Goal: Task Accomplishment & Management: Complete application form

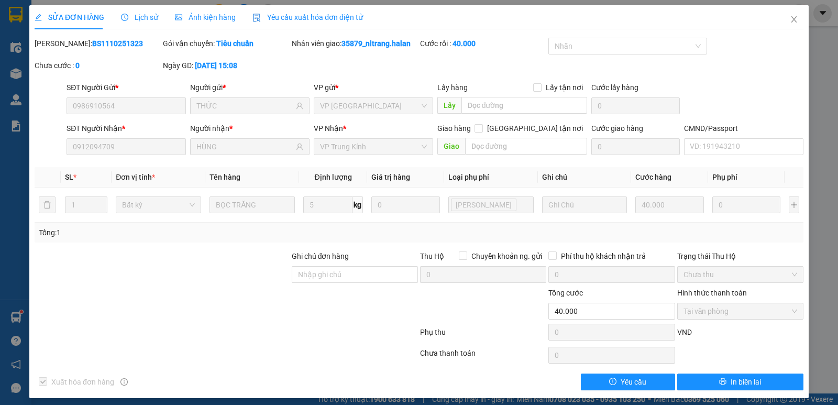
click at [790, 23] on icon "close" at bounding box center [794, 19] width 8 height 8
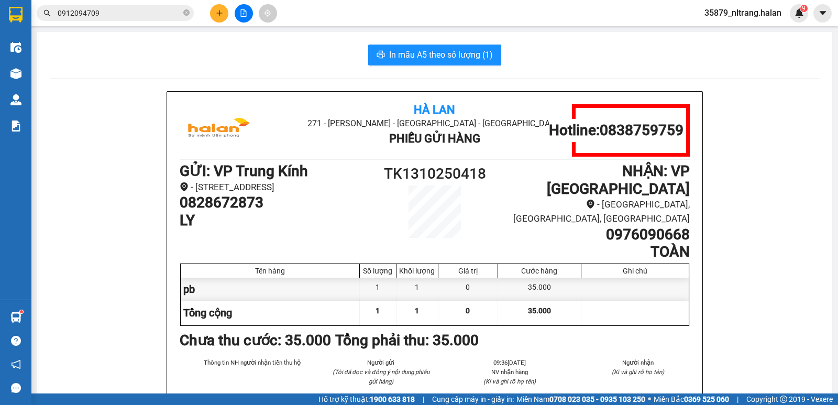
click at [220, 18] on button at bounding box center [219, 13] width 18 height 18
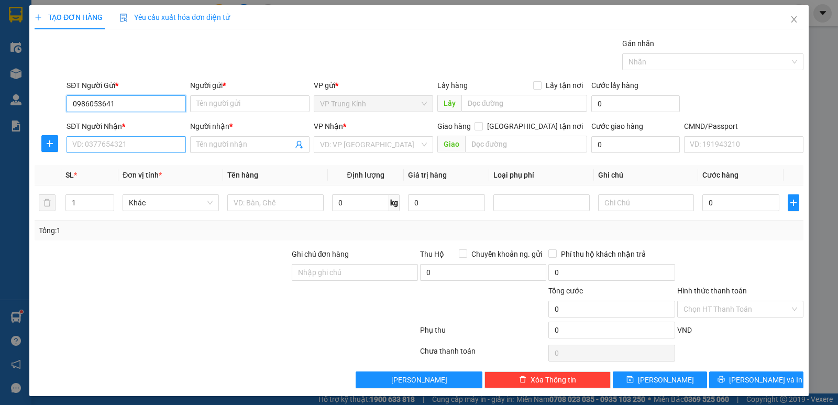
type input "0986053641"
click at [120, 144] on input "SĐT Người Nhận *" at bounding box center [126, 144] width 119 height 17
type input "0983134865"
click at [135, 106] on input "0986053641" at bounding box center [126, 103] width 119 height 17
click at [132, 149] on input "0983134865" at bounding box center [126, 144] width 119 height 17
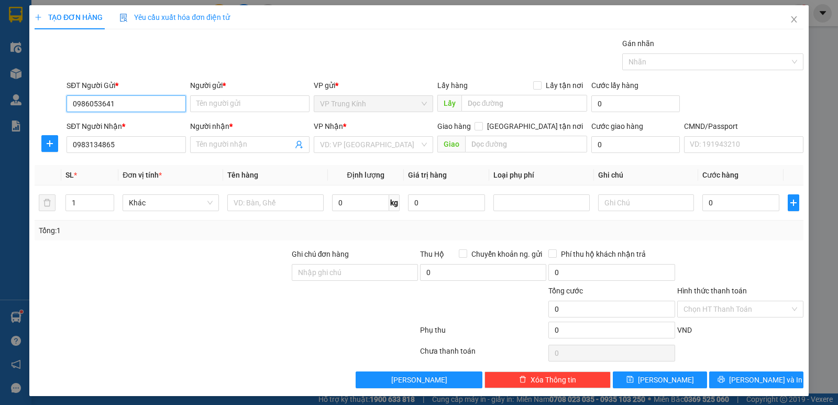
click at [148, 105] on input "0986053641" at bounding box center [126, 103] width 119 height 17
click at [221, 106] on input "Người gửi *" at bounding box center [249, 103] width 119 height 17
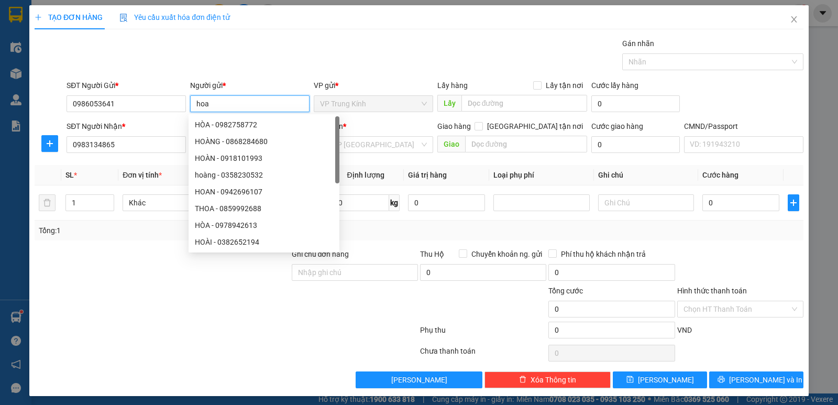
type input "hoa"
drag, startPoint x: 240, startPoint y: 36, endPoint x: 264, endPoint y: 46, distance: 25.4
click at [240, 36] on div "TẠO ĐƠN HÀNG Yêu cầu xuất hóa đơn điện tử Transit Pickup Surcharge Ids Transit …" at bounding box center [419, 196] width 769 height 383
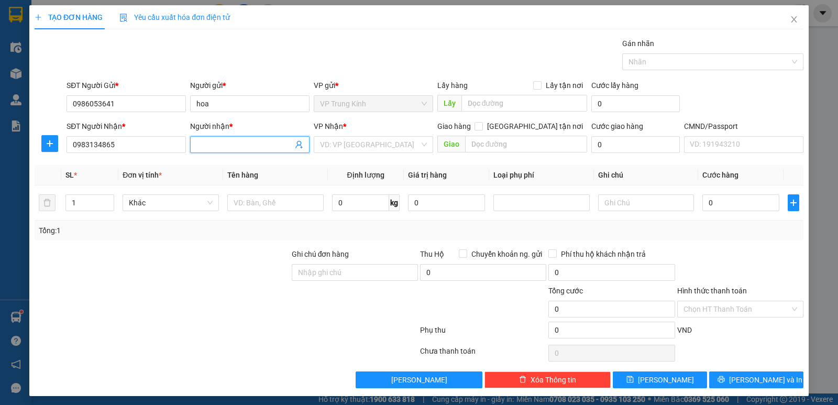
click at [220, 144] on input "Người nhận *" at bounding box center [244, 145] width 96 height 12
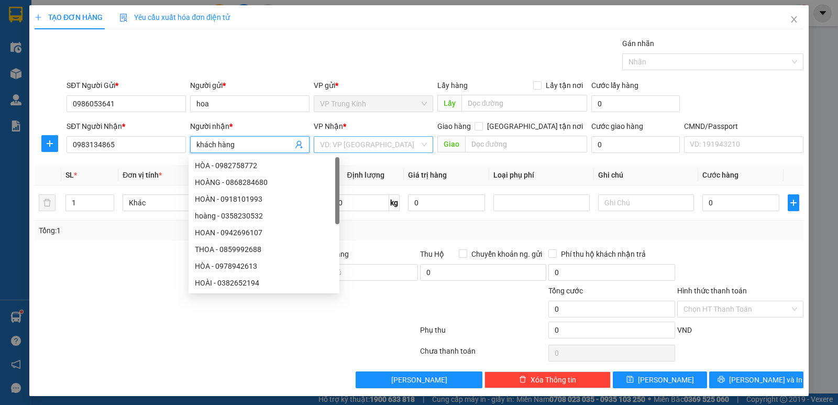
type input "khách hàng"
click at [352, 149] on input "search" at bounding box center [370, 145] width 100 height 16
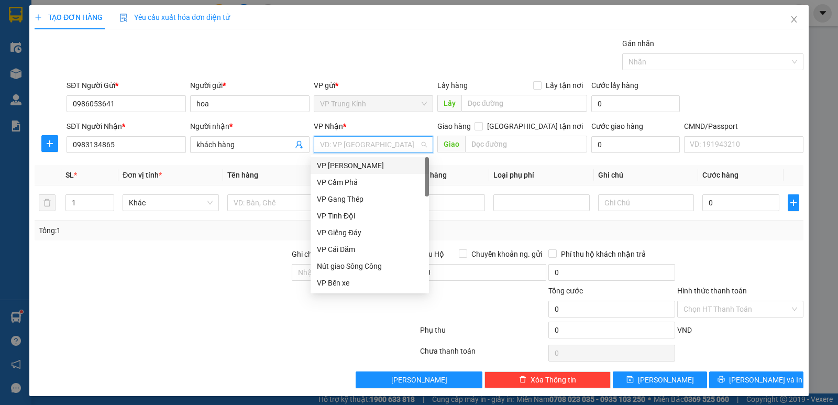
type input "y"
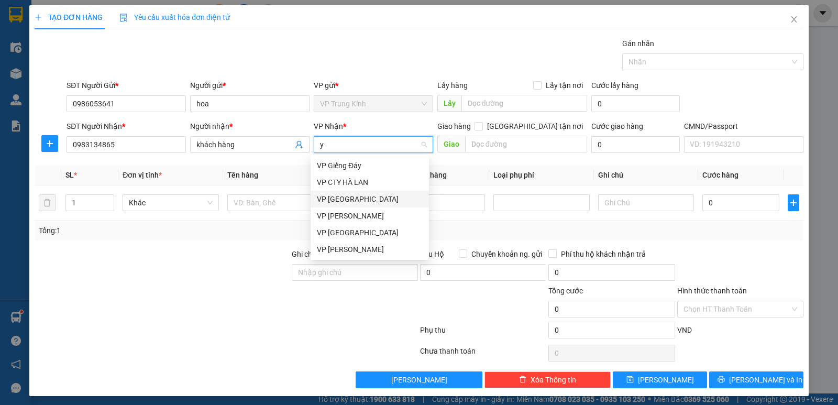
click at [354, 196] on div "VP [GEOGRAPHIC_DATA]" at bounding box center [370, 199] width 106 height 12
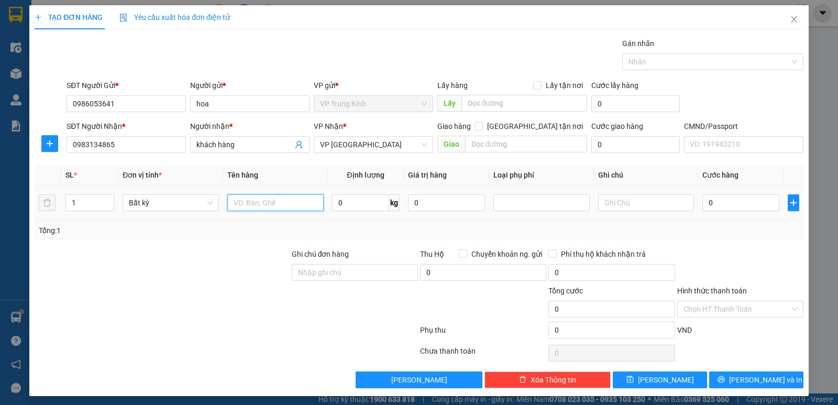
click at [260, 205] on input "text" at bounding box center [275, 202] width 96 height 17
type input "boc"
type input "1"
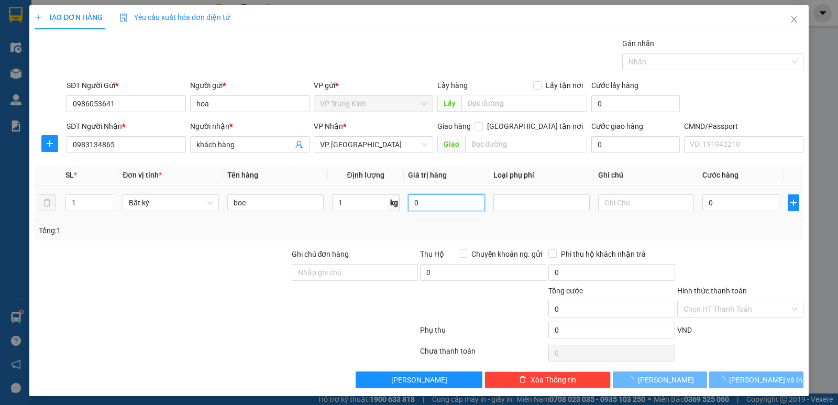
type input "35.000"
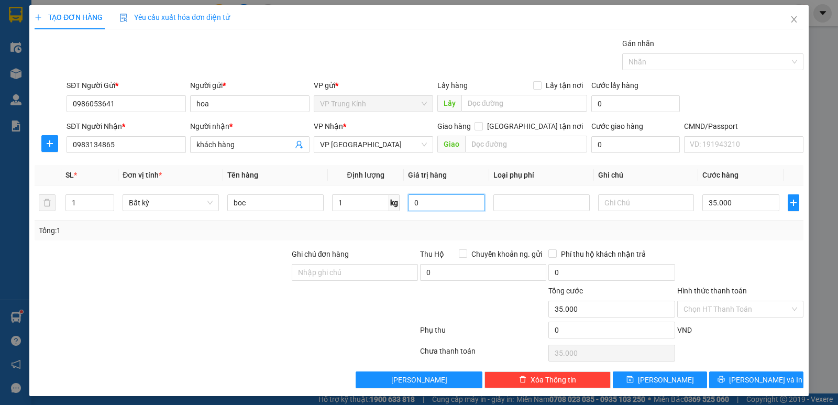
scroll to position [4, 0]
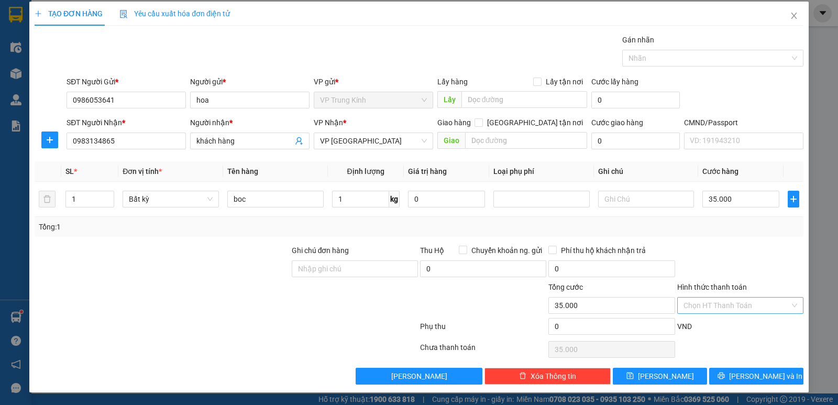
click at [706, 306] on input "Hình thức thanh toán" at bounding box center [737, 306] width 106 height 16
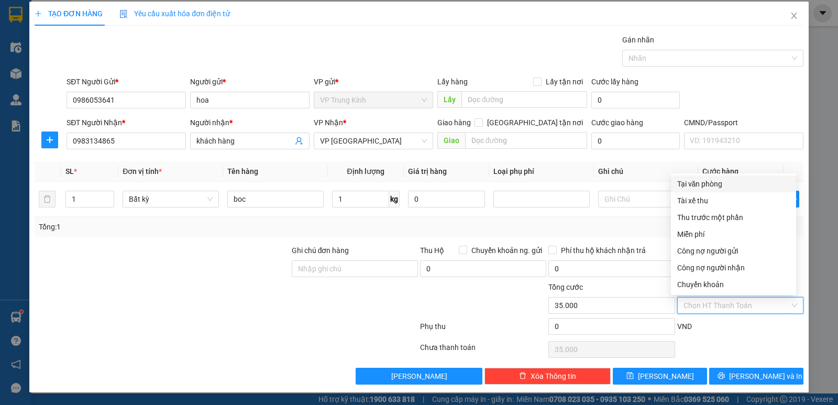
click at [708, 183] on div "Tại văn phòng" at bounding box center [733, 184] width 113 height 12
type input "0"
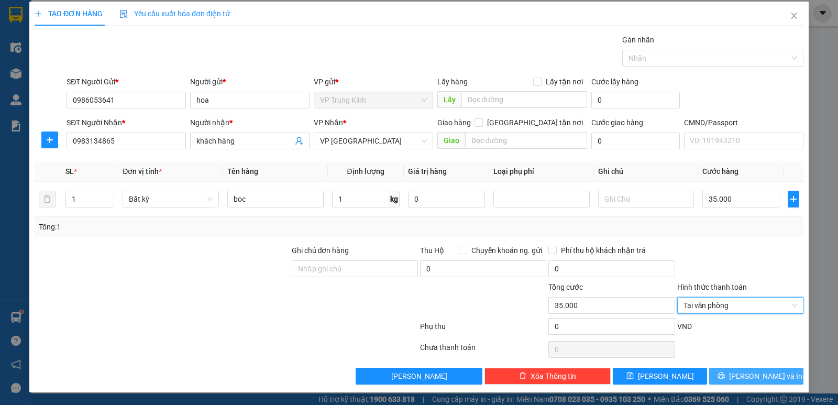
click at [727, 376] on button "Lưu và In" at bounding box center [756, 376] width 94 height 17
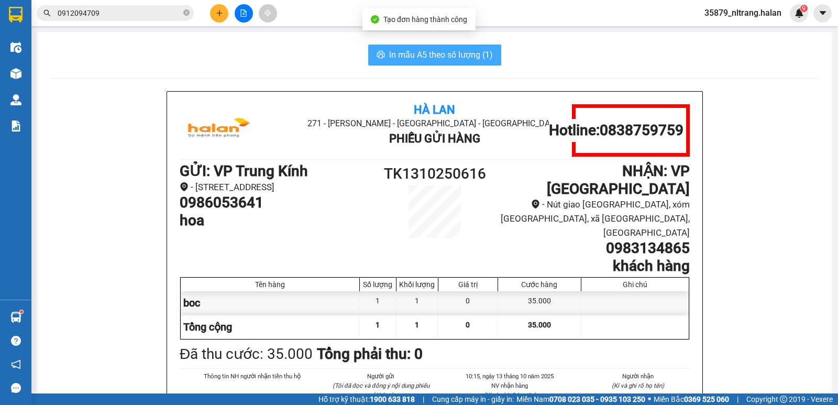
click at [449, 51] on span "In mẫu A5 theo số lượng (1)" at bounding box center [441, 54] width 104 height 13
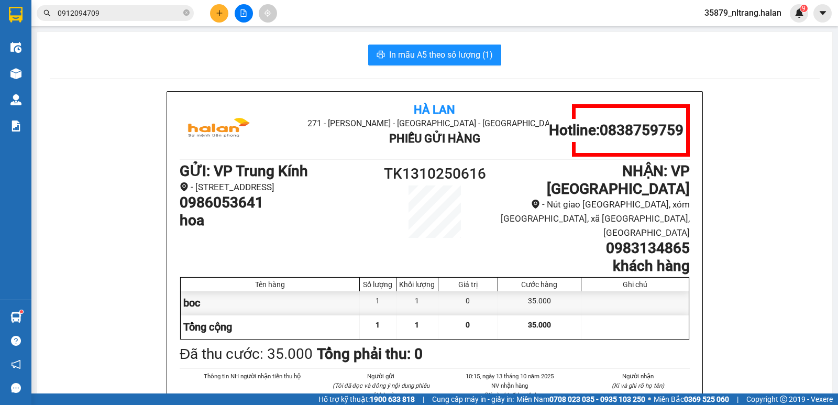
drag, startPoint x: 156, startPoint y: 65, endPoint x: 135, endPoint y: 19, distance: 50.6
click at [134, 18] on input "0912094709" at bounding box center [120, 13] width 124 height 12
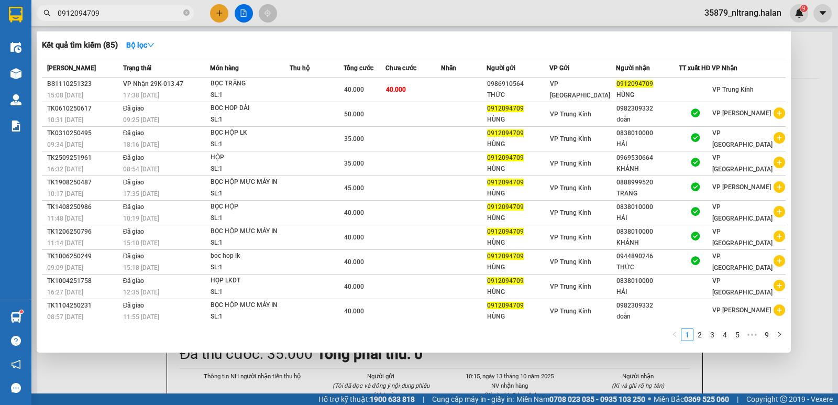
click at [134, 18] on input "0912094709" at bounding box center [120, 13] width 124 height 12
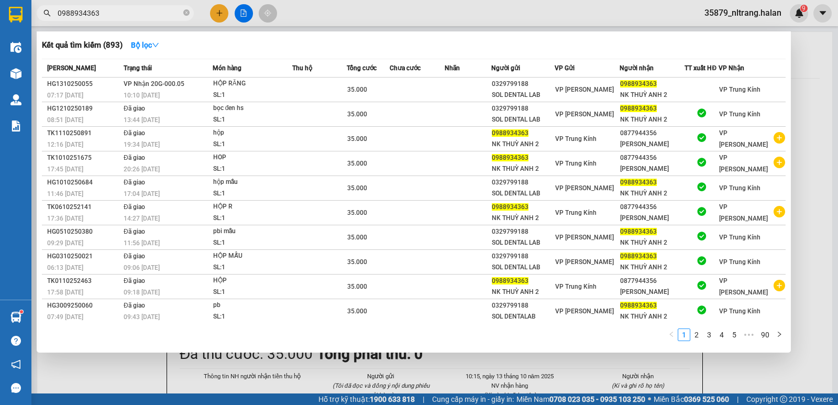
click at [229, 370] on div at bounding box center [419, 202] width 838 height 405
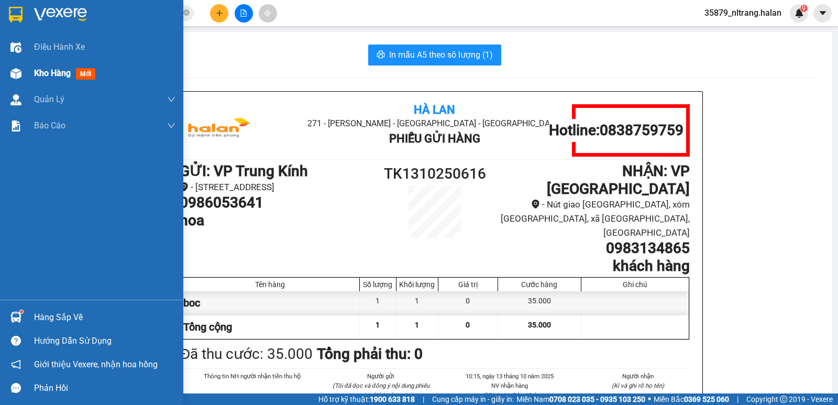
click at [37, 74] on span "Kho hàng" at bounding box center [52, 73] width 37 height 10
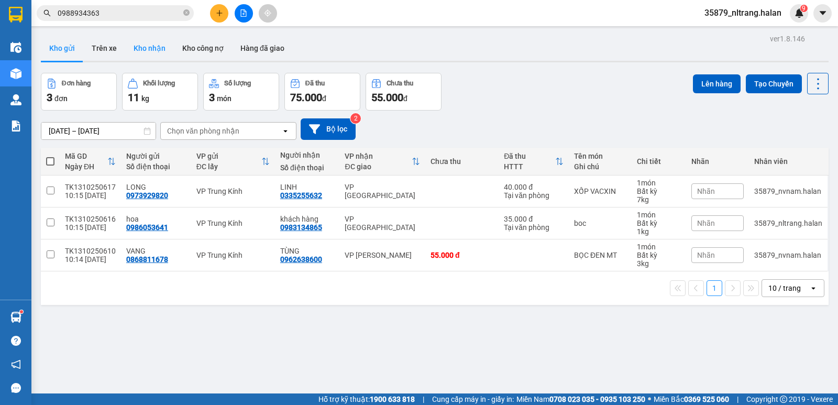
click at [150, 52] on button "Kho nhận" at bounding box center [149, 48] width 49 height 25
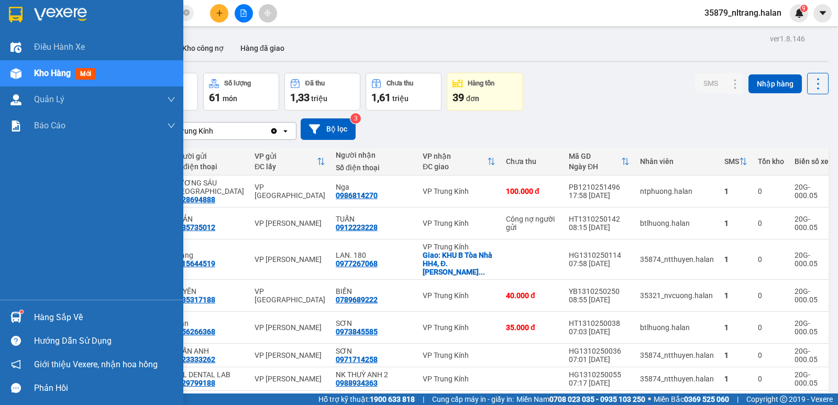
click at [34, 316] on div "Hàng sắp về" at bounding box center [104, 318] width 141 height 16
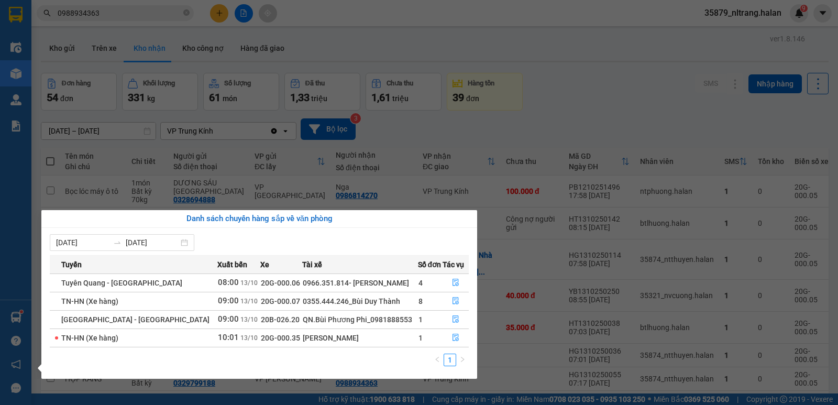
click at [610, 96] on section "Kết quả tìm kiếm ( 893 ) Bộ lọc Mã ĐH Trạng thái Món hàng Thu hộ Tổng cước Chưa…" at bounding box center [419, 202] width 838 height 405
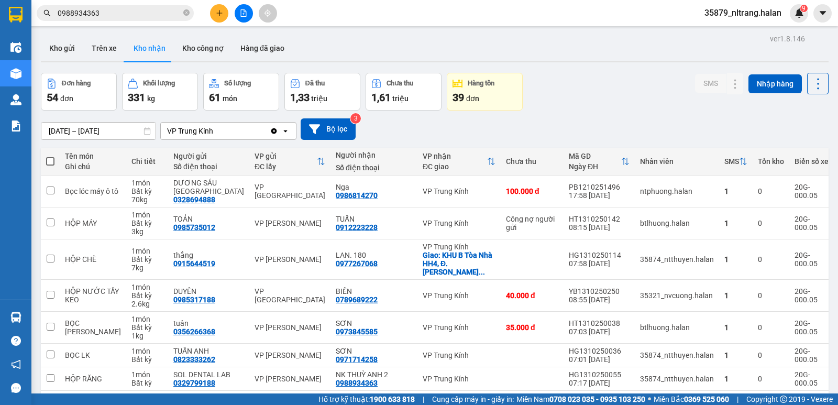
click at [146, 13] on input "0988934363" at bounding box center [120, 13] width 124 height 12
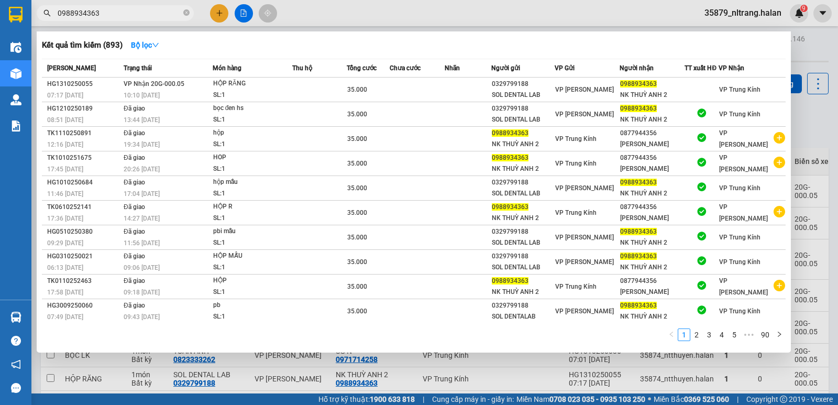
click at [146, 13] on input "0988934363" at bounding box center [120, 13] width 124 height 12
type input "0988934363"
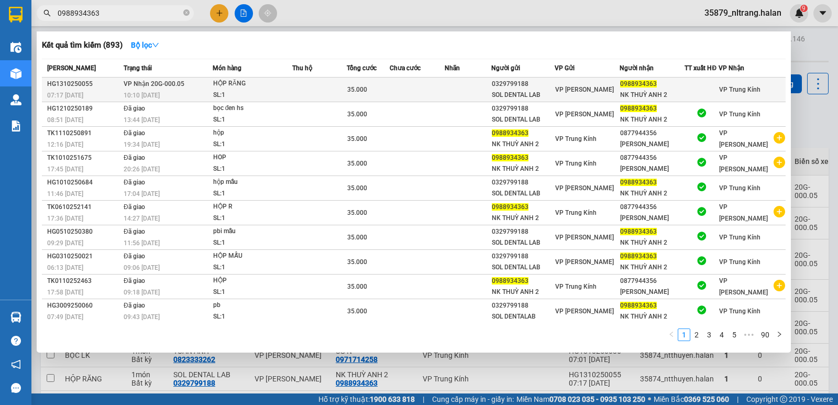
click at [242, 87] on div "HỘP RĂNG" at bounding box center [252, 84] width 79 height 12
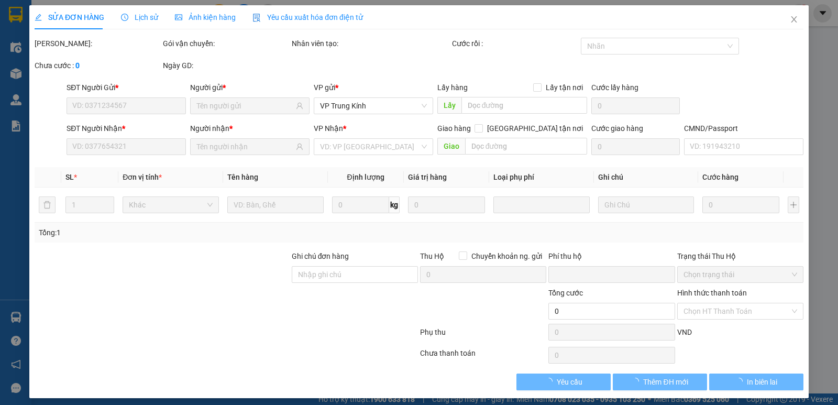
type input "0329799188"
type input "SOL DENTAL LAB"
type input "0988934363"
type input "NK THUỲ ANH 2"
type input "0"
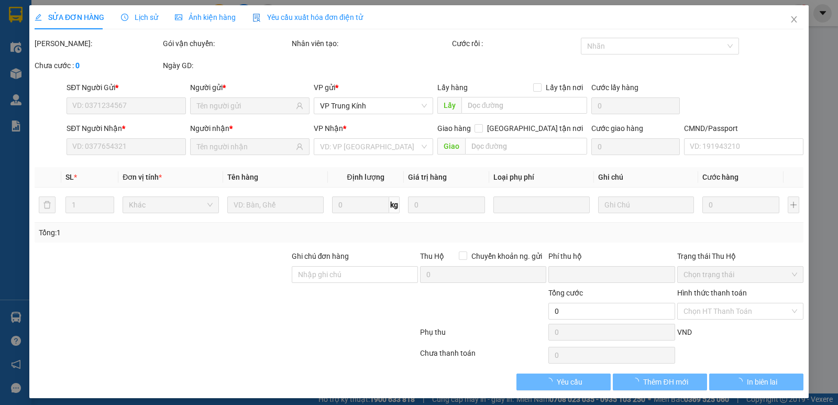
type input "35.000"
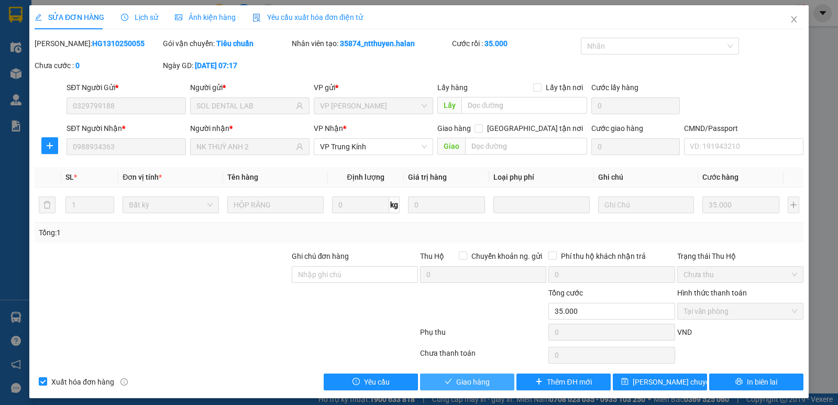
click at [464, 382] on span "Giao hàng" at bounding box center [473, 382] width 34 height 12
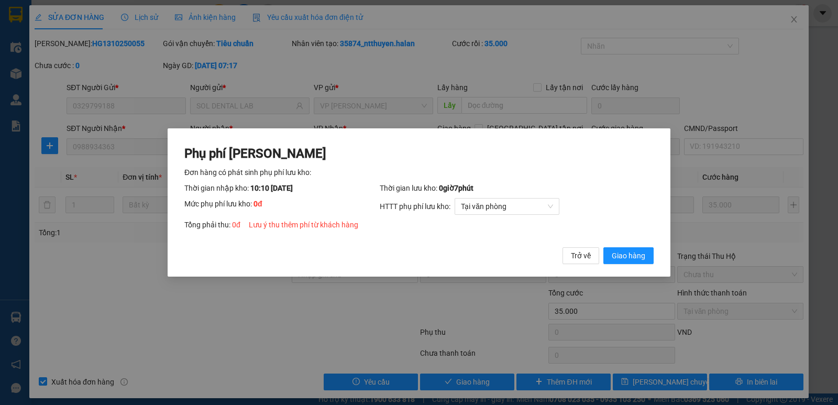
click at [639, 265] on div "Phụ phí Lưu kho Đơn hàng có phát sinh phụ phí lưu kho: Thời gian nhập kho: 10:1…" at bounding box center [419, 202] width 503 height 149
click at [639, 257] on span "Giao hàng" at bounding box center [629, 256] width 34 height 12
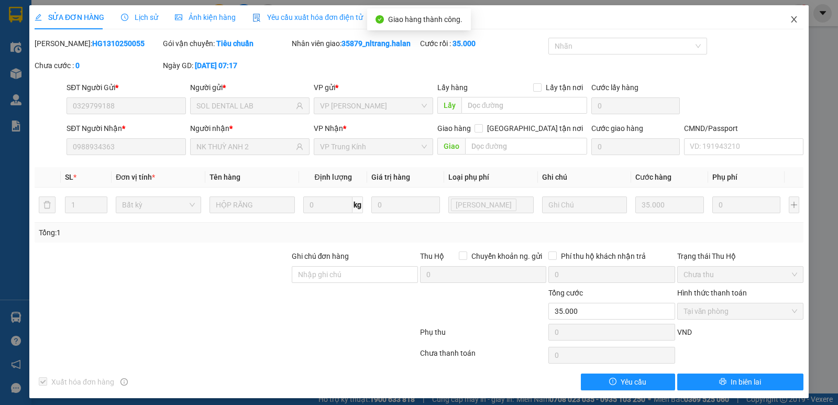
click at [790, 19] on icon "close" at bounding box center [794, 19] width 8 height 8
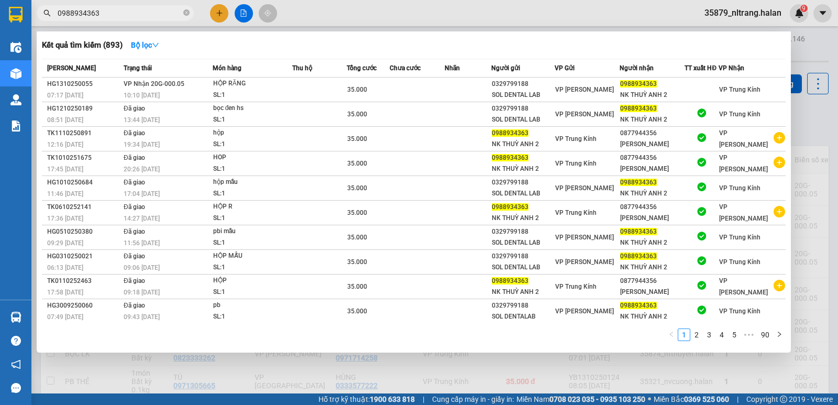
click at [121, 13] on input "0988934363" at bounding box center [120, 13] width 124 height 12
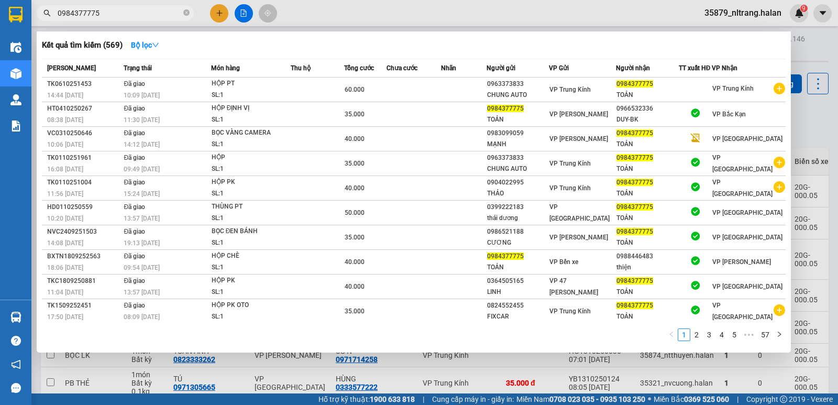
type input "0984377775"
click at [210, 10] on div at bounding box center [419, 202] width 838 height 405
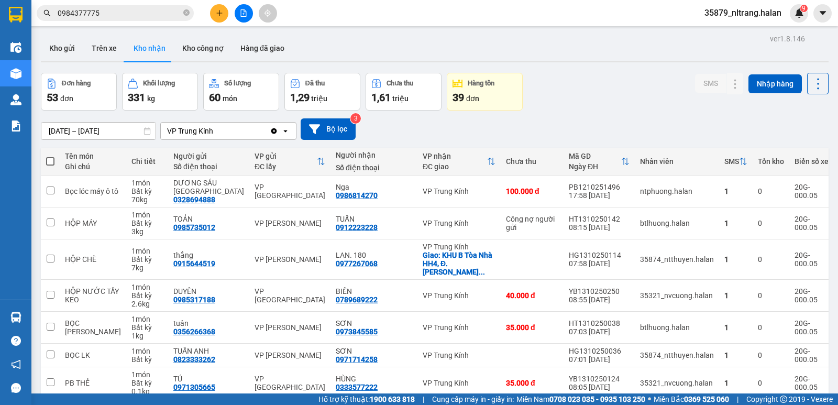
click at [212, 10] on button at bounding box center [219, 13] width 18 height 18
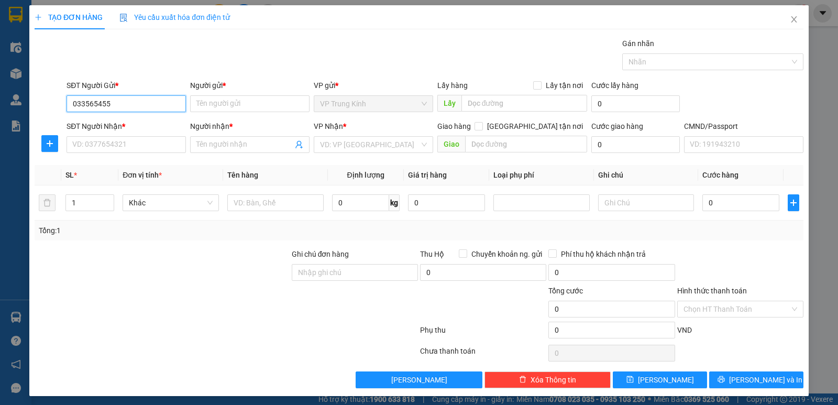
type input "0335654553"
click at [133, 125] on div "0335654553 - ÁNH" at bounding box center [125, 125] width 106 height 12
type input "ÁNH"
type input "0335654553"
click at [145, 146] on input "SĐT Người Nhận *" at bounding box center [126, 144] width 119 height 17
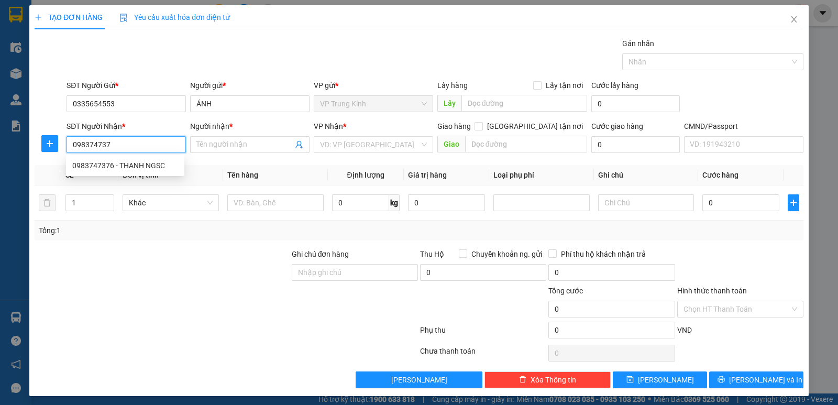
type input "0983747376"
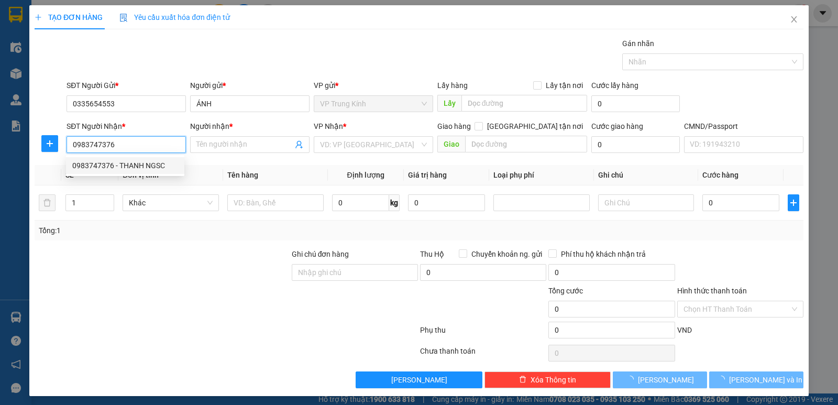
type input "THANH NGSC"
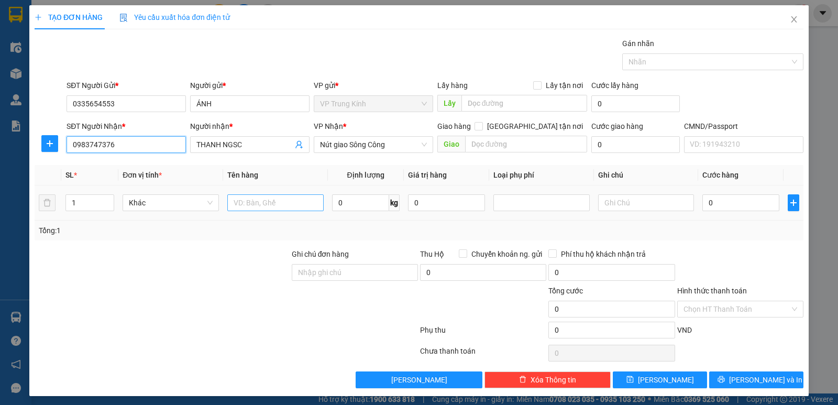
type input "0983747376"
click at [251, 205] on input "text" at bounding box center [275, 202] width 96 height 17
type input "hop pt oto"
type input "2"
click at [739, 255] on div at bounding box center [740, 266] width 128 height 37
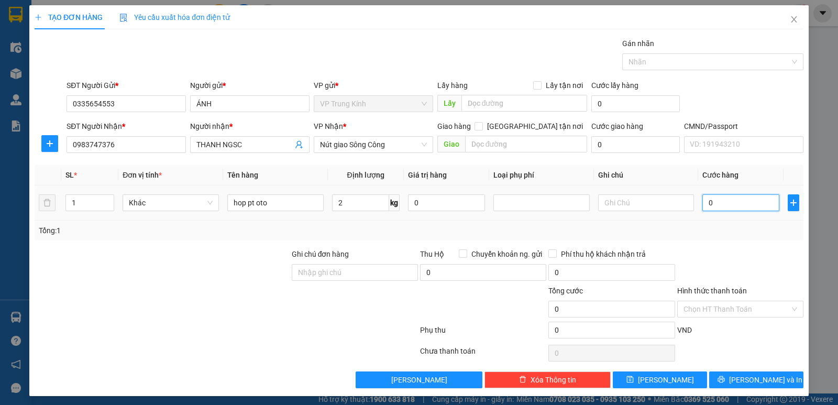
click at [711, 201] on input "0" at bounding box center [741, 202] width 77 height 17
type input "3"
type input "35"
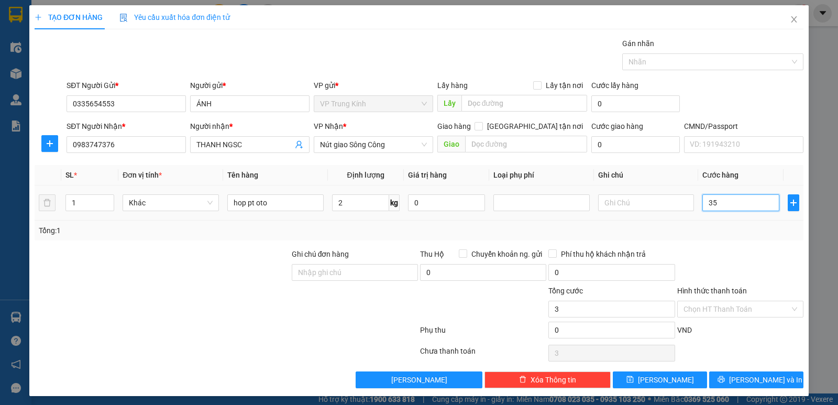
type input "35"
type input "350"
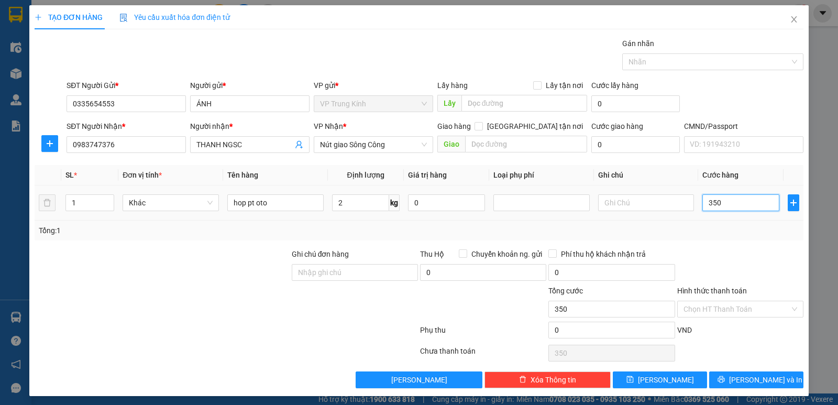
type input "3.500"
type input "350.000"
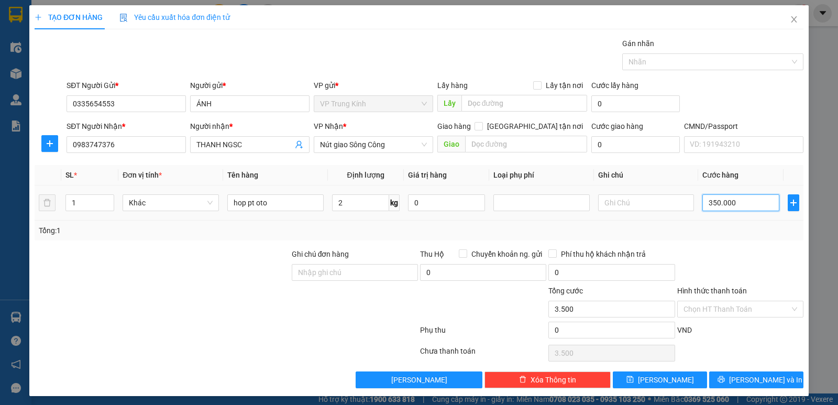
type input "350.000"
type input "35.000"
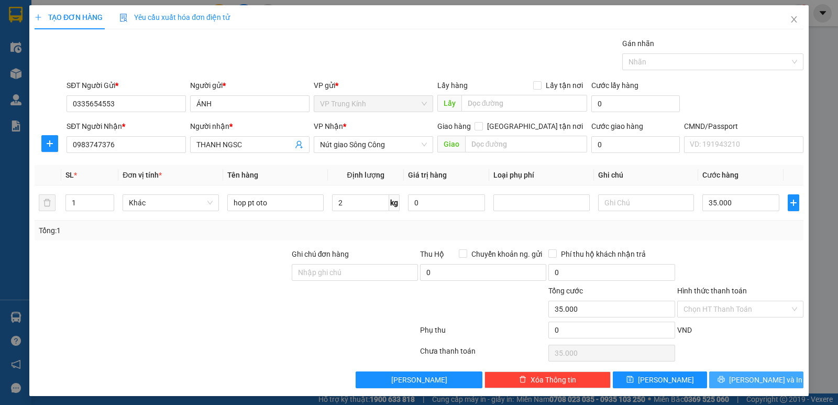
click at [741, 378] on span "Lưu và In" at bounding box center [765, 380] width 73 height 12
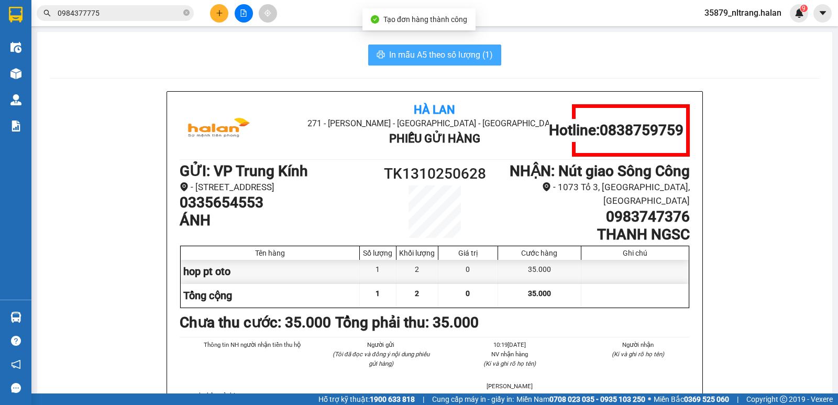
click at [420, 48] on span "In mẫu A5 theo số lượng (1)" at bounding box center [441, 54] width 104 height 13
click at [416, 49] on span "In mẫu A5 theo số lượng (1)" at bounding box center [441, 54] width 104 height 13
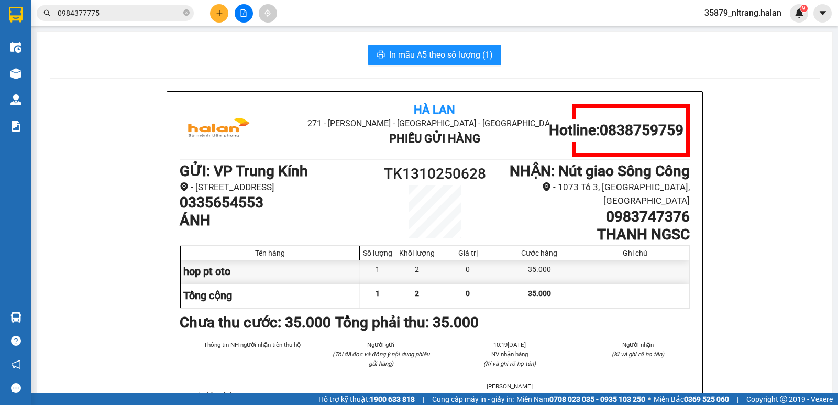
click at [244, 64] on div "In mẫu A5 theo số lượng (1)" at bounding box center [435, 55] width 770 height 21
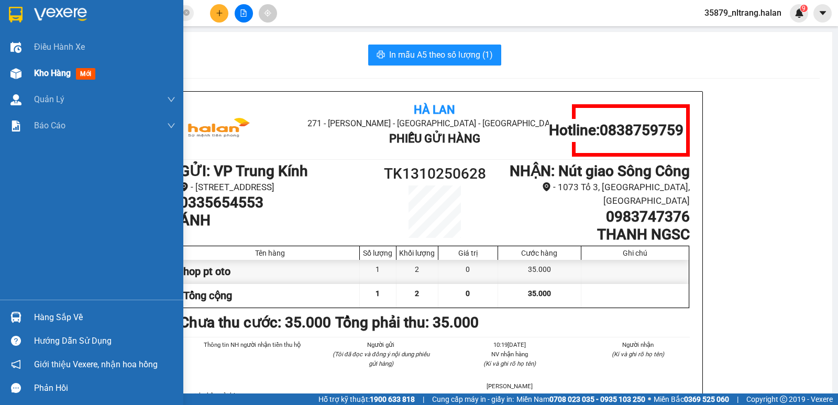
click at [19, 70] on img at bounding box center [15, 73] width 11 height 11
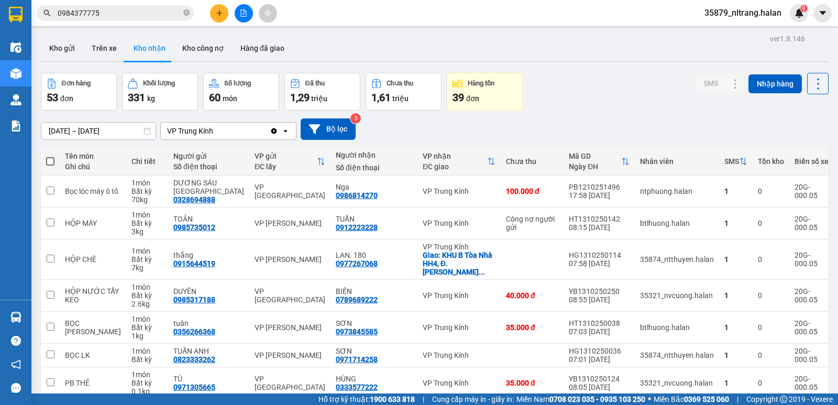
click at [573, 116] on div "15/08/2025 – 13/10/2025 Press the down arrow key to interact with the calendar …" at bounding box center [435, 129] width 788 height 37
click at [60, 50] on button "Kho gửi" at bounding box center [62, 48] width 42 height 25
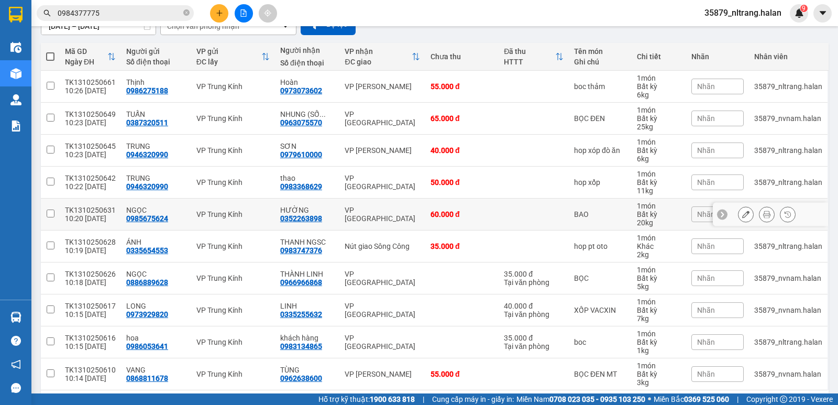
scroll to position [145, 0]
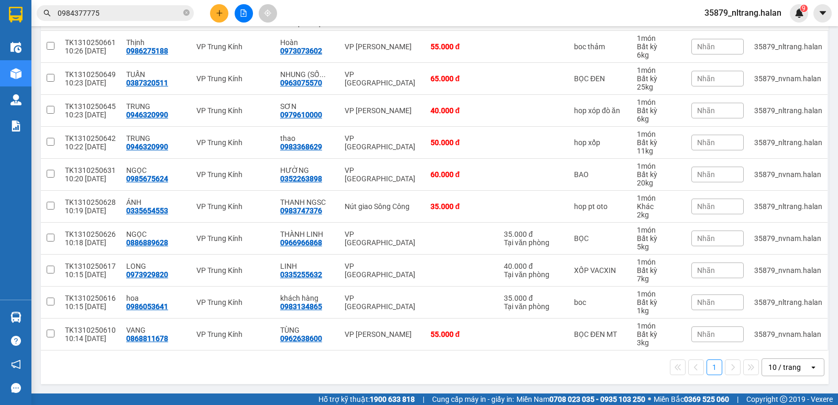
click at [222, 8] on button at bounding box center [219, 13] width 18 height 18
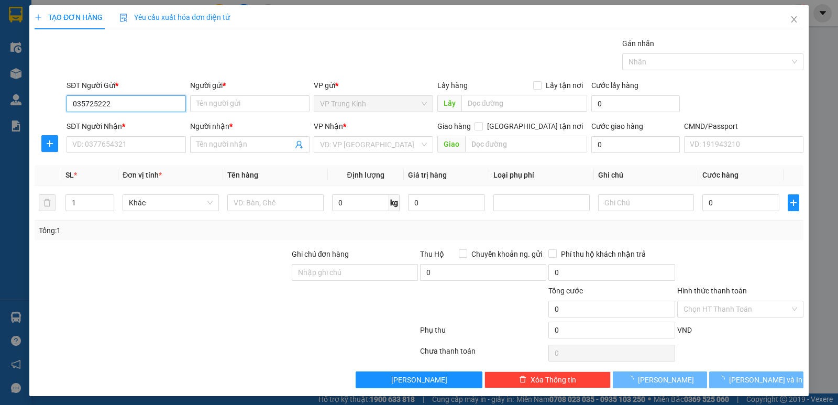
type input "0357252222"
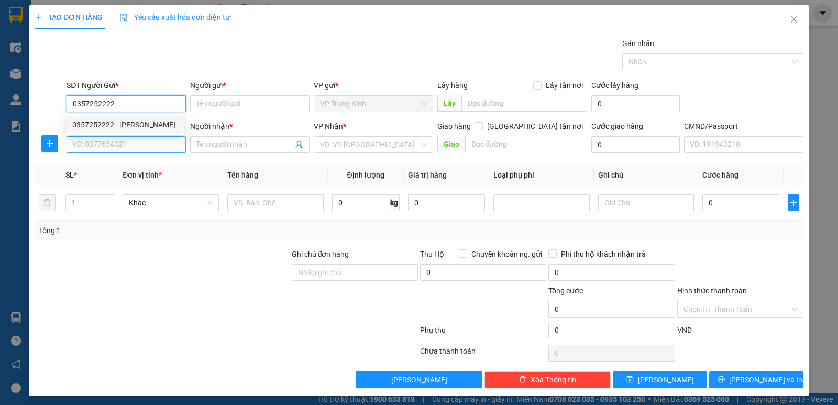
drag, startPoint x: 129, startPoint y: 124, endPoint x: 133, endPoint y: 146, distance: 22.2
click at [134, 128] on div "0357252222 - CHUNG" at bounding box center [125, 125] width 106 height 12
type input "CHUNG"
type input "0357252222"
click at [130, 146] on input "SĐT Người Nhận *" at bounding box center [126, 144] width 119 height 17
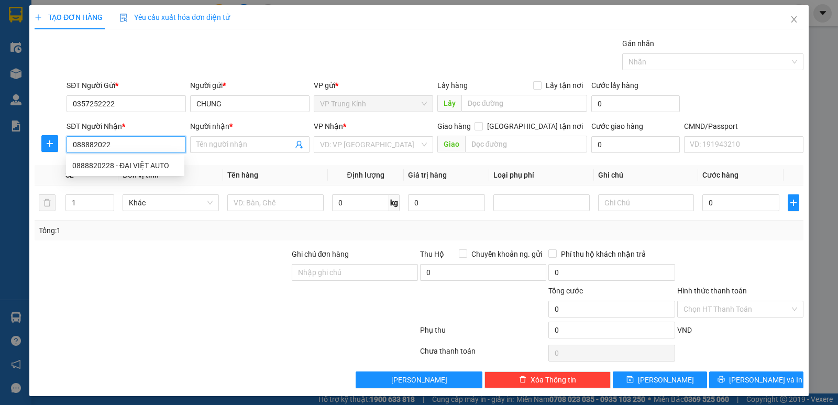
type input "0888820228"
click at [140, 167] on div "0888820228 - ĐẠI VIỆT AUTO" at bounding box center [125, 166] width 106 height 12
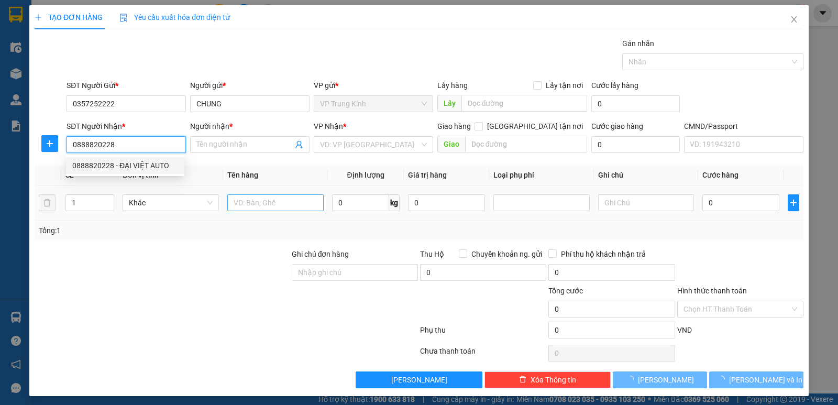
type input "ĐẠI VIỆT AUTO"
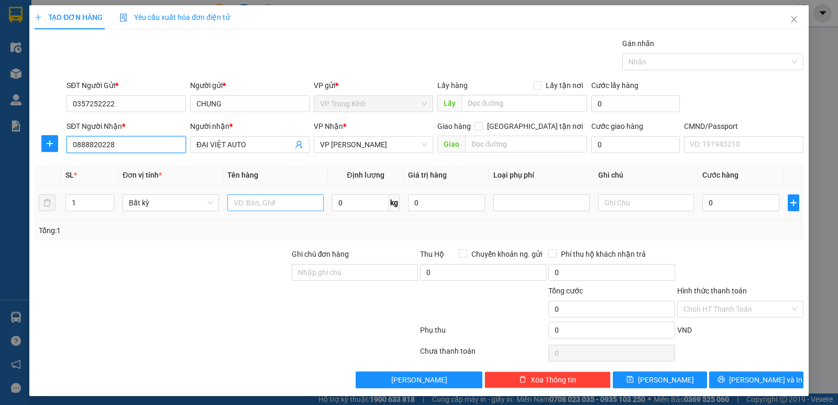
type input "0888820228"
click at [253, 201] on input "text" at bounding box center [275, 202] width 96 height 17
type input "hop lk oto"
type input "1"
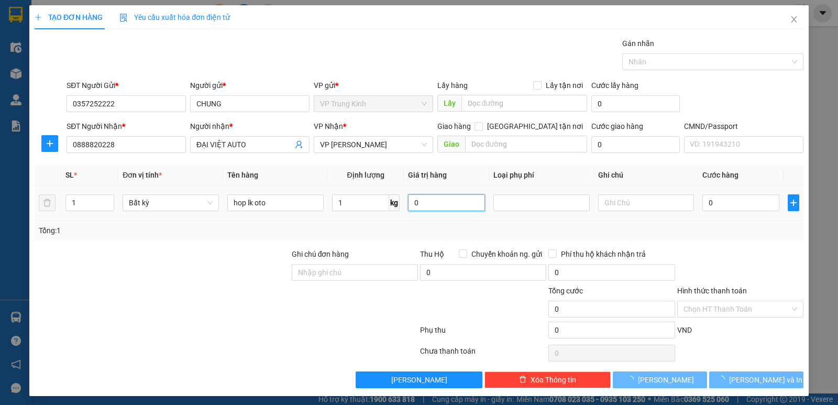
type input "35.000"
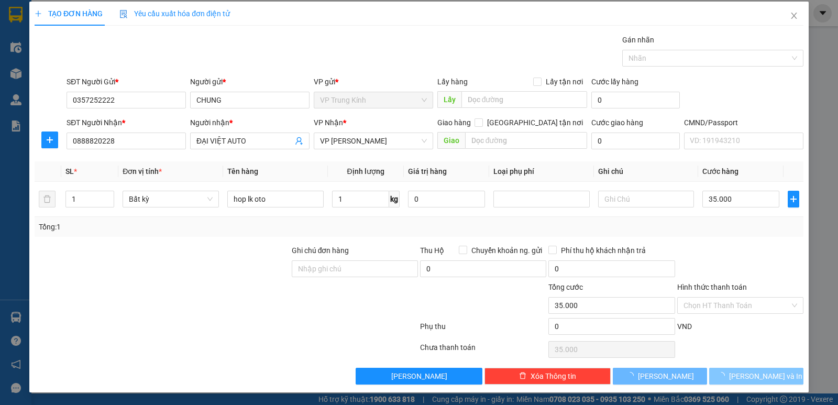
click at [748, 379] on span "Lưu và In" at bounding box center [765, 376] width 73 height 12
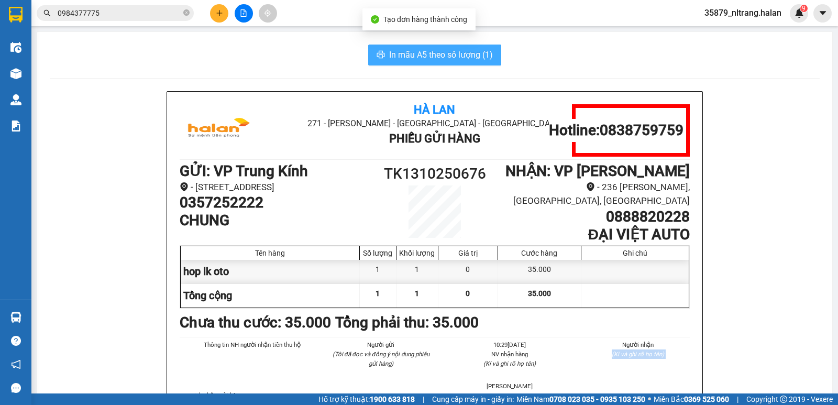
click at [424, 51] on span "In mẫu A5 theo số lượng (1)" at bounding box center [441, 54] width 104 height 13
click at [368, 45] on button "In mẫu A5 theo số lượng (1)" at bounding box center [434, 55] width 133 height 21
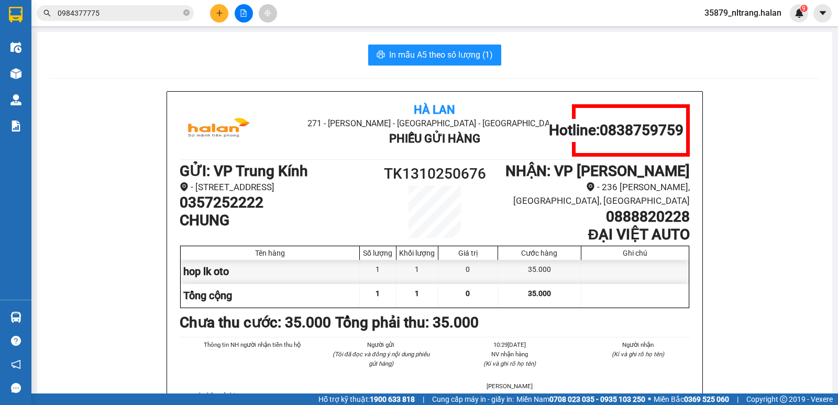
click at [139, 17] on input "0984377775" at bounding box center [120, 13] width 124 height 12
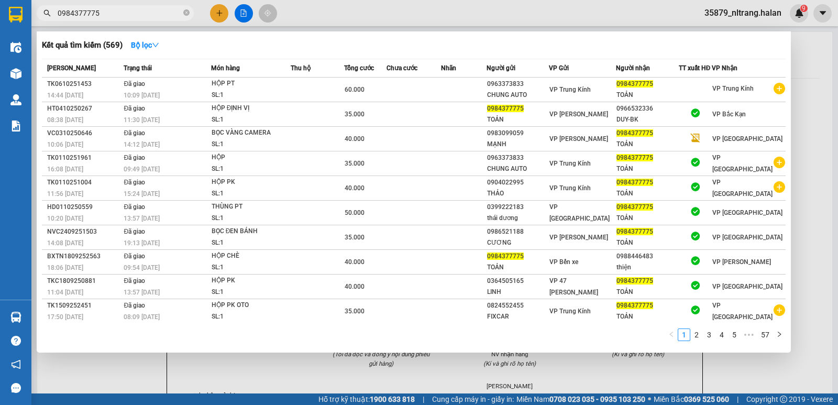
click at [139, 17] on input "0984377775" at bounding box center [120, 13] width 124 height 12
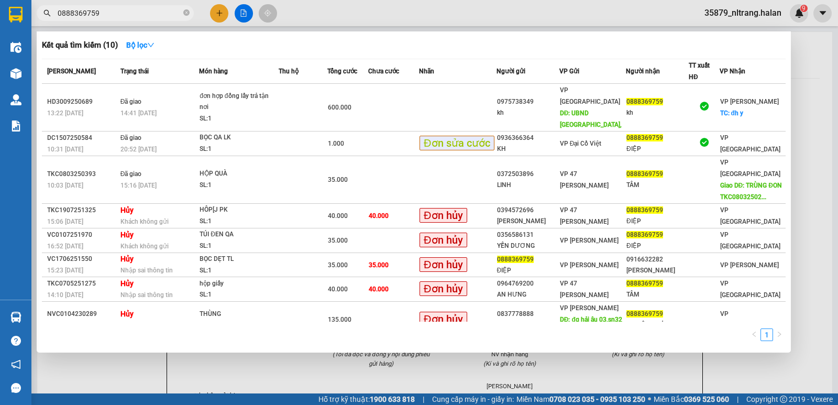
type input "0888369759"
click at [97, 15] on input "0888369759" at bounding box center [120, 13] width 124 height 12
click at [185, 17] on span at bounding box center [186, 13] width 6 height 10
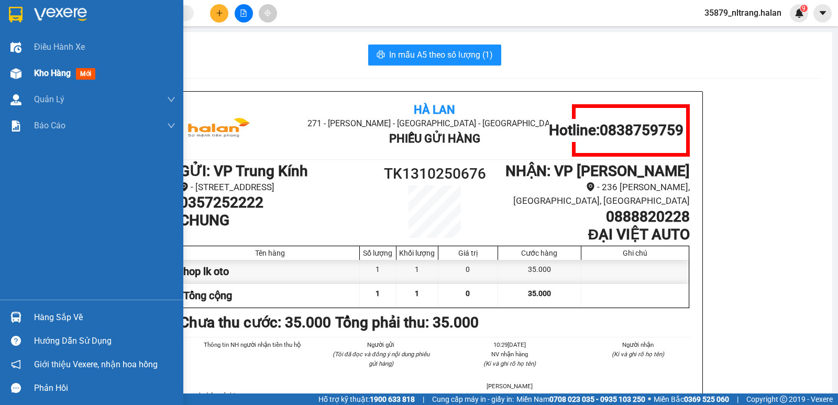
click at [37, 79] on div "Kho hàng mới" at bounding box center [66, 73] width 65 height 13
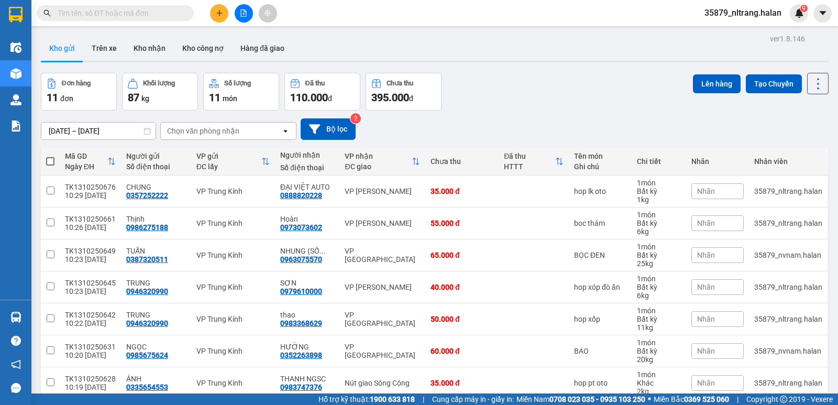
click at [220, 12] on icon "plus" at bounding box center [219, 13] width 1 height 6
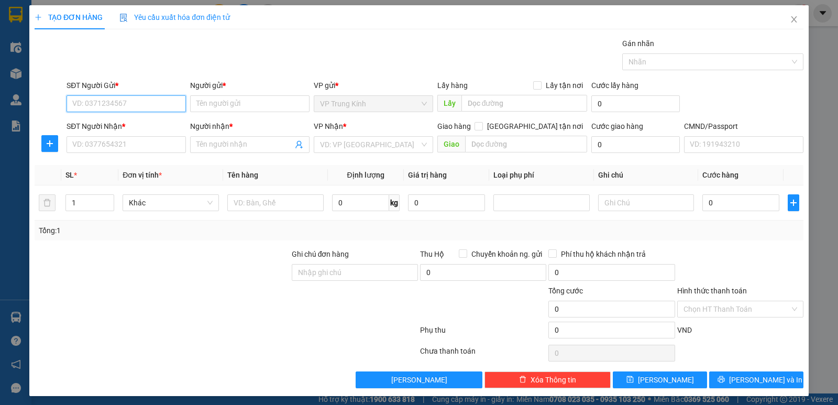
click at [104, 109] on input "SĐT Người Gửi *" at bounding box center [126, 103] width 119 height 17
type input "0912515444"
click at [110, 125] on div "0912515444 - THANH" at bounding box center [125, 125] width 106 height 12
type input "THANH"
type input "0912515444"
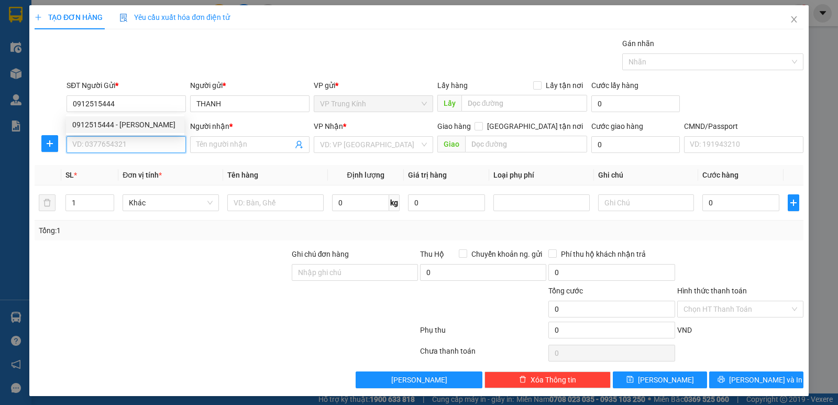
click at [100, 140] on input "SĐT Người Nhận *" at bounding box center [126, 144] width 119 height 17
type input "0979666534"
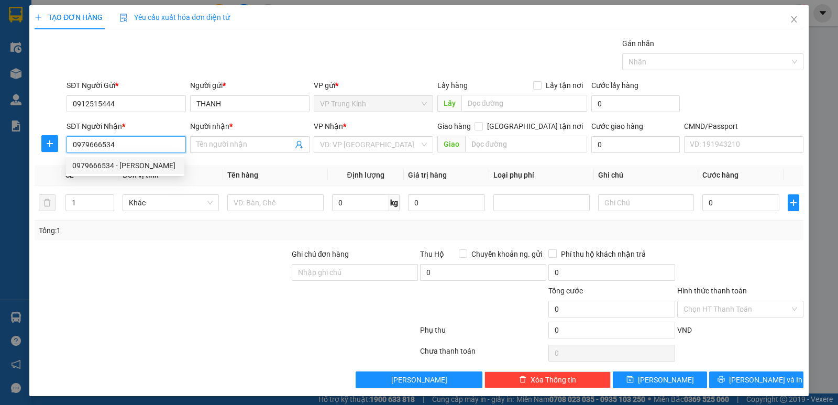
click at [101, 163] on div "0979666534 - PHÚC CAO" at bounding box center [125, 166] width 106 height 12
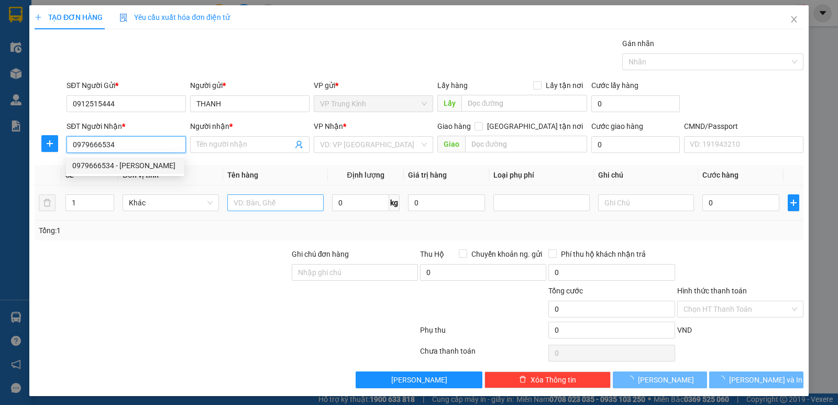
type input "PHÚC CAO"
type input "0979666534"
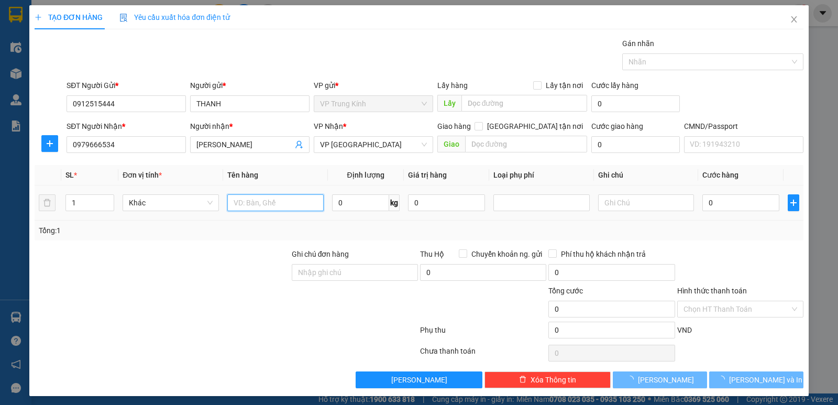
click at [275, 201] on input "text" at bounding box center [275, 202] width 96 height 17
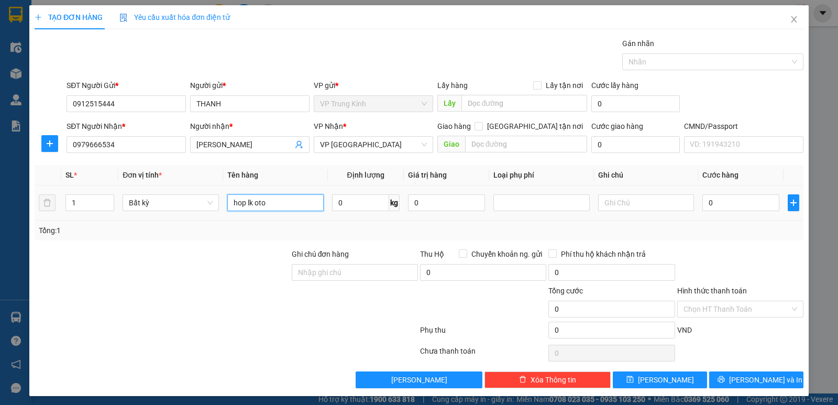
type input "hop lk oto"
type input "2"
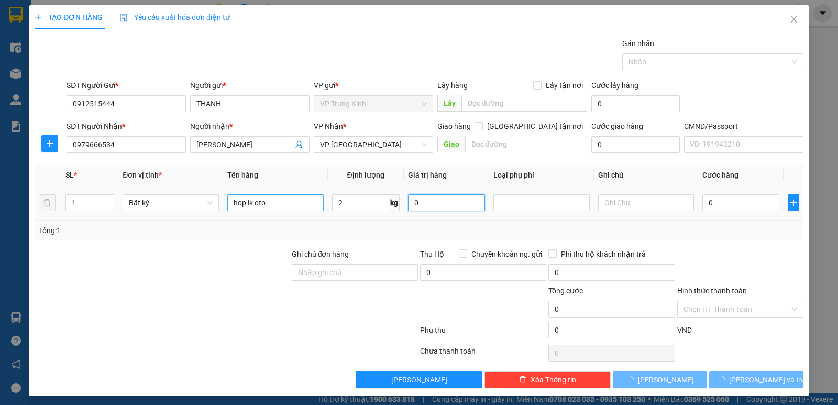
type input "35.000"
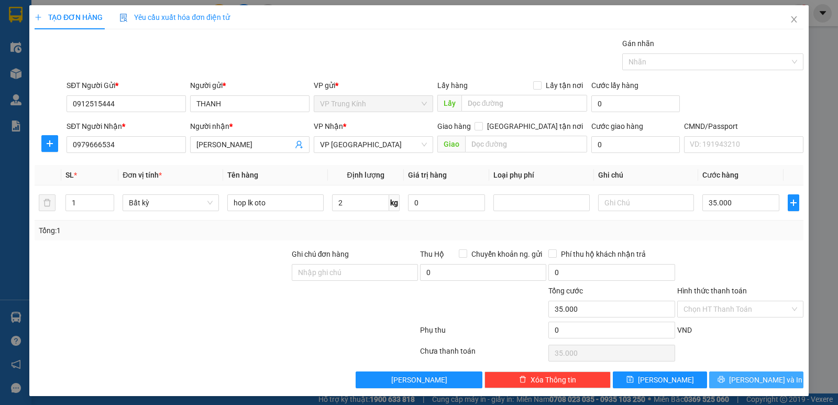
click at [725, 377] on button "Lưu và In" at bounding box center [756, 379] width 94 height 17
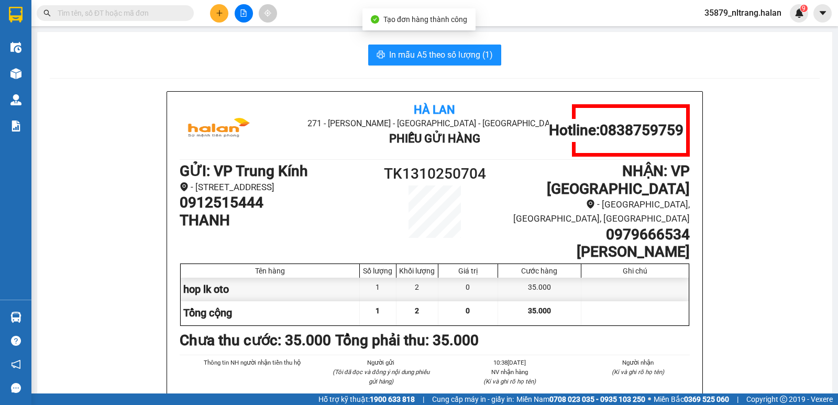
click at [426, 54] on span "In mẫu A5 theo số lượng (1)" at bounding box center [441, 54] width 104 height 13
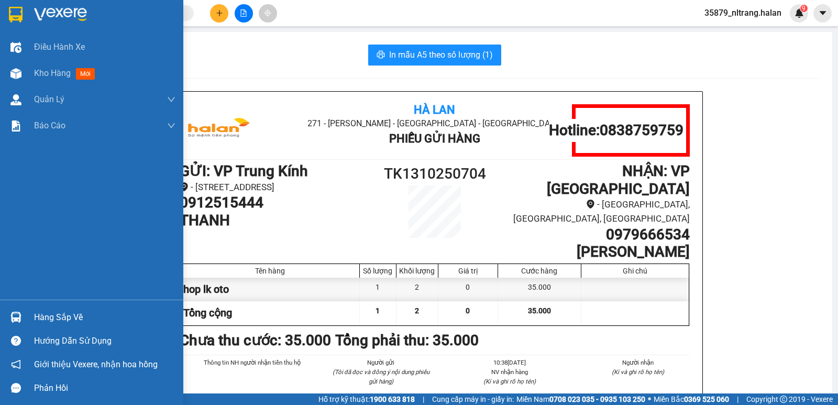
click at [11, 320] on img at bounding box center [15, 317] width 11 height 11
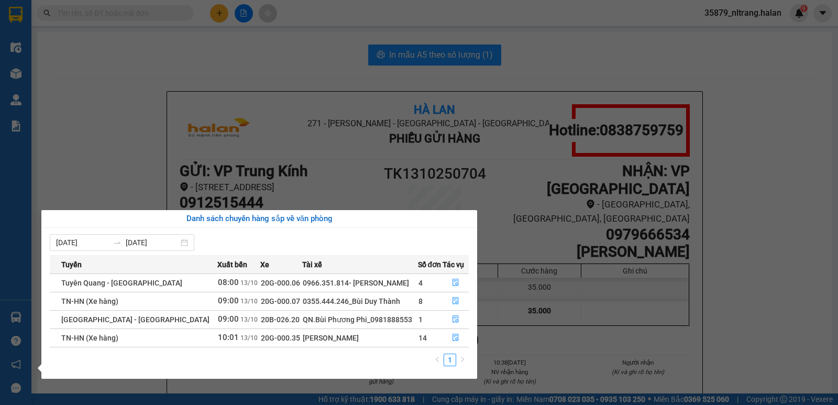
click at [72, 146] on section "Kết quả tìm kiếm ( 10 ) Bộ lọc Mã ĐH Trạng thái Món hàng Thu hộ Tổng cước Chưa …" at bounding box center [419, 202] width 838 height 405
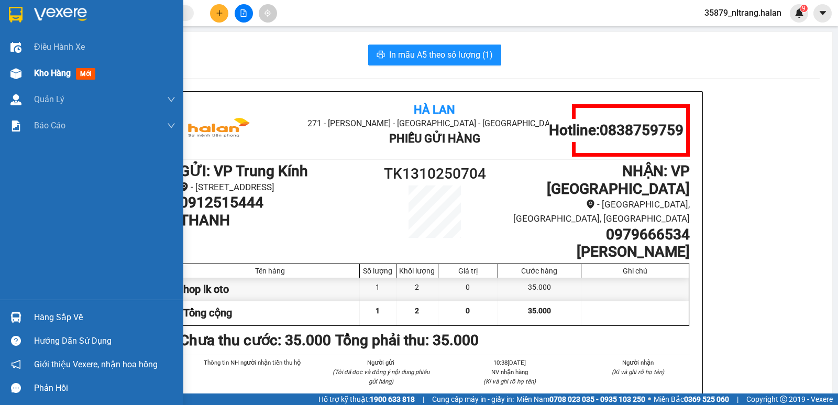
click at [14, 78] on img at bounding box center [15, 73] width 11 height 11
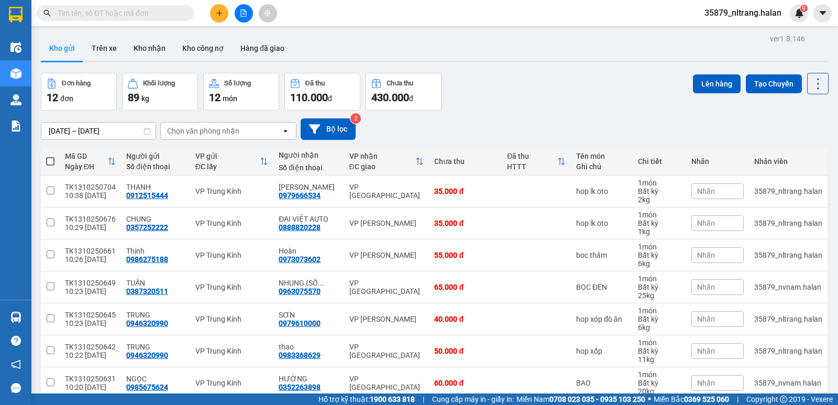
click at [499, 95] on div "Đơn hàng 12 đơn Khối lượng 89 kg Số lượng 12 món Đã thu 110.000 đ Chưa thu 430.…" at bounding box center [435, 92] width 788 height 38
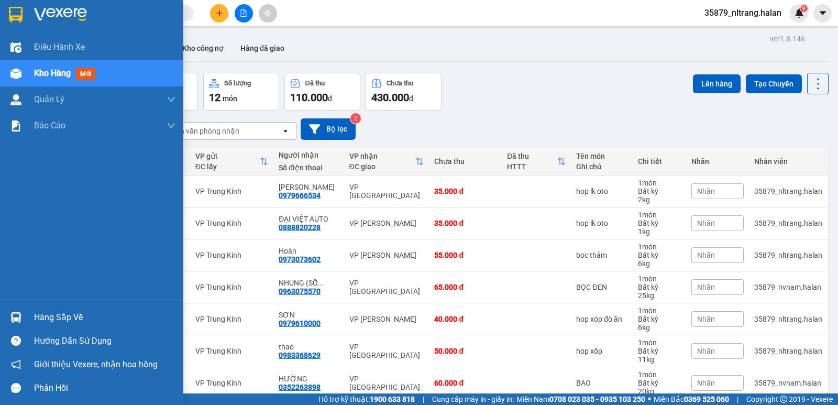
click at [57, 315] on div "Hàng sắp về" at bounding box center [104, 318] width 141 height 16
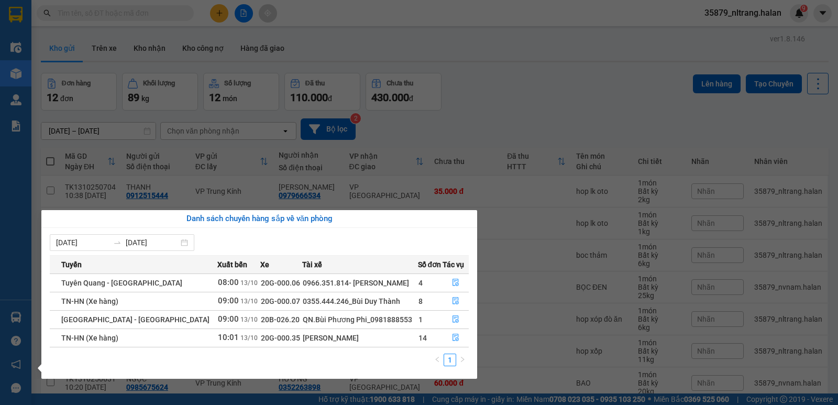
click at [549, 73] on section "Kết quả tìm kiếm ( 10 ) Bộ lọc Mã ĐH Trạng thái Món hàng Thu hộ Tổng cước Chưa …" at bounding box center [419, 202] width 838 height 405
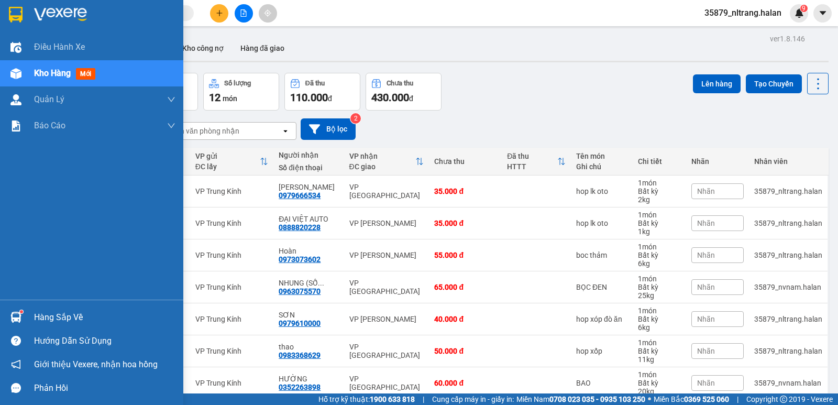
click at [17, 319] on img at bounding box center [15, 317] width 11 height 11
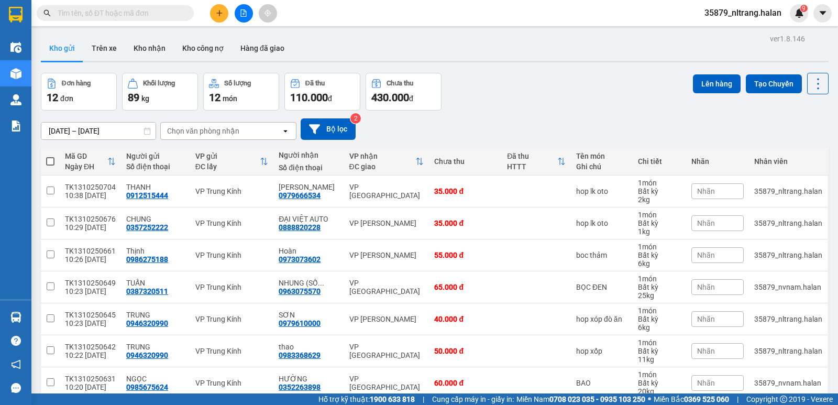
click at [496, 87] on section "Kết quả tìm kiếm ( 10 ) Bộ lọc Mã ĐH Trạng thái Món hàng Thu hộ Tổng cước Chưa …" at bounding box center [419, 202] width 838 height 405
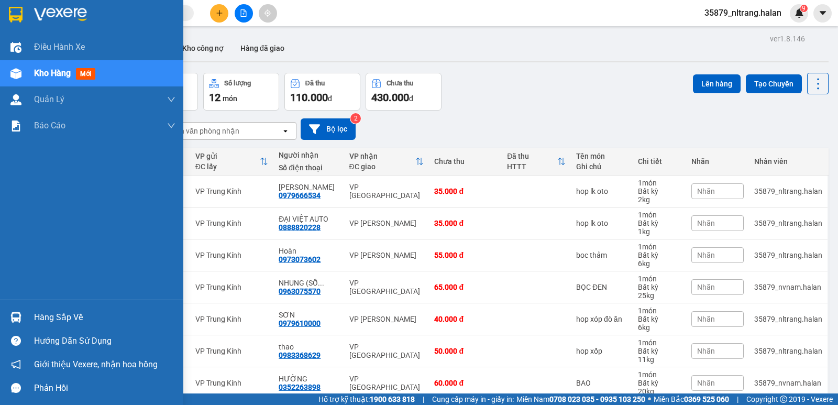
click at [13, 317] on img at bounding box center [15, 317] width 11 height 11
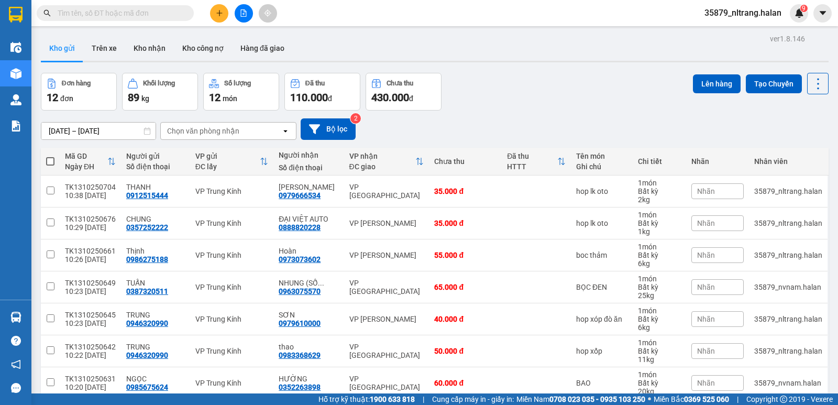
drag, startPoint x: 571, startPoint y: 113, endPoint x: 714, endPoint y: 131, distance: 143.7
click at [572, 110] on section "Kết quả tìm kiếm ( 10 ) Bộ lọc Mã ĐH Trạng thái Món hàng Thu hộ Tổng cước Chưa …" at bounding box center [419, 202] width 838 height 405
click at [817, 84] on icon at bounding box center [818, 83] width 2 height 11
click at [795, 146] on span "Làm mới" at bounding box center [795, 150] width 29 height 10
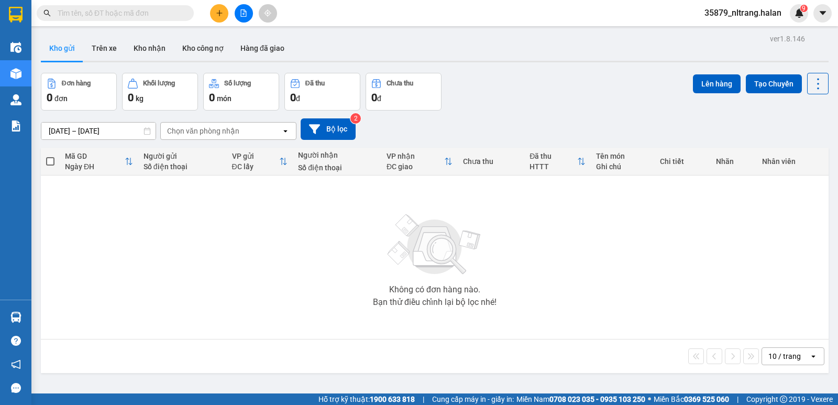
click at [568, 97] on div "Đơn hàng 0 đơn Khối lượng 0 kg Số lượng 0 món Đã thu 0 đ Chưa thu 0 đ Lên hàng …" at bounding box center [435, 92] width 788 height 38
click at [807, 87] on button at bounding box center [817, 83] width 21 height 21
click at [788, 155] on span "Làm mới" at bounding box center [795, 150] width 29 height 10
click at [610, 87] on div "Đơn hàng 0 đơn Khối lượng 0 kg Số lượng 0 món Đã thu 0 đ Chưa thu 0 đ Lên hàng …" at bounding box center [435, 92] width 788 height 38
click at [812, 81] on icon at bounding box center [818, 83] width 15 height 15
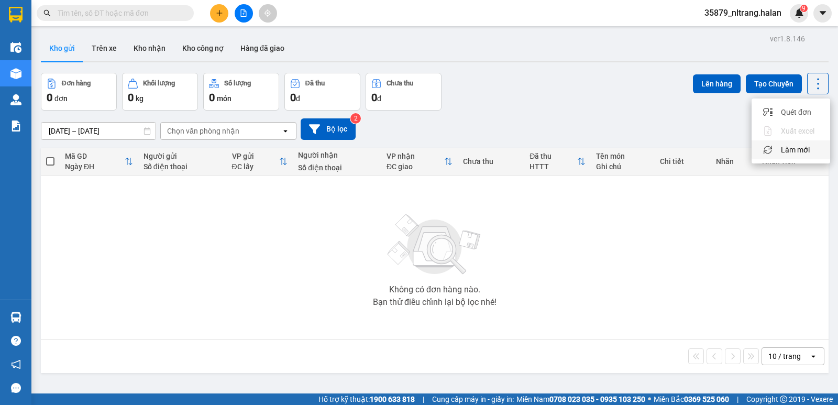
click at [791, 152] on span "Làm mới" at bounding box center [795, 150] width 29 height 10
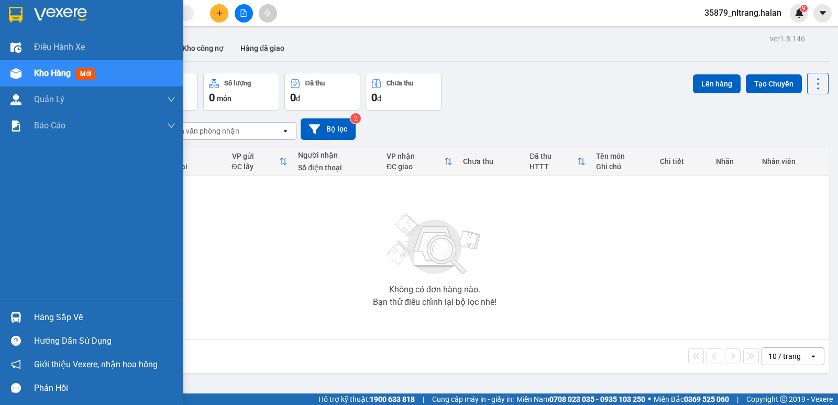
click at [25, 320] on div at bounding box center [16, 317] width 18 height 18
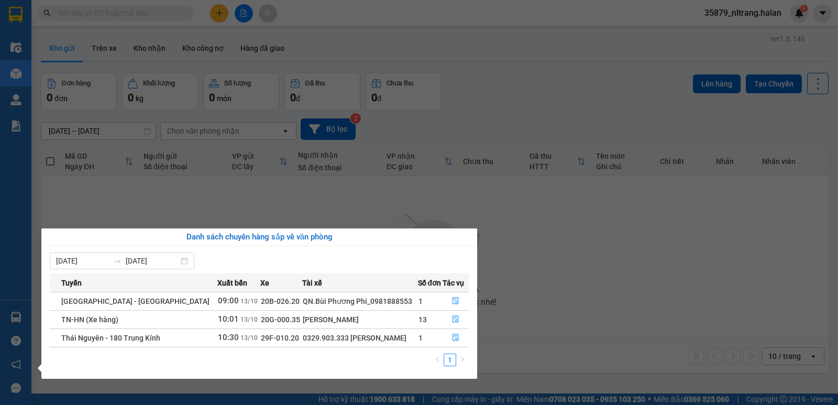
click at [566, 100] on section "Kết quả tìm kiếm ( 10 ) Bộ lọc Mã ĐH Trạng thái Món hàng Thu hộ Tổng cước Chưa …" at bounding box center [419, 202] width 838 height 405
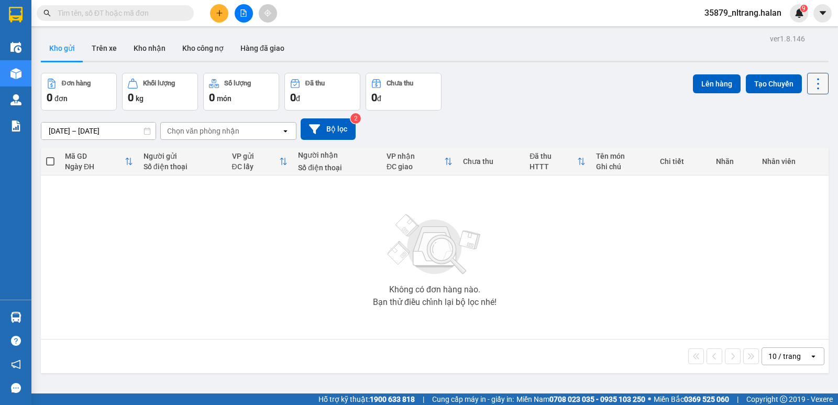
click at [811, 87] on icon at bounding box center [818, 83] width 15 height 15
click at [791, 151] on span "Làm mới" at bounding box center [795, 150] width 29 height 10
click at [783, 364] on div "10 / trang" at bounding box center [785, 356] width 47 height 17
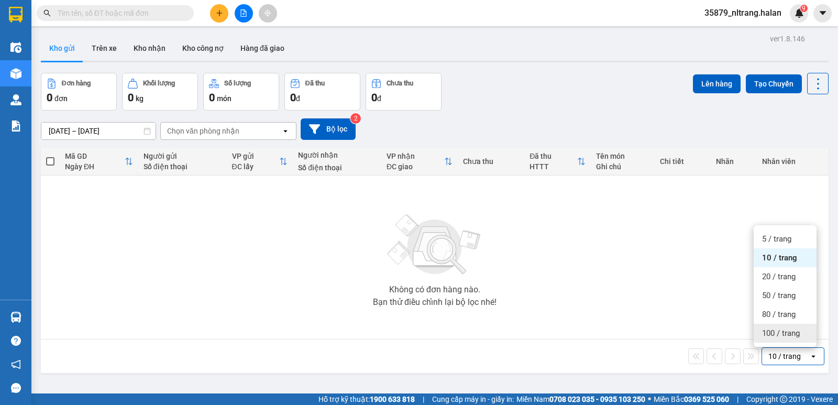
click at [782, 334] on span "100 / trang" at bounding box center [781, 333] width 38 height 10
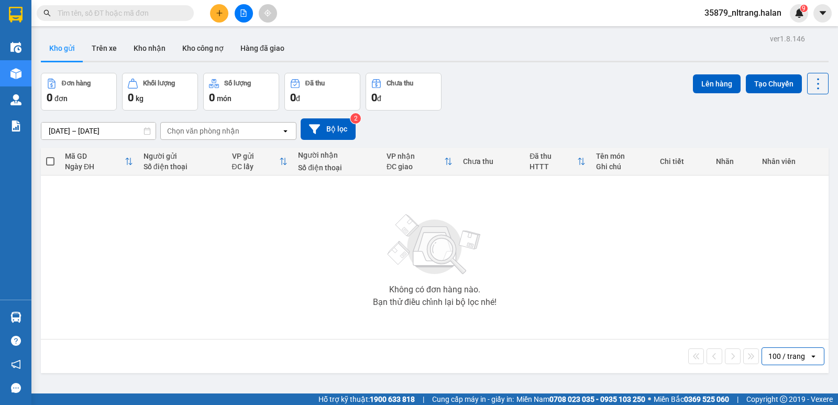
click at [522, 103] on div "Đơn hàng 0 đơn Khối lượng 0 kg Số lượng 0 món Đã thu 0 đ Chưa thu 0 đ Lên hàng …" at bounding box center [435, 92] width 788 height 38
click at [811, 84] on icon at bounding box center [818, 83] width 15 height 15
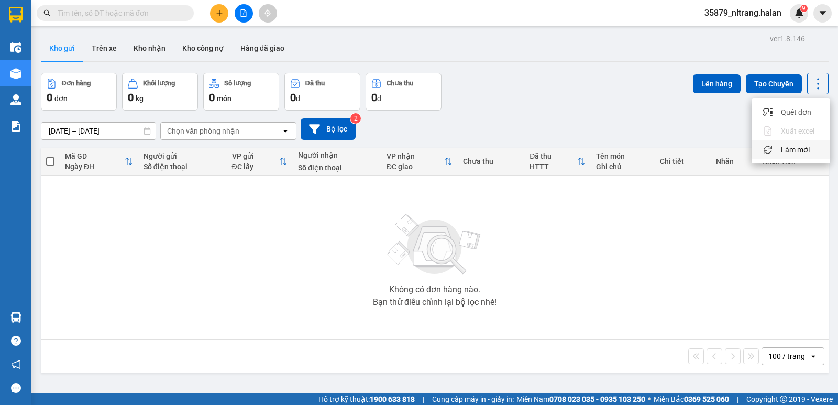
click at [792, 154] on span "Làm mới" at bounding box center [795, 150] width 29 height 10
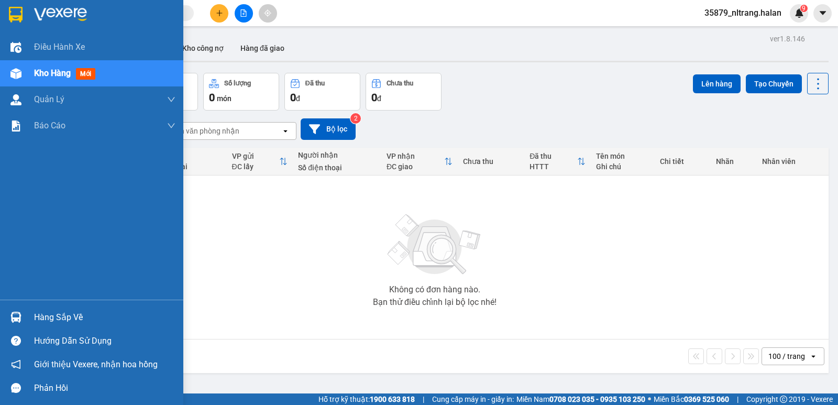
click at [18, 316] on img at bounding box center [15, 317] width 11 height 11
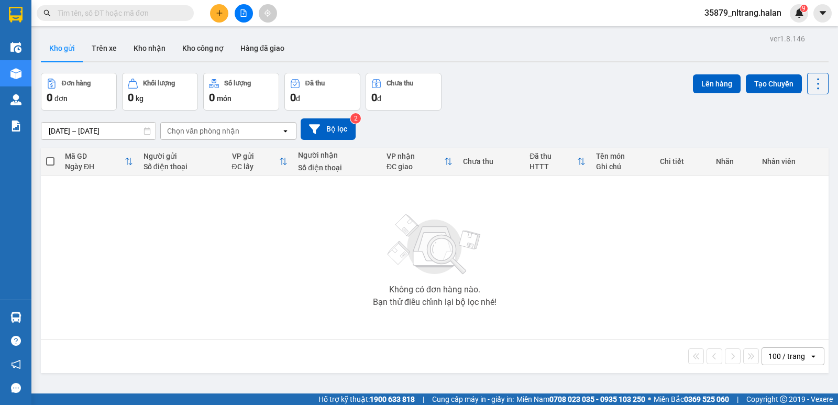
click at [540, 78] on section "Kết quả tìm kiếm ( 10 ) Bộ lọc Mã ĐH Trạng thái Món hàng Thu hộ Tổng cước Chưa …" at bounding box center [419, 202] width 838 height 405
click at [220, 16] on icon "plus" at bounding box center [219, 12] width 7 height 7
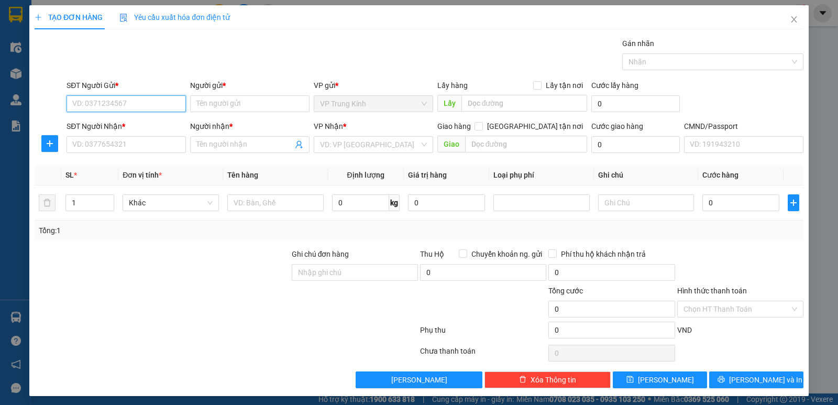
click at [124, 108] on input "SĐT Người Gửi *" at bounding box center [126, 103] width 119 height 17
type input "0373106413"
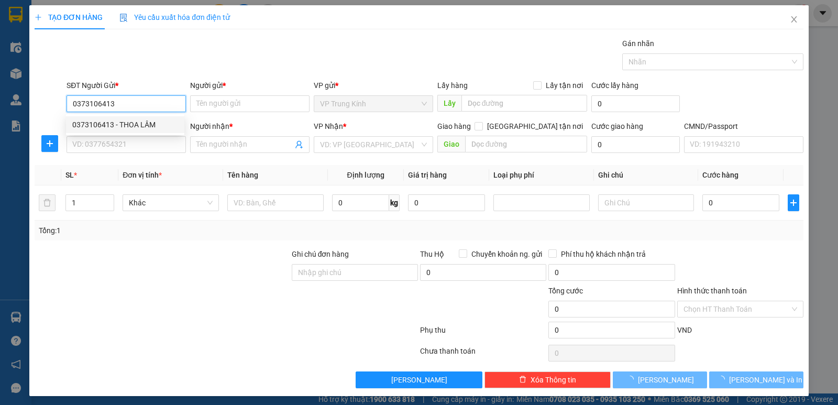
click at [123, 125] on div "0373106413 - THOA LÂM" at bounding box center [125, 125] width 106 height 12
type input "THOA LÂM"
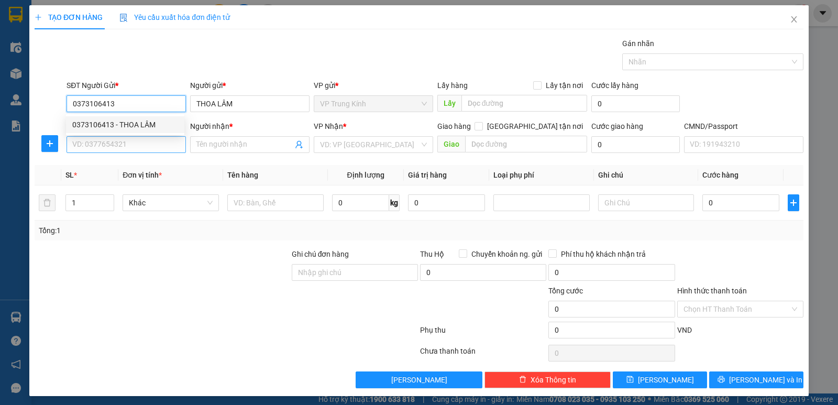
type input "0373106413"
click at [109, 147] on input "SĐT Người Nhận *" at bounding box center [126, 144] width 119 height 17
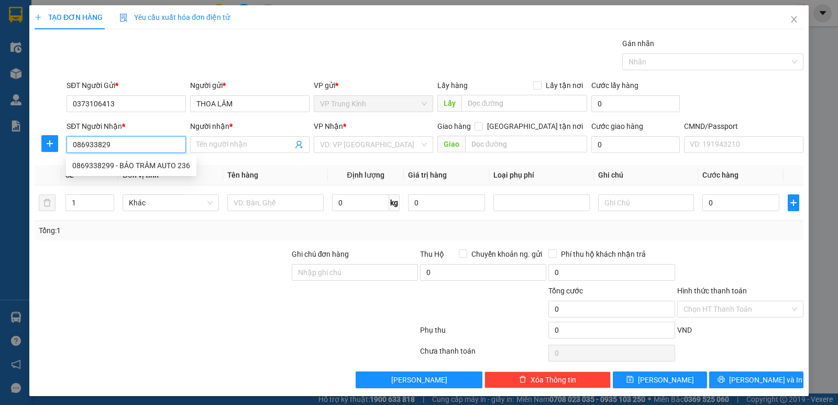
type input "0869338299"
click at [156, 166] on div "0869338299 - BẢO TRÂM AUTO 236" at bounding box center [131, 166] width 118 height 12
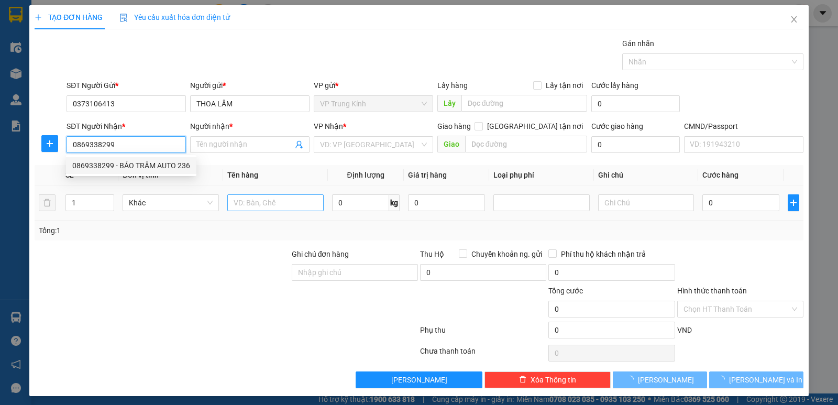
type input "BẢO TRÂM AUTO 236"
type input "0869338299"
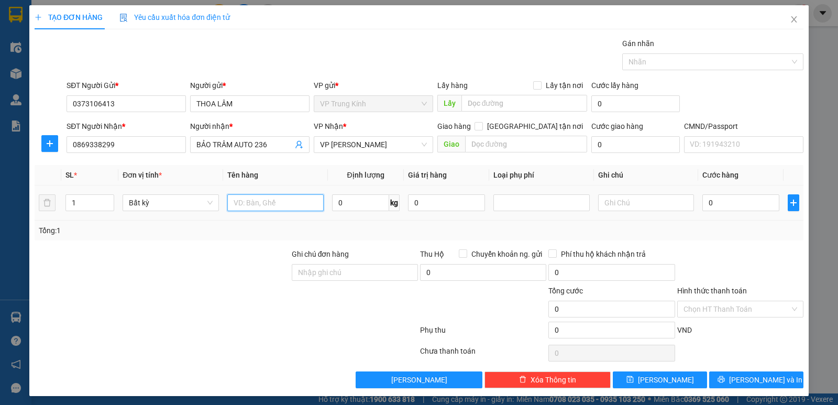
click at [251, 204] on input "text" at bounding box center [275, 202] width 96 height 17
type input "boc mp"
type input "2"
type input "35.000"
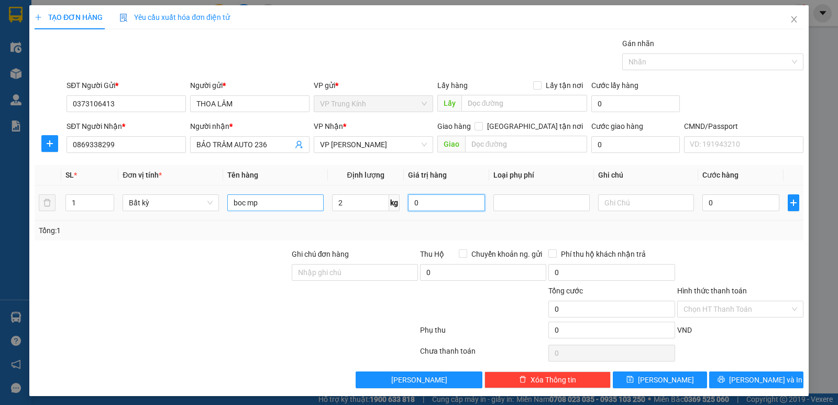
type input "35.000"
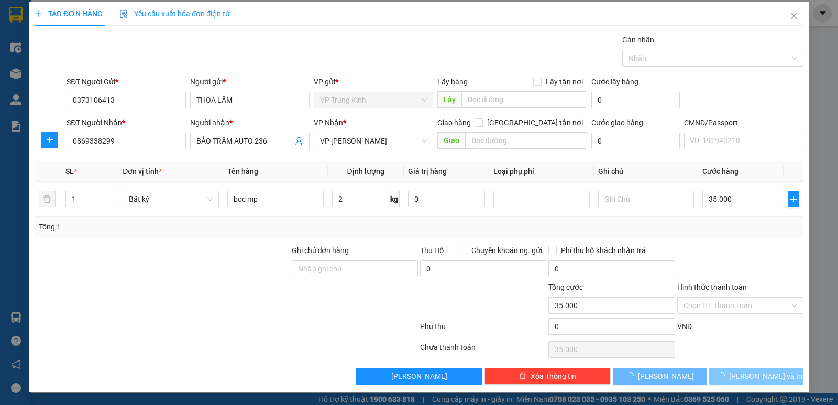
click at [725, 374] on icon "loading" at bounding box center [721, 376] width 8 height 8
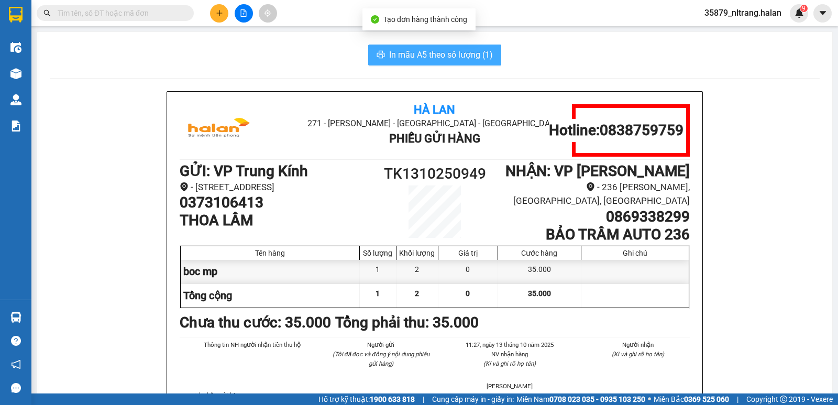
click at [425, 54] on span "In mẫu A5 theo số lượng (1)" at bounding box center [441, 54] width 104 height 13
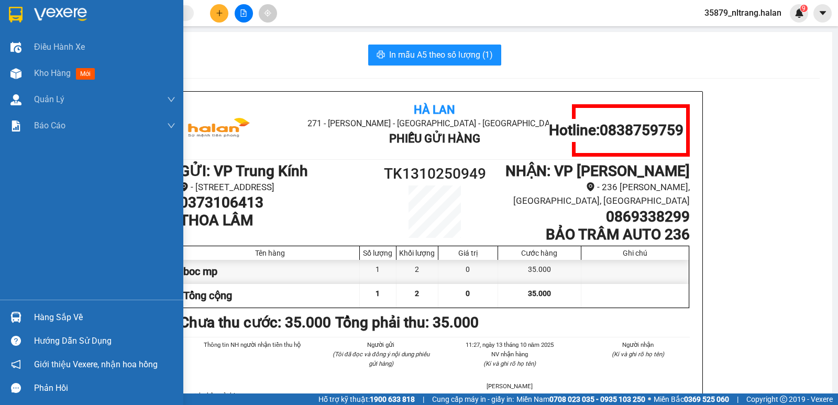
click at [3, 320] on div "Hàng sắp về" at bounding box center [91, 317] width 183 height 24
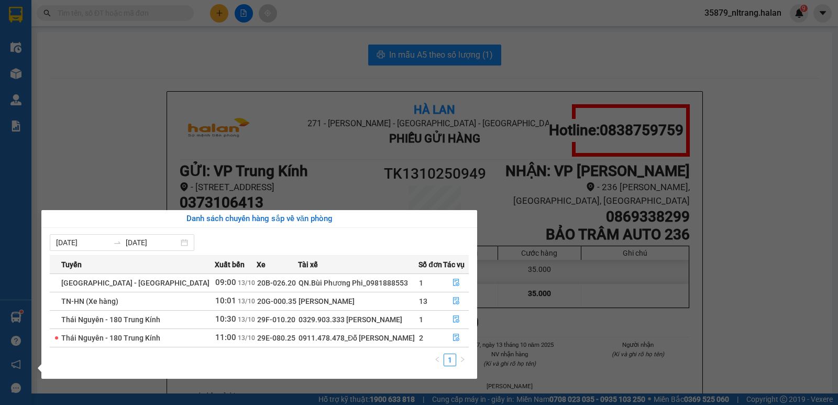
click at [209, 14] on section "Kết quả tìm kiếm ( 10 ) Bộ lọc Mã ĐH Trạng thái Món hàng Thu hộ Tổng cước Chưa …" at bounding box center [419, 202] width 838 height 405
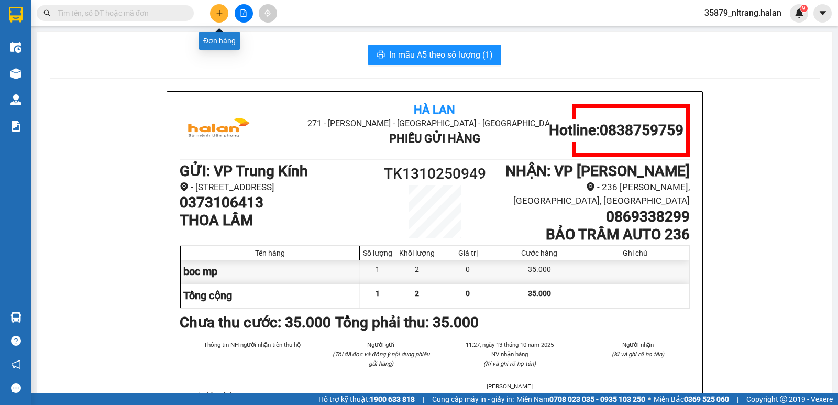
click at [216, 10] on icon "plus" at bounding box center [219, 12] width 7 height 7
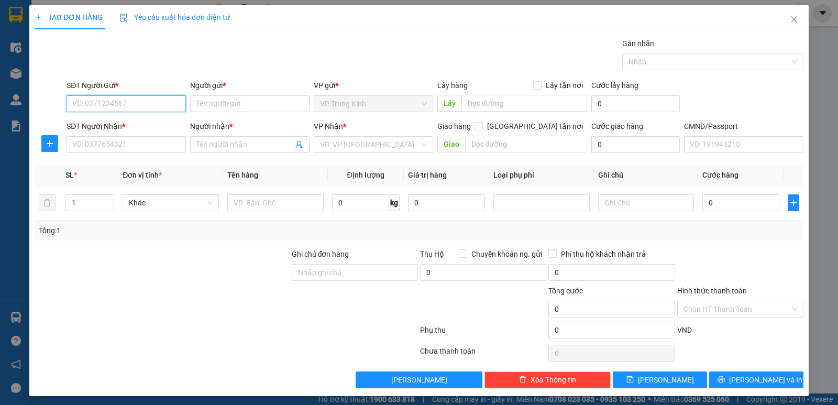
click at [127, 106] on input "SĐT Người Gửi *" at bounding box center [126, 103] width 119 height 17
type input "0567212555"
click at [121, 123] on div "0567212555 - CHIẾN" at bounding box center [125, 125] width 106 height 12
type input "CHIẾN"
type input "0567212555"
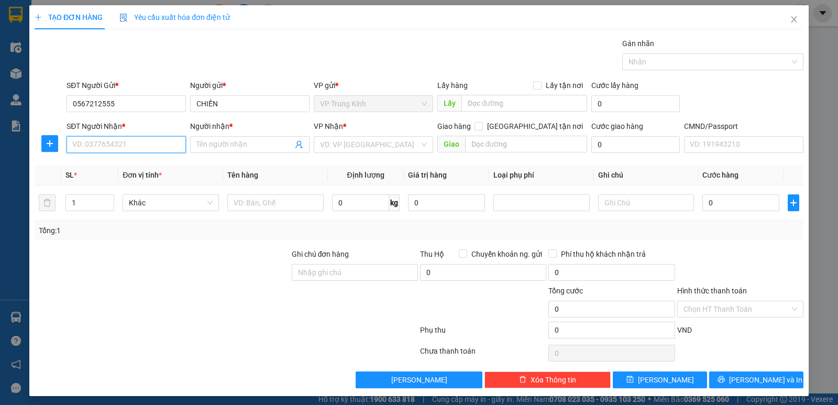
click at [107, 148] on input "SĐT Người Nhận *" at bounding box center [126, 144] width 119 height 17
type input "0989660567"
drag, startPoint x: 133, startPoint y: 163, endPoint x: 234, endPoint y: 196, distance: 106.4
click at [136, 162] on div "0989660567 - TÂM THÚY" at bounding box center [125, 166] width 106 height 12
type input "TÂM THÚY"
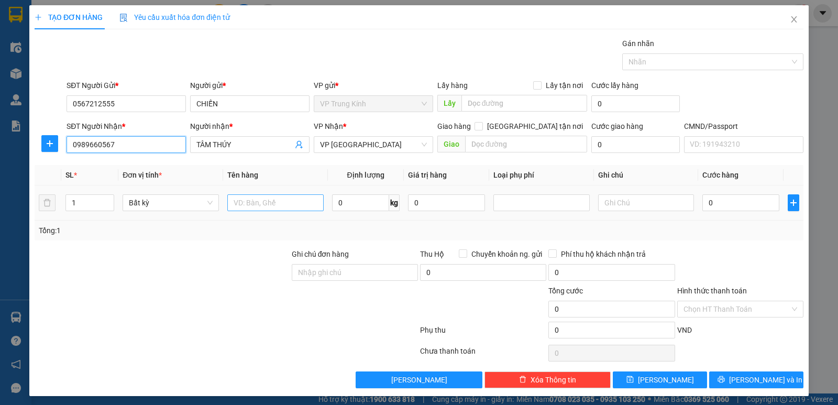
type input "0989660567"
click at [267, 207] on input "text" at bounding box center [275, 202] width 96 height 17
type input "boc xám"
type input "1"
type input "35.000"
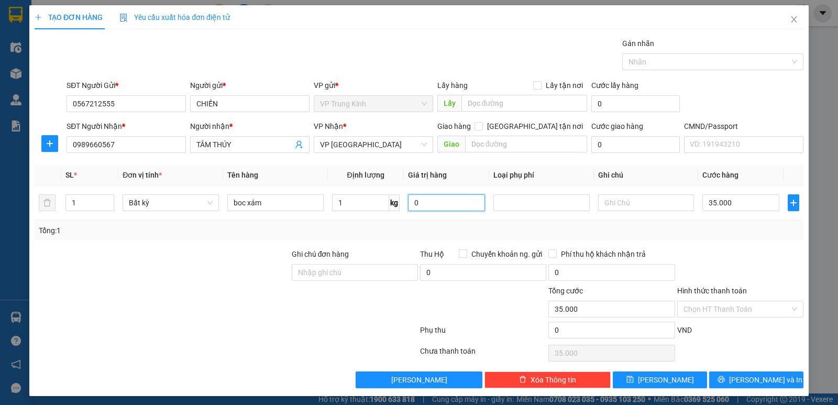
type input "35.000"
click at [721, 375] on button "Lưu và In" at bounding box center [756, 379] width 94 height 17
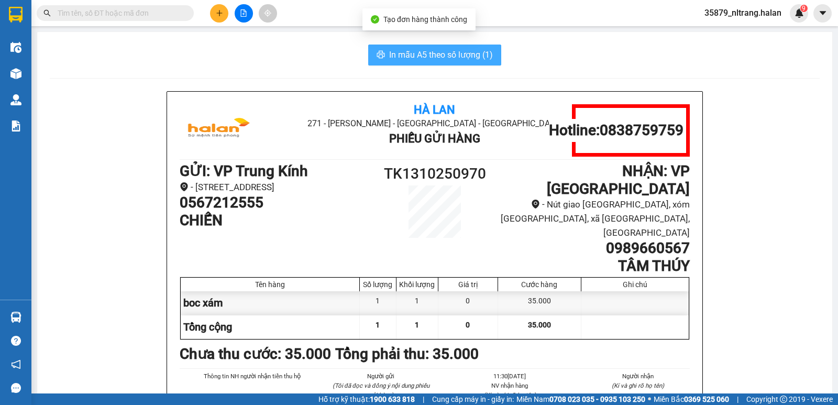
click at [429, 53] on span "In mẫu A5 theo số lượng (1)" at bounding box center [441, 54] width 104 height 13
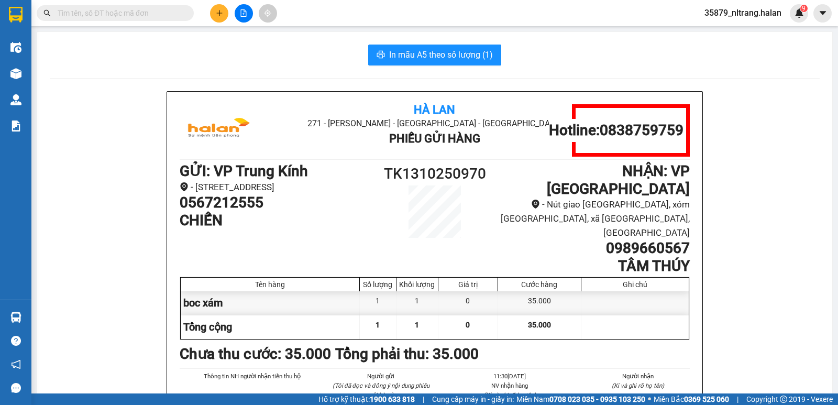
click at [137, 16] on input "text" at bounding box center [120, 13] width 124 height 12
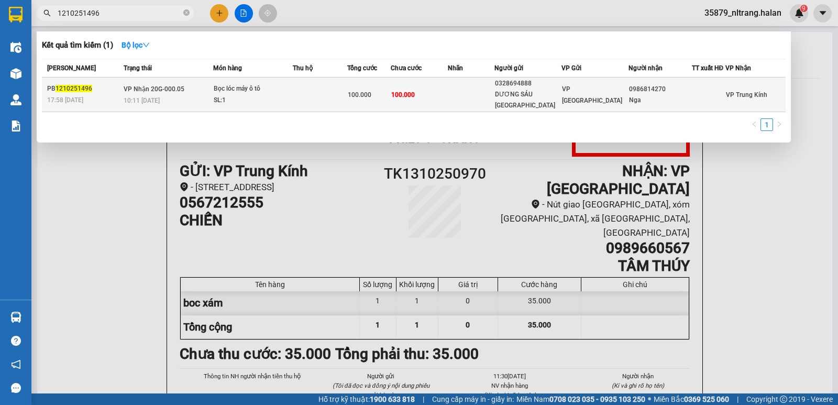
type input "1210251496"
click at [291, 92] on div "Bọc lóc máy ô tô" at bounding box center [253, 89] width 79 height 12
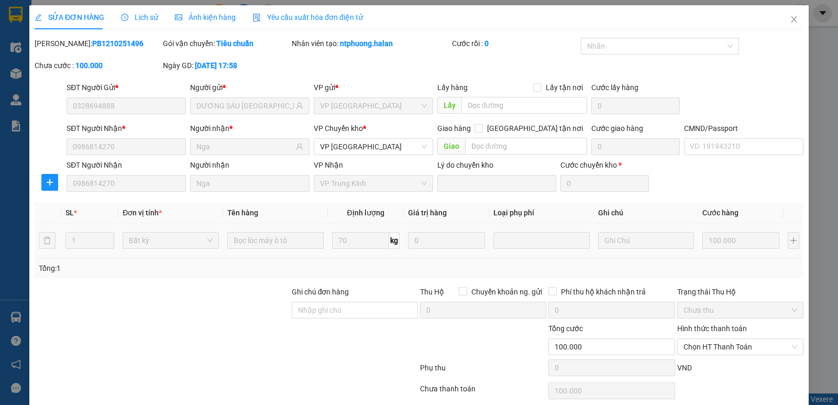
type input "0328694888"
type input "DƯƠNG SÁU Phú Bình"
type input "0986814270"
type input "Nga"
type input "0"
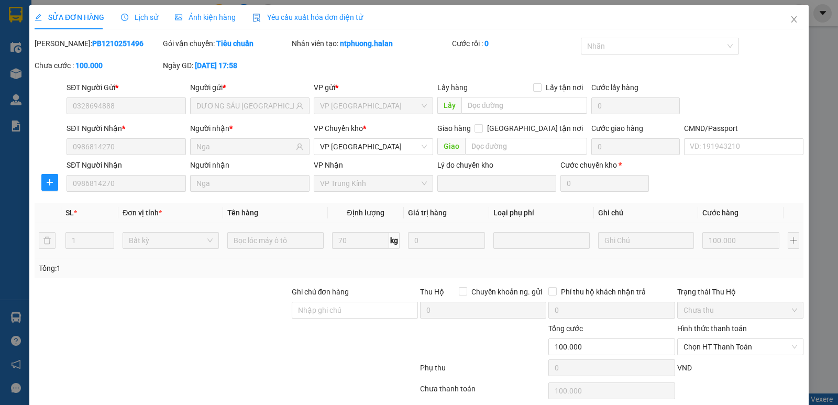
type input "100.000"
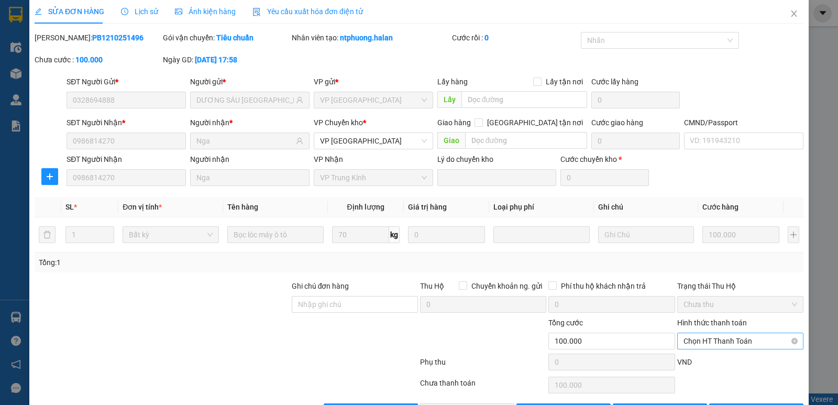
scroll to position [41, 0]
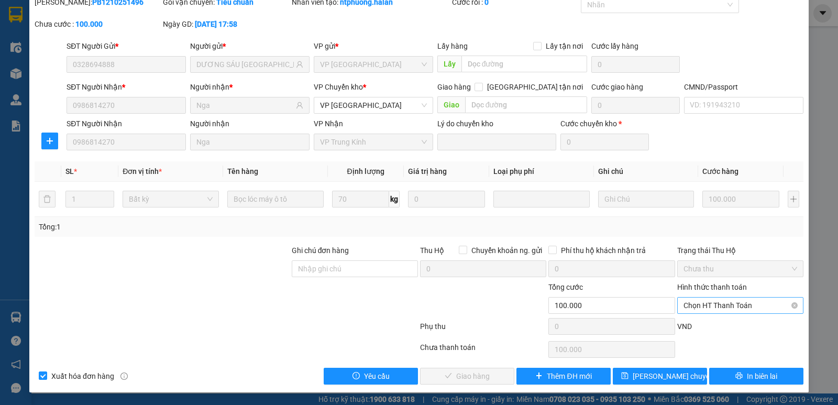
click at [720, 301] on span "Chọn HT Thanh Toán" at bounding box center [741, 306] width 114 height 16
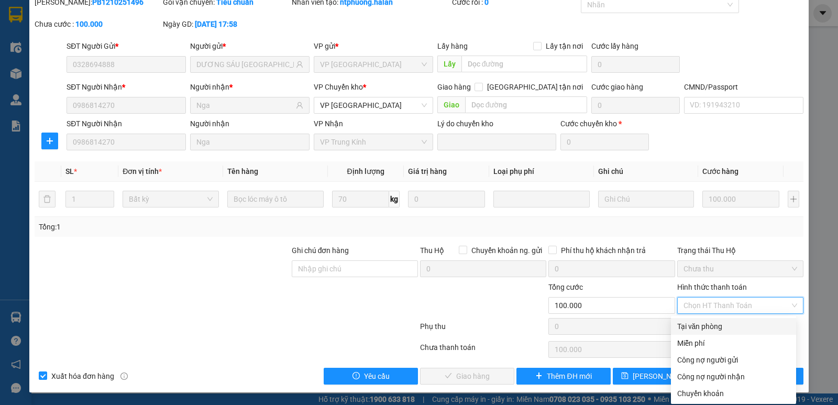
click at [704, 326] on div "Tại văn phòng" at bounding box center [733, 327] width 113 height 12
type input "0"
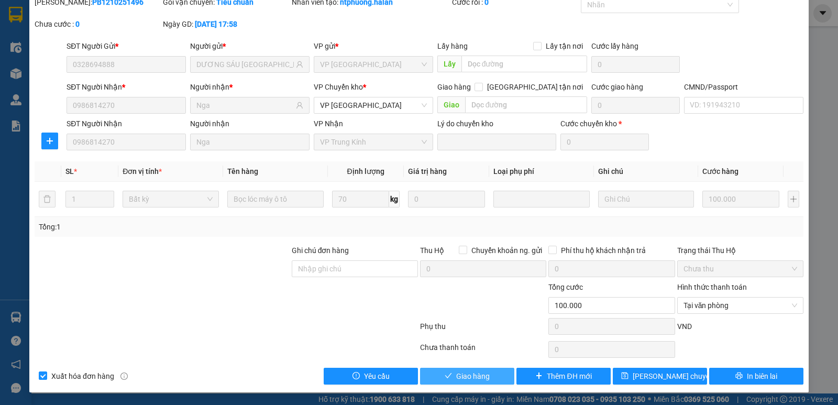
click at [467, 384] on button "Giao hàng" at bounding box center [467, 376] width 94 height 17
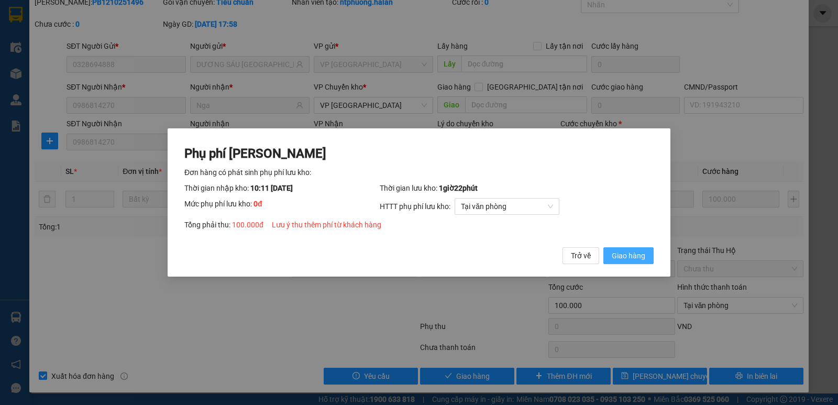
click at [630, 261] on span "Giao hàng" at bounding box center [629, 256] width 34 height 12
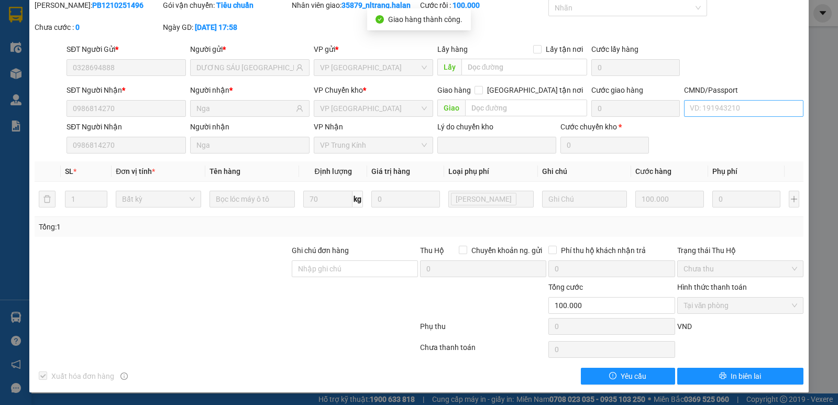
scroll to position [0, 0]
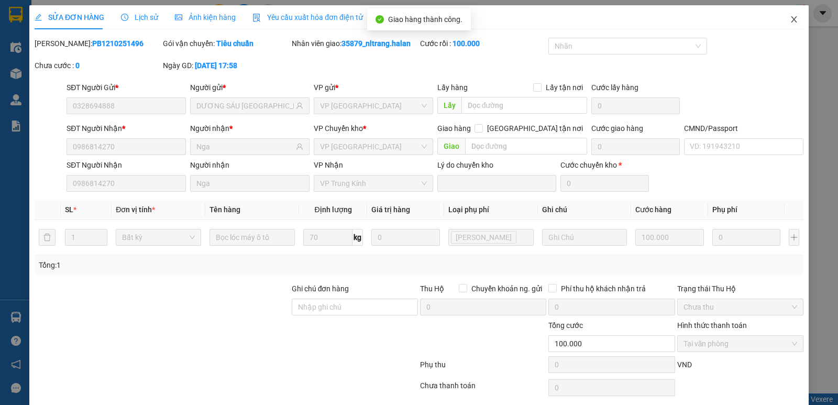
click at [787, 24] on span "Close" at bounding box center [794, 19] width 29 height 29
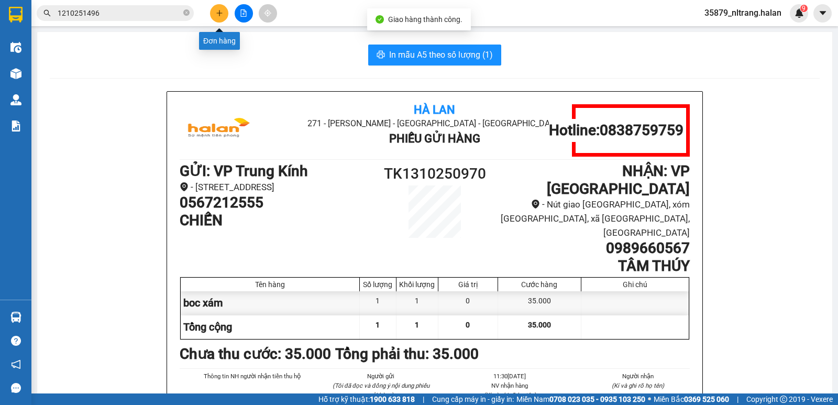
click at [221, 18] on button at bounding box center [219, 13] width 18 height 18
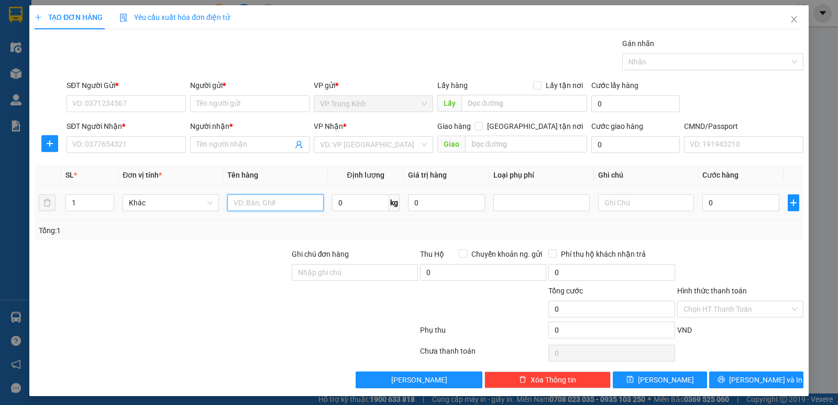
click at [264, 210] on input "text" at bounding box center [275, 202] width 96 height 17
type input "2 bao+ 8 bố sắt"
click at [606, 207] on input "text" at bounding box center [646, 202] width 96 height 17
type input "16x8+40+27"
click at [106, 198] on span "up" at bounding box center [108, 200] width 6 height 6
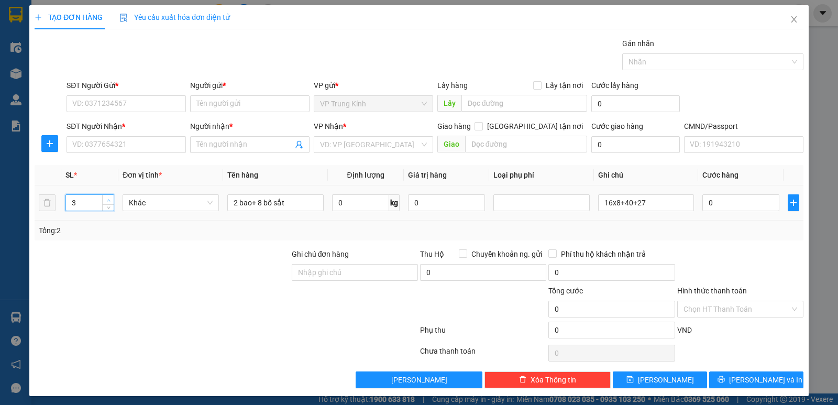
click at [107, 199] on icon "up" at bounding box center [109, 201] width 4 height 4
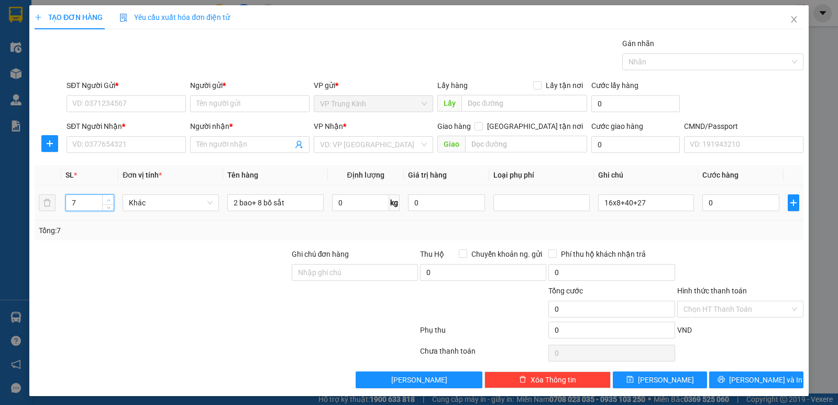
click at [107, 199] on icon "up" at bounding box center [109, 201] width 4 height 4
type input "10"
click at [107, 199] on icon "up" at bounding box center [109, 201] width 4 height 4
drag, startPoint x: 101, startPoint y: 140, endPoint x: 106, endPoint y: 125, distance: 16.4
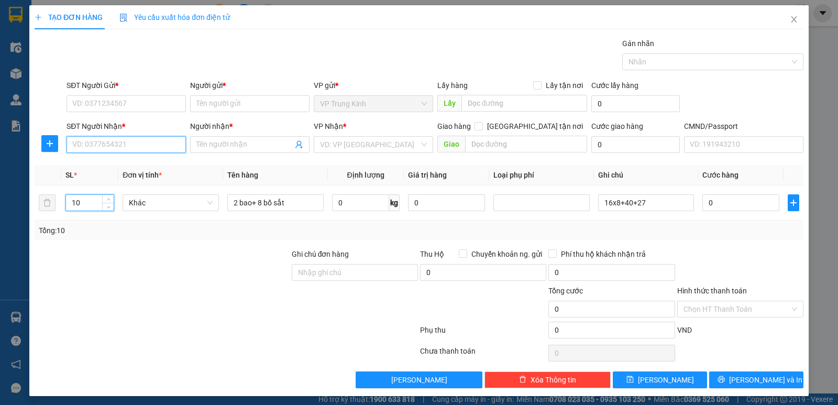
click at [101, 141] on input "SĐT Người Nhận *" at bounding box center [126, 144] width 119 height 17
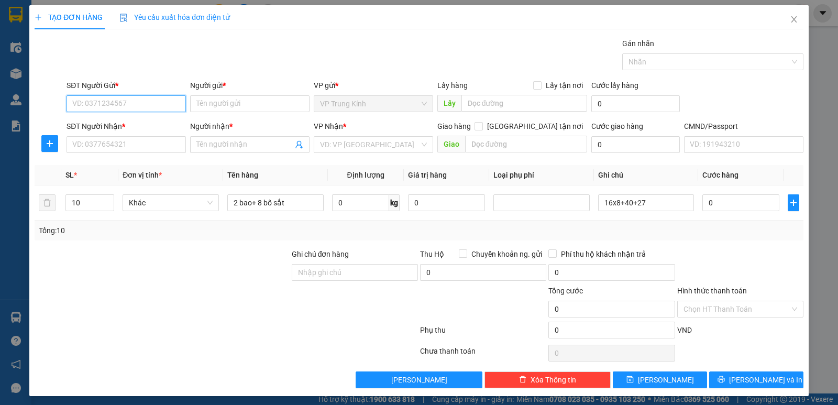
click at [109, 108] on input "SĐT Người Gửi *" at bounding box center [126, 103] width 119 height 17
type input "0903468368"
click at [218, 106] on input "Người gửi *" at bounding box center [249, 103] width 119 height 17
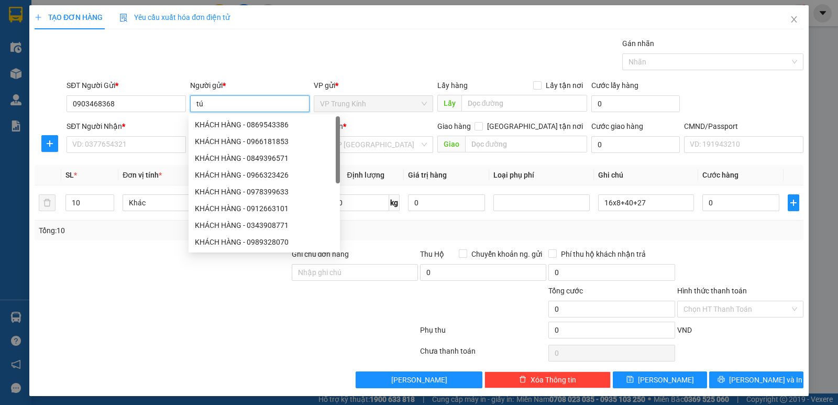
type input "t"
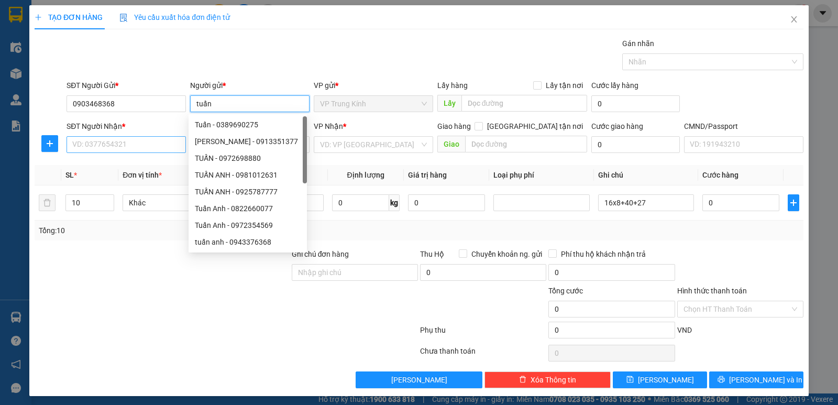
type input "tuấn"
click at [93, 147] on input "SĐT Người Nhận *" at bounding box center [126, 144] width 119 height 17
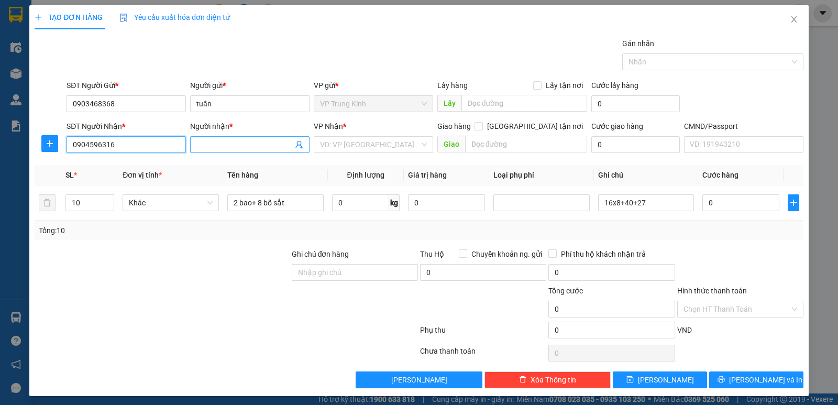
type input "0904596316"
click at [216, 149] on input "Người nhận *" at bounding box center [244, 145] width 96 height 12
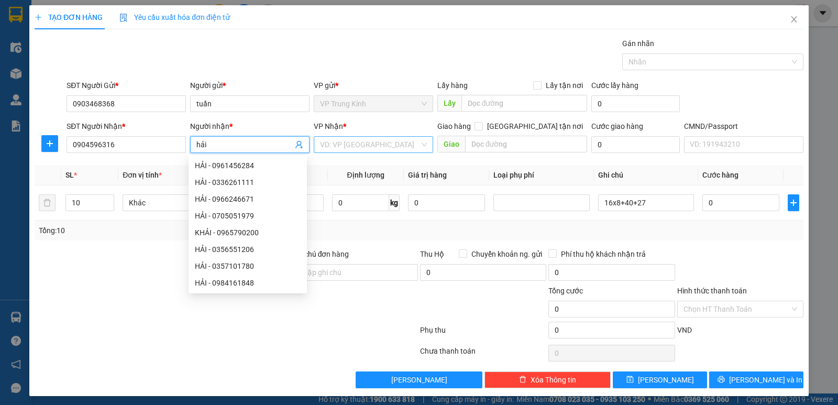
type input "hải"
click at [366, 150] on input "search" at bounding box center [370, 145] width 100 height 16
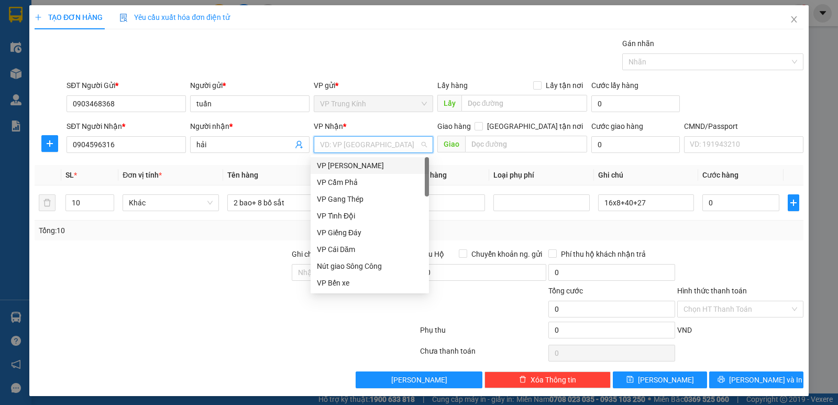
type input "y"
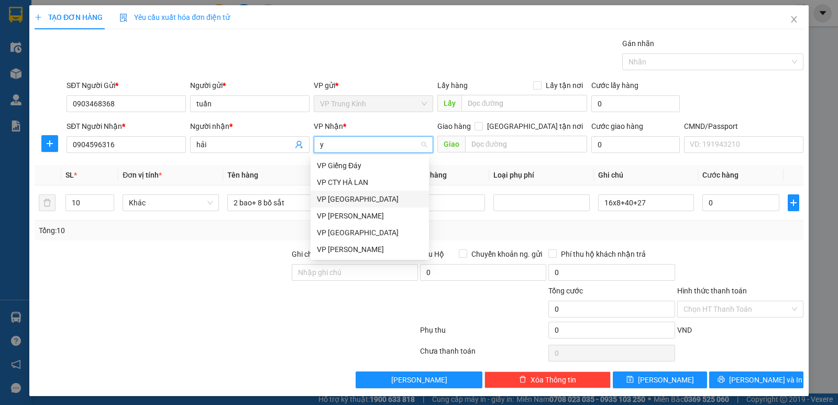
click at [346, 201] on div "VP [GEOGRAPHIC_DATA]" at bounding box center [370, 199] width 106 height 12
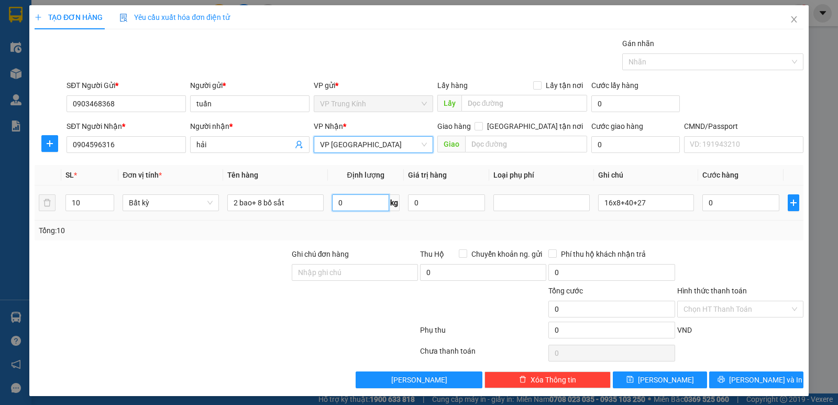
click at [346, 201] on input "0" at bounding box center [360, 202] width 57 height 17
type input "40"
click at [347, 228] on div "Tổng: 10" at bounding box center [419, 231] width 761 height 12
type input "75.000"
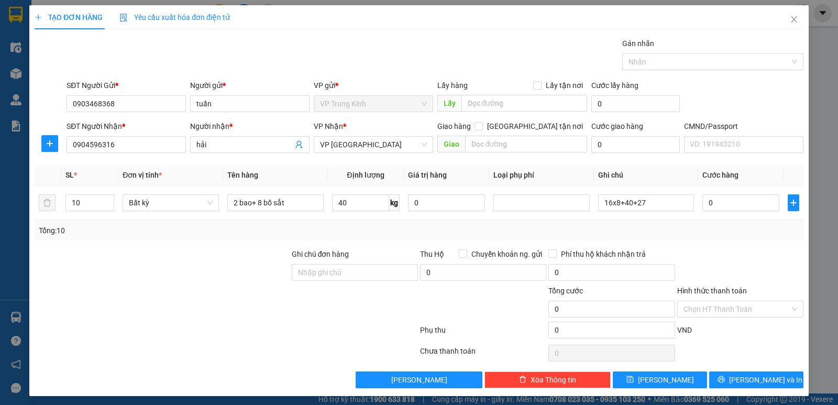
type input "75.000"
click at [719, 207] on input "75.000" at bounding box center [741, 202] width 77 height 17
type input "4"
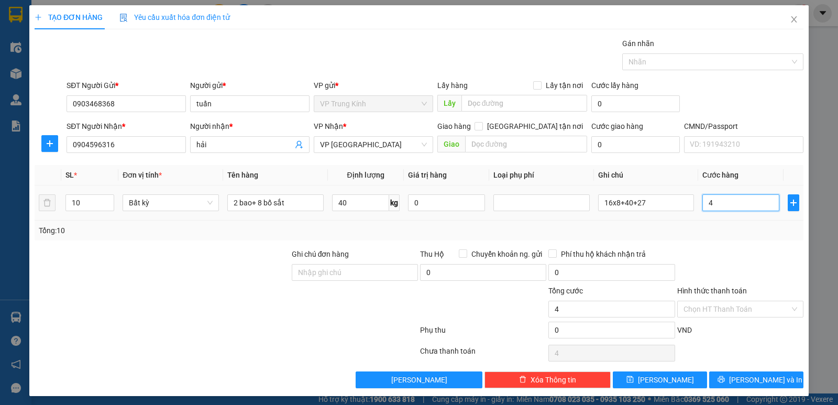
type input "47"
type input "470"
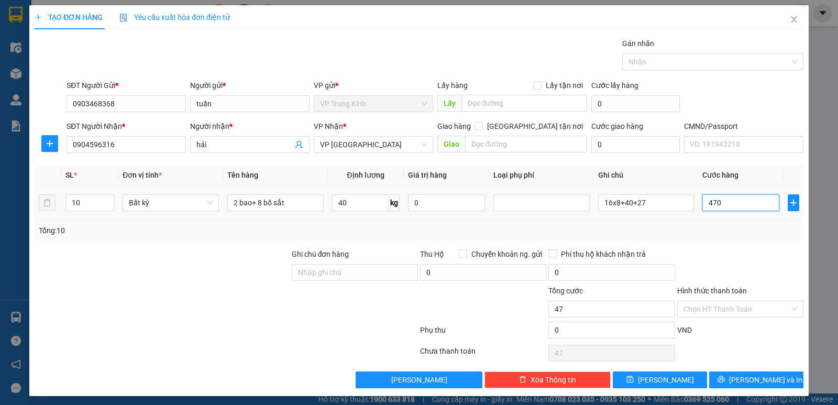
type input "470"
type input "4.700"
type input "47.000"
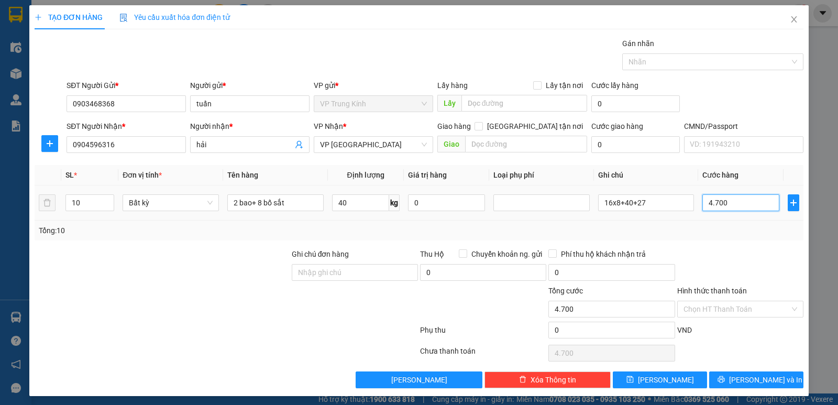
type input "47.000"
type input "470.000"
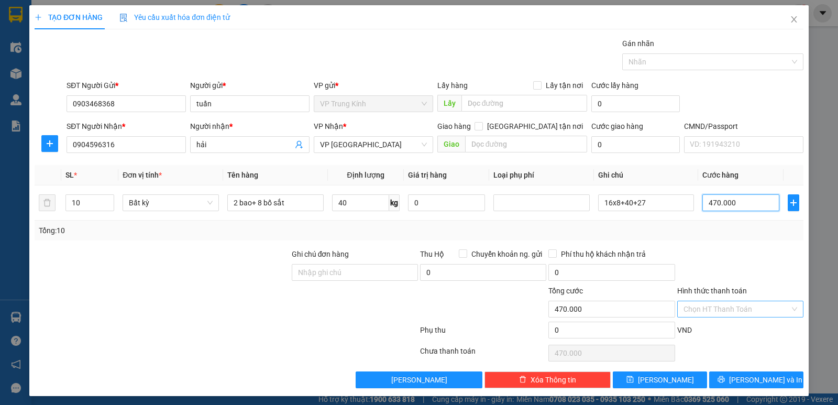
type input "470.000"
click at [743, 312] on input "Hình thức thanh toán" at bounding box center [737, 309] width 106 height 16
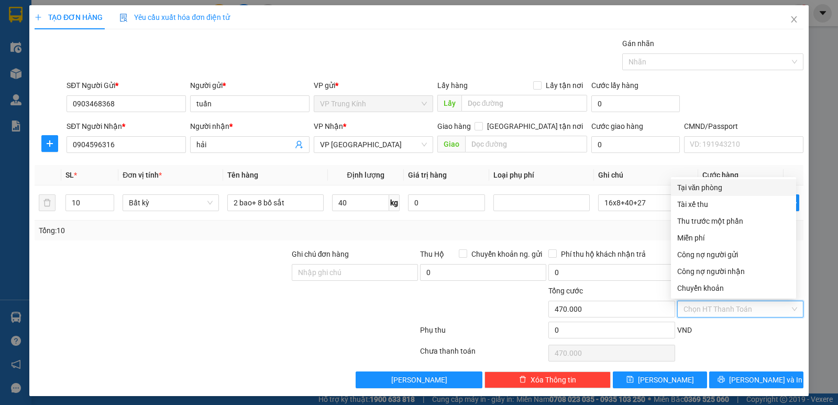
click at [717, 189] on div "Tại văn phòng" at bounding box center [733, 188] width 113 height 12
type input "0"
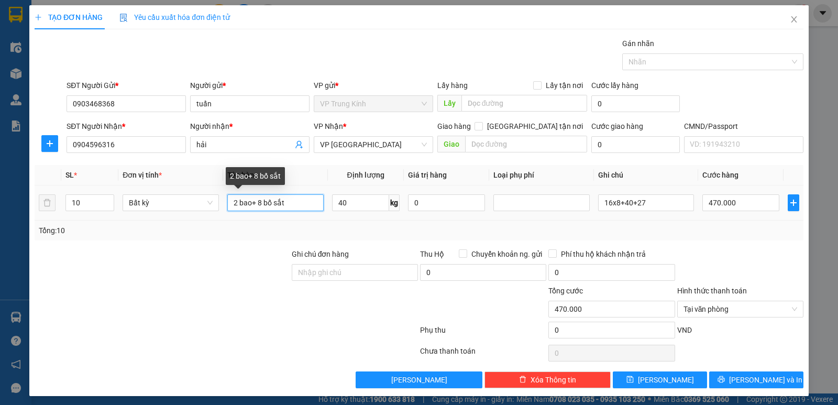
click at [271, 208] on input "2 bao+ 8 bố sắt" at bounding box center [275, 202] width 96 height 17
type input "2 bao+ 8 bó sắt"
click at [387, 226] on div "Tổng: 10" at bounding box center [419, 231] width 761 height 12
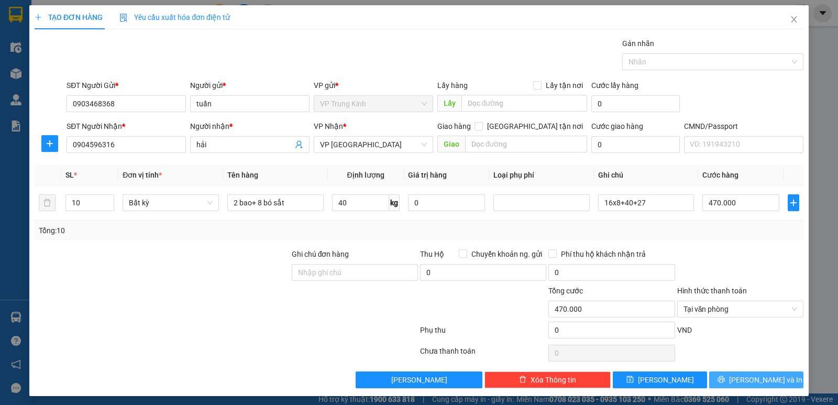
click at [742, 378] on span "Lưu và In" at bounding box center [765, 380] width 73 height 12
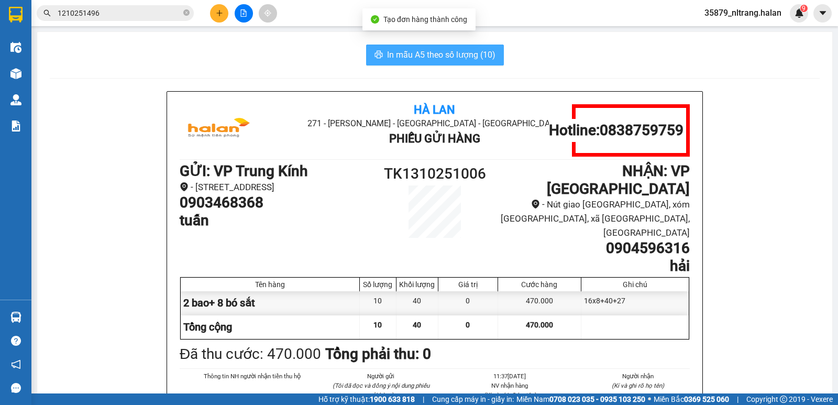
click at [435, 57] on span "In mẫu A5 theo số lượng (10)" at bounding box center [441, 54] width 108 height 13
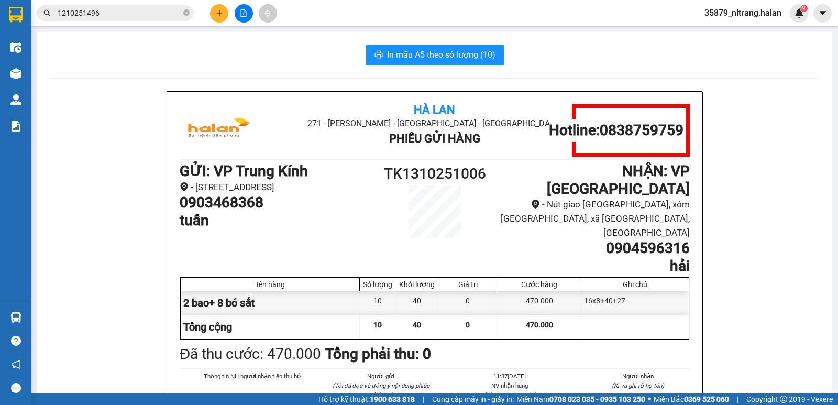
click at [394, 58] on span "In mẫu A5 theo số lượng (10)" at bounding box center [441, 54] width 108 height 13
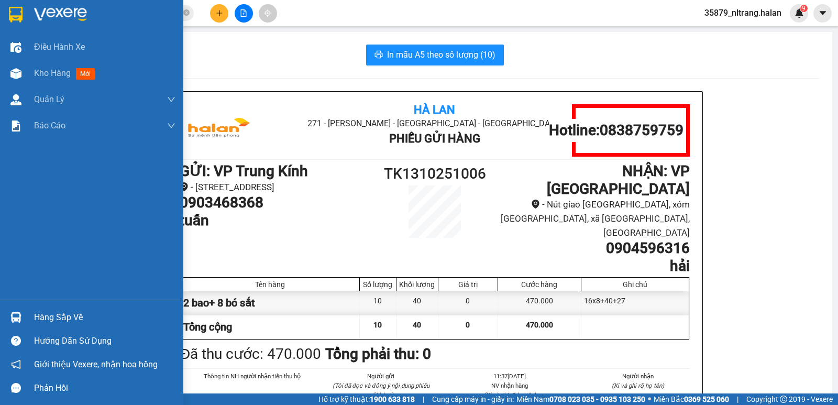
click at [23, 317] on div at bounding box center [16, 317] width 18 height 18
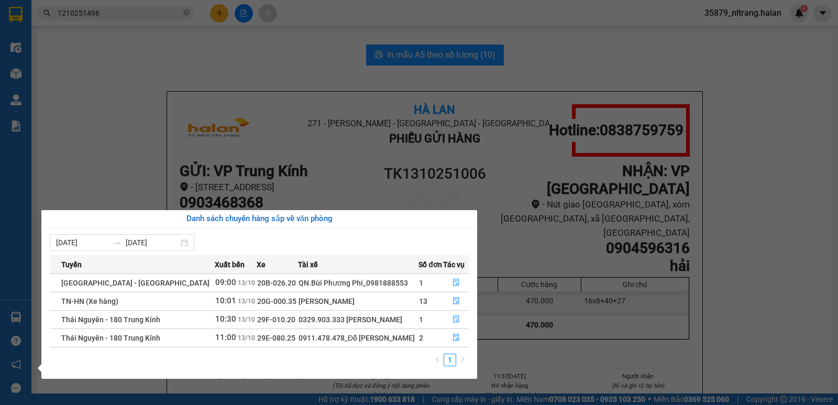
click at [223, 14] on section "Kết quả tìm kiếm ( 1 ) Bộ lọc Mã ĐH Trạng thái Món hàng Thu hộ Tổng cước Chưa c…" at bounding box center [419, 202] width 838 height 405
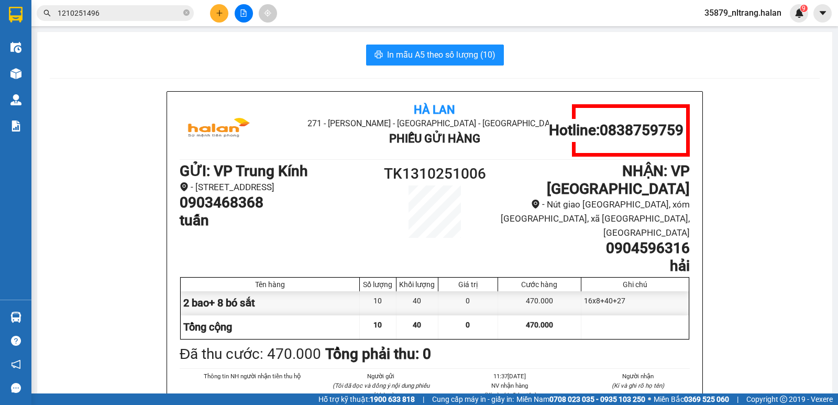
click at [216, 16] on icon "plus" at bounding box center [219, 12] width 7 height 7
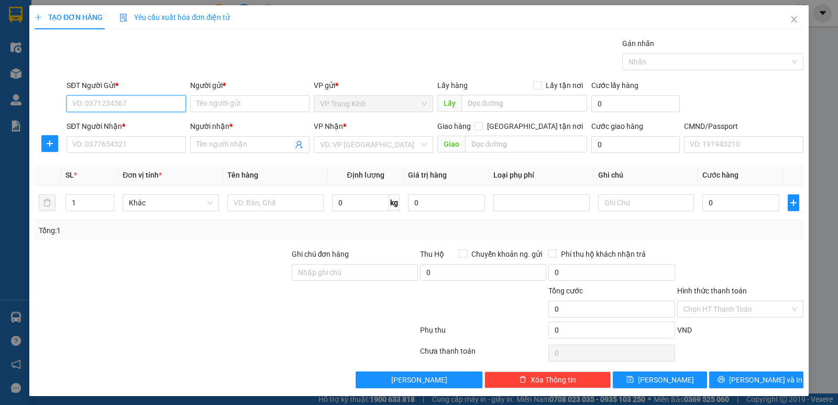
drag, startPoint x: 133, startPoint y: 102, endPoint x: 210, endPoint y: 99, distance: 77.1
click at [134, 100] on input "SĐT Người Gửi *" at bounding box center [126, 103] width 119 height 17
type input "0981334565"
click at [157, 127] on div "0981334565 - minh" at bounding box center [125, 125] width 106 height 12
type input "minh"
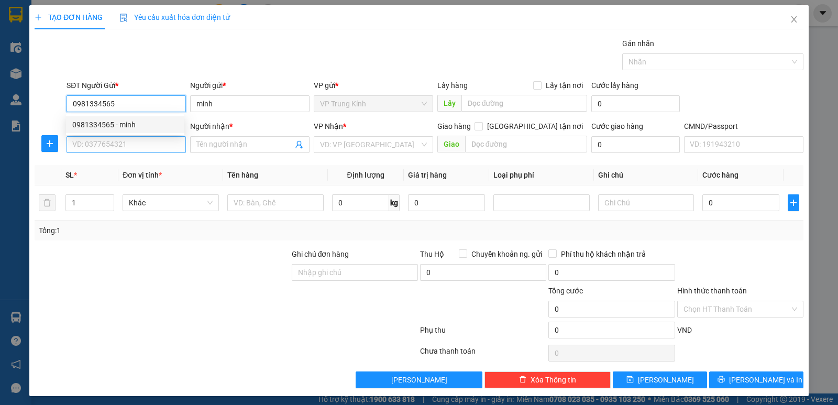
type input "0981334565"
click at [151, 146] on input "SĐT Người Nhận *" at bounding box center [126, 144] width 119 height 17
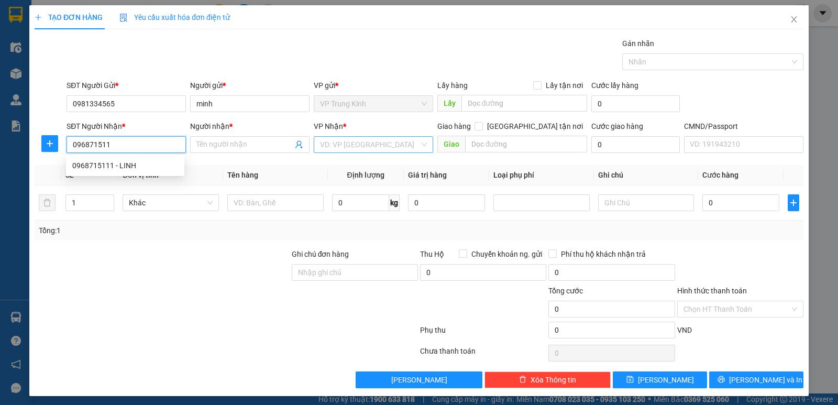
type input "0968715111"
click at [141, 170] on div "0968715111 - LINH" at bounding box center [125, 166] width 106 height 12
type input "LINH"
type input "0968715111"
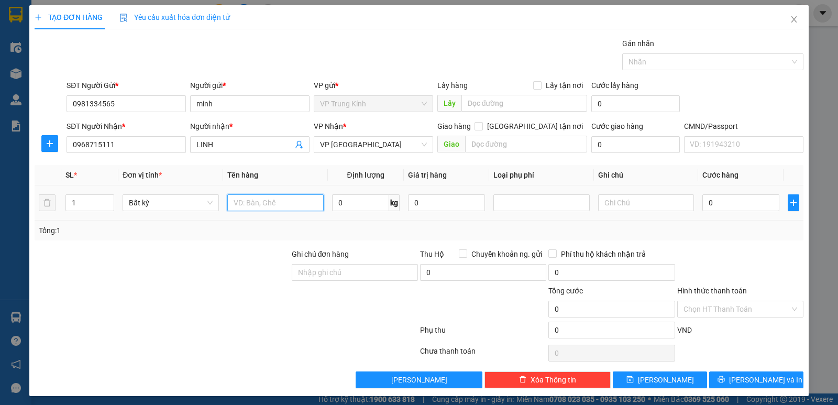
click at [277, 204] on input "text" at bounding box center [275, 202] width 96 height 17
type input "boc hop lk oto"
type input "1"
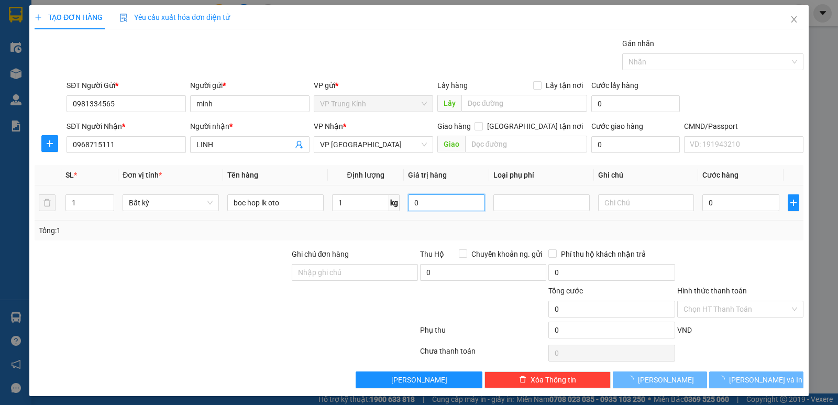
type input "35.000"
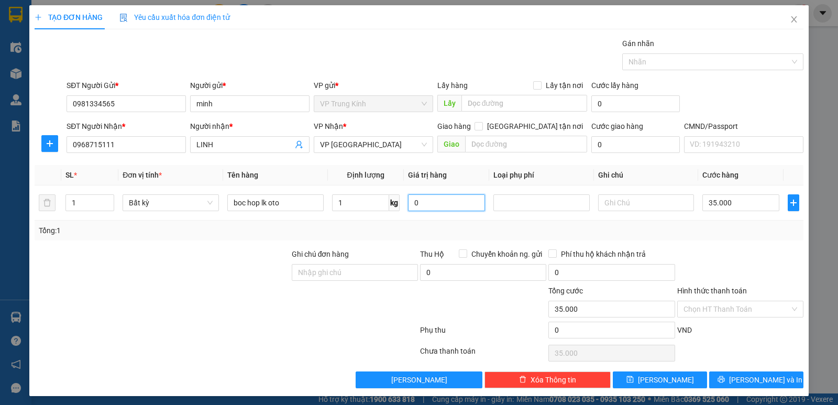
scroll to position [4, 0]
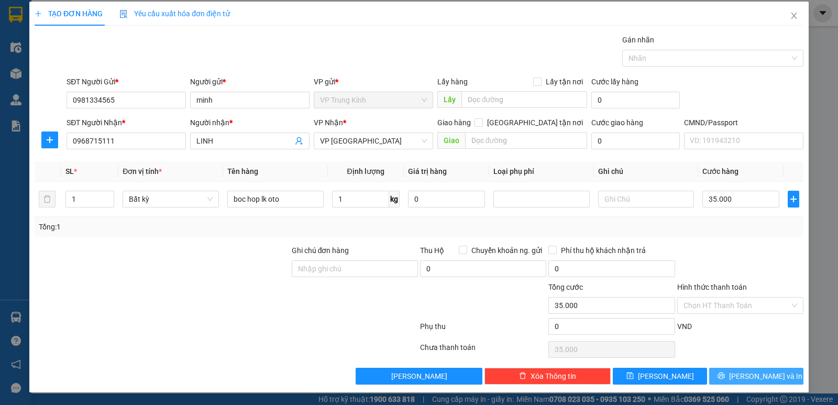
click at [739, 374] on button "Lưu và In" at bounding box center [756, 376] width 94 height 17
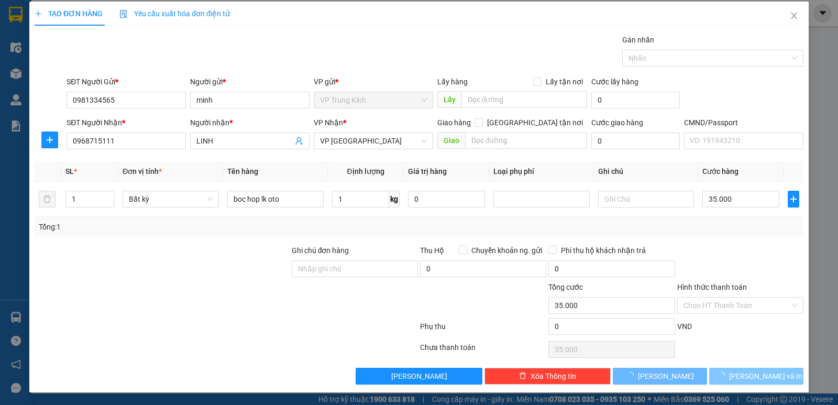
click at [739, 374] on button "Lưu và In" at bounding box center [756, 376] width 94 height 17
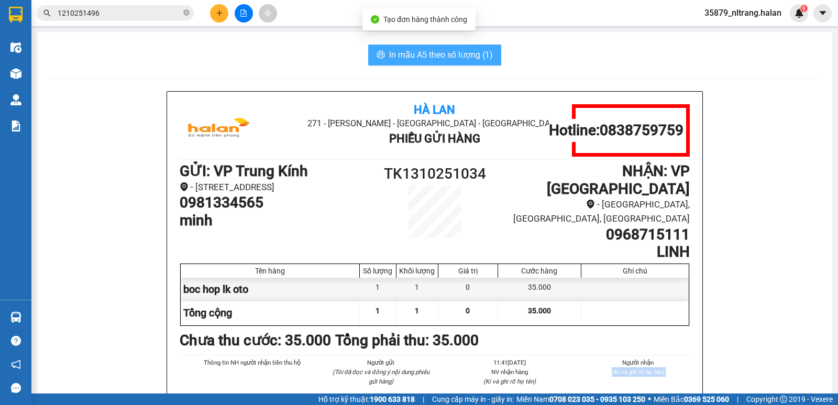
click at [428, 56] on span "In mẫu A5 theo số lượng (1)" at bounding box center [441, 54] width 104 height 13
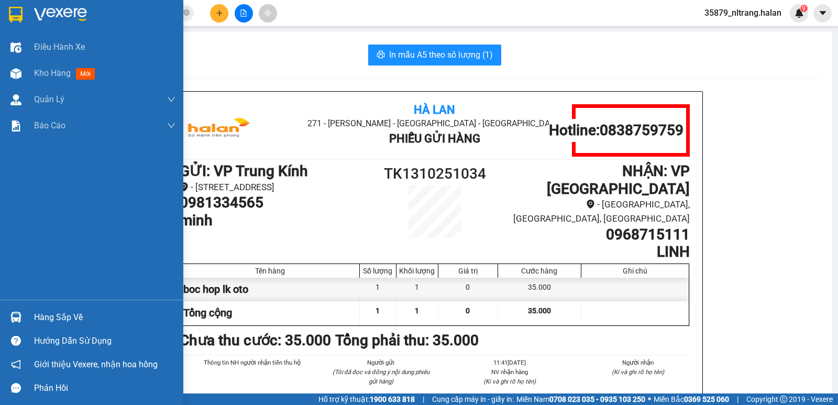
click at [30, 311] on div "Hàng sắp về" at bounding box center [91, 317] width 183 height 24
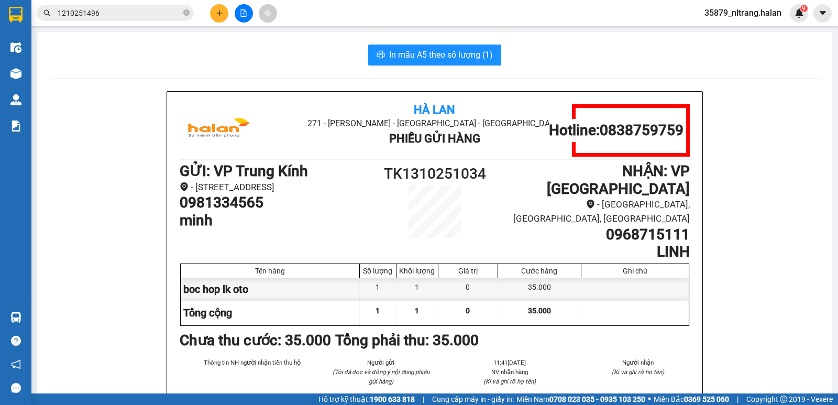
click at [61, 160] on section "Kết quả tìm kiếm ( 1 ) Bộ lọc Mã ĐH Trạng thái Món hàng Thu hộ Tổng cước Chưa c…" at bounding box center [419, 202] width 838 height 405
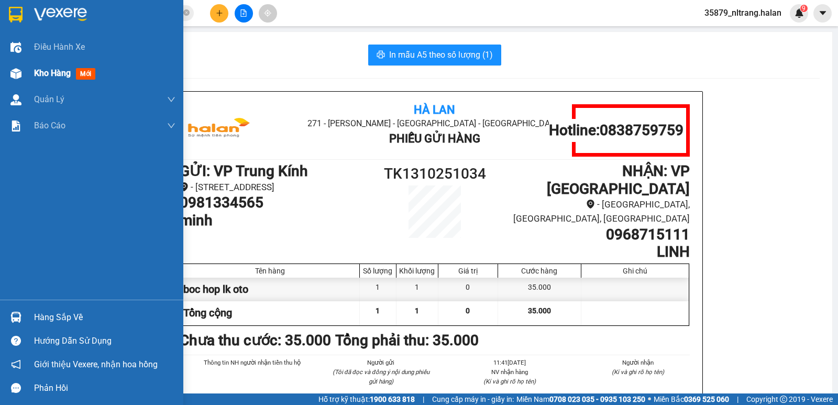
click at [32, 79] on div "Kho hàng mới" at bounding box center [91, 73] width 183 height 26
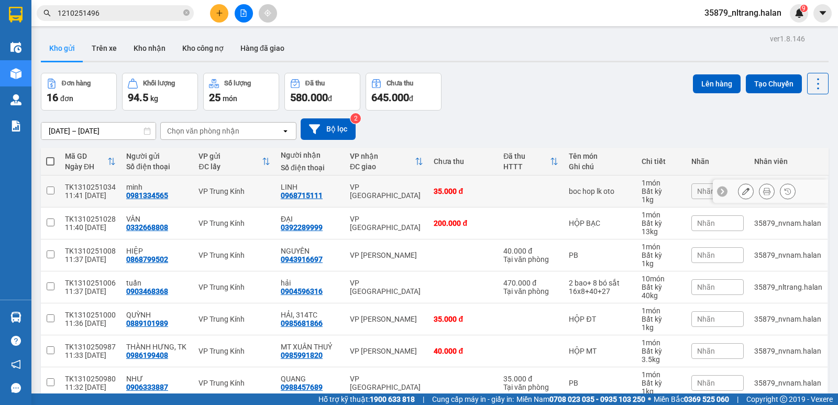
click at [742, 190] on icon at bounding box center [745, 191] width 7 height 7
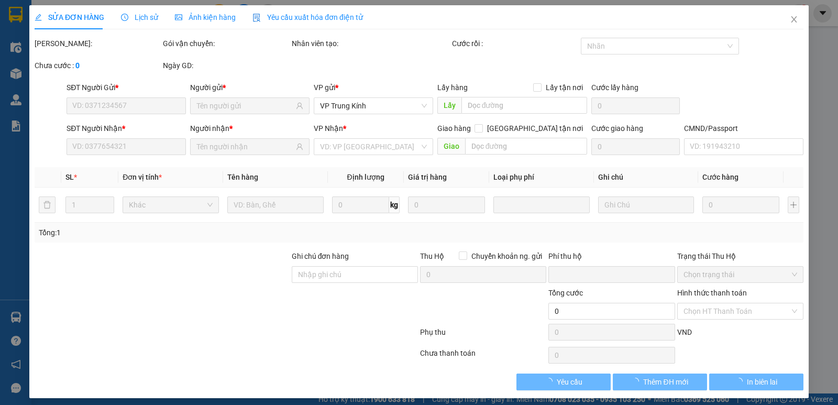
type input "0981334565"
type input "0968715111"
type input "0"
type input "35.000"
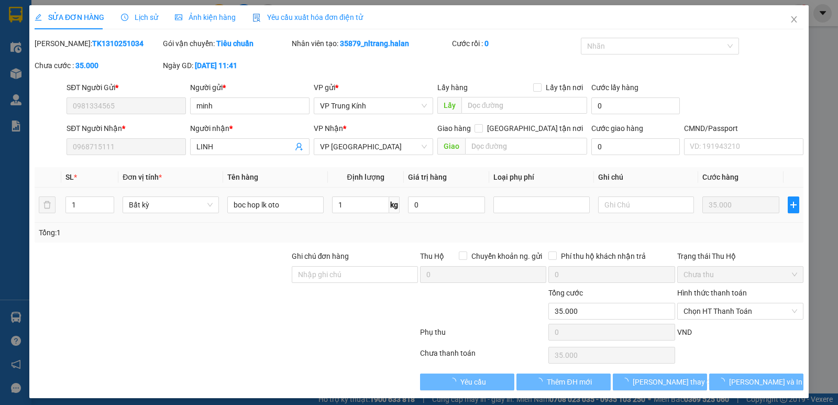
scroll to position [1, 0]
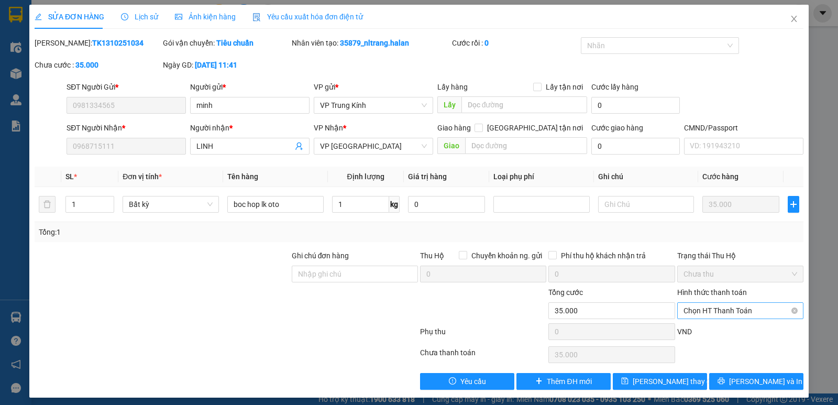
click at [739, 315] on span "Chọn HT Thanh Toán" at bounding box center [741, 311] width 114 height 16
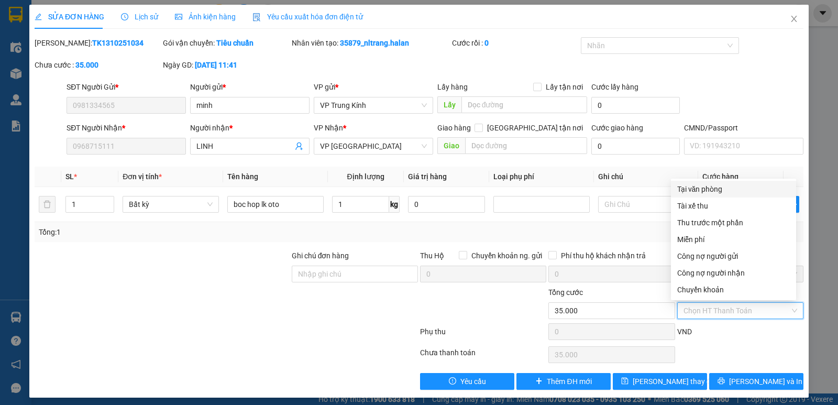
click at [714, 192] on div "Tại văn phòng" at bounding box center [733, 189] width 113 height 12
type input "0"
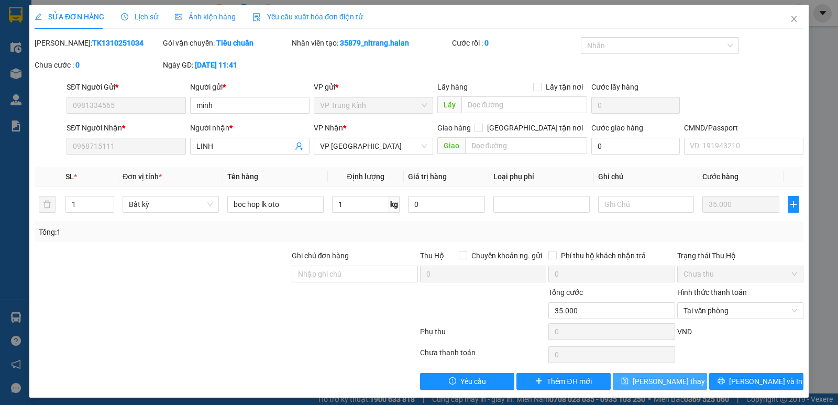
click at [673, 379] on span "Lưu thay đổi" at bounding box center [675, 382] width 84 height 12
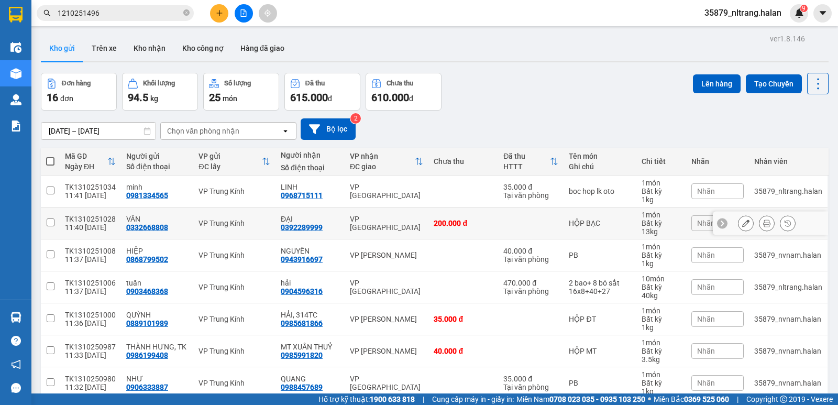
click at [149, 225] on div "0332668808" at bounding box center [147, 227] width 42 height 8
copy div "0332668808"
click at [138, 13] on input "1210251496" at bounding box center [120, 13] width 124 height 12
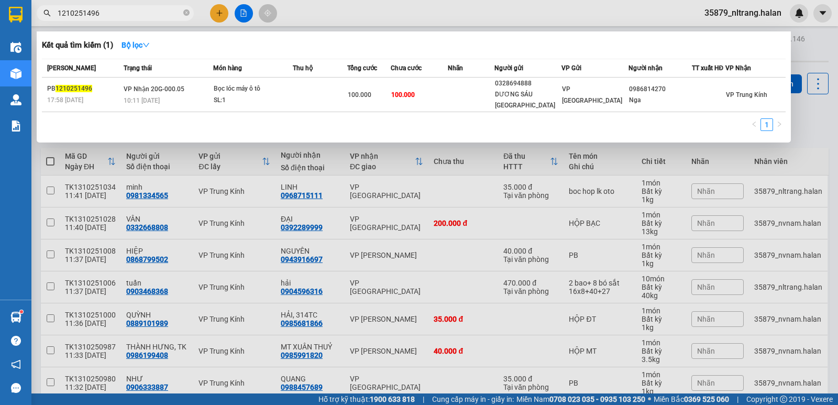
click at [138, 13] on input "1210251496" at bounding box center [120, 13] width 124 height 12
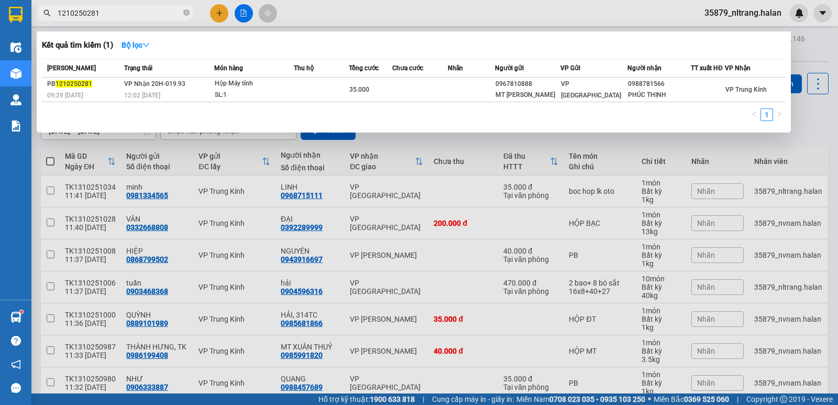
type input "1210250281"
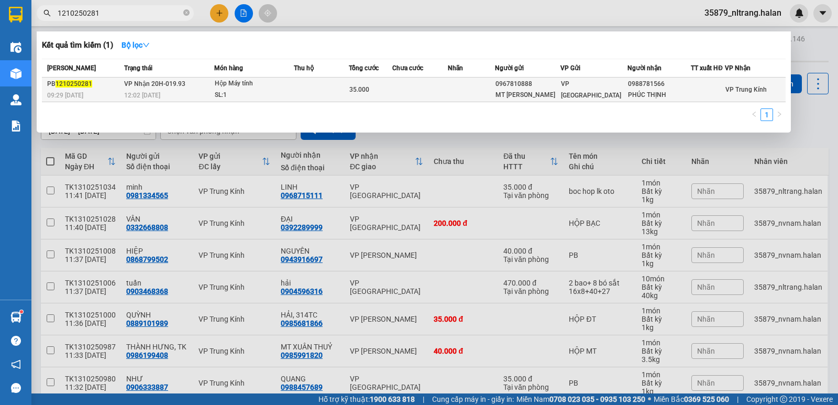
click at [311, 94] on td at bounding box center [321, 90] width 55 height 25
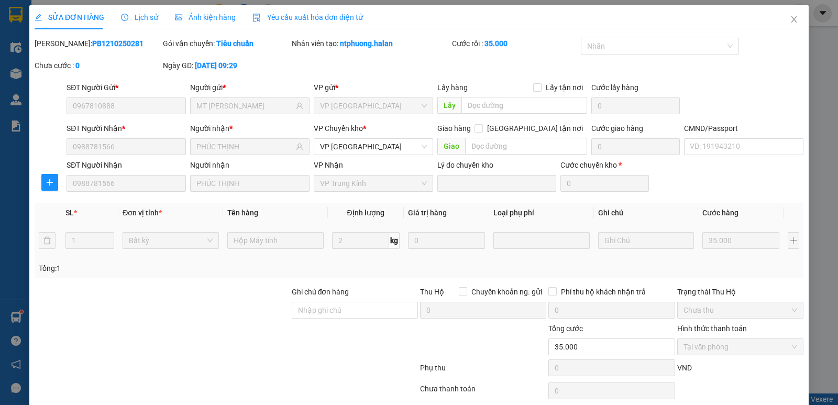
type input "0967810888"
type input "MT TOÀN VŨ"
type input "0988781566"
type input "PHÚC THỊNH"
type input "0"
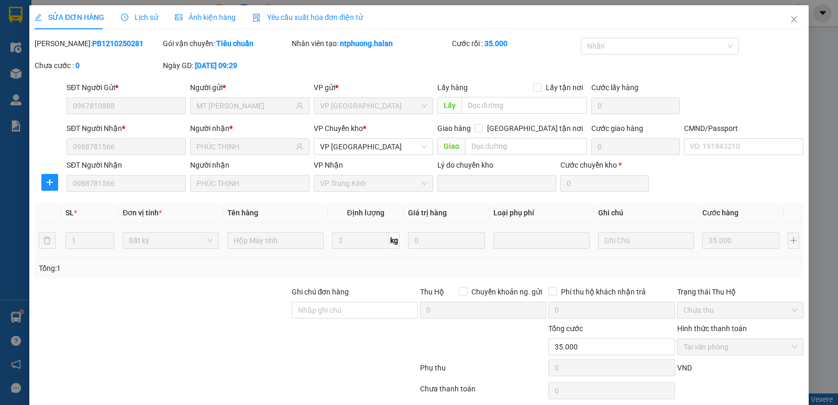
type input "35.000"
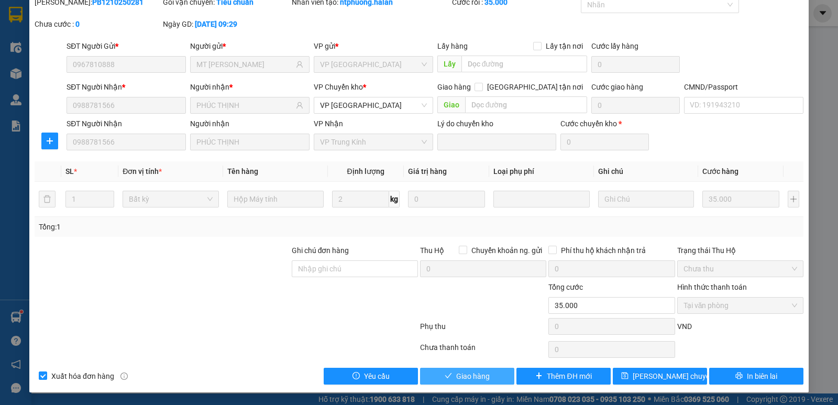
click at [483, 375] on span "Giao hàng" at bounding box center [473, 376] width 34 height 12
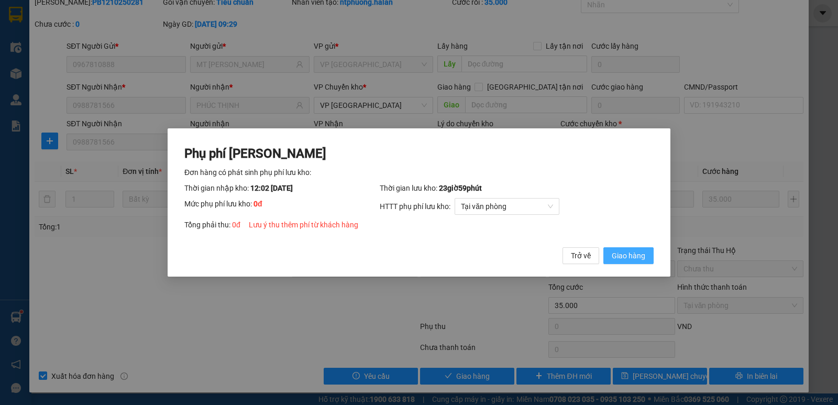
drag, startPoint x: 622, startPoint y: 255, endPoint x: 630, endPoint y: 249, distance: 9.4
click at [625, 255] on span "Giao hàng" at bounding box center [629, 256] width 34 height 12
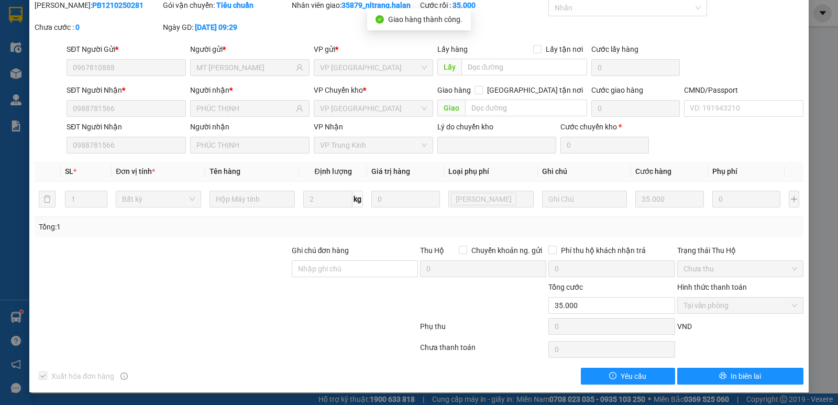
scroll to position [0, 0]
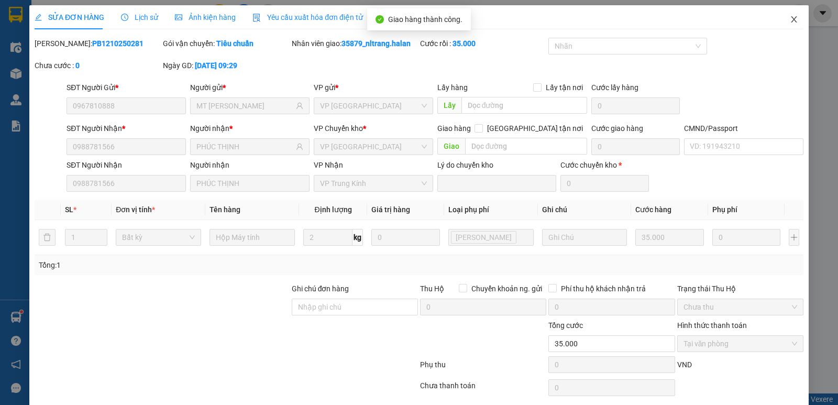
click at [791, 23] on icon "close" at bounding box center [794, 19] width 6 height 6
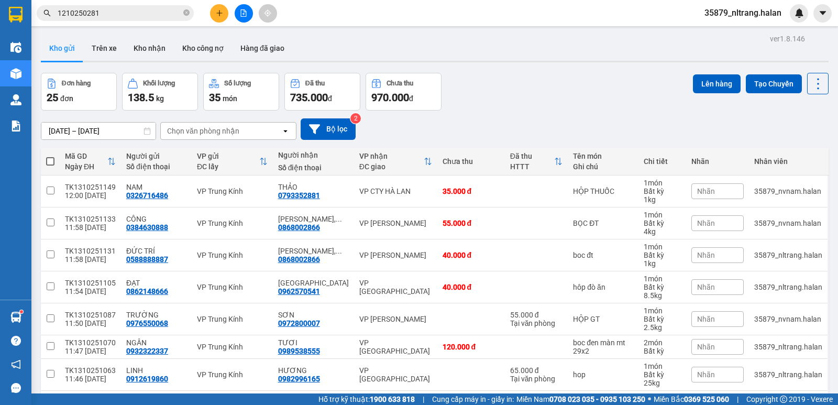
click at [132, 18] on input "1210250281" at bounding box center [120, 13] width 124 height 12
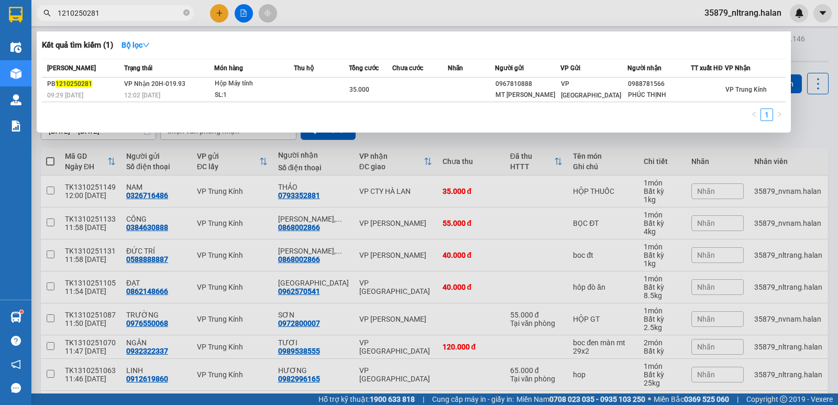
click at [132, 18] on input "1210250281" at bounding box center [120, 13] width 124 height 12
click at [111, 16] on input "1210250281" at bounding box center [120, 13] width 124 height 12
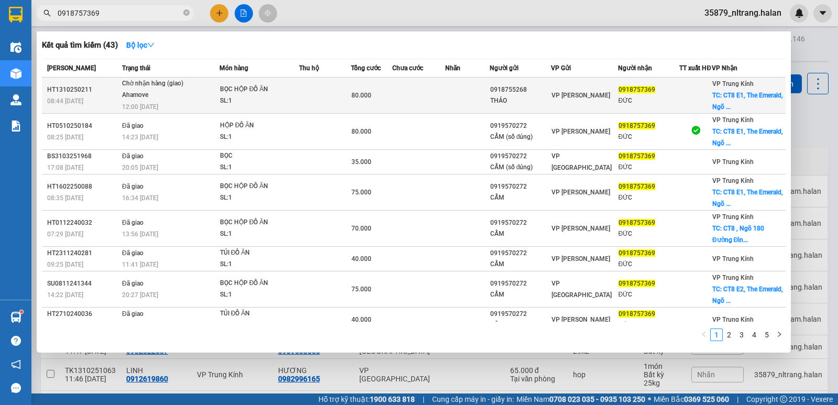
type input "0918757369"
click at [390, 101] on div "80.000" at bounding box center [372, 96] width 40 height 12
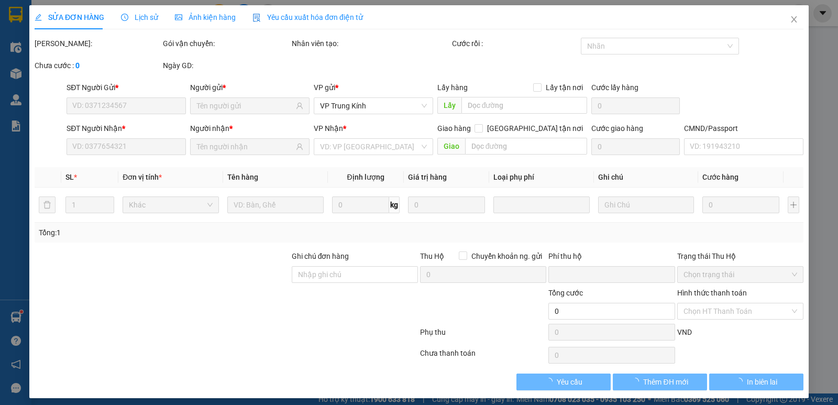
type input "0918755268"
type input "THẢO"
type input "0918757369"
type input "ĐỨC"
checkbox input "true"
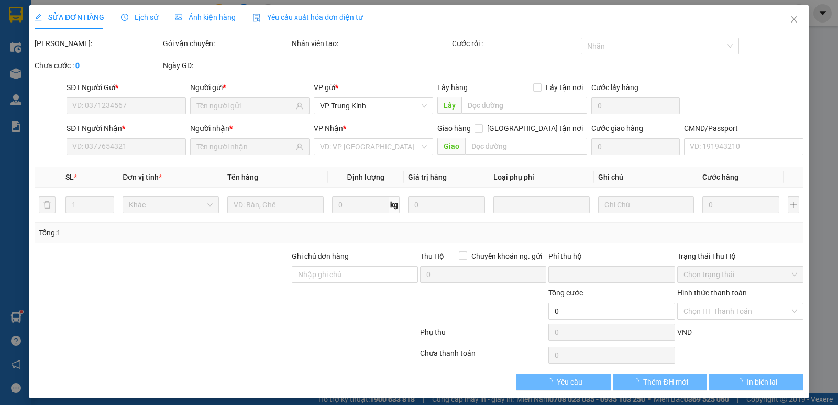
type input "CT8 E1, The Emerald, Ngõ 180 Đường Đình Thôn, Mỹ Đình, Nam Từ Liêm, Hà Nội, …"
type input "40.000"
type input "0"
type input "80.000"
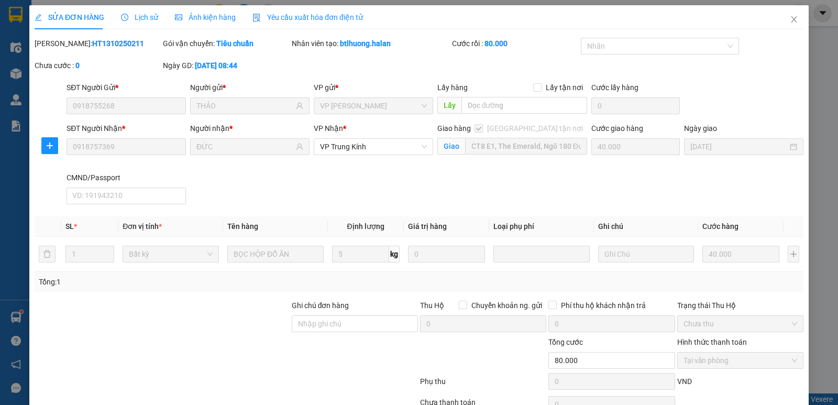
drag, startPoint x: 124, startPoint y: 305, endPoint x: 365, endPoint y: 157, distance: 283.0
click at [123, 304] on div at bounding box center [162, 318] width 257 height 37
click at [790, 18] on icon "close" at bounding box center [794, 19] width 8 height 8
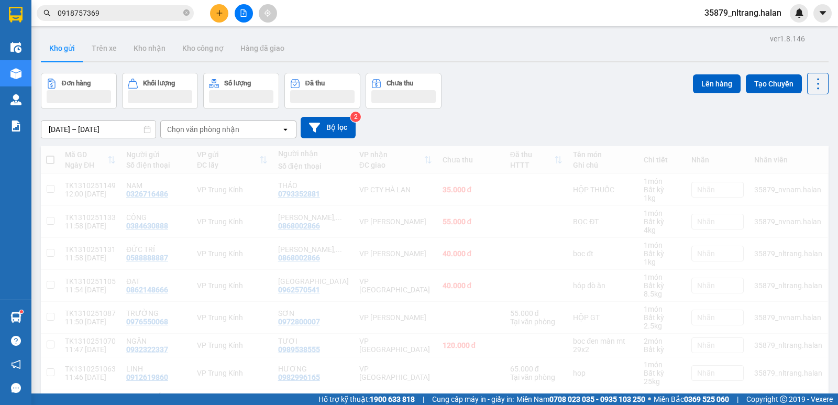
click at [139, 15] on input "0918757369" at bounding box center [120, 13] width 124 height 12
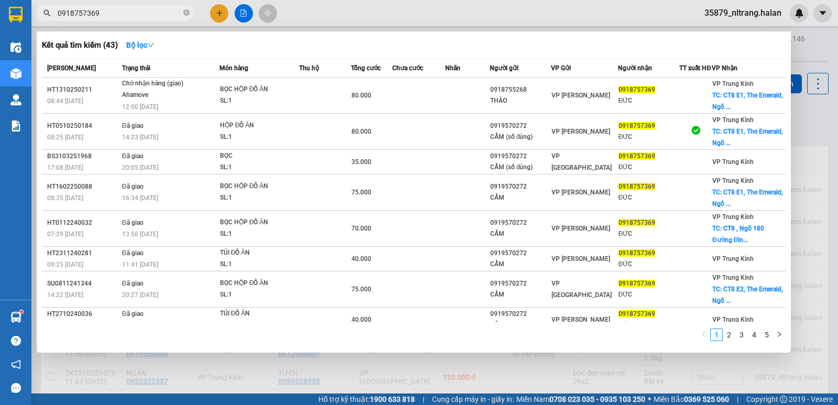
click at [139, 15] on input "0918757369" at bounding box center [120, 13] width 124 height 12
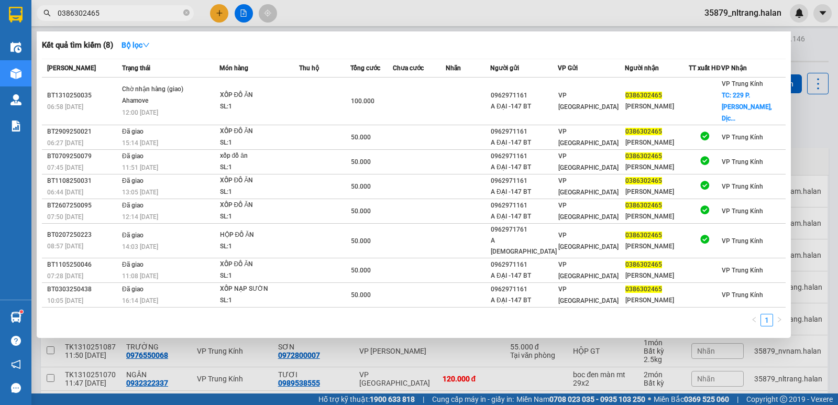
click at [113, 9] on input "0386302465" at bounding box center [120, 13] width 124 height 12
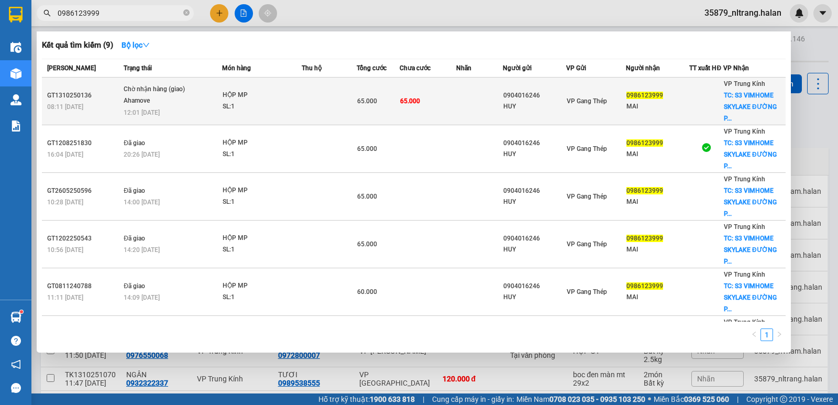
type input "0986123999"
click at [240, 96] on div "HỘP MP" at bounding box center [262, 96] width 79 height 12
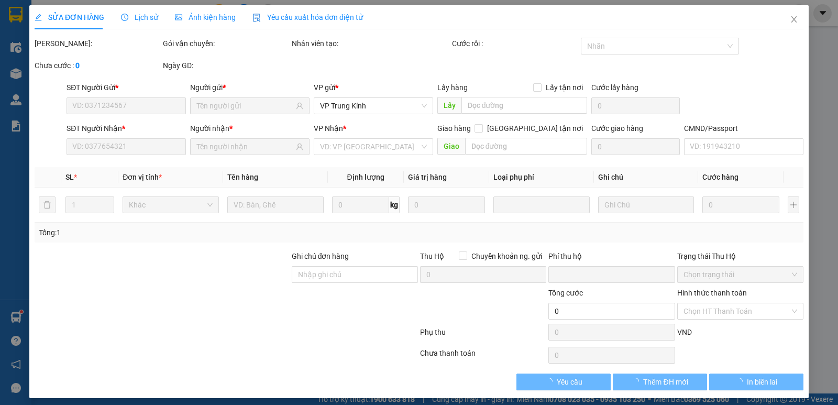
type input "0904016246"
type input "HUY"
type input "0986123999"
type input "MAI"
checkbox input "true"
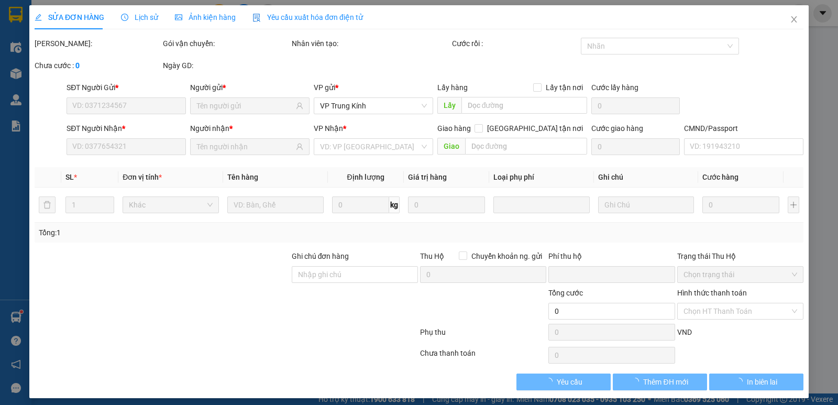
type input "S3 VIMHOME SKYLAKE ĐƯỜNG PHẠM HÙNG, MỸ ĐÌNH, NAM TỪ LIÊM, HÀ NỘI"
type input "30.000"
type input "0"
type input "65.000"
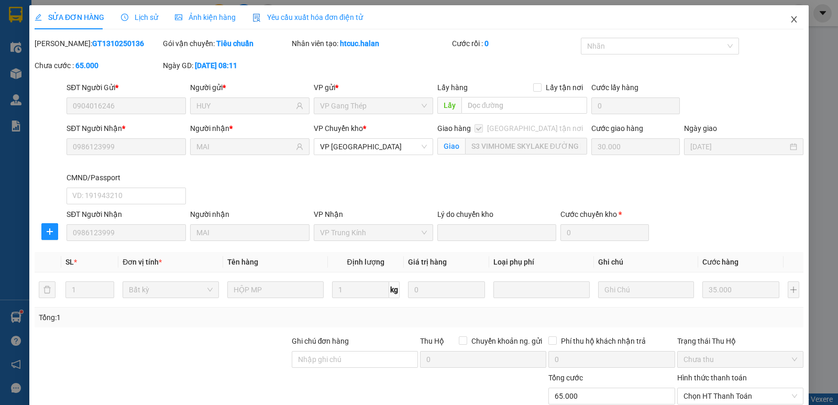
click at [790, 16] on icon "close" at bounding box center [794, 19] width 8 height 8
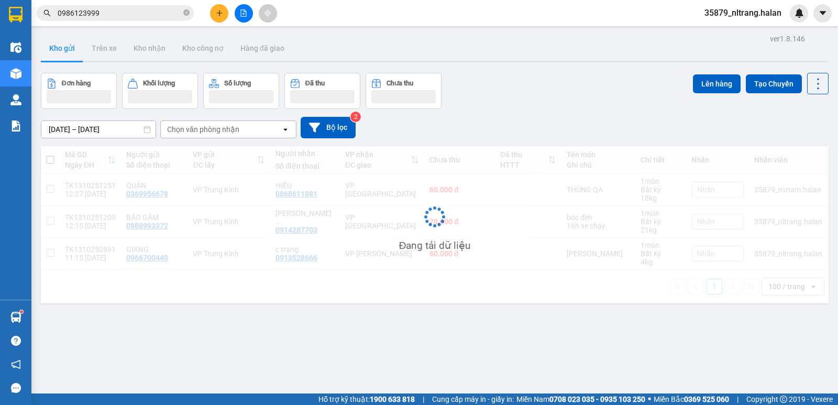
click at [140, 14] on input "0986123999" at bounding box center [120, 13] width 124 height 12
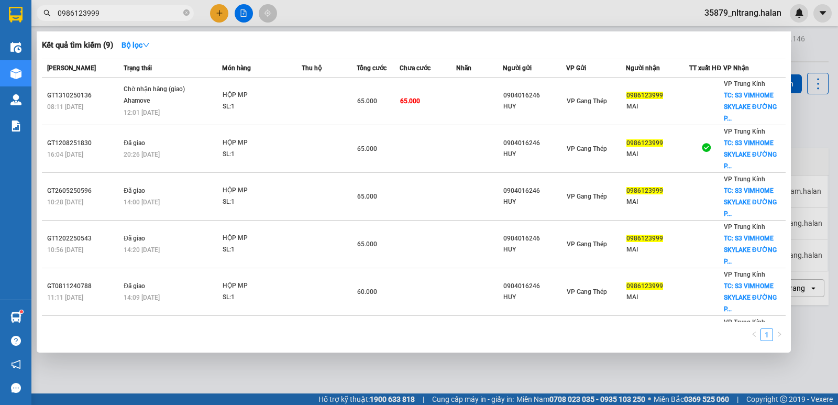
click at [140, 14] on input "0986123999" at bounding box center [120, 13] width 124 height 12
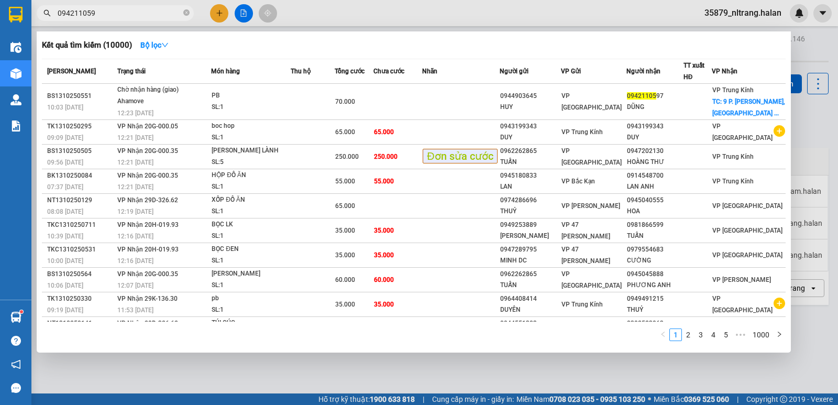
type input "0942110597"
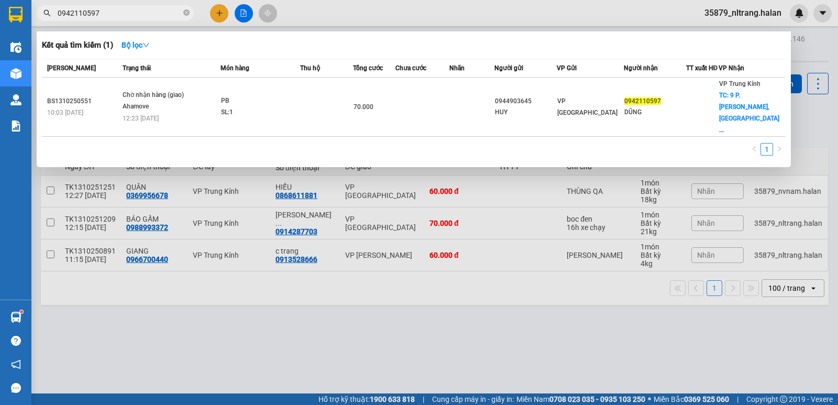
click at [147, 18] on input "0942110597" at bounding box center [120, 13] width 124 height 12
click at [164, 11] on input "0942110597" at bounding box center [120, 13] width 124 height 12
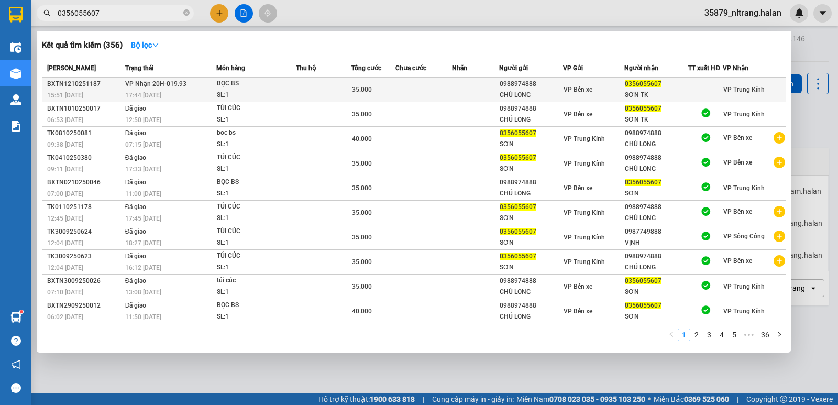
type input "0356055607"
click at [242, 90] on div "SL: 1" at bounding box center [256, 96] width 79 height 12
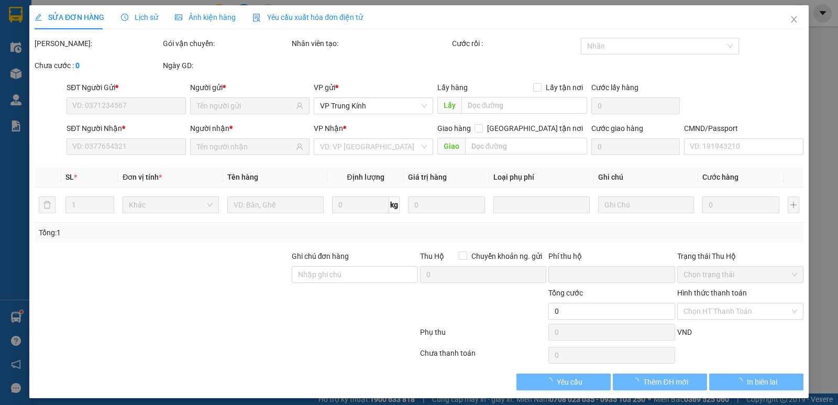
type input "0988974888"
type input "CHÚ LONG"
type input "0356055607"
type input "SƠN TK"
type input "0"
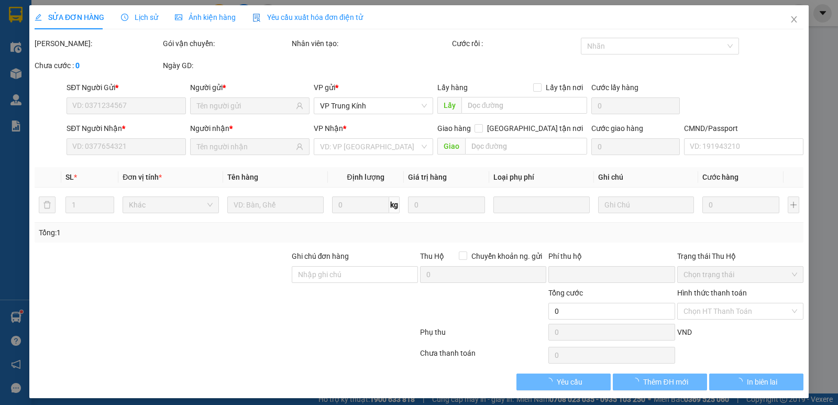
type input "35.000"
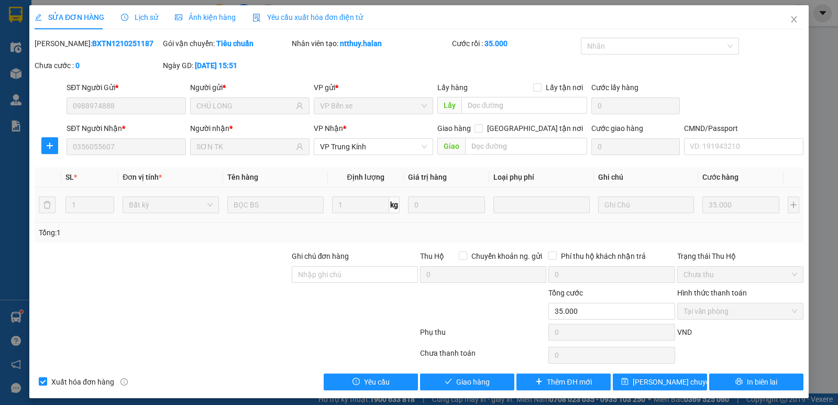
click at [463, 370] on div "Total Paid Fee 35.000 Total UnPaid Fee 0 Cash Collection Total Fee Mã ĐH: BXTN1…" at bounding box center [419, 214] width 769 height 353
drag, startPoint x: 463, startPoint y: 381, endPoint x: 459, endPoint y: 368, distance: 14.3
click at [465, 381] on span "Giao hàng" at bounding box center [473, 382] width 34 height 12
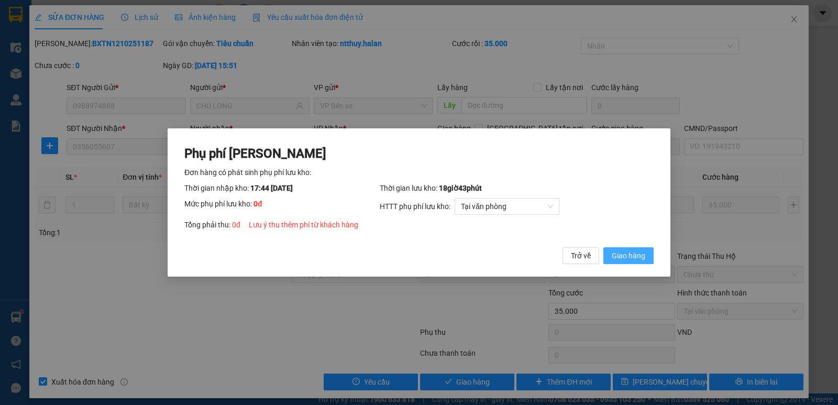
click at [623, 254] on span "Giao hàng" at bounding box center [629, 256] width 34 height 12
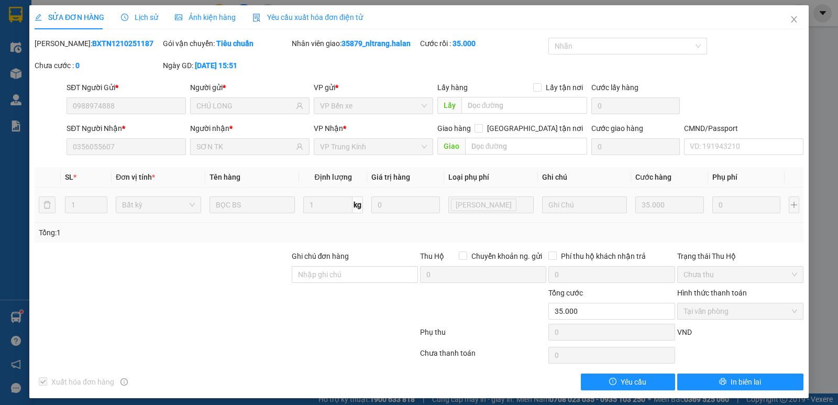
click at [84, 270] on div at bounding box center [162, 268] width 257 height 37
click at [790, 17] on icon "close" at bounding box center [794, 19] width 8 height 8
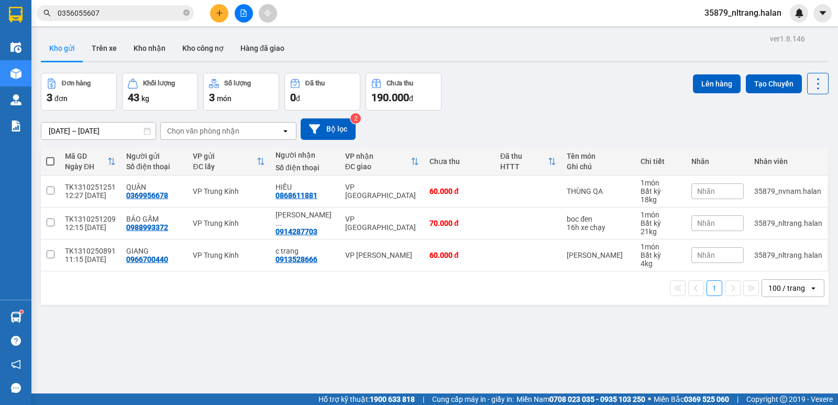
click at [112, 301] on div "1 100 / trang open" at bounding box center [435, 288] width 788 height 34
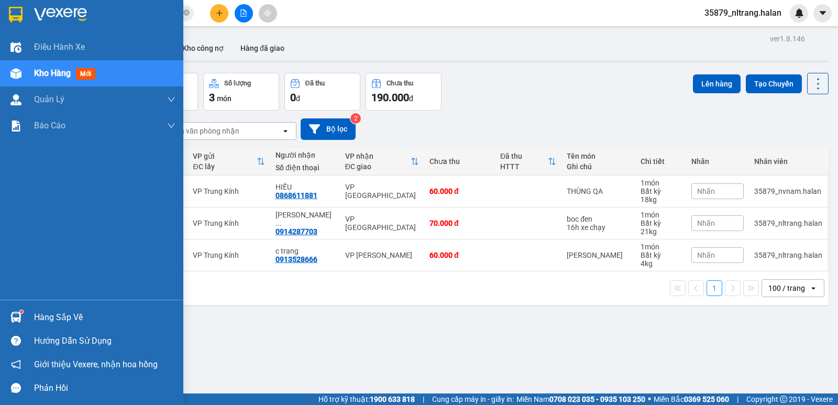
click at [18, 319] on img at bounding box center [15, 317] width 11 height 11
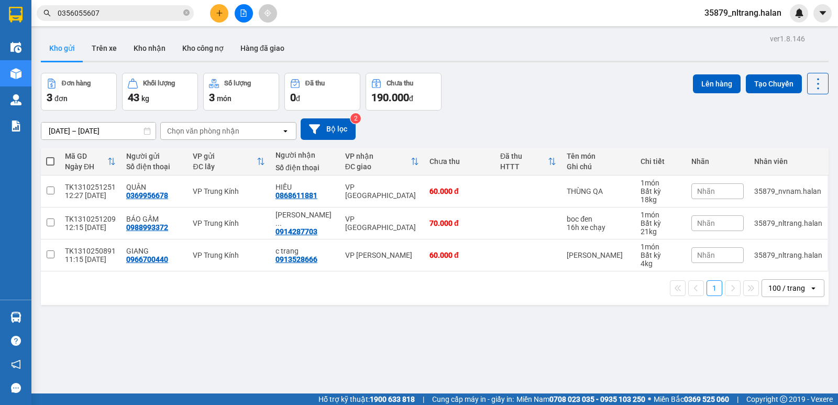
click at [507, 58] on section "Kết quả tìm kiếm ( 356 ) Bộ lọc Mã ĐH Trạng thái Món hàng Thu hộ Tổng cước Chưa…" at bounding box center [419, 202] width 838 height 405
click at [571, 90] on div "Đơn hàng 3 đơn Khối lượng 43 kg Số lượng 3 món Đã thu 0 đ Chưa thu 190.000 đ Lê…" at bounding box center [435, 92] width 788 height 38
click at [221, 15] on icon "plus" at bounding box center [219, 12] width 7 height 7
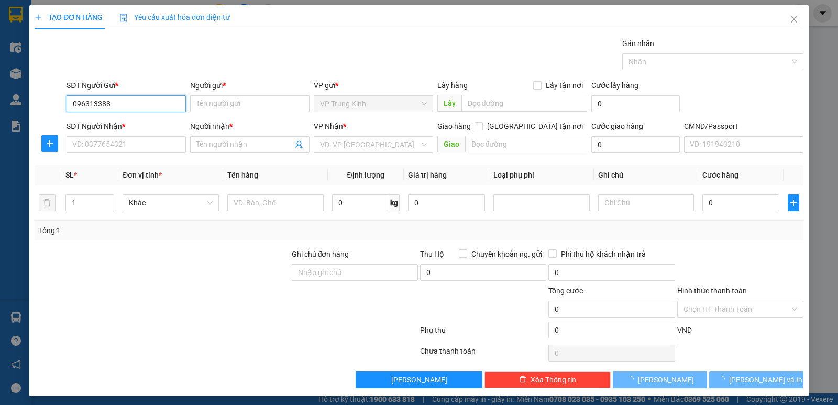
type input "0963133885"
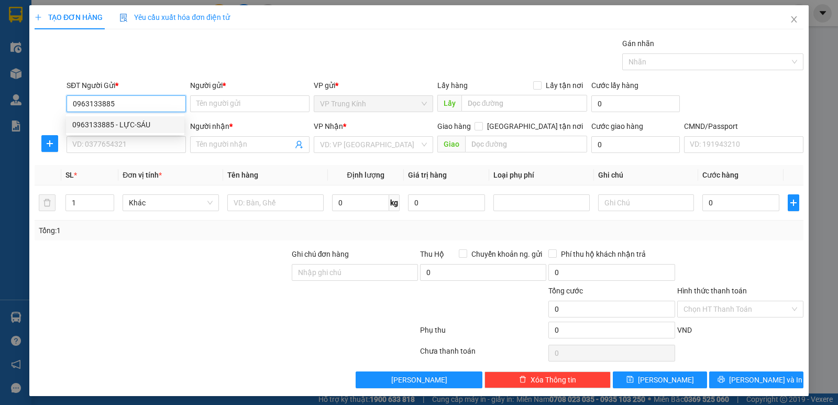
click at [150, 124] on div "0963133885 - LỰC-SÁU" at bounding box center [125, 125] width 106 height 12
type input "LỰC-SÁU"
type input "0963133885"
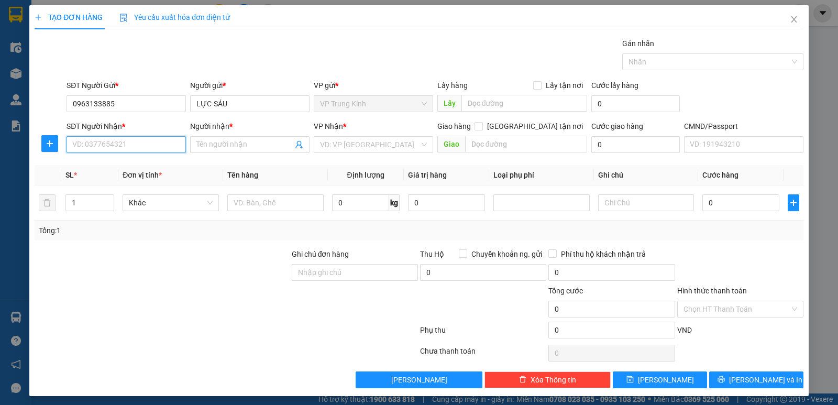
click at [146, 143] on input "SĐT Người Nhận *" at bounding box center [126, 144] width 119 height 17
type input "0912457085"
click at [177, 161] on div "0912457085 - MT AN HÙNG 147BT" at bounding box center [129, 166] width 114 height 12
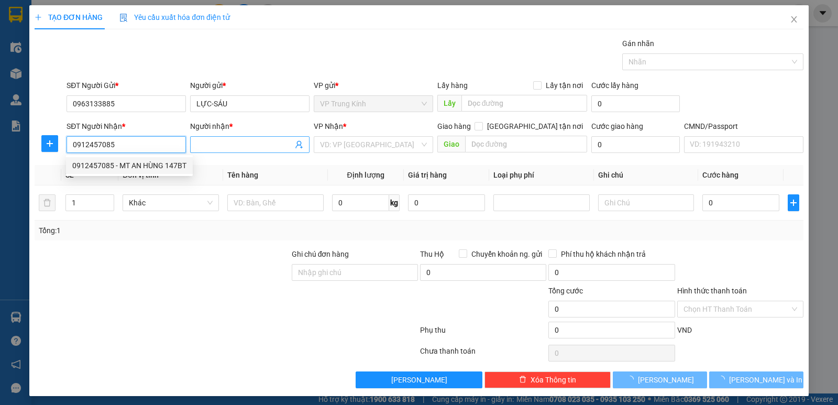
type input "MT AN HÙNG 147BT"
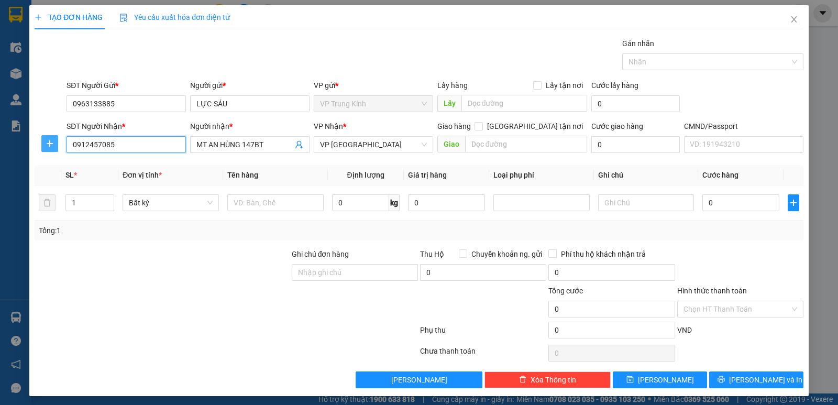
type input "0912457085"
click at [54, 149] on button "button" at bounding box center [49, 143] width 17 height 17
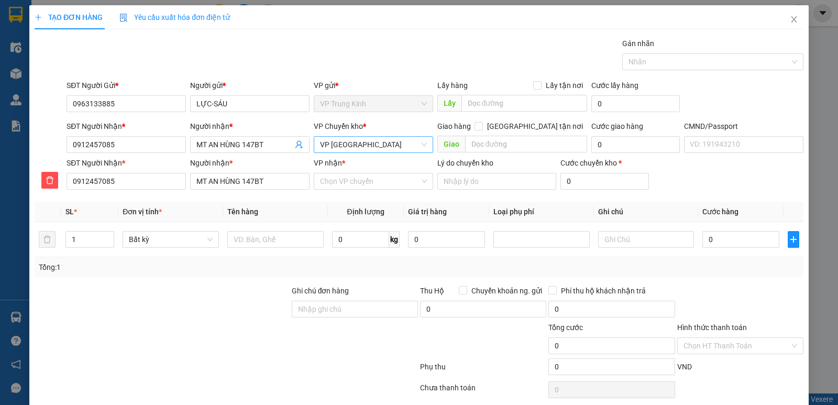
click at [347, 145] on span "VP [GEOGRAPHIC_DATA]" at bounding box center [373, 145] width 107 height 16
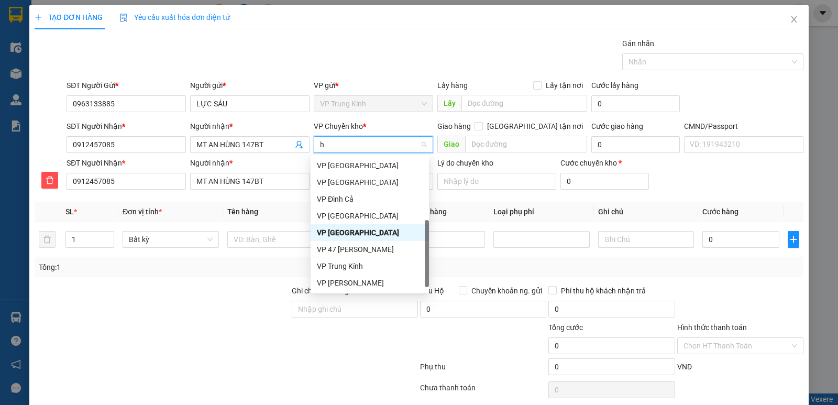
scroll to position [180, 0]
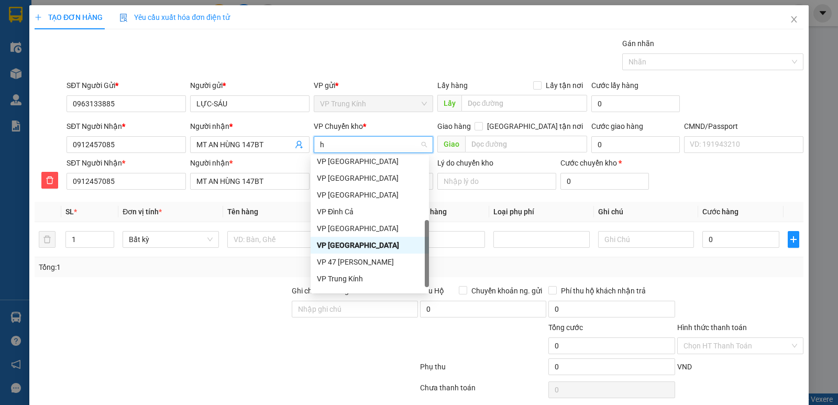
type input "ho"
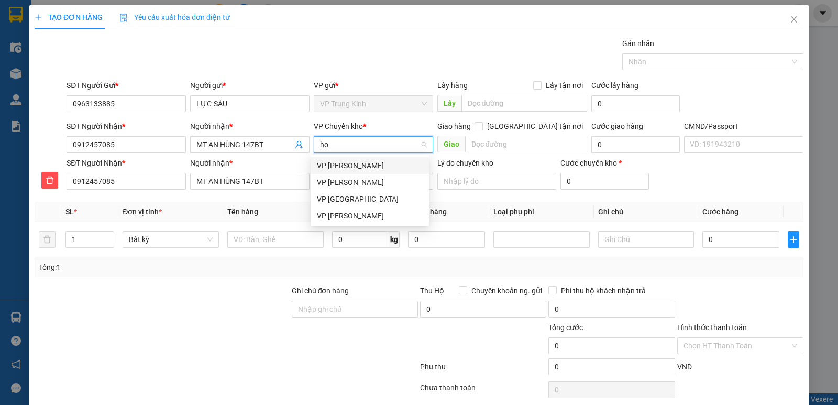
scroll to position [0, 0]
click at [341, 215] on div "VP Hoàng Gia" at bounding box center [370, 216] width 106 height 12
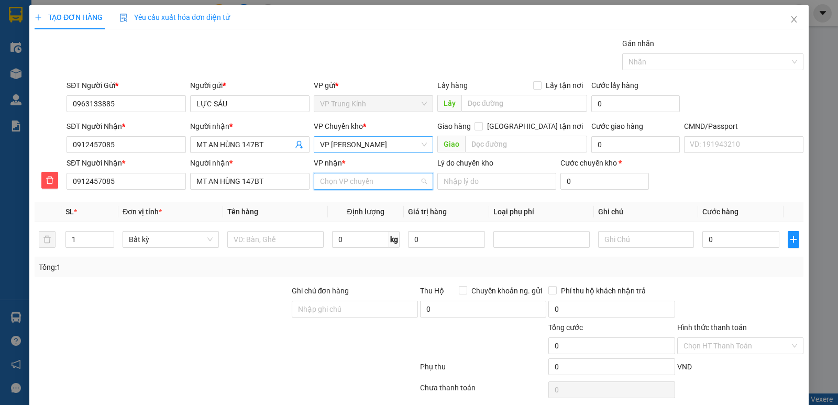
click at [330, 184] on input "VP nhận *" at bounding box center [370, 181] width 100 height 16
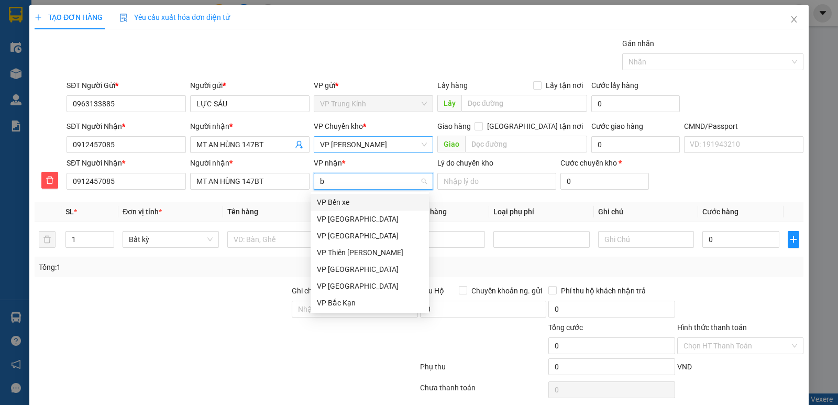
type input "bi"
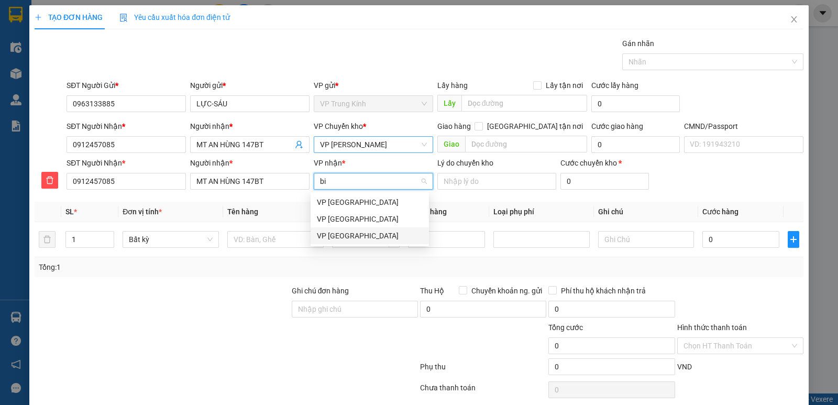
click at [349, 233] on div "VP [GEOGRAPHIC_DATA]" at bounding box center [370, 236] width 106 height 12
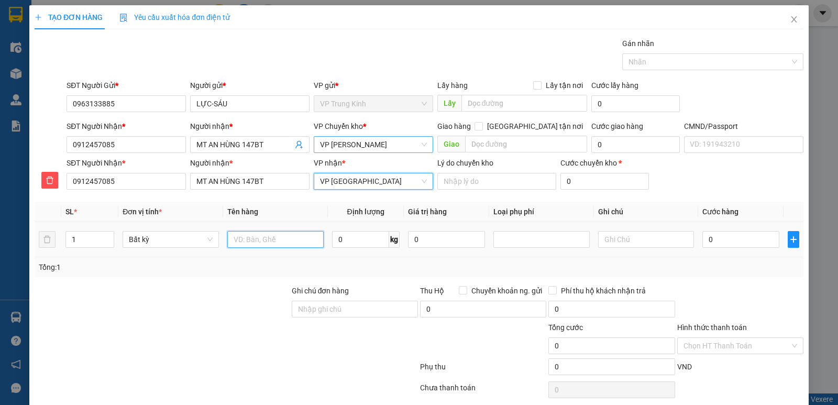
click at [265, 238] on input "text" at bounding box center [275, 239] width 96 height 17
type input "hop lpatop"
type input "2"
type input "35.000"
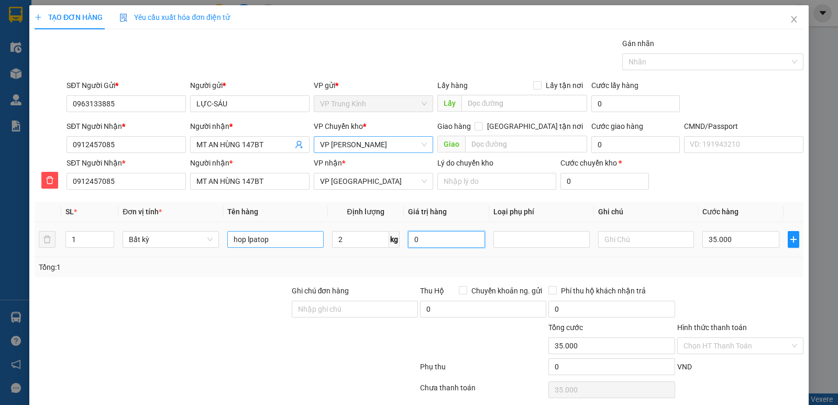
type input "35.000"
click at [279, 237] on input "hop lpatop" at bounding box center [275, 239] width 96 height 17
type input "hop laptop"
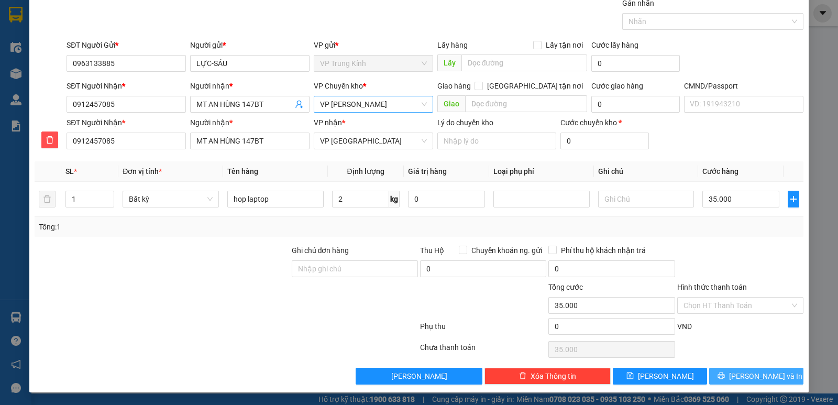
click at [719, 374] on button "Lưu và In" at bounding box center [756, 376] width 94 height 17
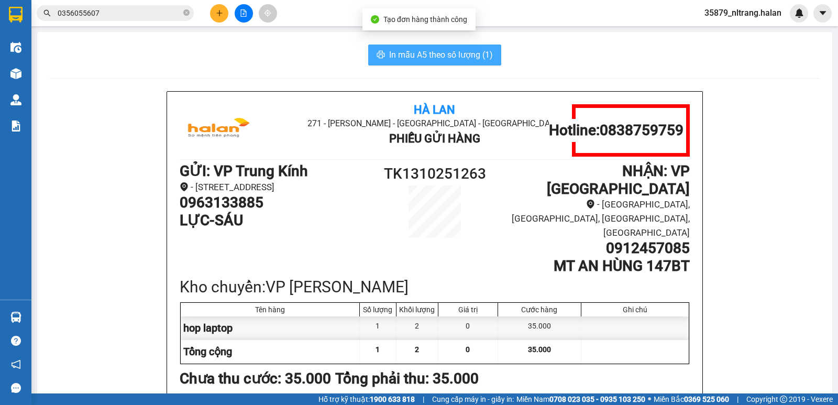
click at [434, 57] on span "In mẫu A5 theo số lượng (1)" at bounding box center [441, 54] width 104 height 13
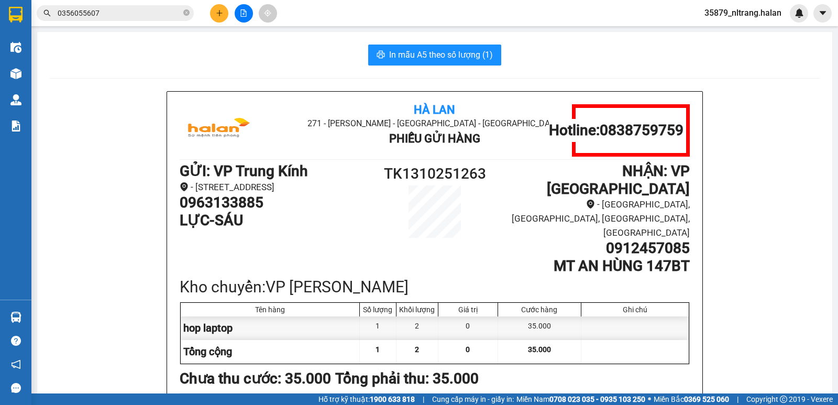
click at [216, 15] on icon "plus" at bounding box center [219, 12] width 7 height 7
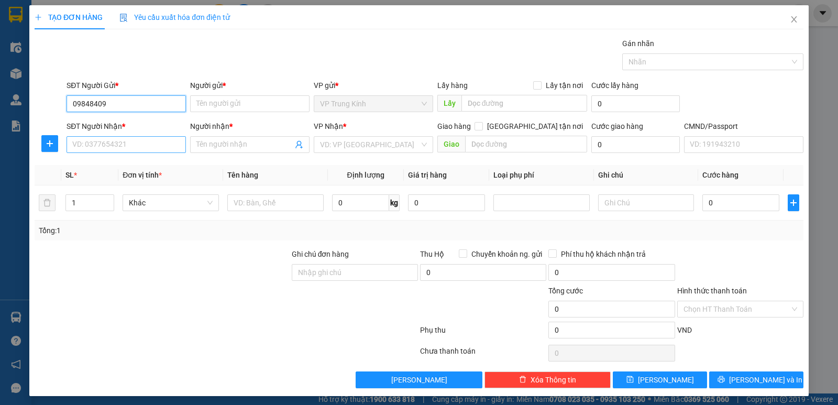
type input "09848409"
click at [156, 139] on input "SĐT Người Nhận *" at bounding box center [126, 144] width 119 height 17
drag, startPoint x: 54, startPoint y: 295, endPoint x: 72, endPoint y: 271, distance: 29.7
click at [54, 295] on div at bounding box center [162, 303] width 257 height 37
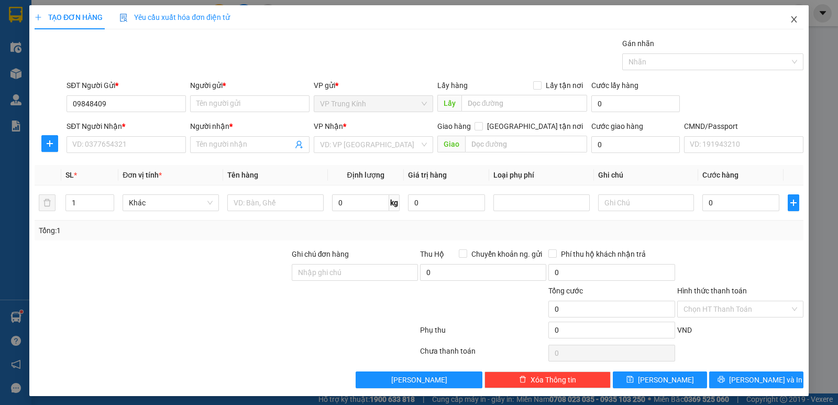
click at [790, 20] on icon "close" at bounding box center [794, 19] width 8 height 8
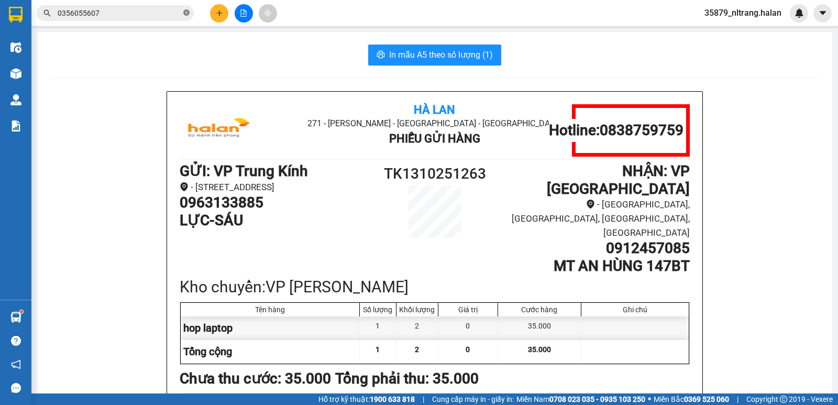
click at [184, 11] on icon "close-circle" at bounding box center [186, 12] width 6 height 6
click at [171, 11] on input "text" at bounding box center [120, 13] width 124 height 12
paste input "0936029801"
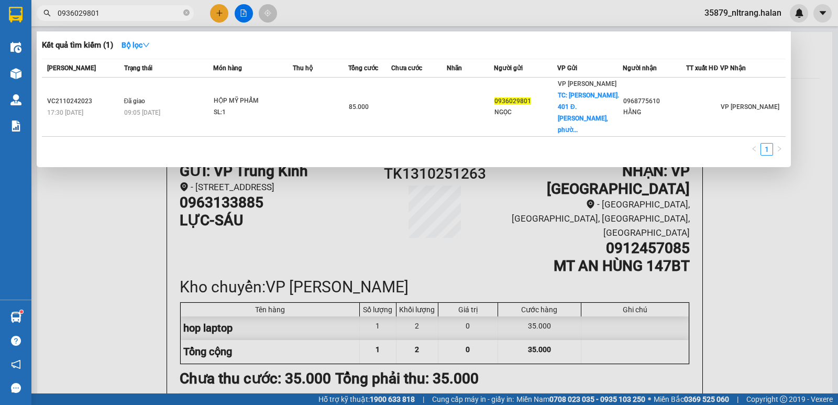
type input "0936029801"
drag, startPoint x: 97, startPoint y: 206, endPoint x: 90, endPoint y: 169, distance: 37.9
click at [97, 206] on div at bounding box center [419, 202] width 838 height 405
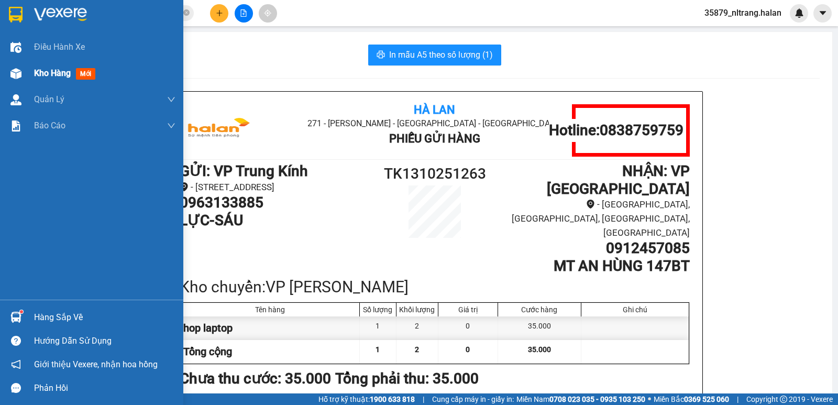
click at [15, 61] on div "Kho hàng mới" at bounding box center [91, 73] width 183 height 26
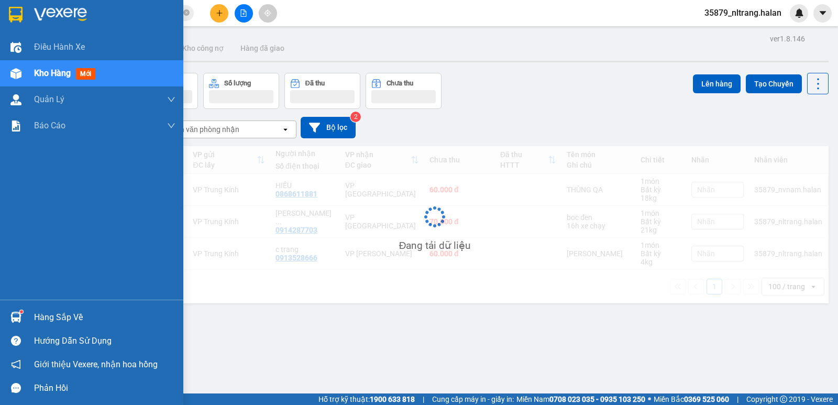
click at [22, 76] on div at bounding box center [16, 73] width 18 height 18
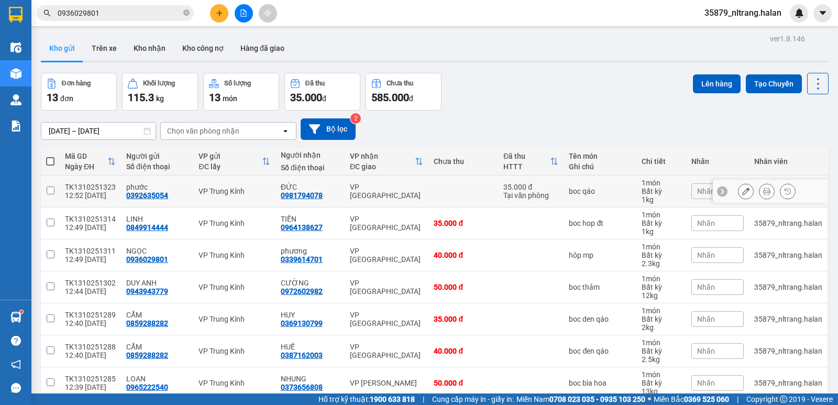
drag, startPoint x: 439, startPoint y: 195, endPoint x: 448, endPoint y: 195, distance: 9.4
click at [444, 195] on td at bounding box center [464, 192] width 70 height 32
checkbox input "true"
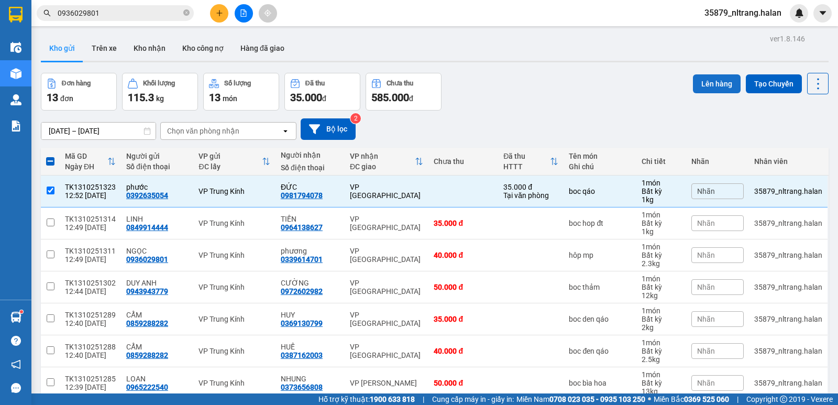
click at [713, 85] on button "Lên hàng" at bounding box center [717, 83] width 48 height 19
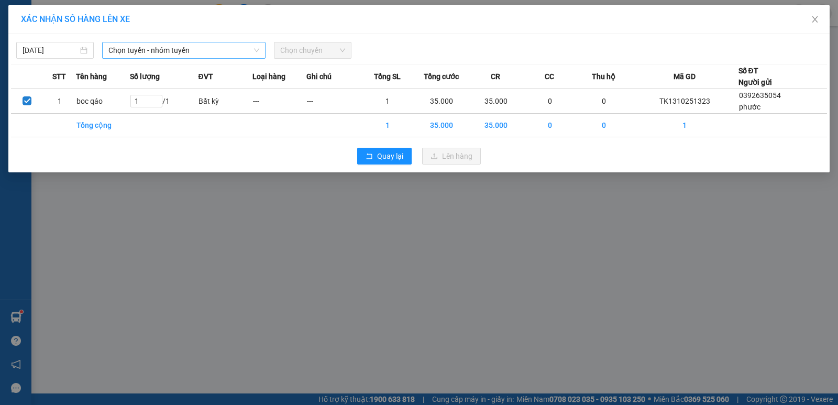
click at [172, 54] on span "Chọn tuyến - nhóm tuyến" at bounding box center [183, 50] width 151 height 16
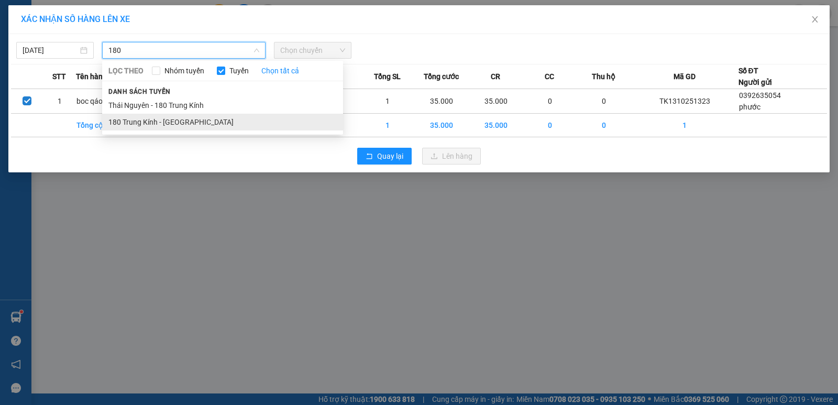
type input "180"
click at [178, 125] on li "180 Trung Kính - Thái Nguyên" at bounding box center [222, 122] width 241 height 17
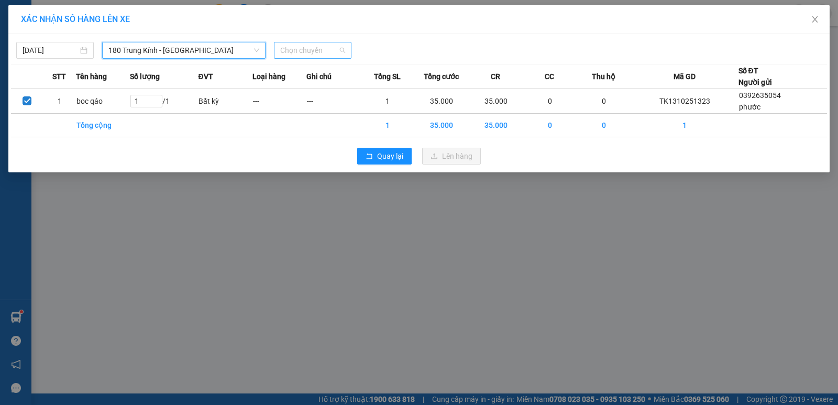
click at [322, 49] on span "Chọn chuyến" at bounding box center [312, 50] width 65 height 16
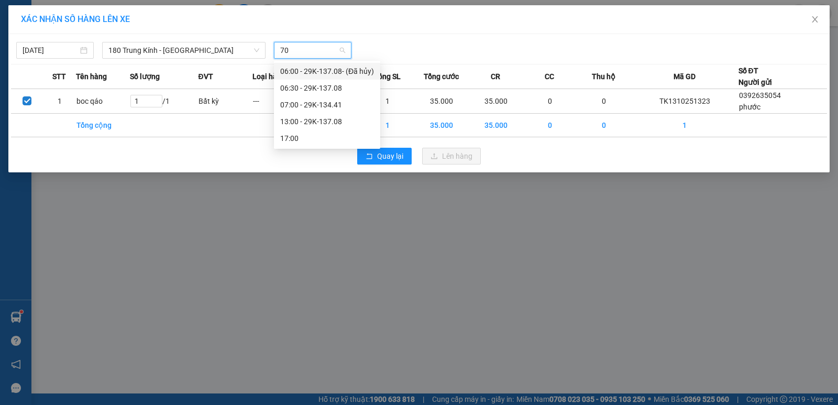
type input "708"
click at [323, 107] on div "13:00 - 29K-137.08" at bounding box center [327, 105] width 94 height 12
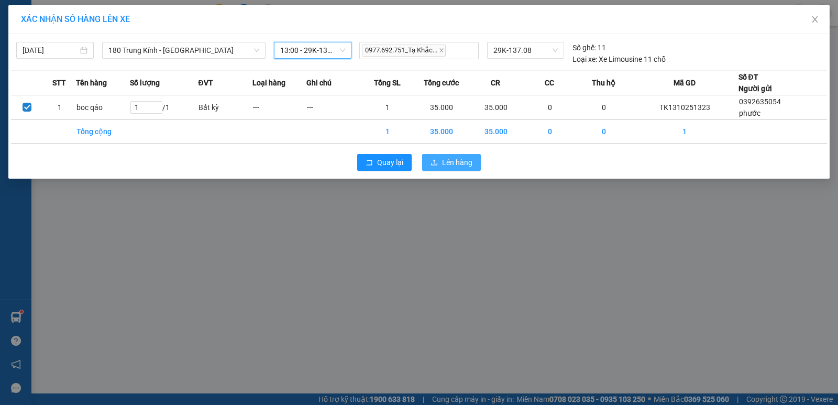
click at [455, 168] on button "Lên hàng" at bounding box center [451, 162] width 59 height 17
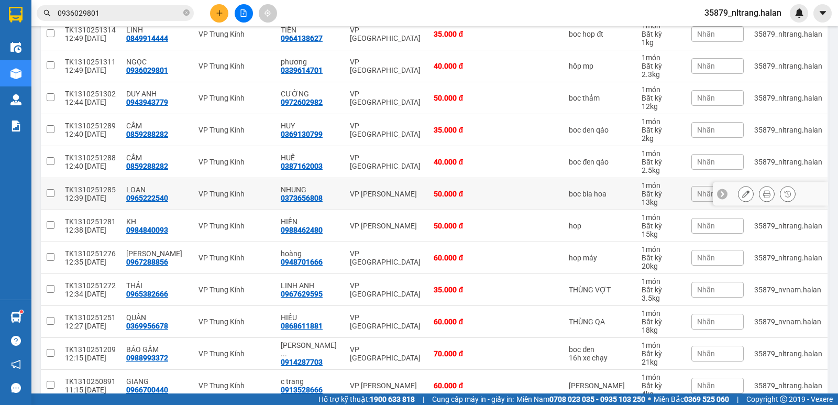
scroll to position [209, 0]
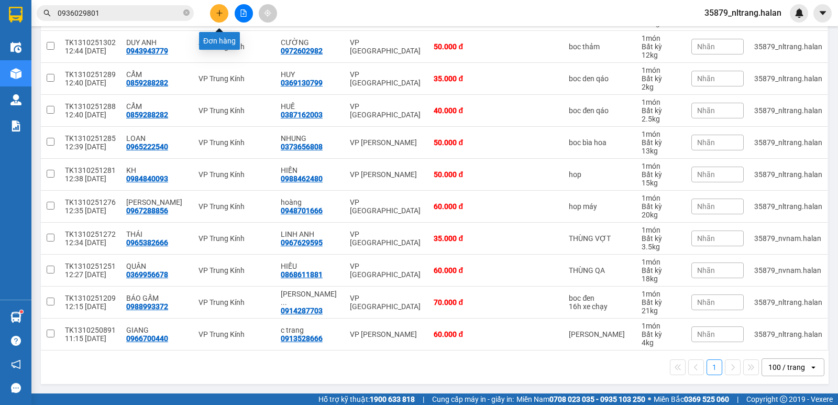
click at [223, 18] on button at bounding box center [219, 13] width 18 height 18
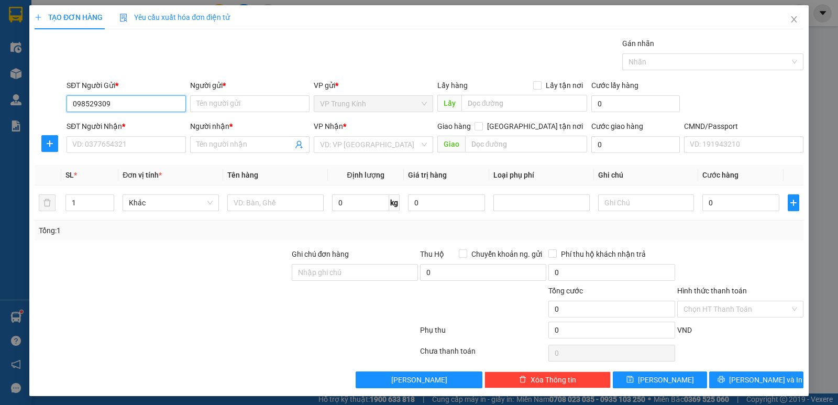
type input "0985293096"
click at [130, 130] on div "0985293096 - NEM NƯỚNG - NGẦN" at bounding box center [132, 124] width 132 height 17
type input "NEM NƯỚNG - NGẦN"
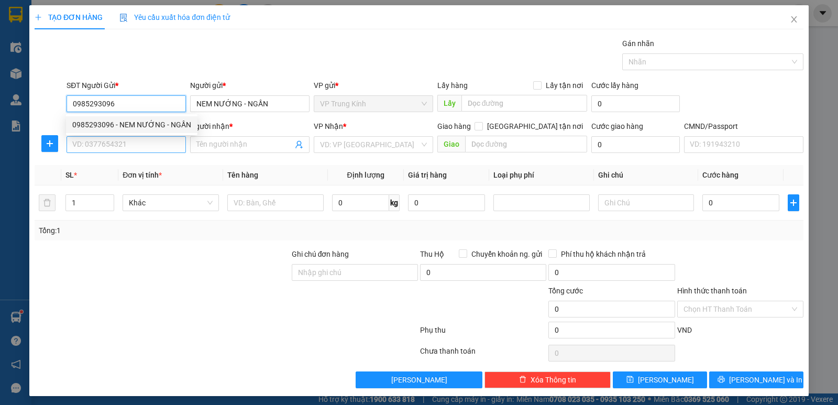
type input "0985293096"
click at [114, 143] on input "SĐT Người Nhận *" at bounding box center [126, 144] width 119 height 17
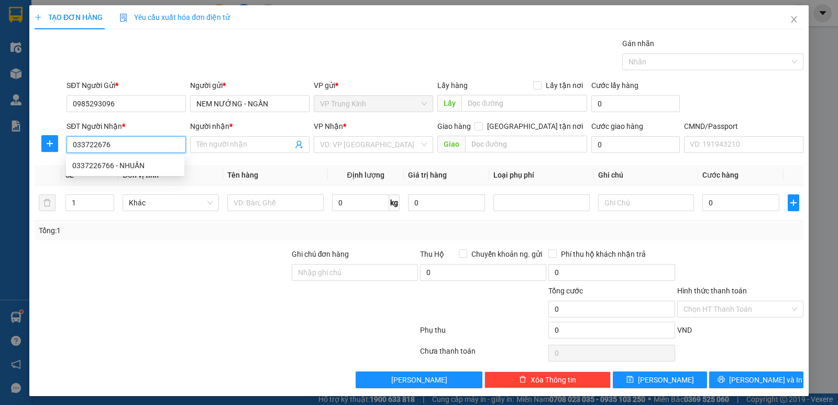
type input "0337226766"
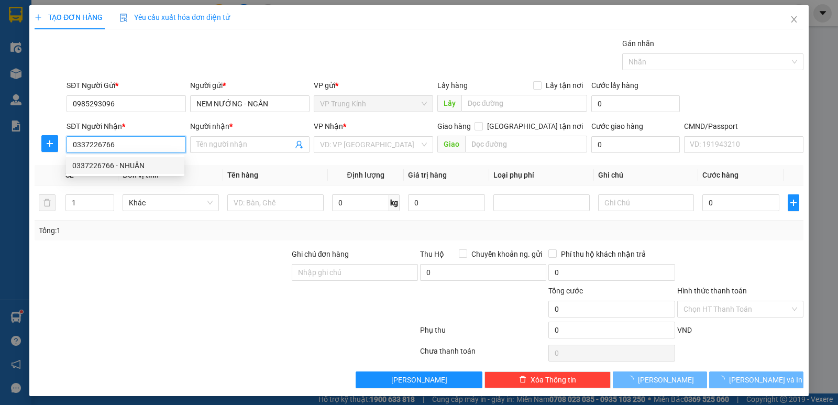
click at [128, 164] on div "0337226766 - NHUẦN" at bounding box center [125, 166] width 106 height 12
type input "NHUẦN"
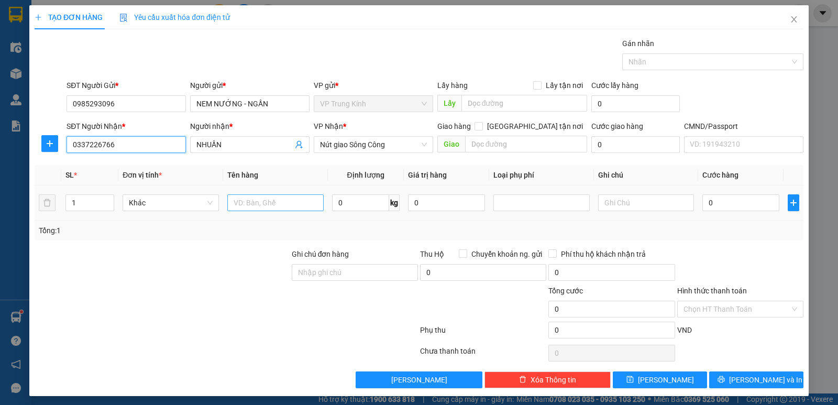
type input "0337226766"
click at [273, 202] on input "text" at bounding box center [275, 202] width 96 height 17
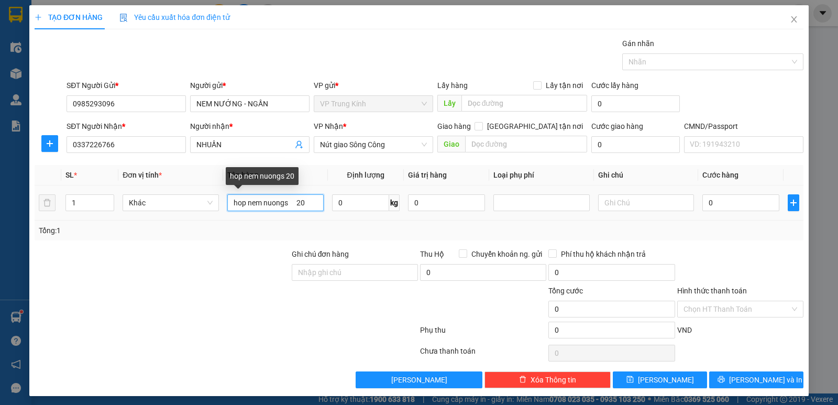
click at [315, 199] on input "hop nem nuongs 20" at bounding box center [275, 202] width 96 height 17
type input "hop nem nuong"
type input "20"
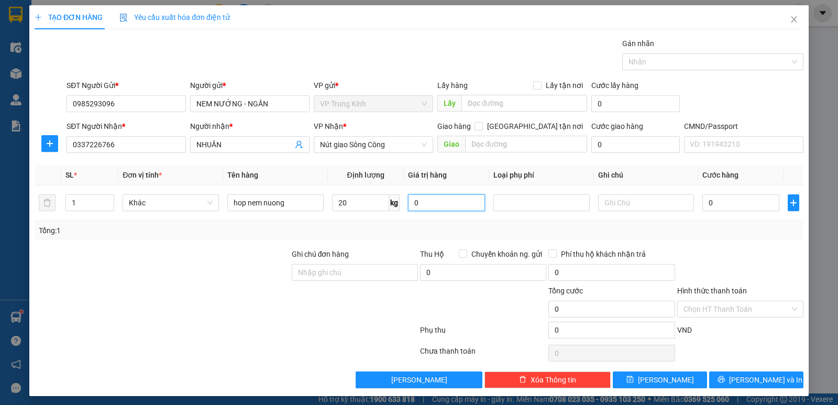
scroll to position [4, 0]
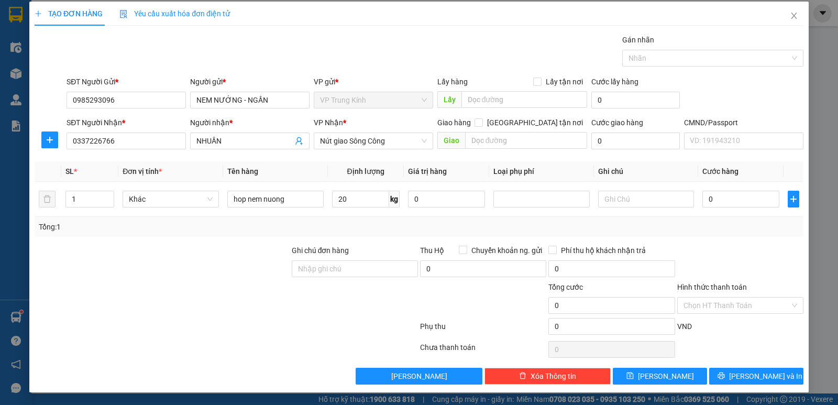
click at [724, 250] on div at bounding box center [740, 263] width 128 height 37
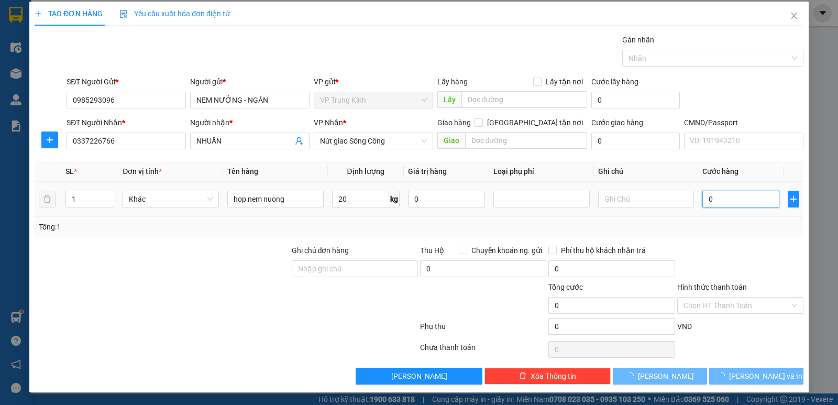
click at [729, 202] on input "0" at bounding box center [741, 199] width 77 height 17
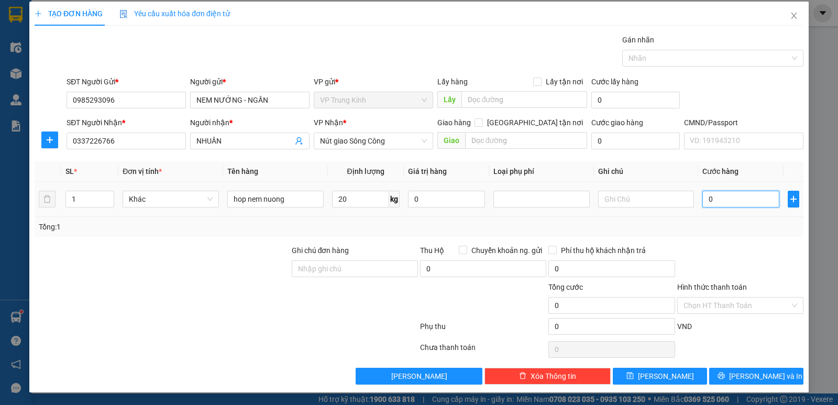
type input "6"
type input "60"
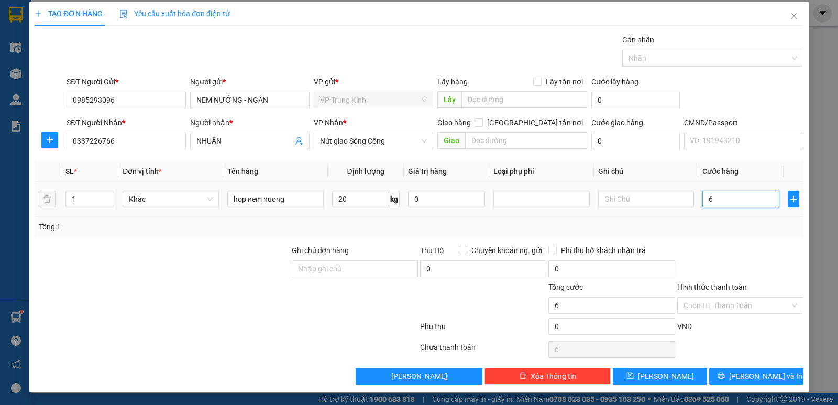
type input "60"
type input "6.000"
type input "60.000"
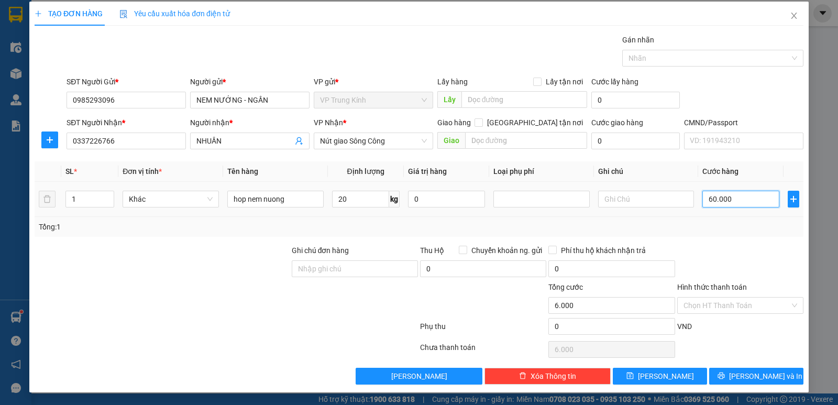
type input "60.000"
click at [718, 374] on button "Lưu và In" at bounding box center [756, 376] width 94 height 17
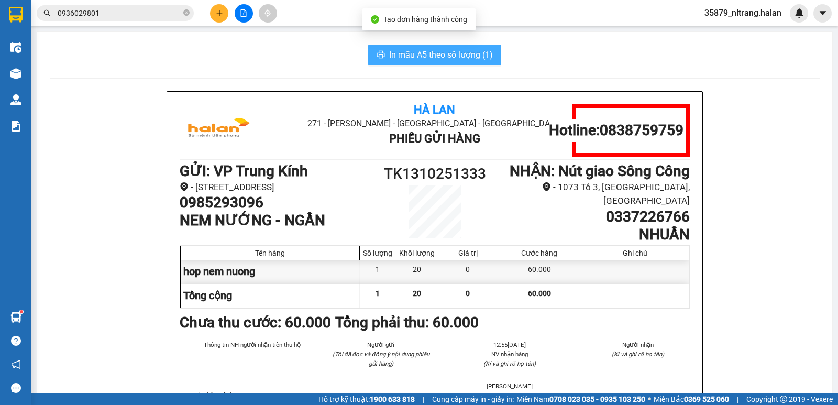
click at [397, 51] on span "In mẫu A5 theo số lượng (1)" at bounding box center [441, 54] width 104 height 13
click at [368, 45] on button "In mẫu A5 theo số lượng (1)" at bounding box center [434, 55] width 133 height 21
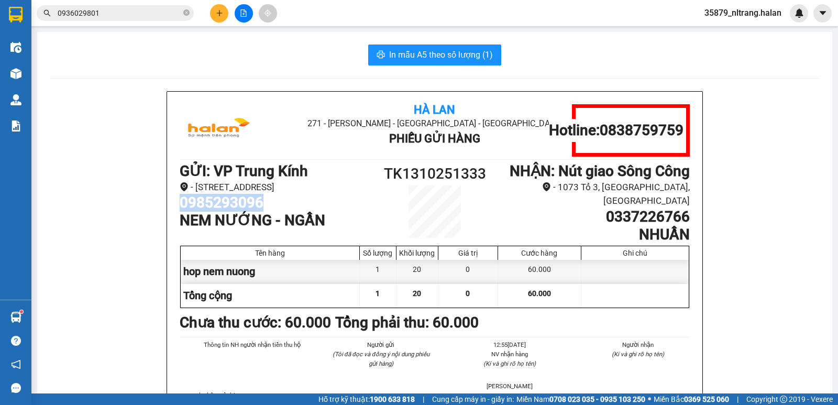
click at [218, 16] on icon "plus" at bounding box center [219, 12] width 7 height 7
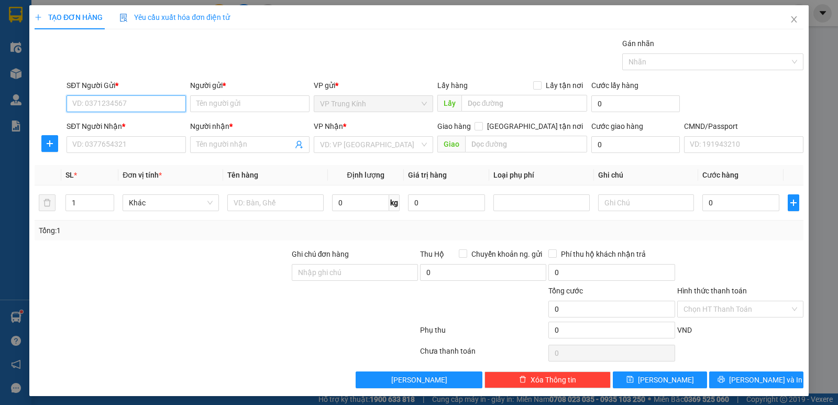
click at [111, 104] on input "SĐT Người Gửi *" at bounding box center [126, 103] width 119 height 17
paste input "0985293096"
type input "0985293096"
click at [109, 128] on div "0985293096 - NEM NƯỚNG - NGẦN" at bounding box center [131, 125] width 119 height 12
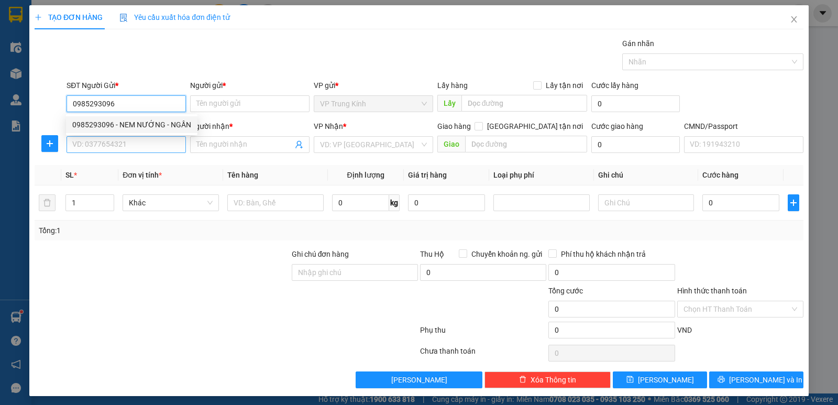
type input "NEM NƯỚNG - NGẦN"
type input "0985293096"
click at [96, 143] on input "SĐT Người Nhận *" at bounding box center [126, 144] width 119 height 17
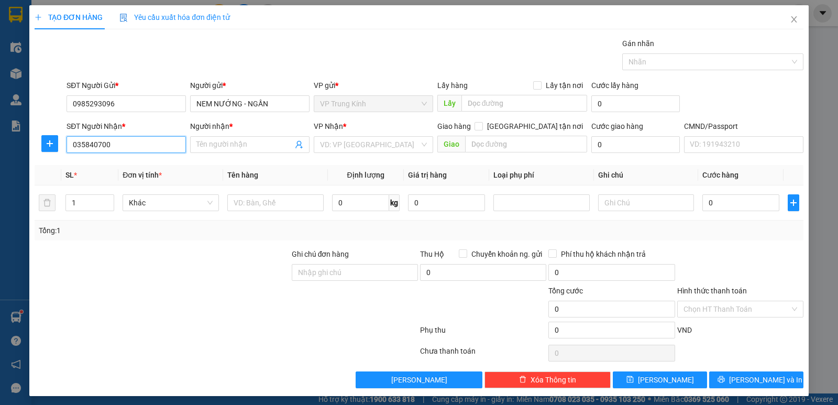
type input "0358407001"
click at [133, 172] on div "0358407001 - NGUYỆT" at bounding box center [125, 165] width 118 height 17
type input "NGUYỆT"
type input "0358407001"
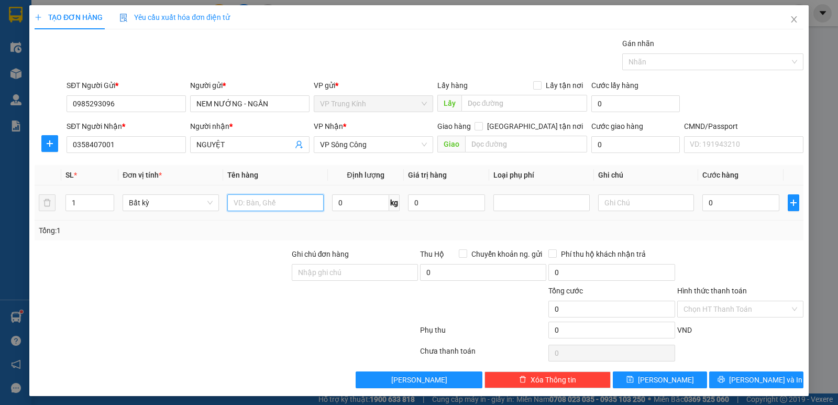
click at [265, 205] on input "text" at bounding box center [275, 202] width 96 height 17
drag, startPoint x: 40, startPoint y: 140, endPoint x: 176, endPoint y: 145, distance: 135.3
click at [43, 140] on button "button" at bounding box center [49, 143] width 17 height 17
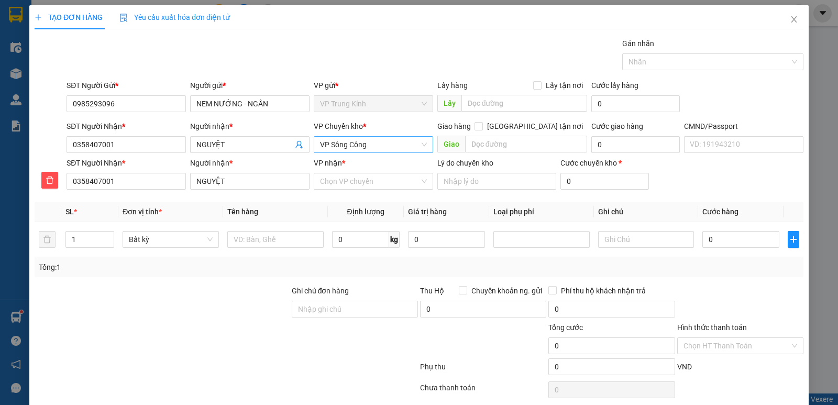
click at [340, 146] on span "VP Sông Công" at bounding box center [373, 145] width 107 height 16
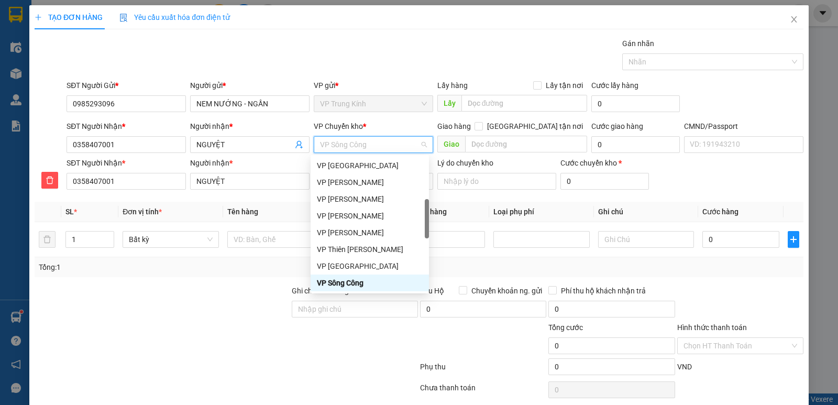
type input "y"
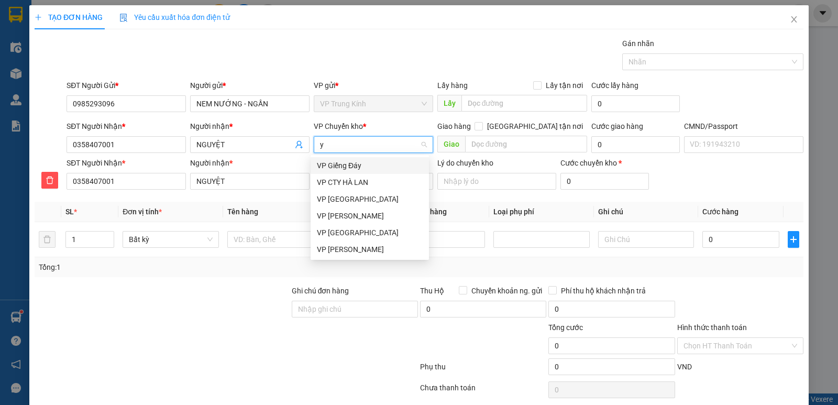
scroll to position [0, 0]
click at [344, 201] on div "VP [GEOGRAPHIC_DATA]" at bounding box center [370, 199] width 106 height 12
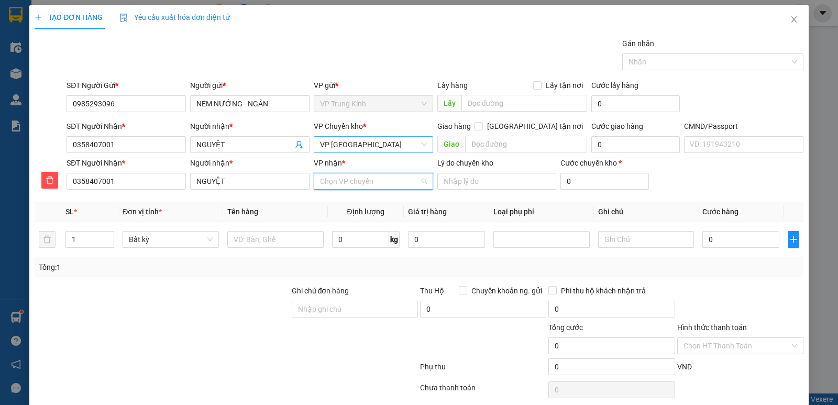
click at [337, 182] on input "VP nhận *" at bounding box center [370, 181] width 100 height 16
type input "s"
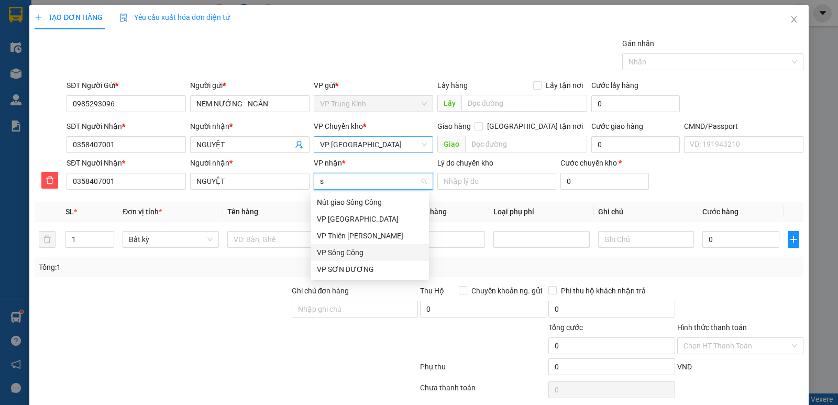
click at [350, 249] on div "VP Sông Công" at bounding box center [370, 253] width 106 height 12
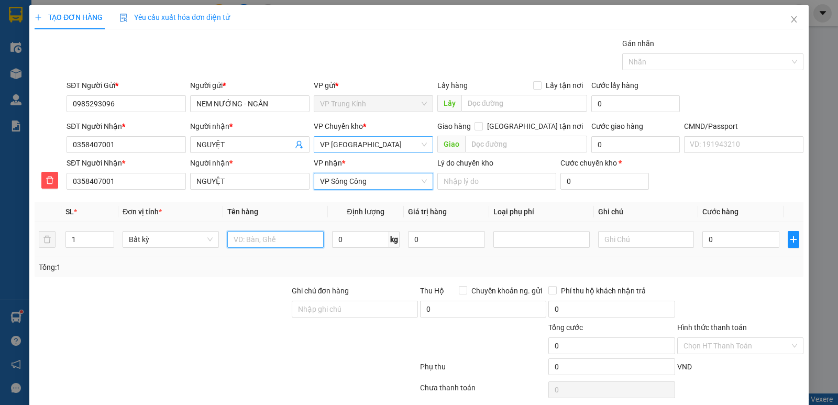
click at [267, 235] on input "text" at bounding box center [275, 239] width 96 height 17
type input "hop nem nướng"
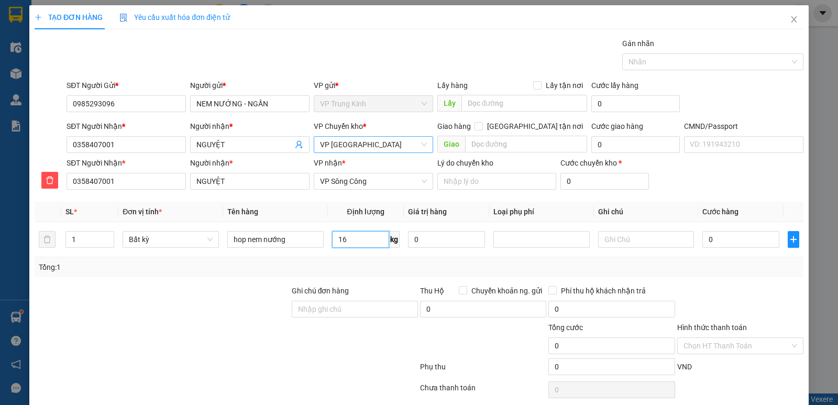
type input "16"
type input "60.000"
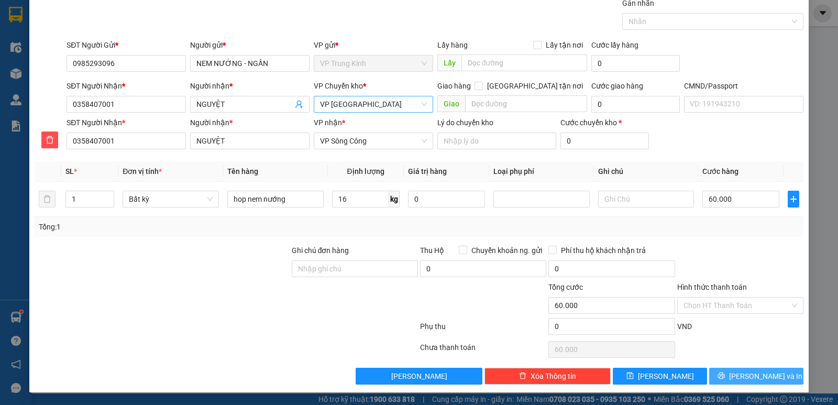
click at [747, 375] on span "Lưu và In" at bounding box center [765, 376] width 73 height 12
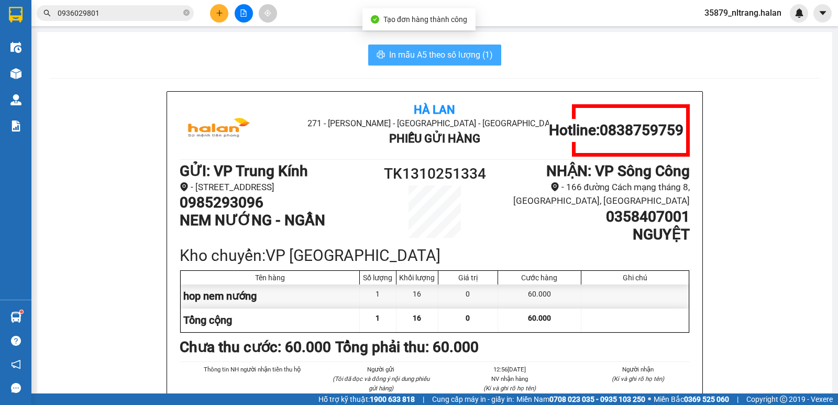
click at [431, 54] on span "In mẫu A5 theo số lượng (1)" at bounding box center [441, 54] width 104 height 13
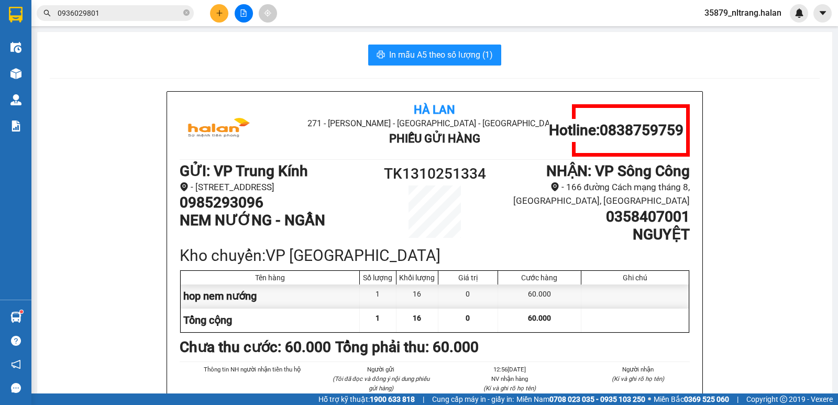
click at [619, 218] on h1 "0358407001" at bounding box center [594, 217] width 191 height 18
copy h1 "0358407001"
click at [182, 11] on span "0936029801" at bounding box center [115, 13] width 157 height 16
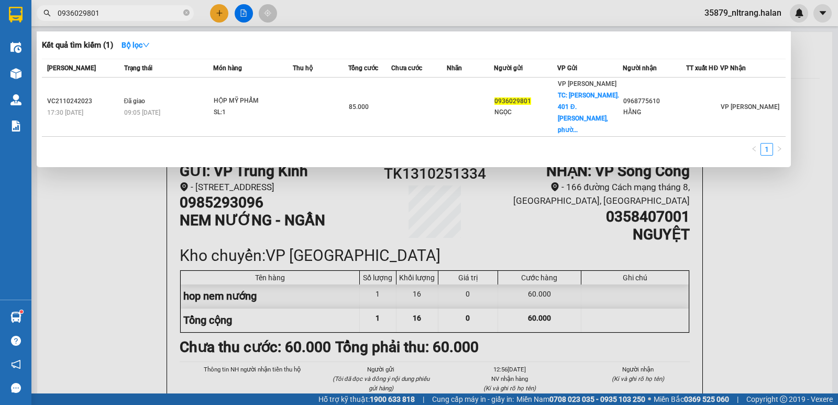
click at [147, 13] on input "0936029801" at bounding box center [120, 13] width 124 height 12
click at [188, 15] on icon "close-circle" at bounding box center [186, 12] width 6 height 6
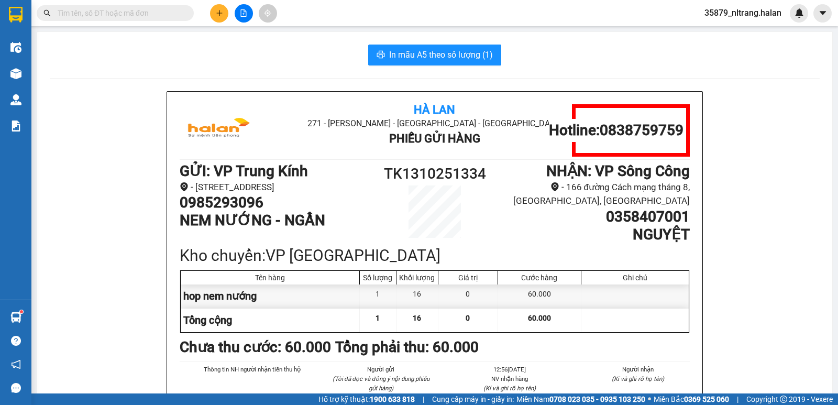
click at [155, 13] on input "text" at bounding box center [120, 13] width 124 height 12
paste input "0358407001"
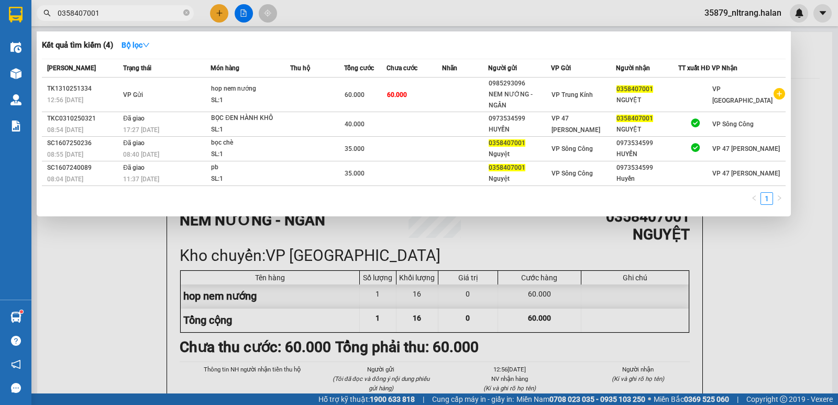
click at [112, 13] on input "0358407001" at bounding box center [120, 13] width 124 height 12
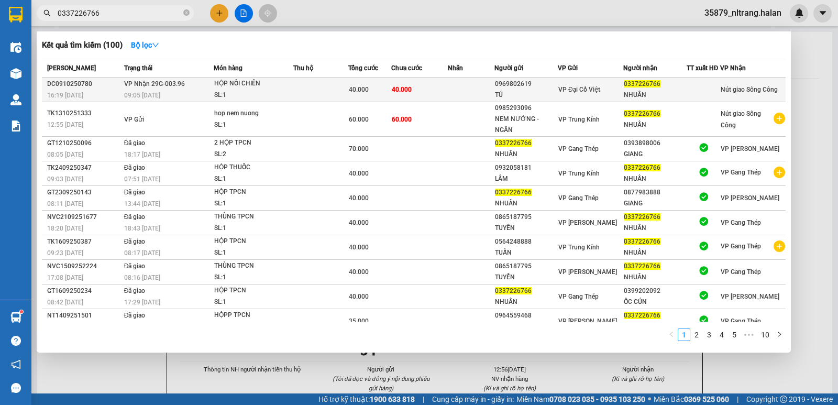
type input "0337226766"
click at [267, 91] on div "SL: 1" at bounding box center [253, 96] width 79 height 12
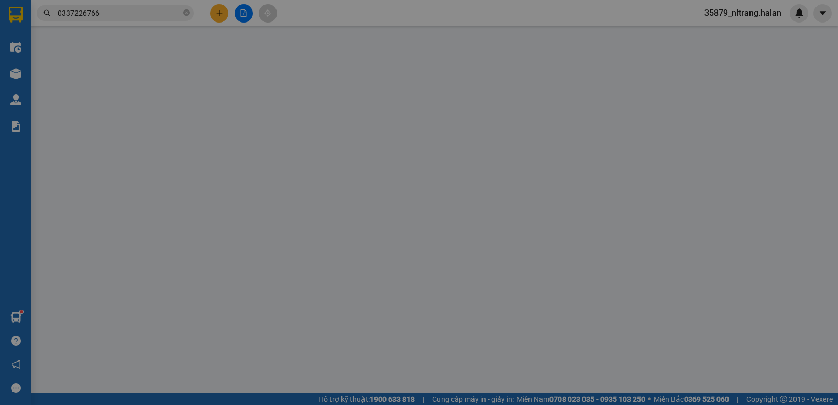
type input "0969802619"
type input "TÚ"
type input "0337226766"
type input "NHUẦN"
type input "0"
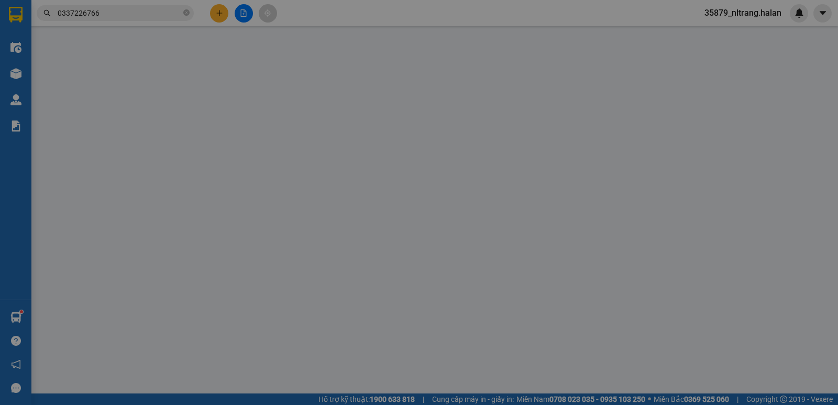
type input "40.000"
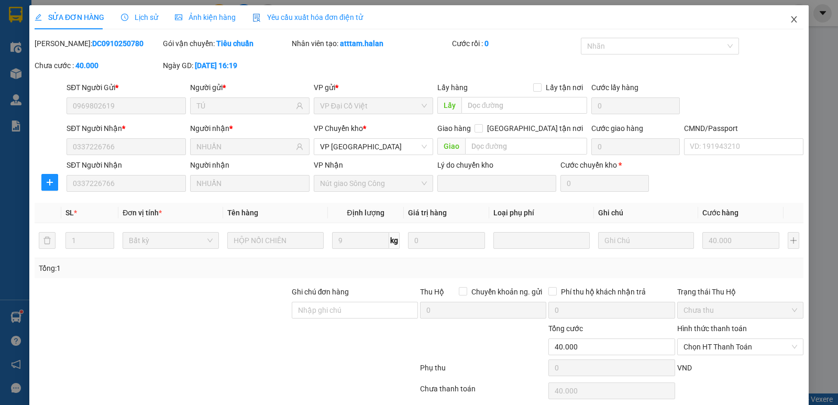
drag, startPoint x: 782, startPoint y: 22, endPoint x: 741, endPoint y: 28, distance: 40.8
click at [783, 21] on span "Close" at bounding box center [794, 19] width 29 height 29
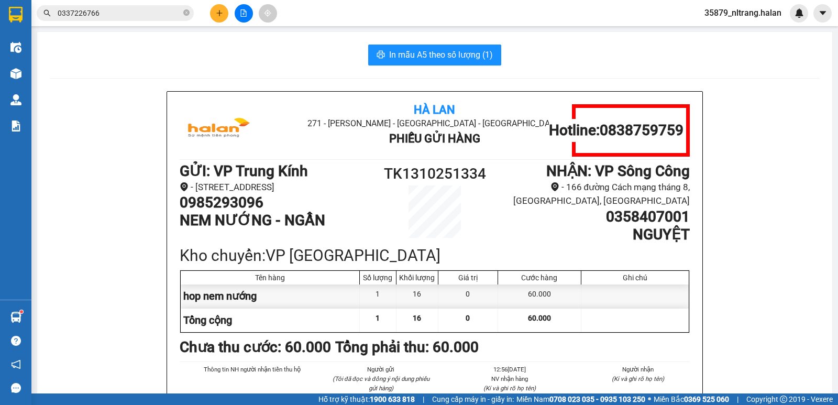
click at [136, 15] on input "0337226766" at bounding box center [120, 13] width 124 height 12
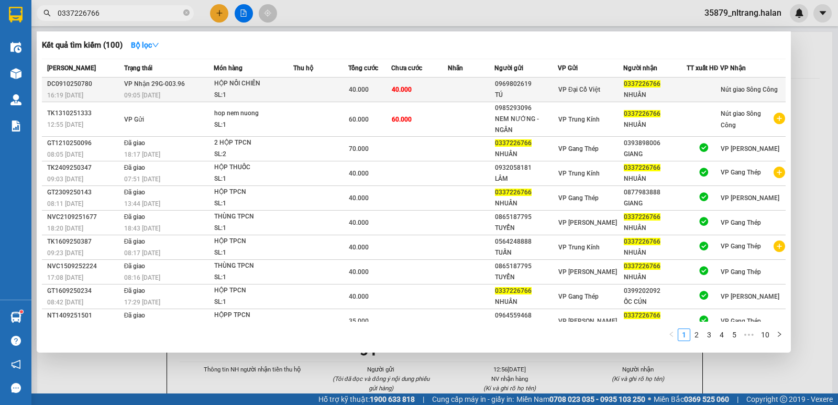
click at [291, 91] on div "SL: 1" at bounding box center [253, 96] width 79 height 12
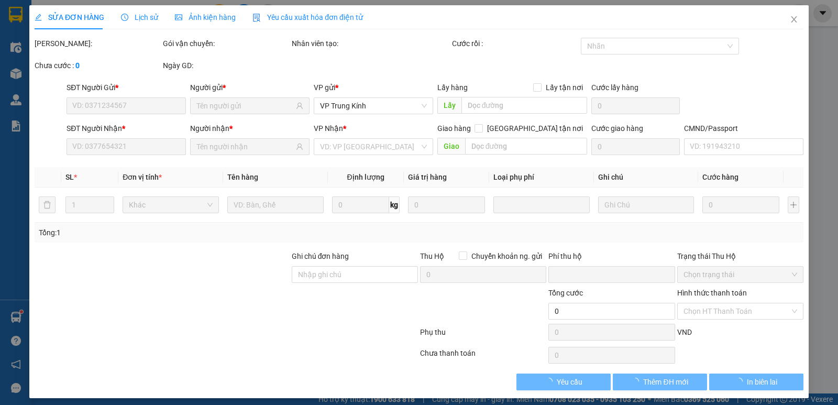
type input "0969802619"
type input "TÚ"
type input "0337226766"
type input "NHUẦN"
type input "0"
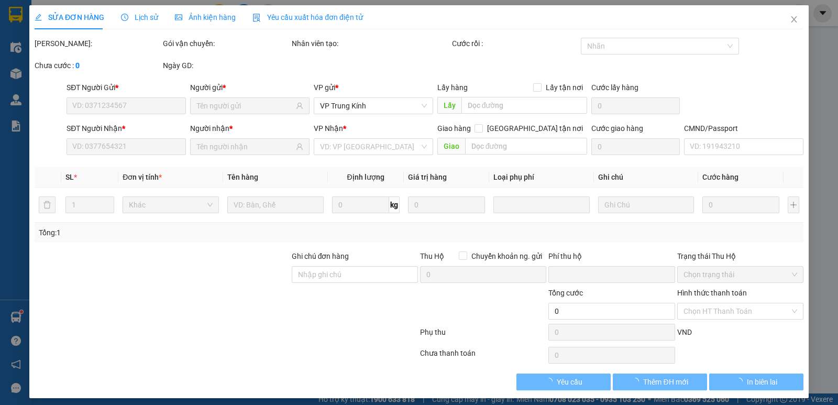
type input "40.000"
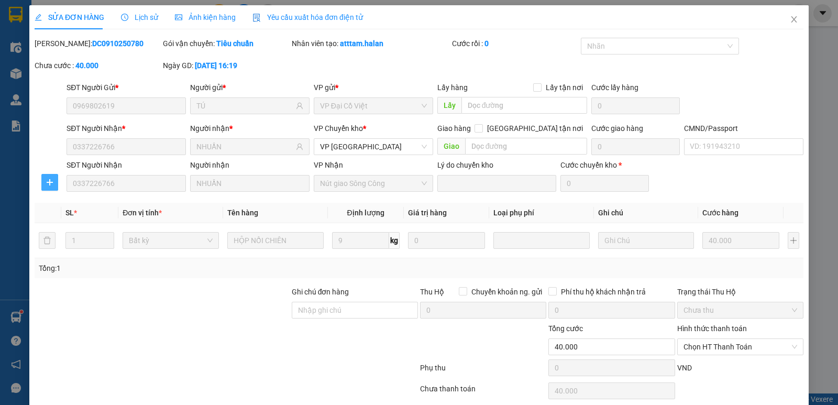
click at [54, 183] on span "plus" at bounding box center [50, 182] width 16 height 8
click at [791, 19] on span "Close" at bounding box center [794, 19] width 29 height 29
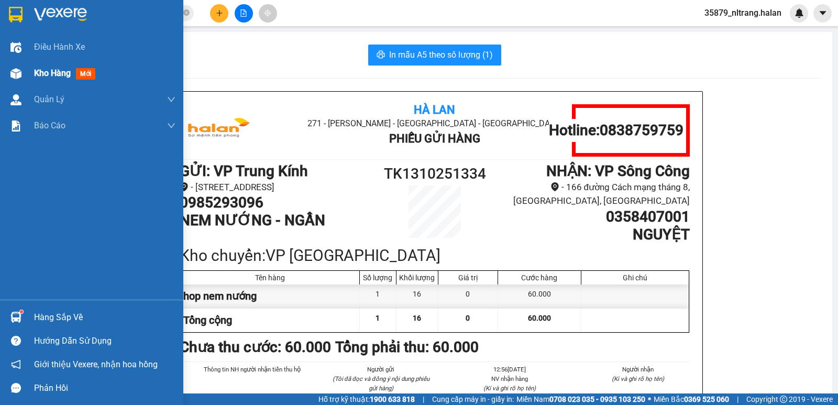
click at [11, 70] on img at bounding box center [15, 73] width 11 height 11
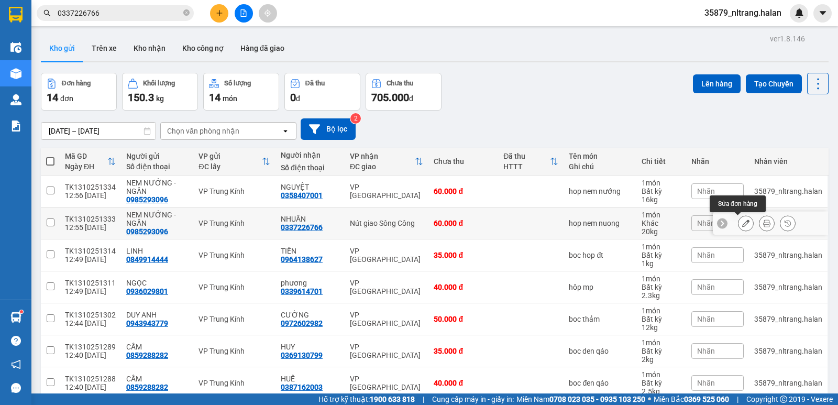
click at [740, 229] on button at bounding box center [746, 223] width 15 height 18
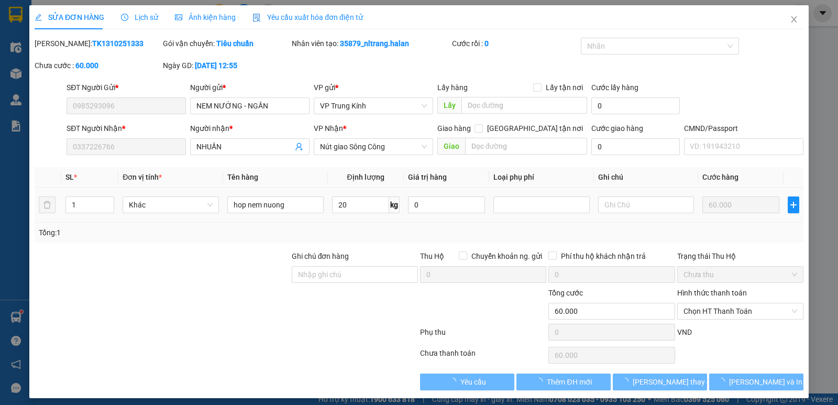
type input "0985293096"
type input "0337226766"
type input "0"
type input "60.000"
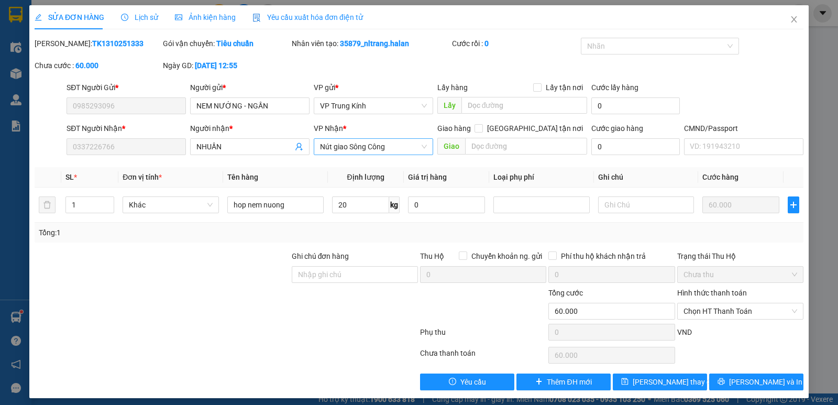
click at [338, 149] on span "Nút giao Sông Công" at bounding box center [373, 147] width 107 height 16
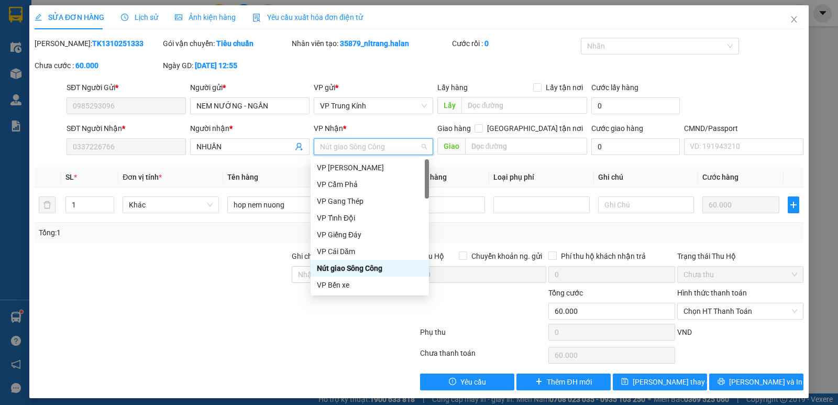
type input "y"
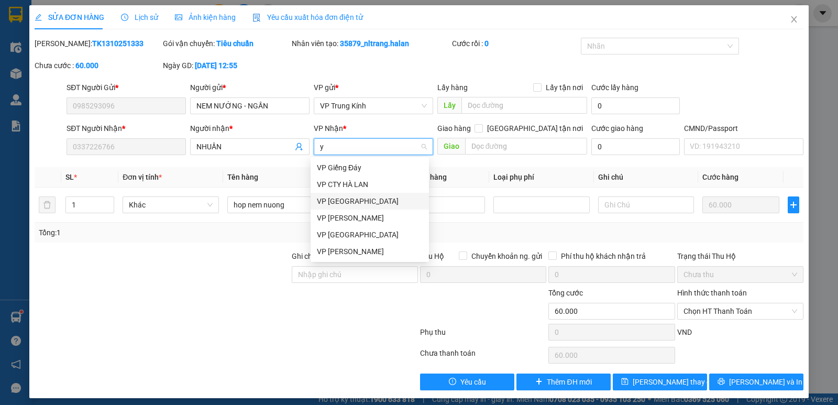
click at [349, 200] on div "VP [GEOGRAPHIC_DATA]" at bounding box center [370, 201] width 106 height 12
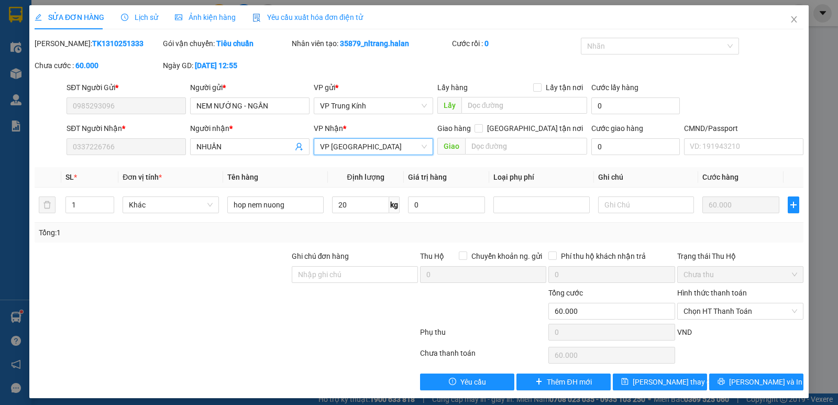
scroll to position [6, 0]
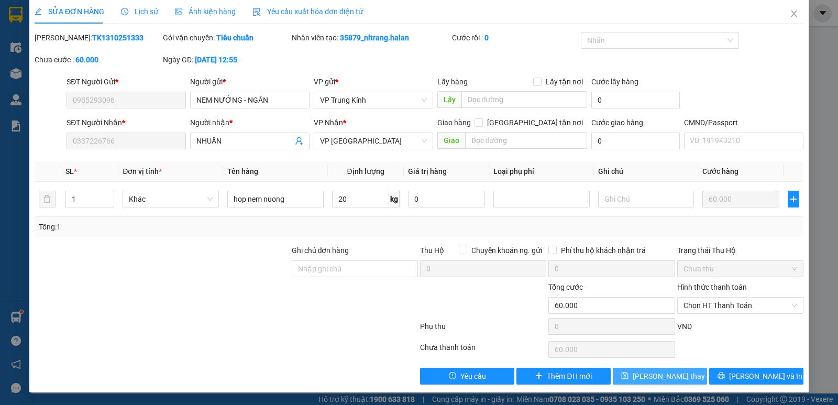
click at [652, 382] on button "Lưu thay đổi" at bounding box center [660, 376] width 94 height 17
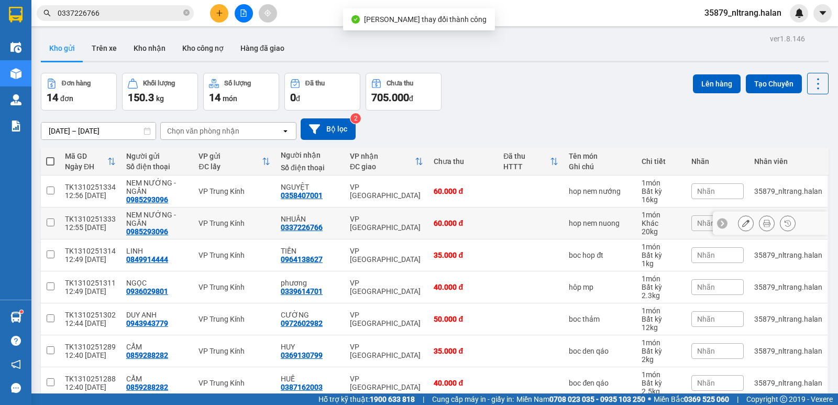
click at [763, 227] on icon at bounding box center [766, 223] width 7 height 7
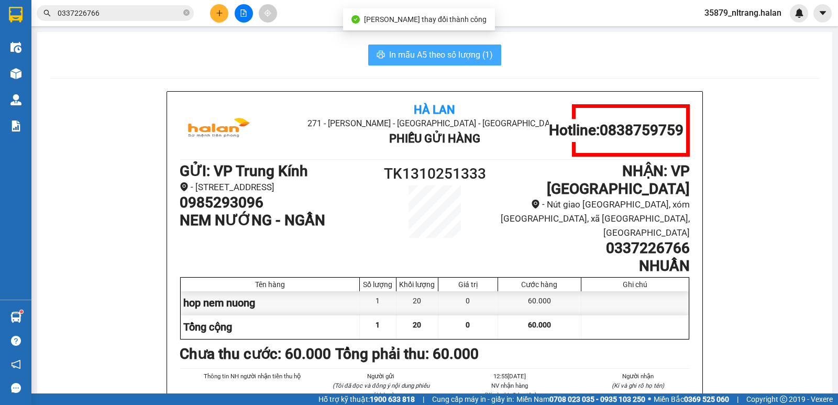
click at [406, 57] on span "In mẫu A5 theo số lượng (1)" at bounding box center [441, 54] width 104 height 13
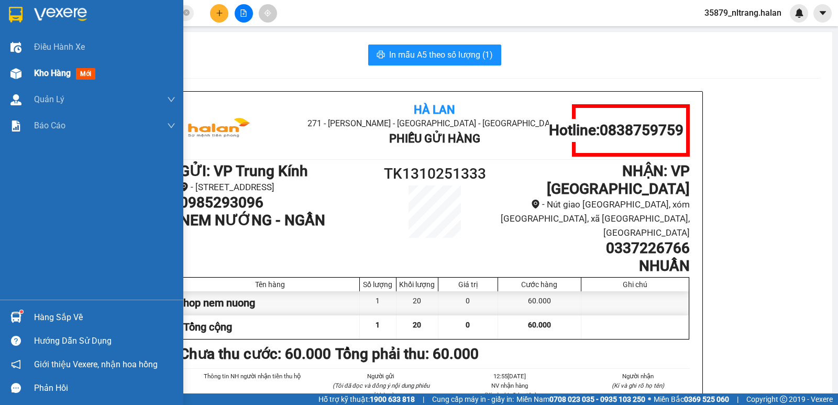
click at [14, 70] on img at bounding box center [15, 73] width 11 height 11
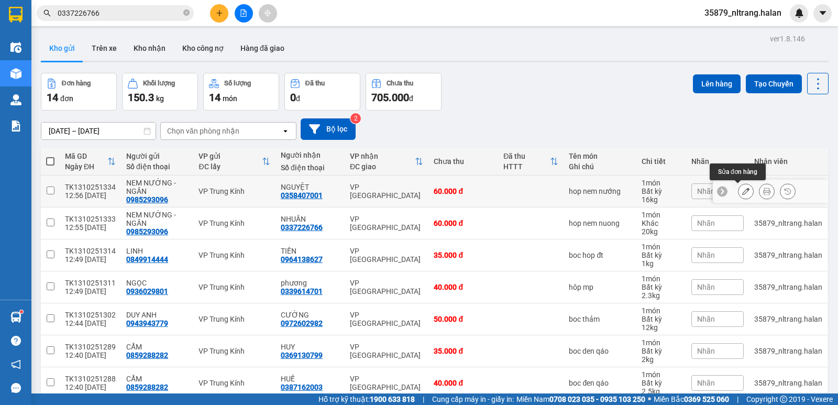
click at [742, 191] on icon at bounding box center [745, 191] width 7 height 7
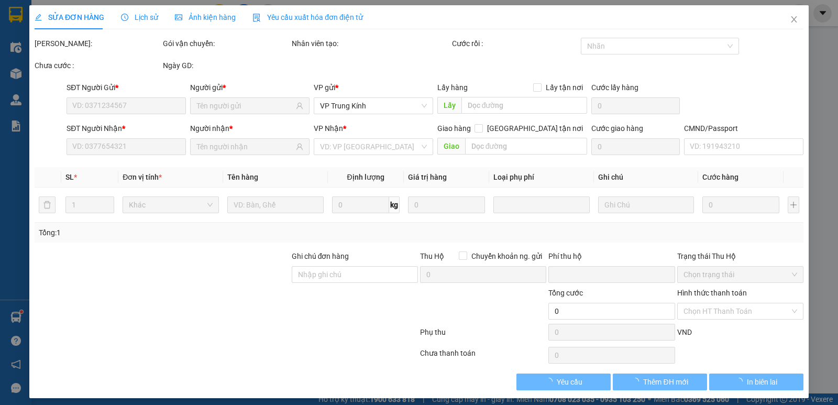
type input "0985293096"
type input "0358407001"
type input "0"
type input "60.000"
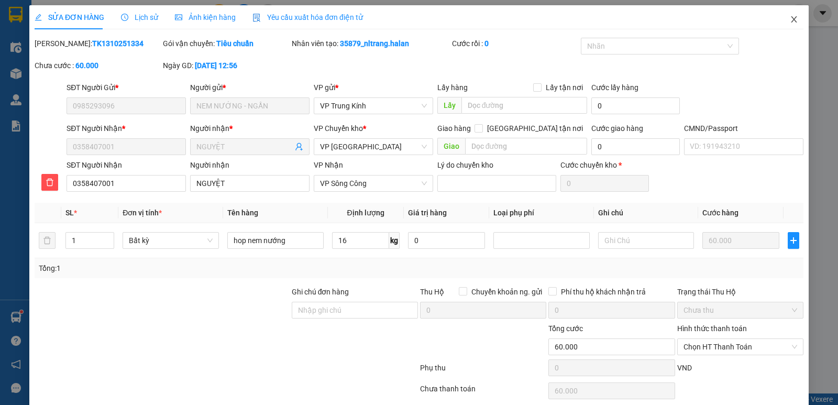
click at [790, 23] on icon "close" at bounding box center [794, 19] width 8 height 8
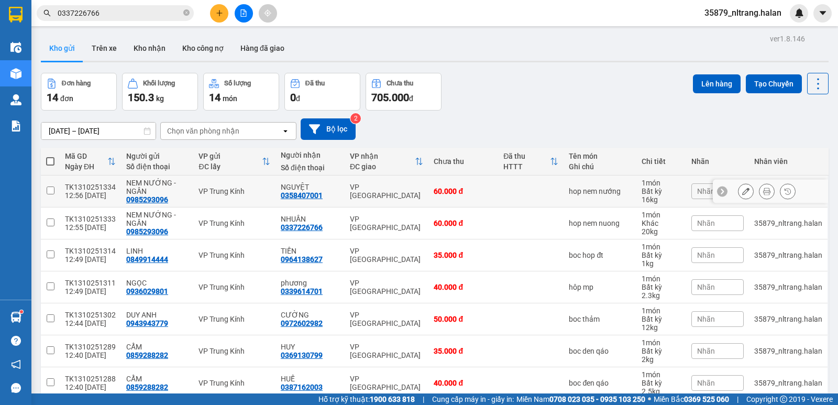
click at [300, 197] on div "0358407001" at bounding box center [302, 195] width 42 height 8
copy div "0358407001"
click at [183, 13] on icon "close-circle" at bounding box center [186, 12] width 6 height 6
click at [155, 13] on input "text" at bounding box center [120, 13] width 124 height 12
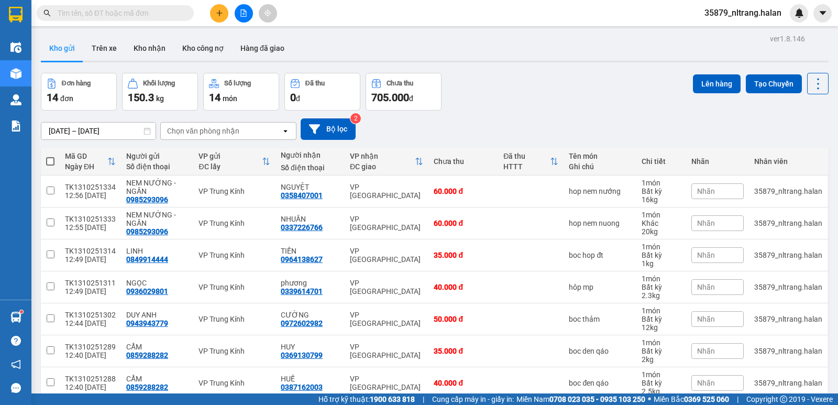
paste input "0358407001"
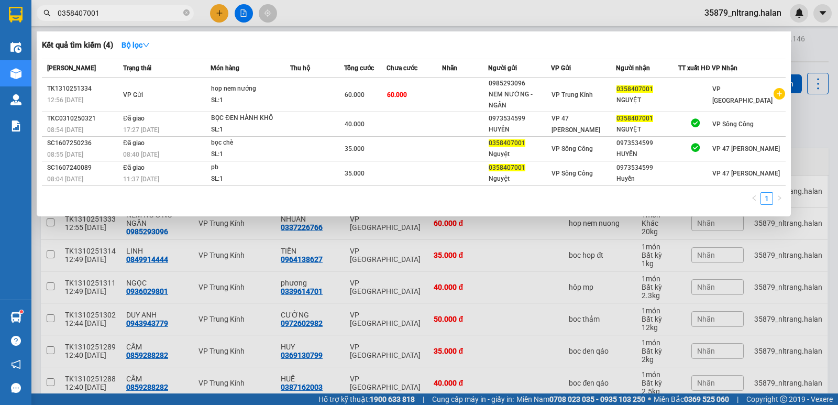
type input "0358407001"
click at [804, 124] on div at bounding box center [419, 202] width 838 height 405
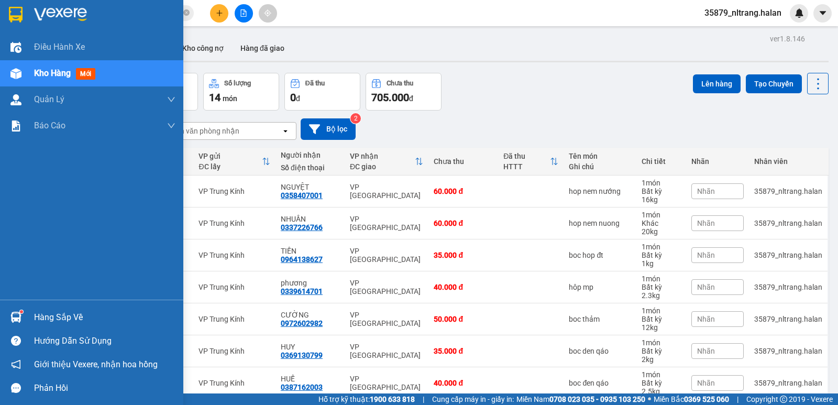
click at [17, 320] on img at bounding box center [15, 317] width 11 height 11
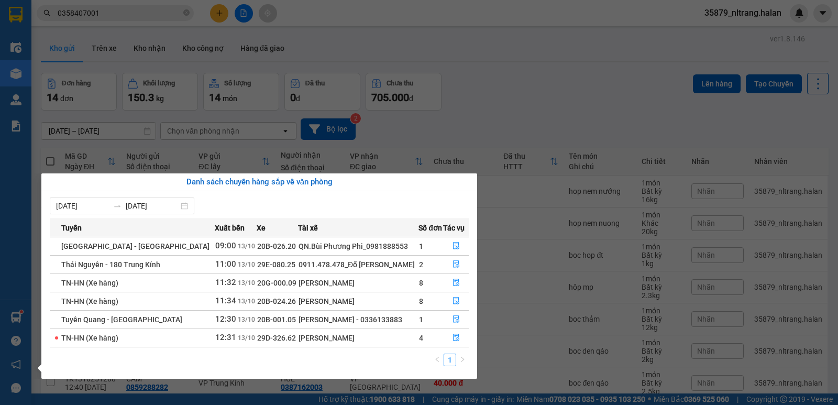
click at [572, 102] on section "Kết quả tìm kiếm ( 4 ) Bộ lọc Mã ĐH Trạng thái Món hàng Thu hộ Tổng cước Chưa c…" at bounding box center [419, 202] width 838 height 405
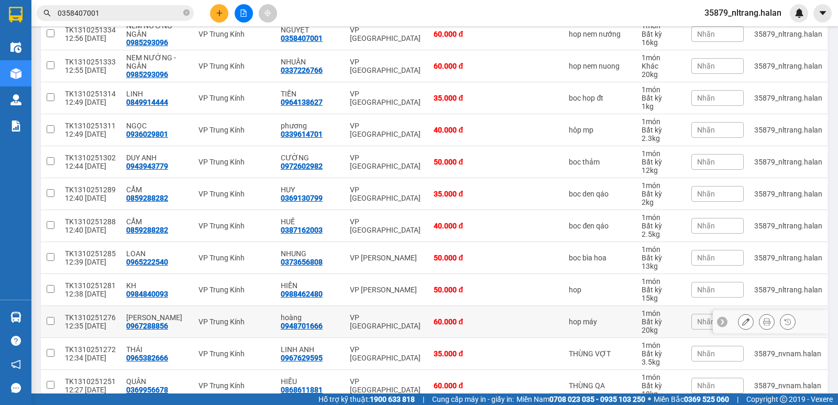
scroll to position [262, 0]
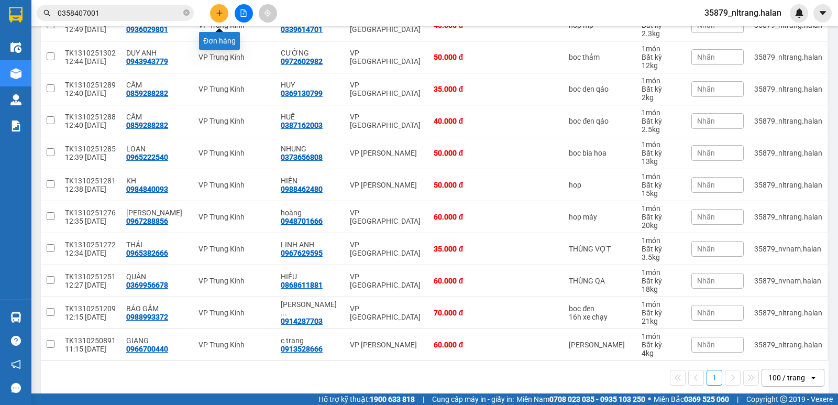
click at [226, 16] on button at bounding box center [219, 13] width 18 height 18
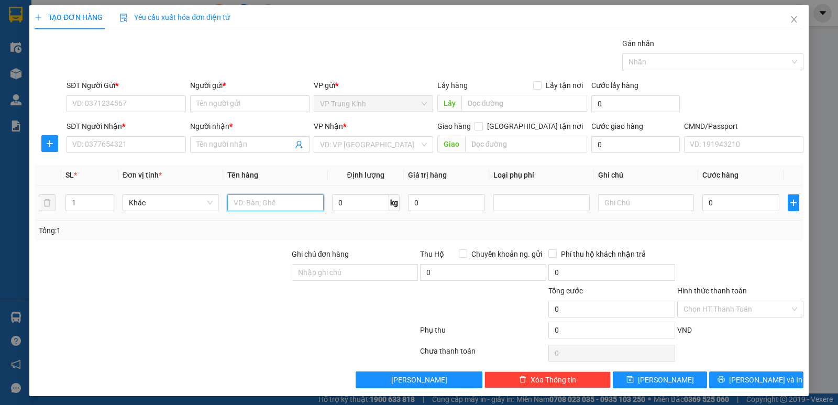
click at [269, 202] on input "text" at bounding box center [275, 202] width 96 height 17
type input "h"
type input "hop"
type input "14"
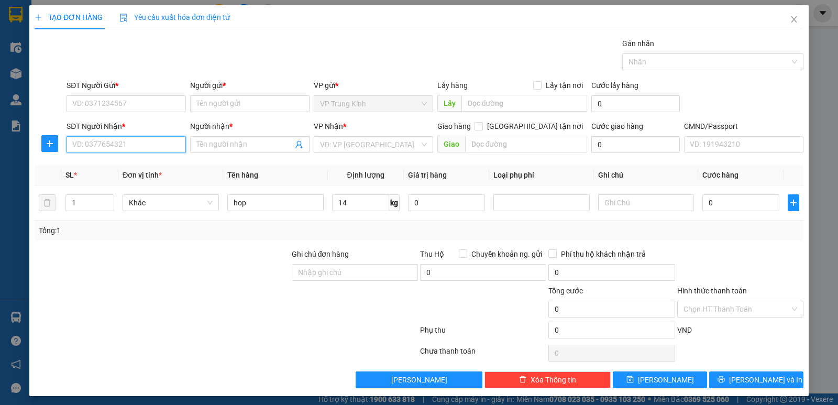
click at [107, 137] on input "SĐT Người Nhận *" at bounding box center [126, 144] width 119 height 17
click at [114, 105] on input "SĐT Người Gửi *" at bounding box center [126, 103] width 119 height 17
click at [125, 150] on input "SĐT Người Nhận *" at bounding box center [126, 144] width 119 height 17
click at [117, 105] on input "SĐT Người Gửi *" at bounding box center [126, 103] width 119 height 17
type input "0967265582"
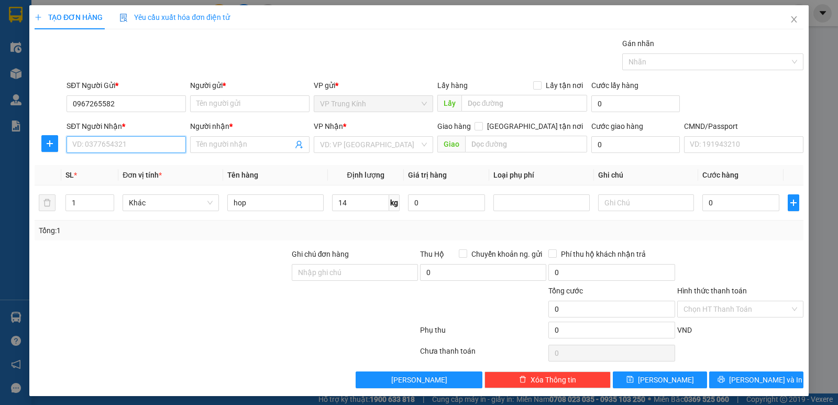
click at [107, 147] on input "SĐT Người Nhận *" at bounding box center [126, 144] width 119 height 17
click at [138, 102] on input "0967265582" at bounding box center [126, 103] width 119 height 17
drag, startPoint x: 116, startPoint y: 145, endPoint x: 211, endPoint y: 117, distance: 99.5
click at [122, 144] on input "SĐT Người Nhận *" at bounding box center [126, 144] width 119 height 17
click at [215, 107] on input "Người gửi *" at bounding box center [249, 103] width 119 height 17
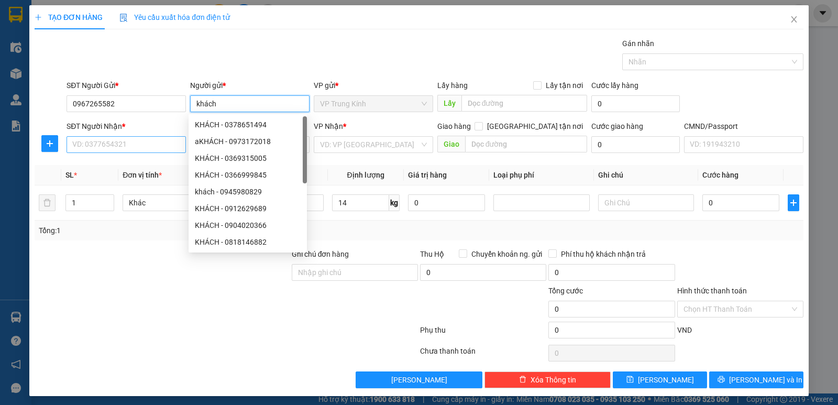
type input "khách"
click at [96, 150] on input "SĐT Người Nhận *" at bounding box center [126, 144] width 119 height 17
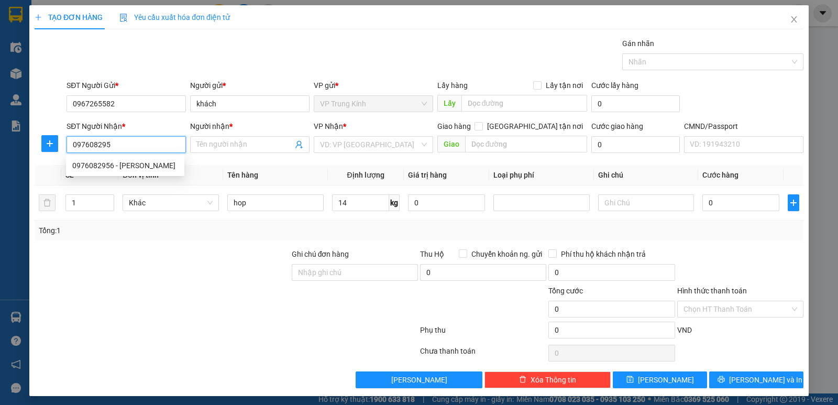
type input "0976082956"
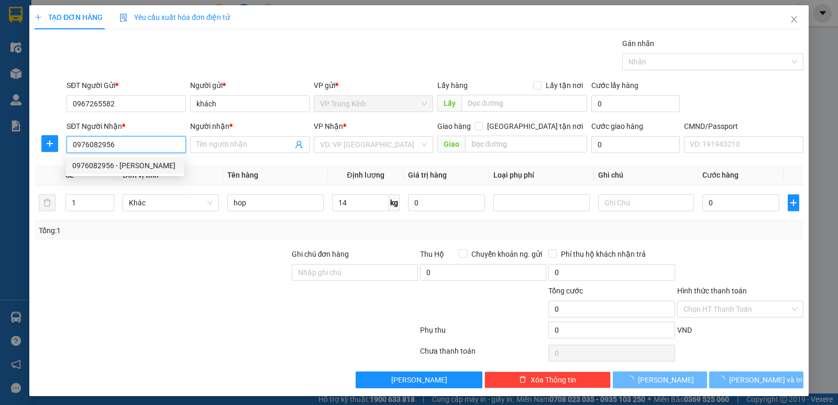
click at [109, 165] on div "0976082956 - KHÁNH DUY" at bounding box center [125, 166] width 106 height 12
type input "KHÁNH DUY"
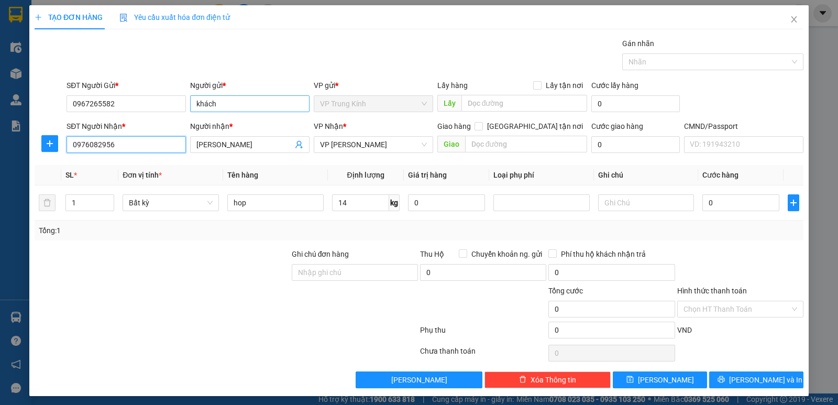
type input "0976082956"
click at [216, 104] on input "khách" at bounding box center [249, 103] width 119 height 17
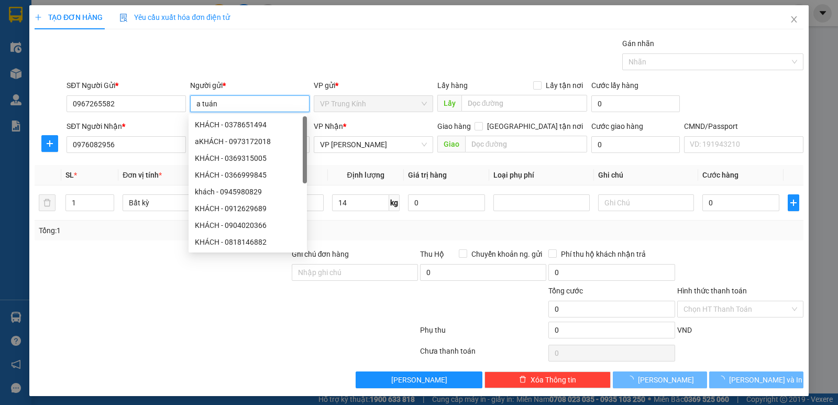
type input "a tuán"
click at [261, 53] on div "Gói vận chuyển * Tiêu chuẩn Gán nhãn Nhãn" at bounding box center [434, 56] width 741 height 37
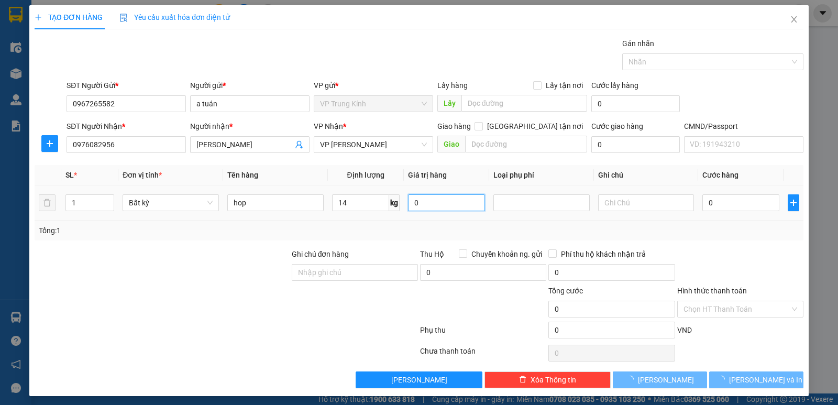
click at [434, 205] on input "0" at bounding box center [446, 202] width 77 height 17
click at [428, 218] on td "0" at bounding box center [446, 202] width 85 height 35
type input "50.000"
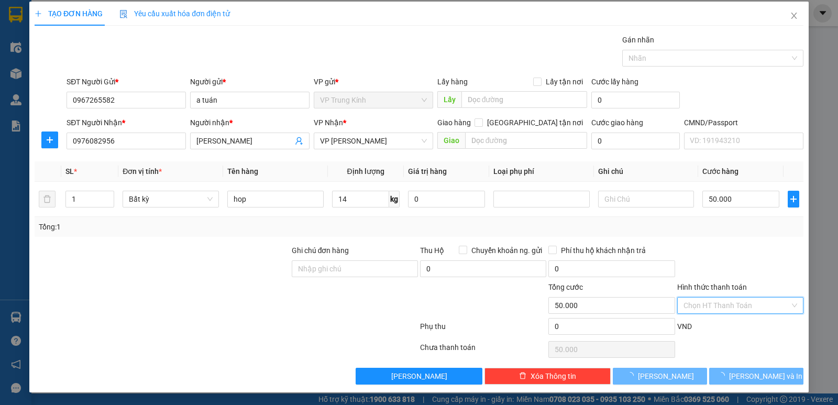
click at [733, 302] on input "Hình thức thanh toán" at bounding box center [737, 306] width 106 height 16
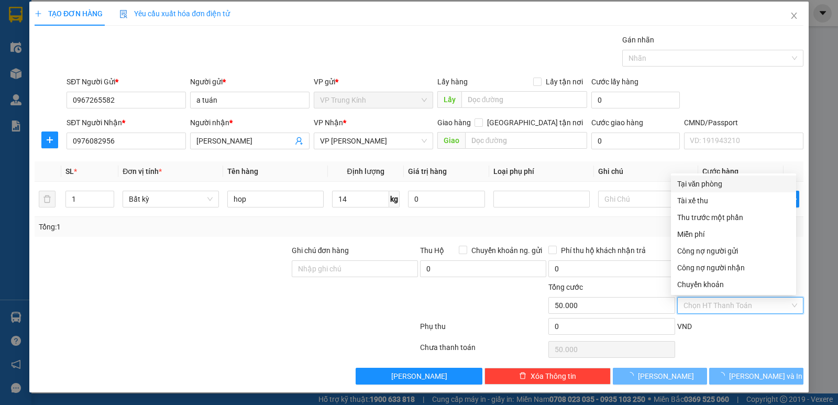
click at [717, 187] on div "Tại văn phòng" at bounding box center [733, 184] width 113 height 12
type input "0"
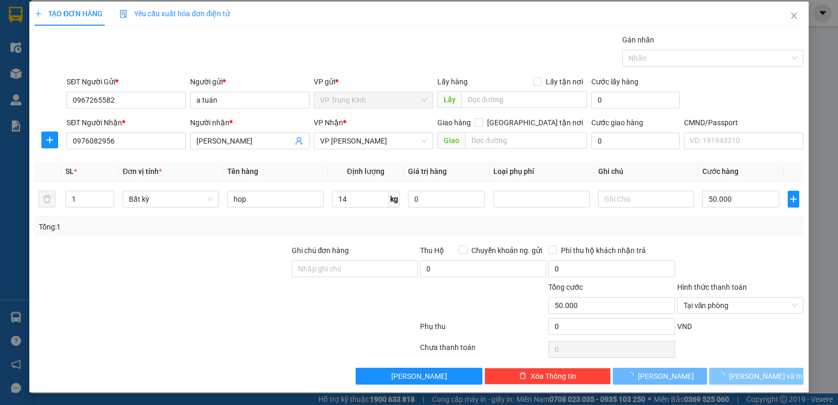
click at [729, 375] on span "loading" at bounding box center [724, 375] width 12 height 7
click at [729, 376] on span "loading" at bounding box center [724, 375] width 12 height 7
click at [735, 89] on div "SĐT Người Gửi * 0967265582 Người gửi * a tuán VP gửi * VP Trung Kính Lấy hàng L…" at bounding box center [434, 94] width 741 height 37
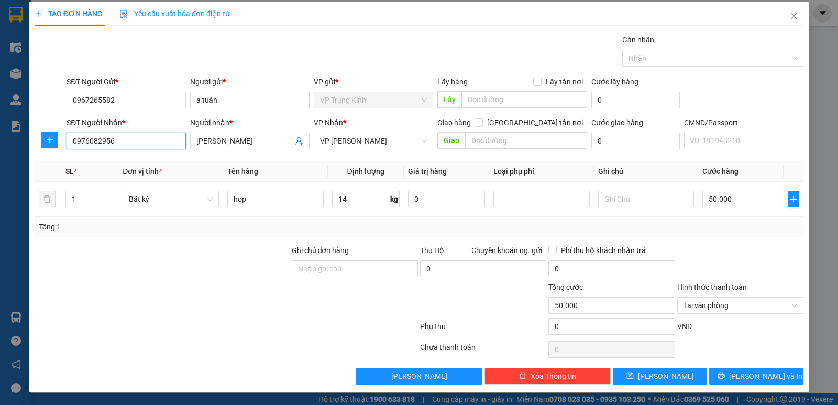
click at [122, 146] on input "0976082956" at bounding box center [126, 141] width 119 height 17
click at [47, 142] on icon "plus" at bounding box center [50, 140] width 8 height 8
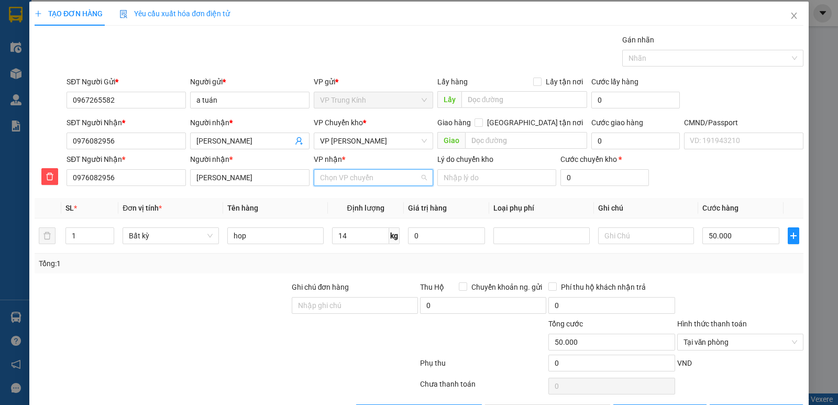
click at [335, 182] on input "VP nhận *" at bounding box center [370, 178] width 100 height 16
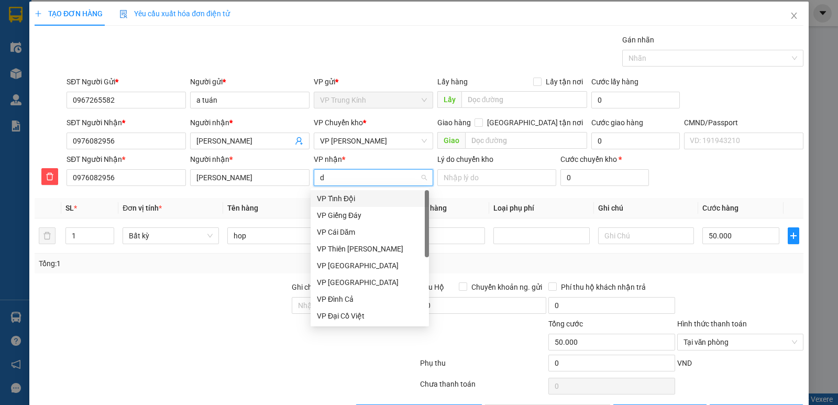
type input "d"
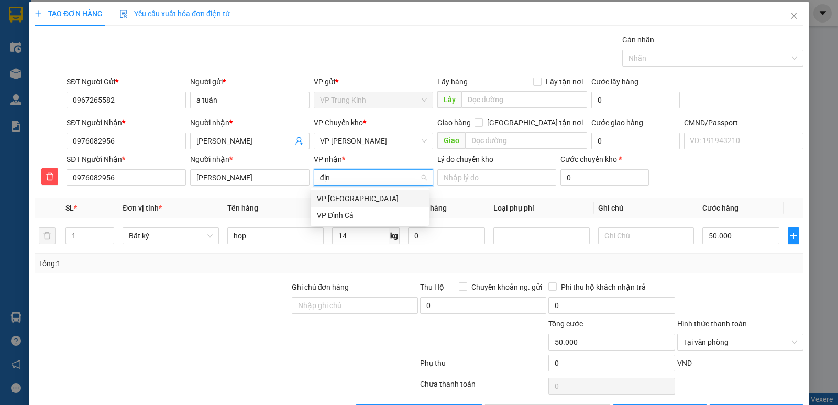
type input "định"
drag, startPoint x: 340, startPoint y: 195, endPoint x: 335, endPoint y: 202, distance: 8.6
click at [340, 195] on div "VP Định Hóa" at bounding box center [370, 199] width 106 height 12
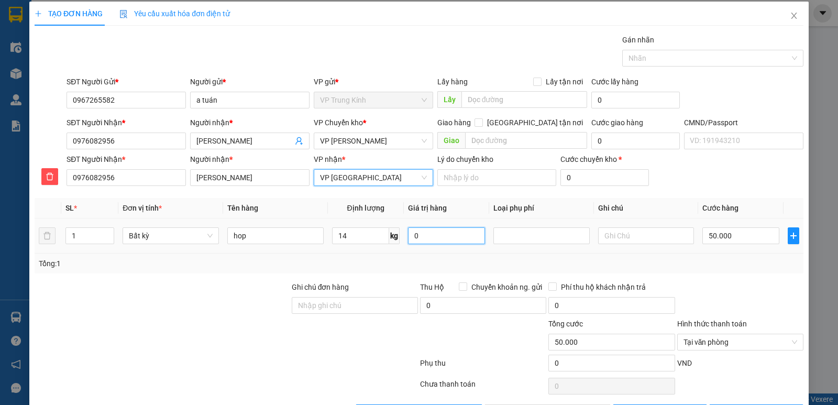
click at [425, 239] on input "0" at bounding box center [446, 235] width 77 height 17
click at [420, 254] on div "Tổng: 1" at bounding box center [419, 264] width 769 height 20
type input "65.000"
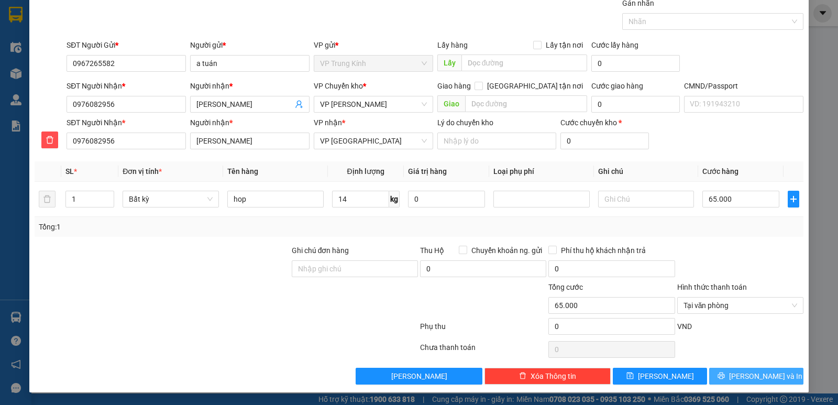
click at [730, 370] on button "Lưu và In" at bounding box center [756, 376] width 94 height 17
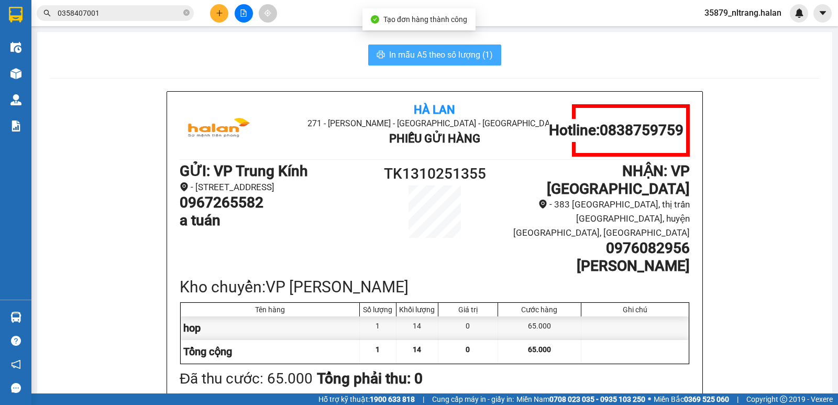
click at [420, 46] on button "In mẫu A5 theo số lượng (1)" at bounding box center [434, 55] width 133 height 21
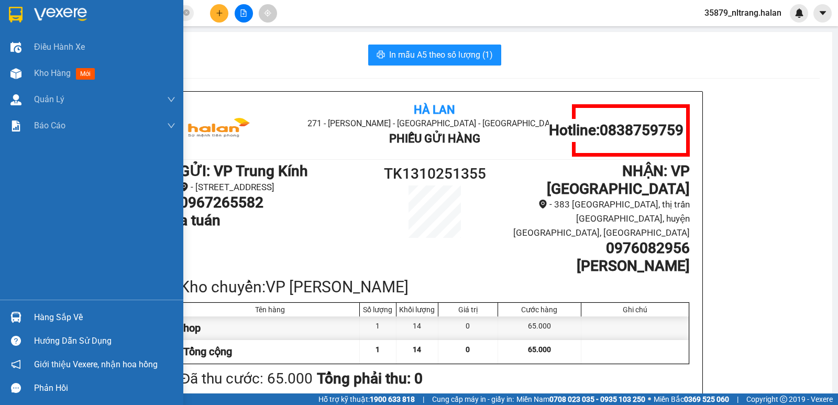
click at [53, 314] on div "Hàng sắp về" at bounding box center [104, 318] width 141 height 16
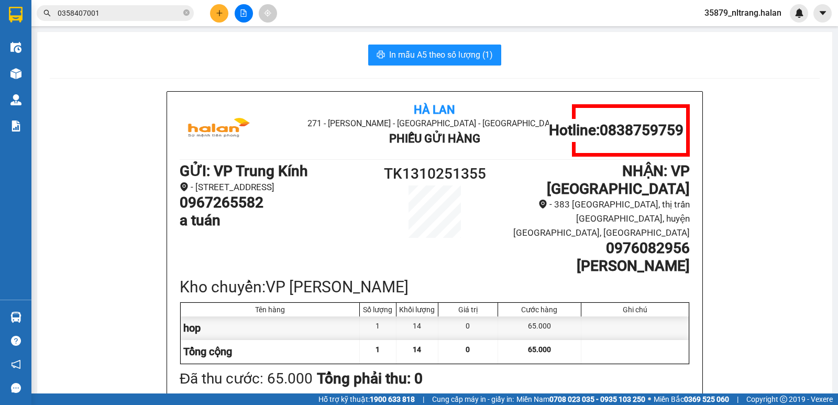
drag, startPoint x: 97, startPoint y: 133, endPoint x: 98, endPoint y: 125, distance: 8.4
click at [98, 132] on section "Kết quả tìm kiếm ( 4 ) Bộ lọc Mã ĐH Trạng thái Món hàng Thu hộ Tổng cước Chưa c…" at bounding box center [419, 202] width 838 height 405
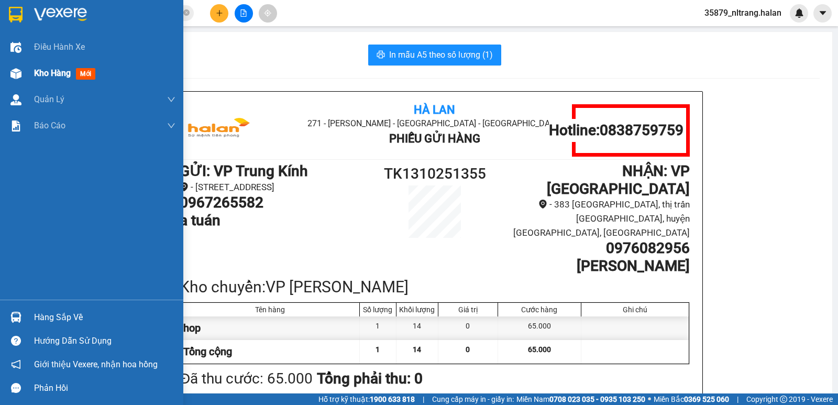
click at [18, 80] on div at bounding box center [16, 73] width 18 height 18
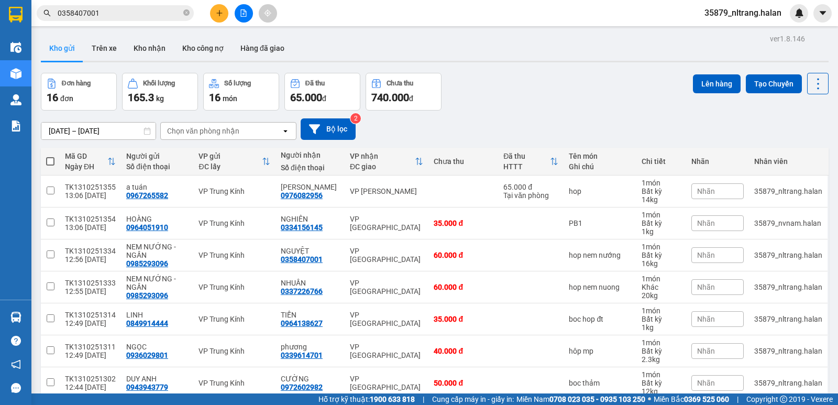
click at [138, 15] on input "0358407001" at bounding box center [120, 13] width 124 height 12
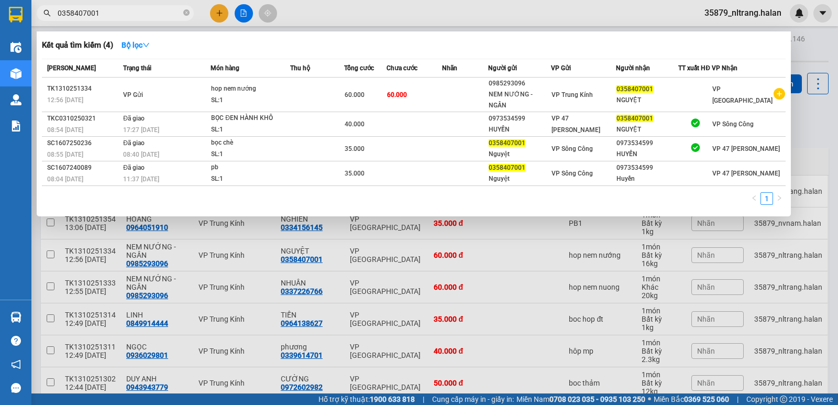
click at [138, 15] on input "0358407001" at bounding box center [120, 13] width 124 height 12
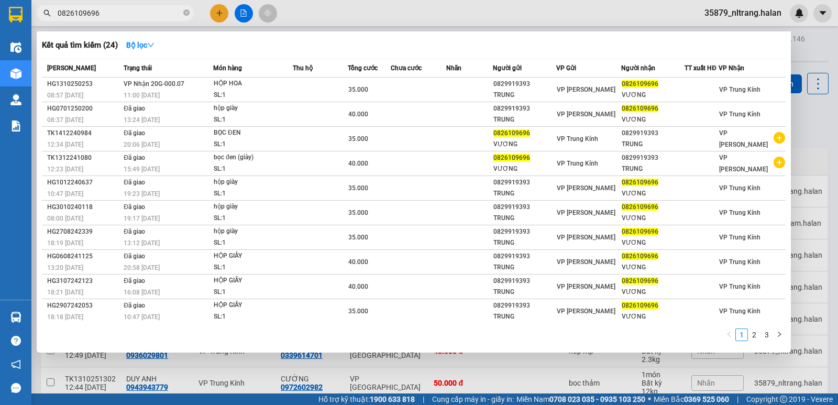
type input "0826109696"
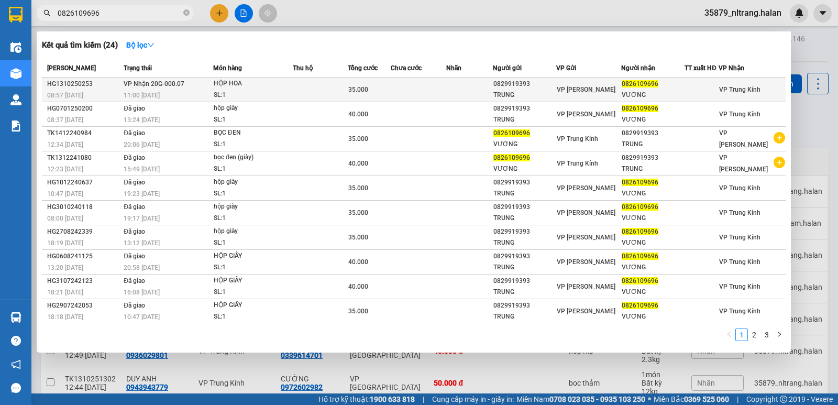
click at [267, 93] on div "SL: 1" at bounding box center [253, 96] width 79 height 12
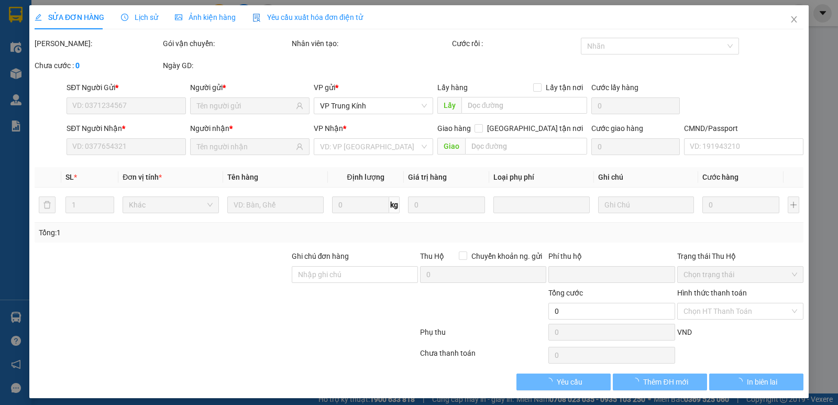
scroll to position [6, 0]
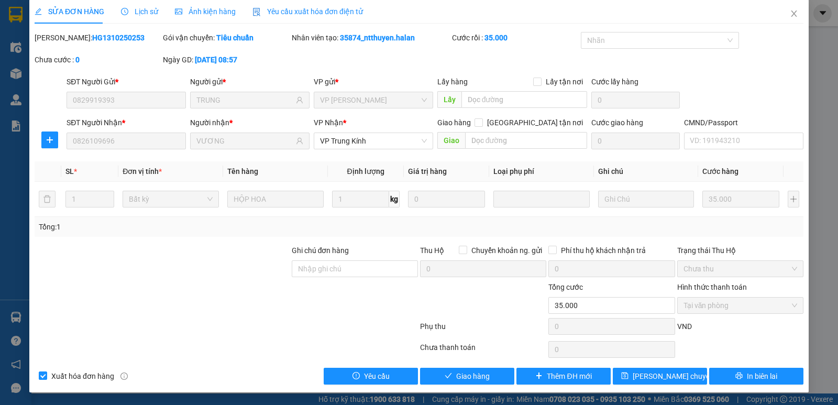
type input "0829919393"
type input "TRUNG"
type input "0826109696"
type input "VƯƠNG"
type input "0"
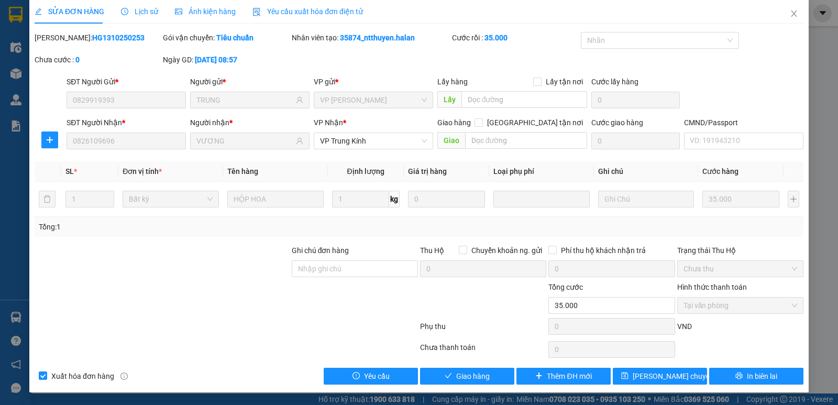
type input "35.000"
click at [457, 382] on button "Giao hàng" at bounding box center [467, 376] width 94 height 17
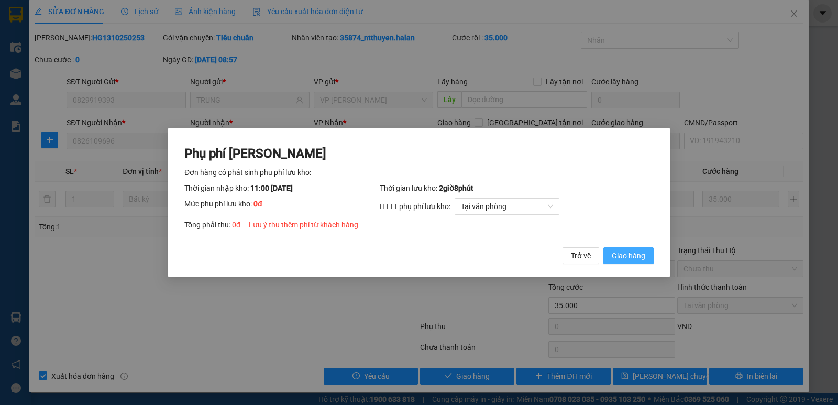
click at [637, 258] on span "Giao hàng" at bounding box center [629, 256] width 34 height 12
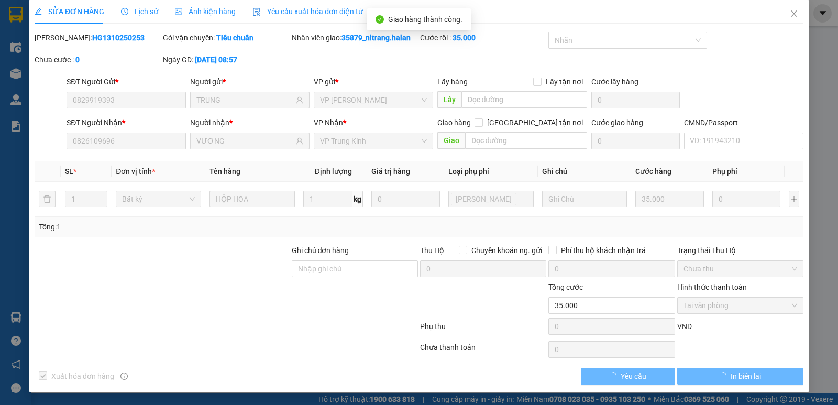
scroll to position [0, 0]
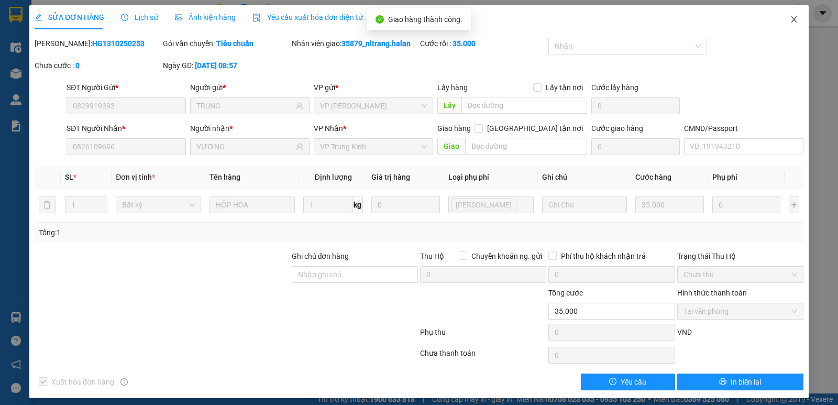
click at [791, 22] on icon "close" at bounding box center [794, 19] width 8 height 8
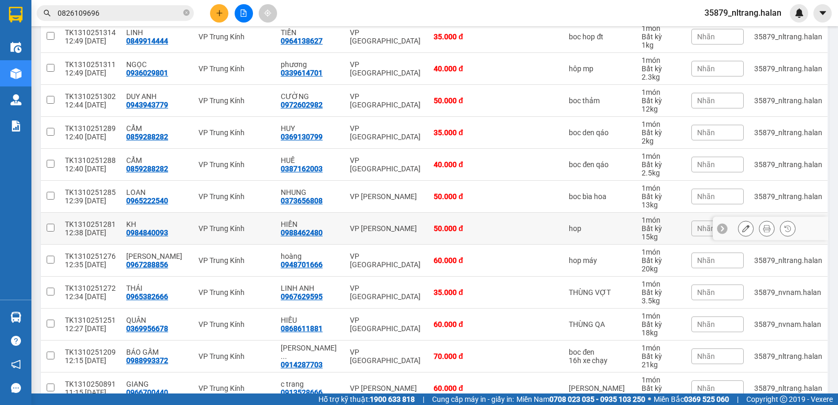
scroll to position [368, 0]
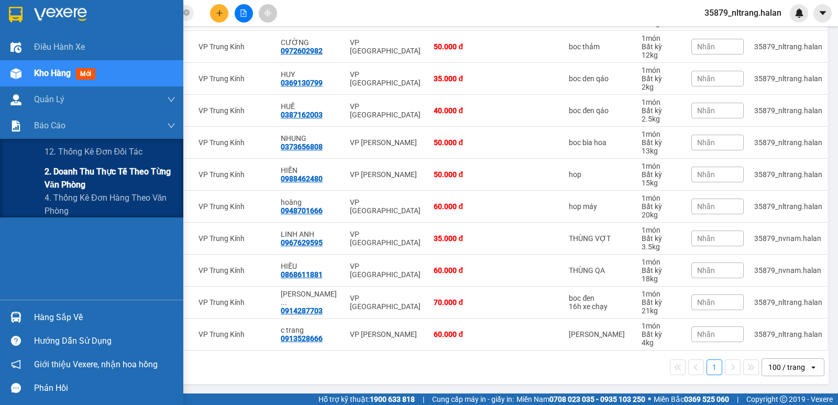
click at [70, 177] on span "2. Doanh thu thực tế theo từng văn phòng" at bounding box center [110, 178] width 131 height 26
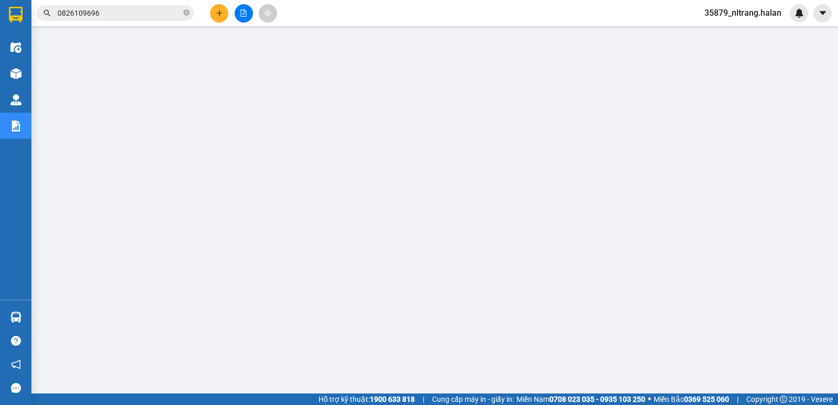
scroll to position [62, 0]
click at [187, 14] on icon "close-circle" at bounding box center [186, 12] width 6 height 6
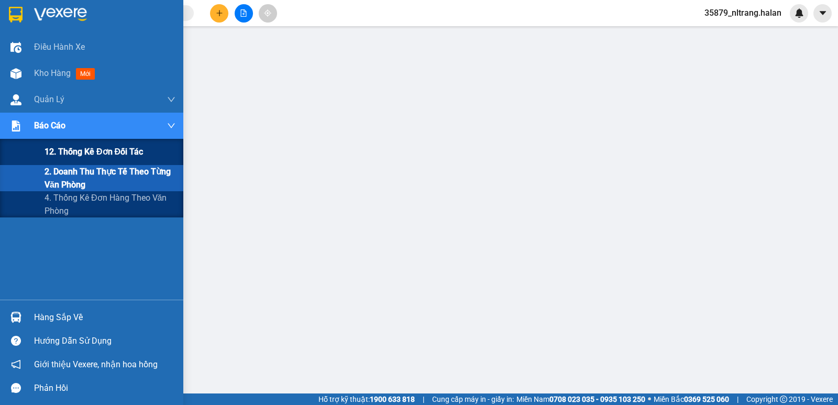
drag, startPoint x: 83, startPoint y: 150, endPoint x: 89, endPoint y: 152, distance: 5.6
click at [84, 151] on span "12. Thống kê đơn đối tác" at bounding box center [94, 151] width 98 height 13
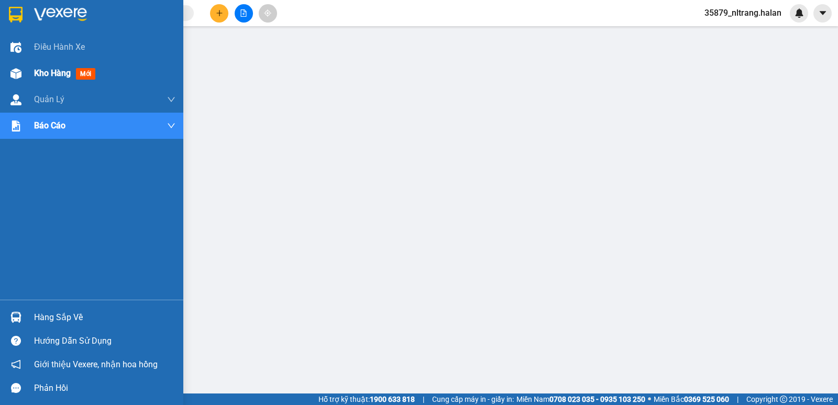
click at [20, 71] on img at bounding box center [15, 73] width 11 height 11
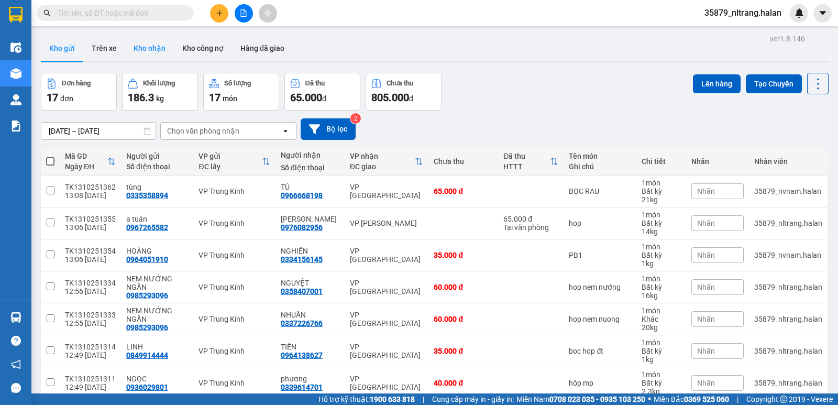
click at [141, 49] on button "Kho nhận" at bounding box center [149, 48] width 49 height 25
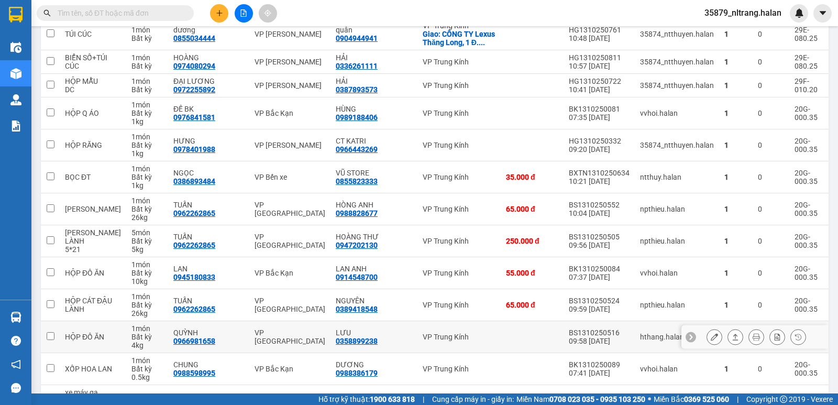
scroll to position [210, 0]
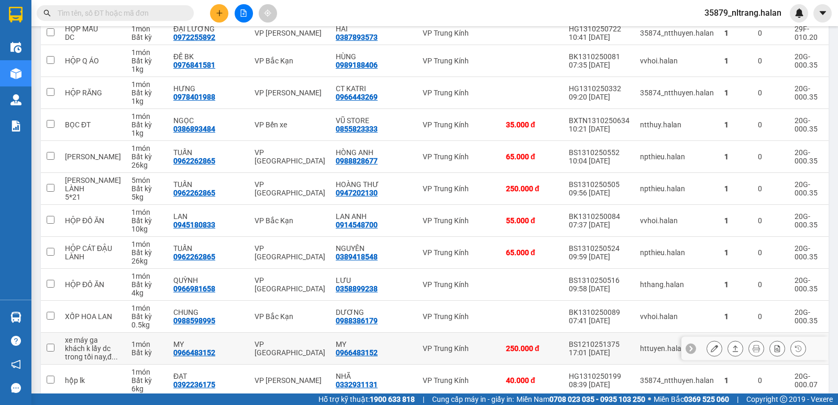
click at [373, 354] on div "0966483152" at bounding box center [357, 352] width 42 height 8
copy div "0966483152"
click at [138, 13] on input "text" at bounding box center [120, 13] width 124 height 12
paste input "0966483152"
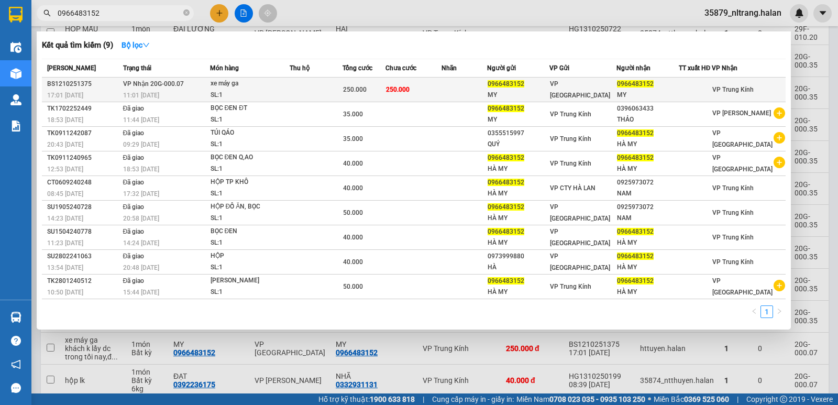
type input "0966483152"
click at [250, 83] on div "xe máy ga" at bounding box center [250, 84] width 79 height 12
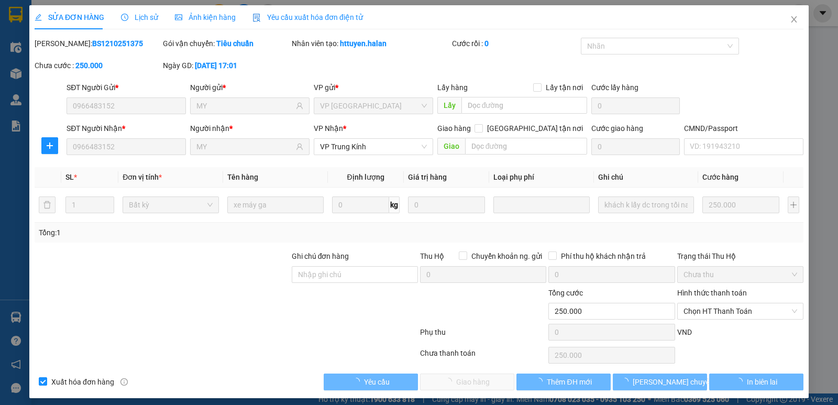
type input "0966483152"
type input "MY"
type input "0966483152"
type input "MY"
type input "0"
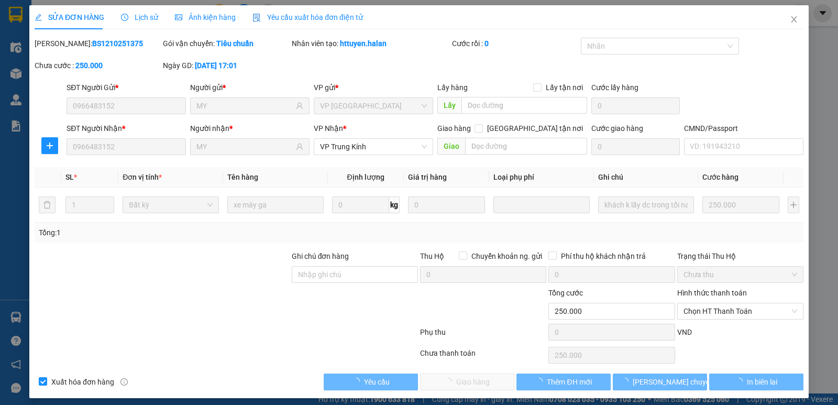
type input "250.000"
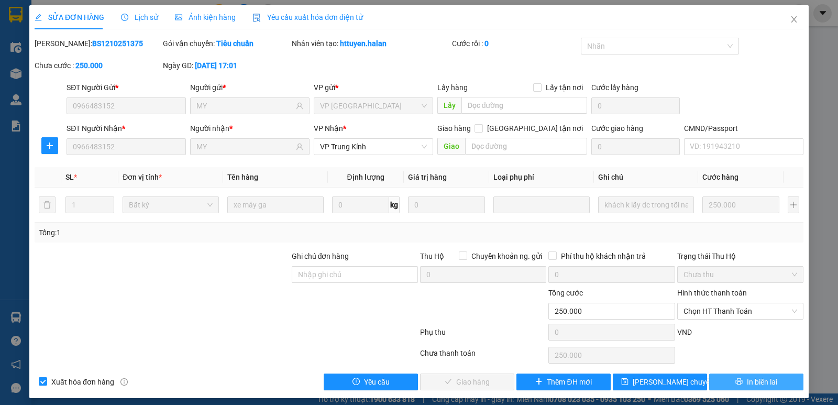
click at [722, 381] on button "In biên lai" at bounding box center [756, 382] width 94 height 17
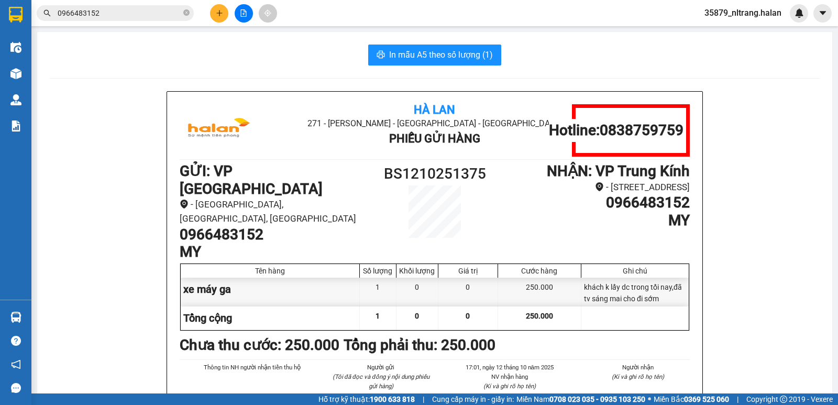
click at [226, 226] on h1 "0966483152" at bounding box center [275, 235] width 191 height 18
copy h1 "0966483152"
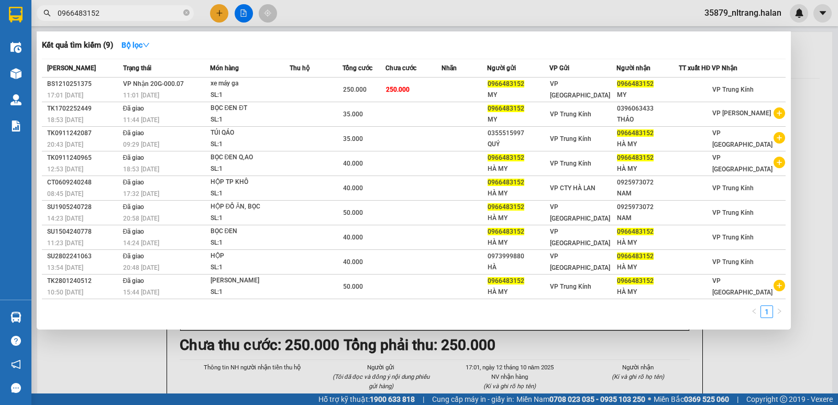
click at [107, 14] on input "0966483152" at bounding box center [120, 13] width 124 height 12
click at [105, 19] on span "0966483152" at bounding box center [115, 13] width 157 height 16
click at [103, 14] on input "0966483152" at bounding box center [120, 13] width 124 height 12
drag, startPoint x: 141, startPoint y: 364, endPoint x: 134, endPoint y: 364, distance: 7.9
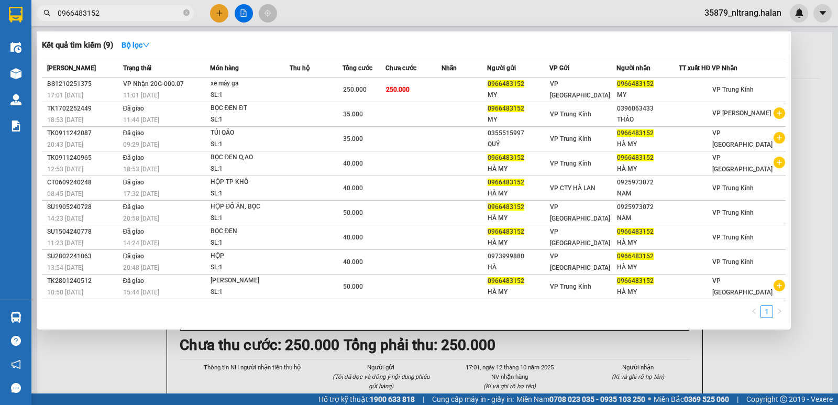
click at [140, 364] on div at bounding box center [419, 202] width 838 height 405
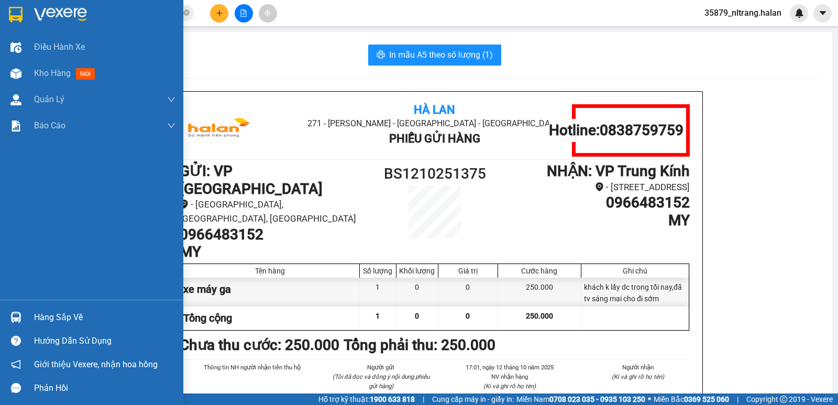
click at [14, 315] on img at bounding box center [15, 317] width 11 height 11
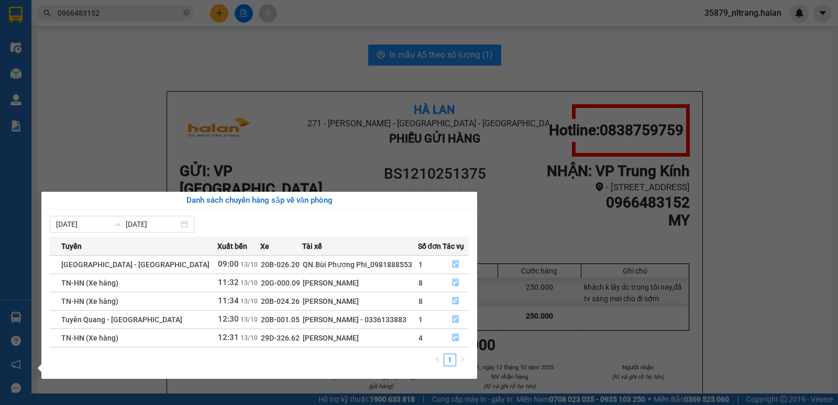
drag, startPoint x: 203, startPoint y: 16, endPoint x: 231, endPoint y: 16, distance: 27.8
click at [209, 16] on section "Kết quả tìm kiếm ( 9 ) Bộ lọc Mã ĐH Trạng thái Món hàng Thu hộ Tổng cước Chưa c…" at bounding box center [419, 202] width 838 height 405
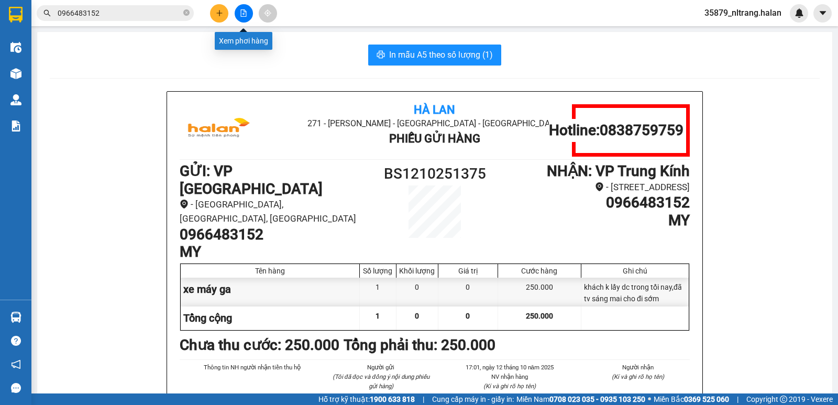
click at [237, 16] on button at bounding box center [244, 13] width 18 height 18
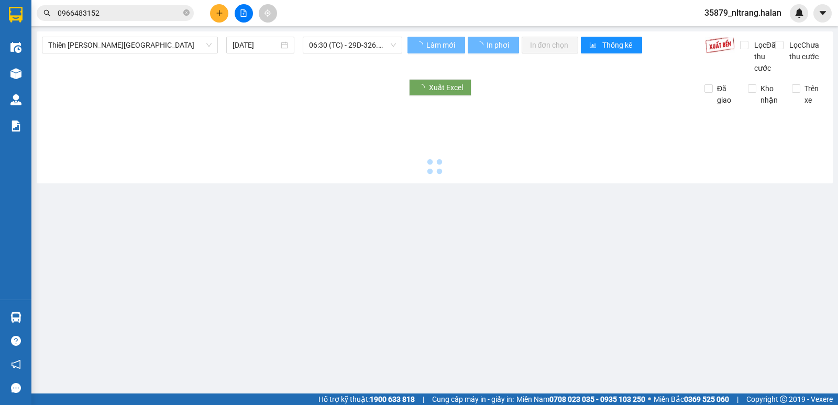
click at [202, 12] on div "0966483152" at bounding box center [102, 13] width 204 height 16
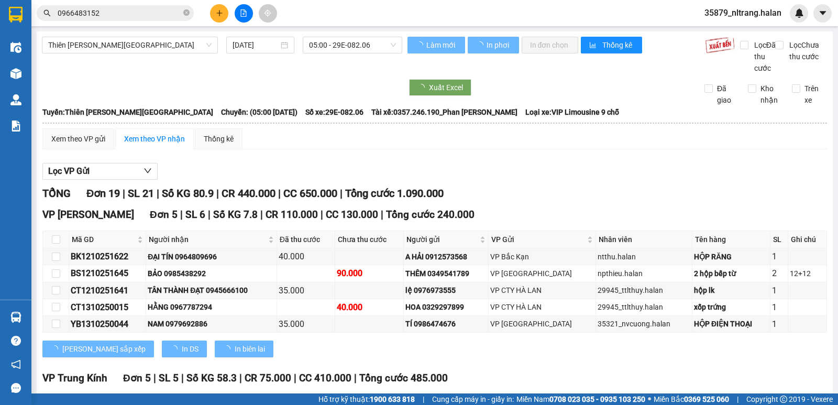
click at [210, 11] on div at bounding box center [243, 13] width 79 height 18
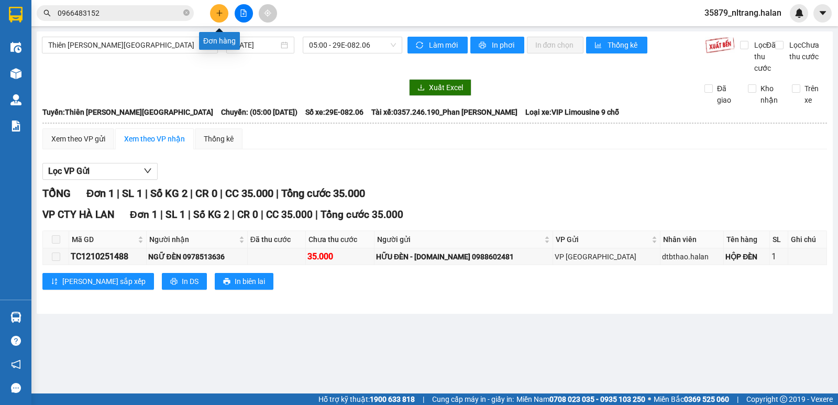
click at [213, 10] on button at bounding box center [219, 13] width 18 height 18
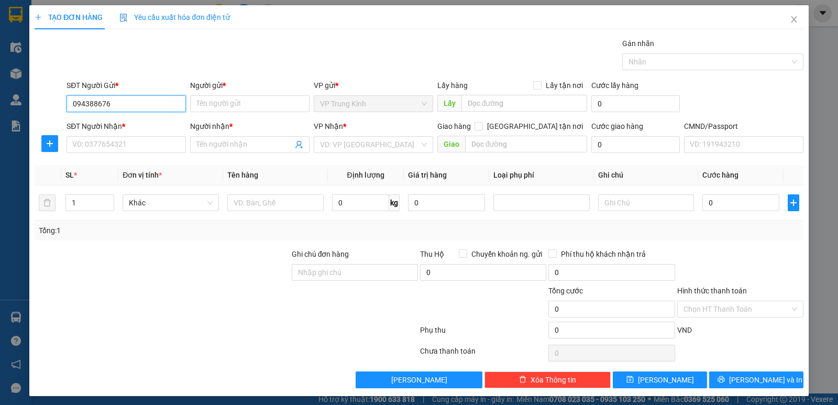
type input "0943886766"
click at [119, 128] on div "0943886766 - A HOẠT" at bounding box center [125, 125] width 106 height 12
type input "A HOẠT"
type input "0943886766"
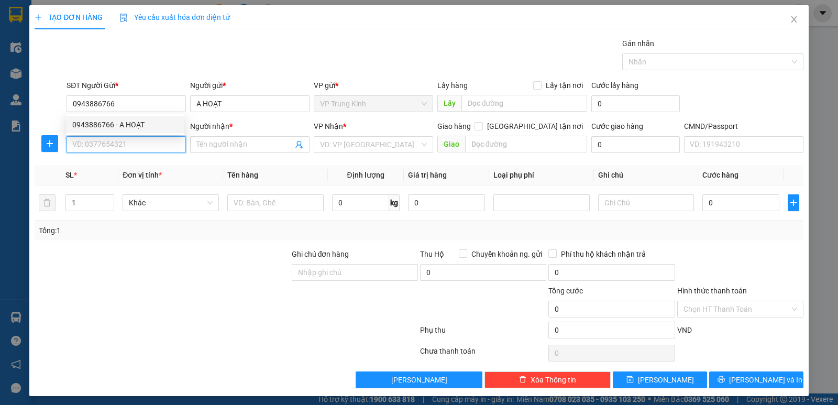
click at [106, 151] on input "SĐT Người Nhận *" at bounding box center [126, 144] width 119 height 17
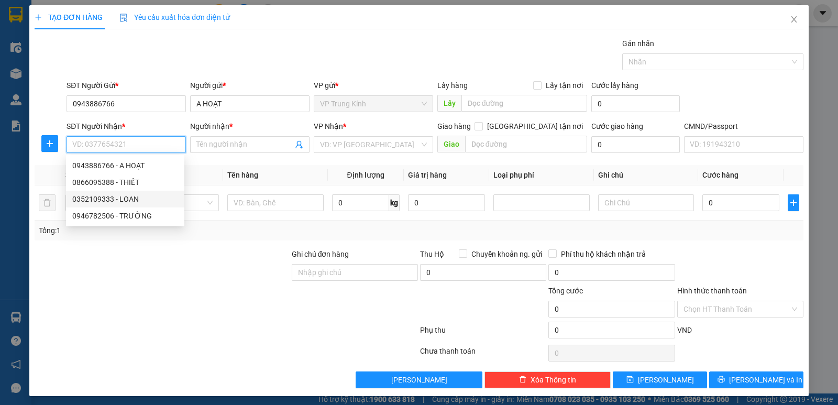
click at [122, 194] on div "0352109333 - LOAN" at bounding box center [125, 199] width 106 height 12
type input "0352109333"
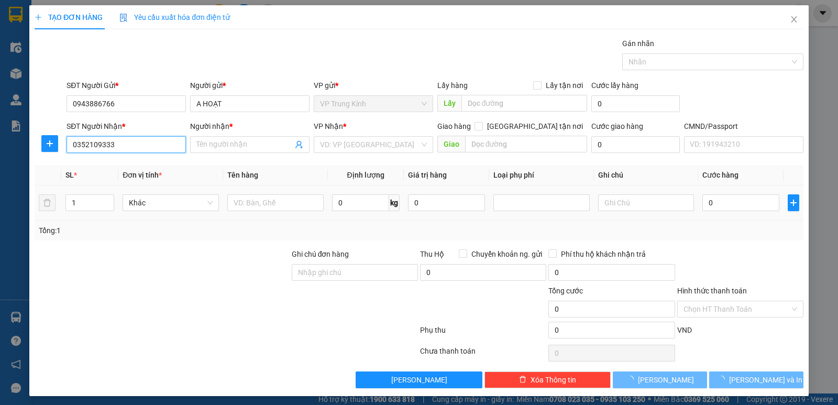
type input "LOAN"
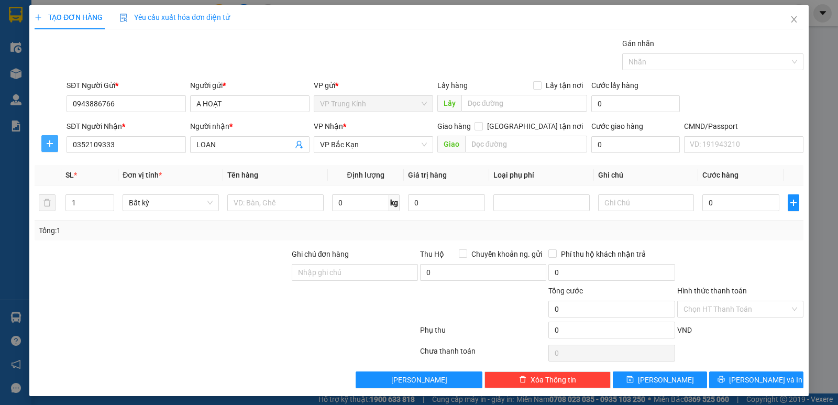
click at [45, 148] on button "button" at bounding box center [49, 143] width 17 height 17
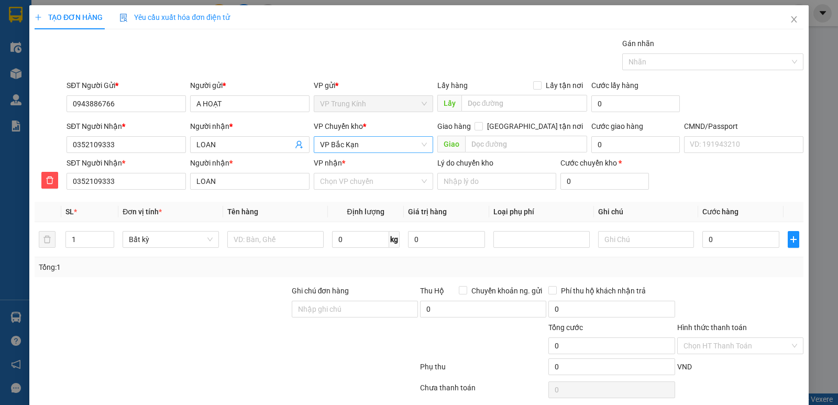
click at [356, 151] on span "VP Bắc Kạn" at bounding box center [373, 145] width 107 height 16
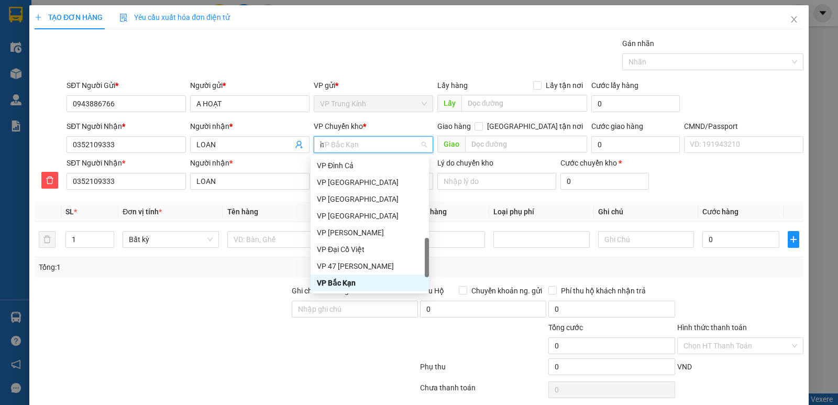
scroll to position [176, 0]
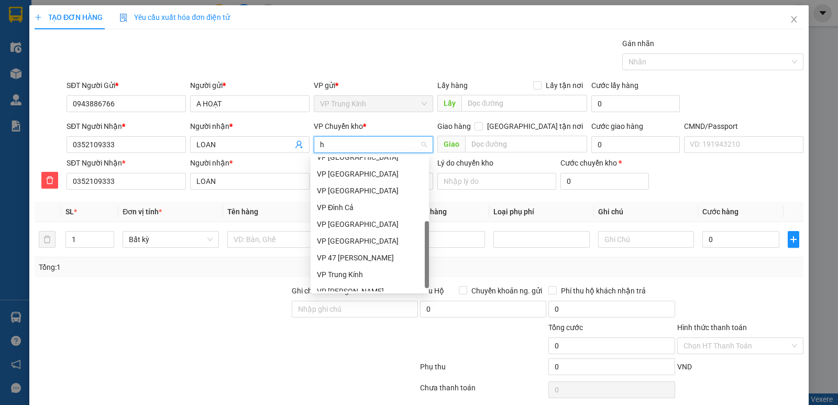
type input "ho"
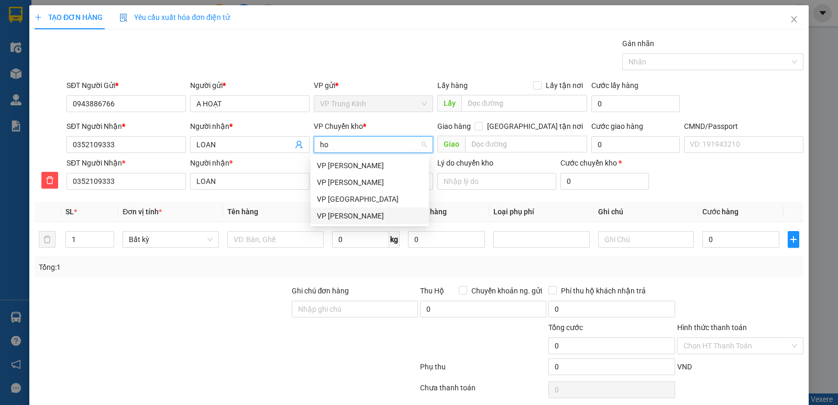
click at [338, 221] on div "VP Hoàng Gia" at bounding box center [370, 216] width 106 height 12
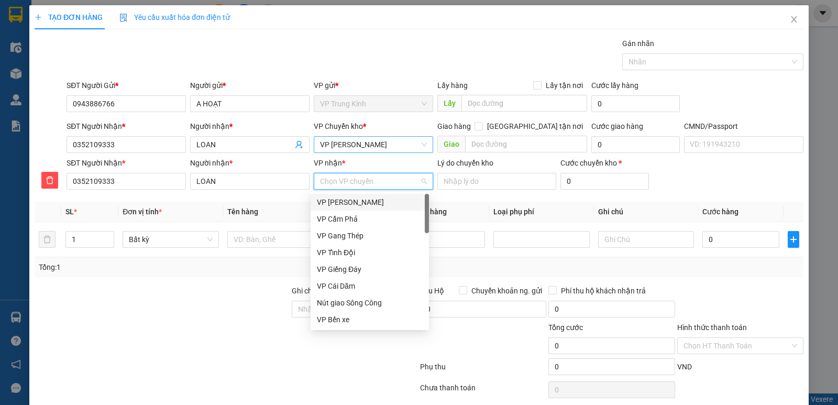
click at [324, 188] on input "VP nhận *" at bounding box center [370, 181] width 100 height 16
type input "b"
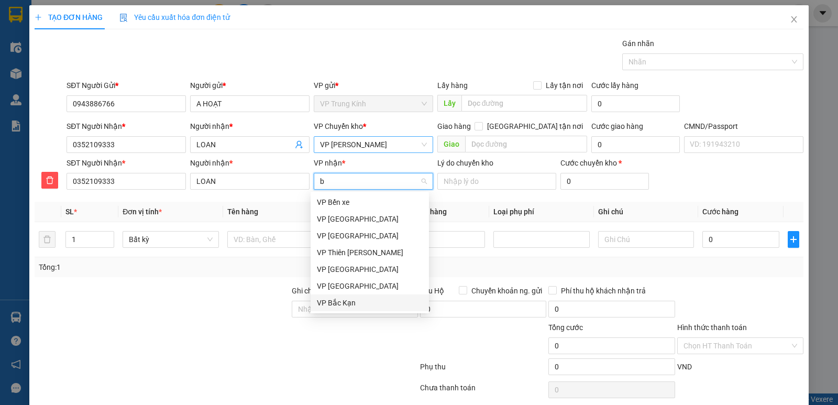
drag, startPoint x: 341, startPoint y: 303, endPoint x: 270, endPoint y: 273, distance: 77.3
click at [336, 302] on div "VP Bắc Kạn" at bounding box center [370, 303] width 106 height 12
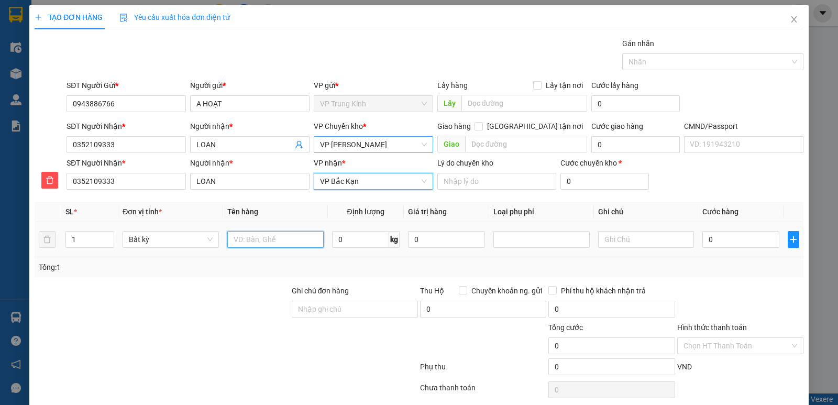
click at [244, 239] on input "text" at bounding box center [275, 239] width 96 height 17
type input "hop thuốc"
type input "21"
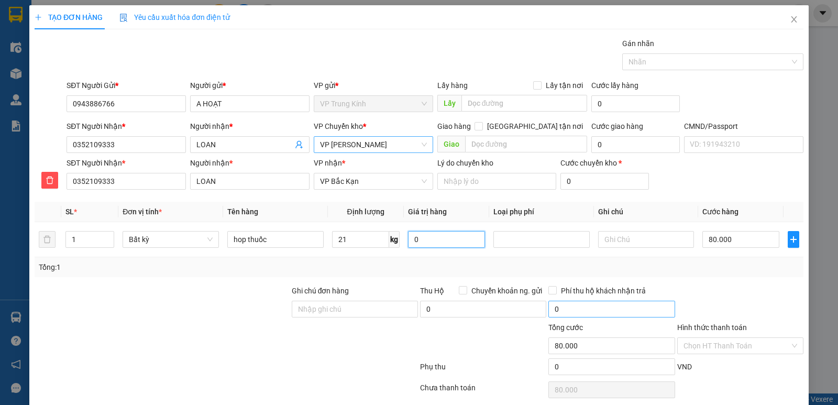
type input "80.000"
click at [720, 351] on input "Hình thức thanh toán" at bounding box center [737, 346] width 106 height 16
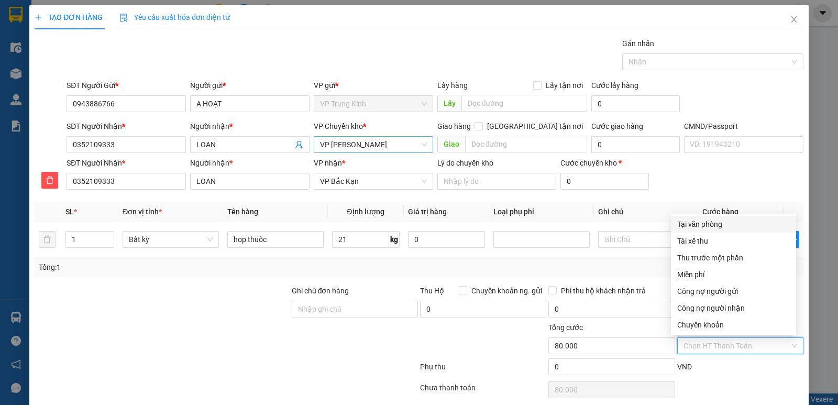
click at [732, 228] on div "Tại văn phòng" at bounding box center [733, 224] width 113 height 12
type input "0"
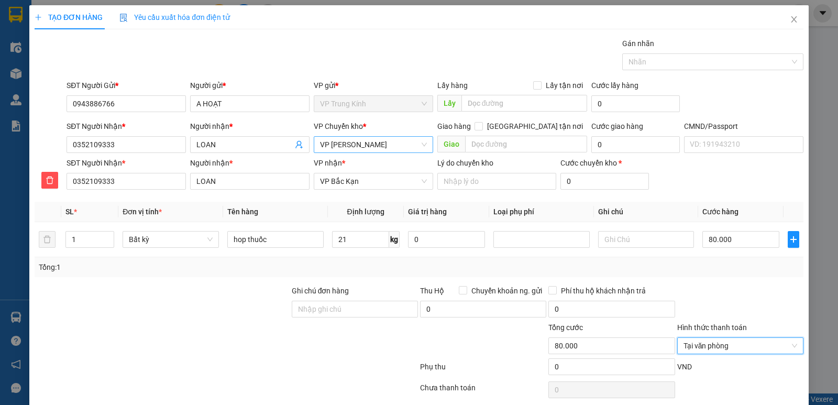
scroll to position [40, 0]
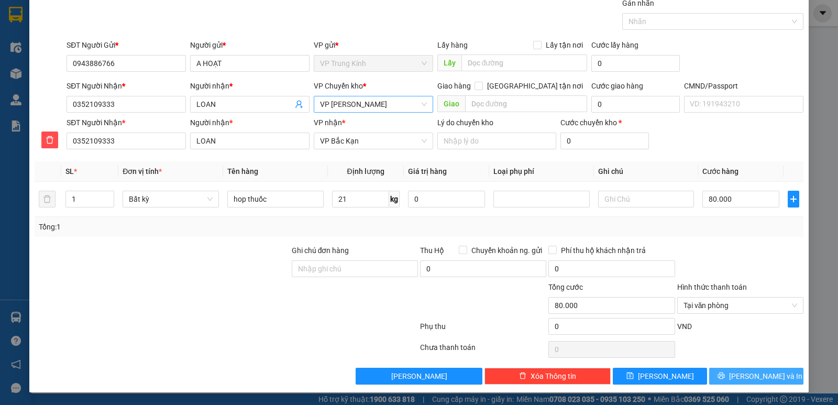
click at [748, 373] on span "Lưu và In" at bounding box center [765, 376] width 73 height 12
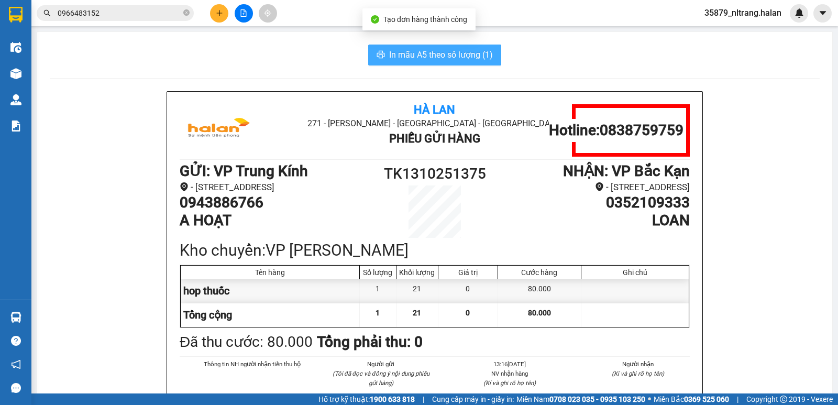
click at [398, 54] on span "In mẫu A5 theo số lượng (1)" at bounding box center [441, 54] width 104 height 13
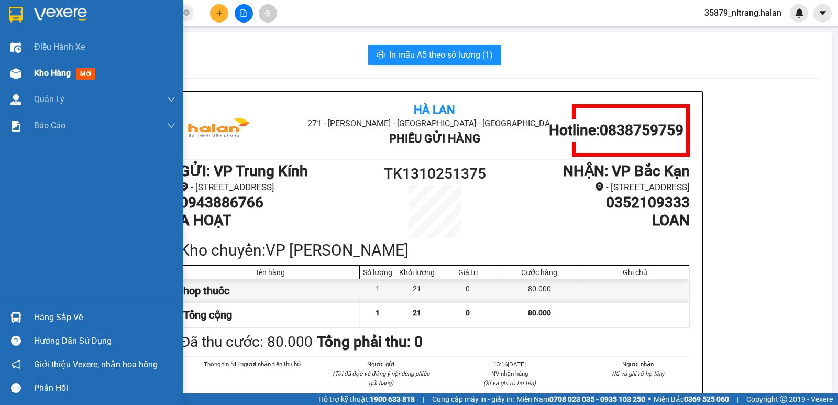
click at [15, 71] on img at bounding box center [15, 73] width 11 height 11
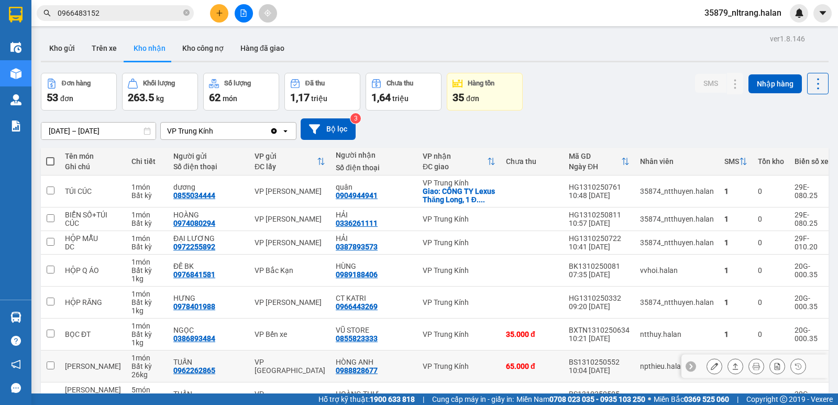
scroll to position [105, 0]
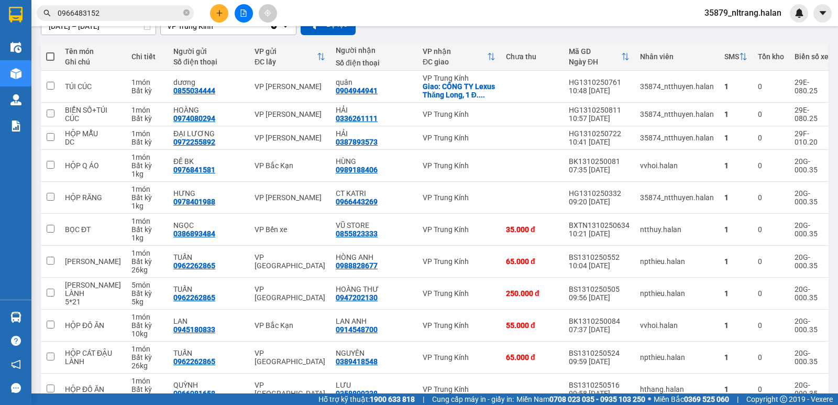
click at [122, 15] on input "0966483152" at bounding box center [120, 13] width 124 height 12
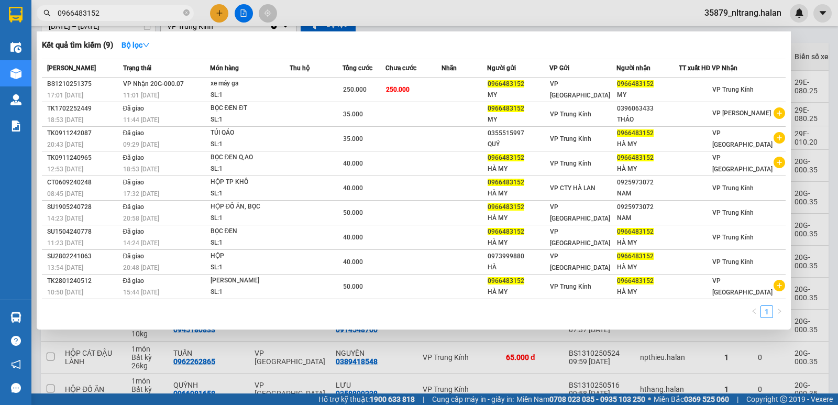
click at [122, 15] on input "0966483152" at bounding box center [120, 13] width 124 height 12
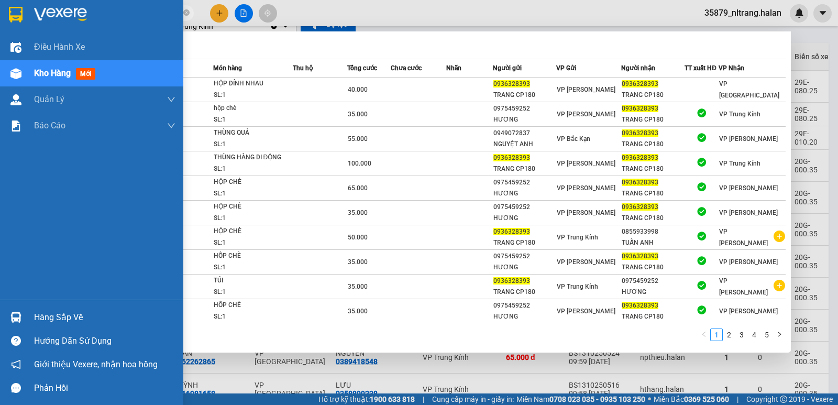
click at [28, 317] on div "Hàng sắp về" at bounding box center [91, 317] width 183 height 24
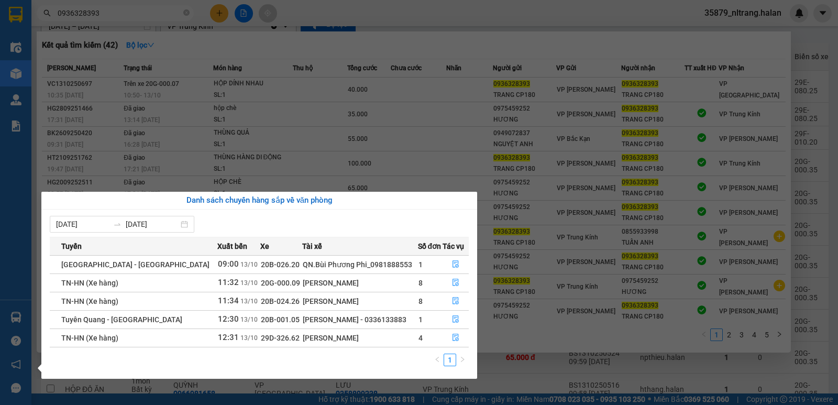
drag, startPoint x: 156, startPoint y: 45, endPoint x: 138, endPoint y: 20, distance: 30.8
click at [150, 33] on section "Kết quả tìm kiếm ( 42 ) Bộ lọc Mã ĐH Trạng thái Món hàng Thu hộ Tổng cước Chưa …" at bounding box center [419, 202] width 838 height 405
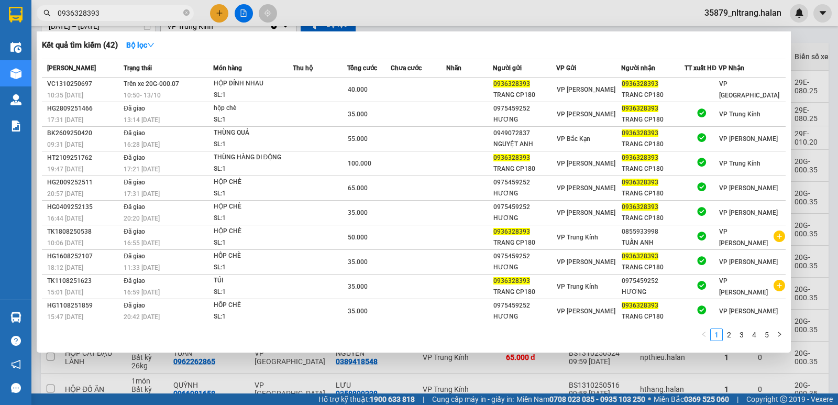
click at [137, 15] on input "0936328393" at bounding box center [120, 13] width 124 height 12
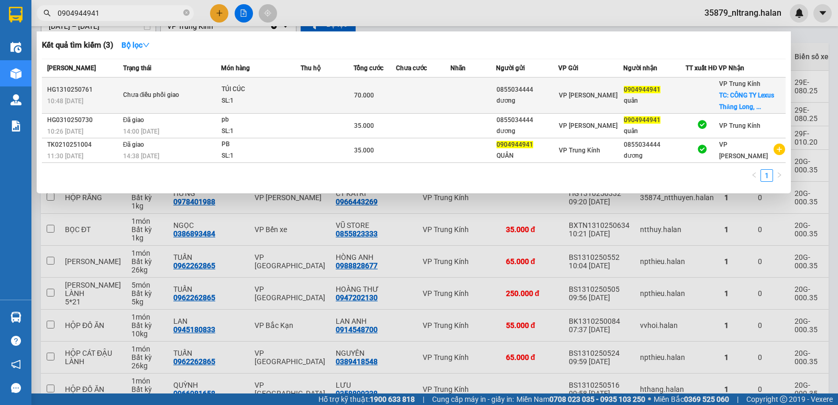
type input "0904944941"
click at [307, 111] on td at bounding box center [327, 96] width 53 height 36
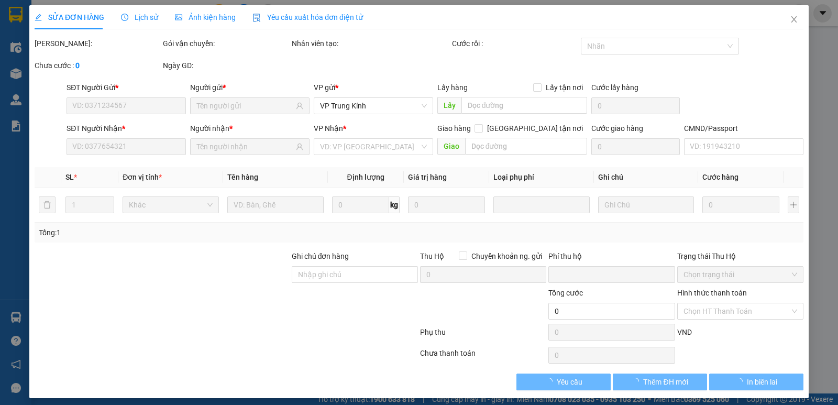
type input "0855034444"
type input "dương"
type input "0904944941"
type input "quân"
checkbox input "true"
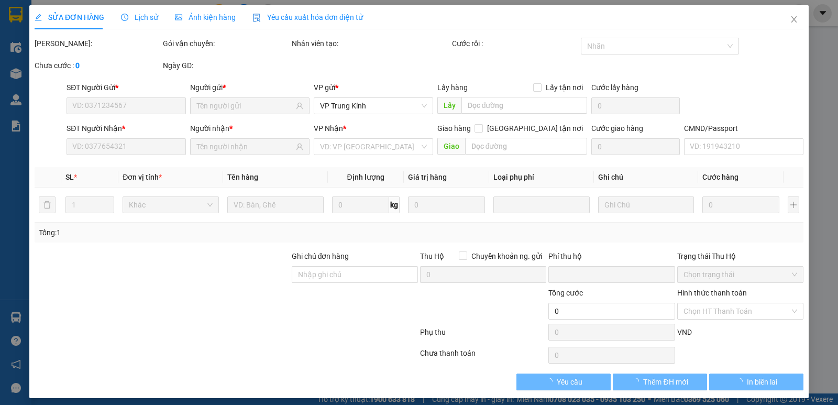
type input "CÔNG TY Lexus Thăng Long, 1 Đ. Phạm Hùng, Mỹ Đình, Nam Từ Liêm, Hà Nội 100000, …"
type input "35.000"
type input "0"
type input "70.000"
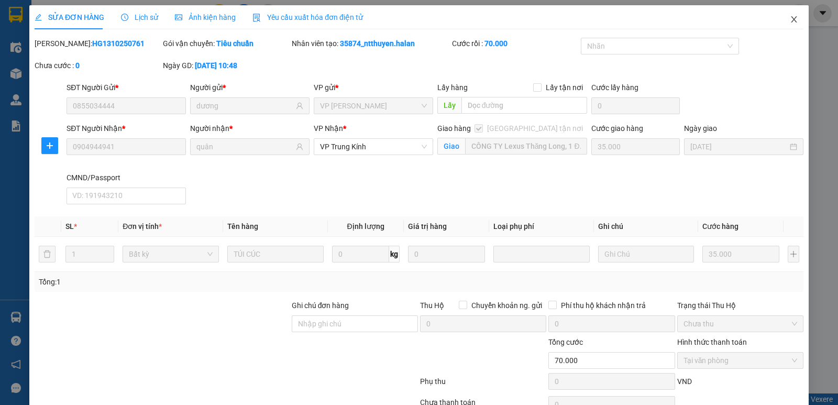
click at [790, 19] on icon "close" at bounding box center [794, 19] width 8 height 8
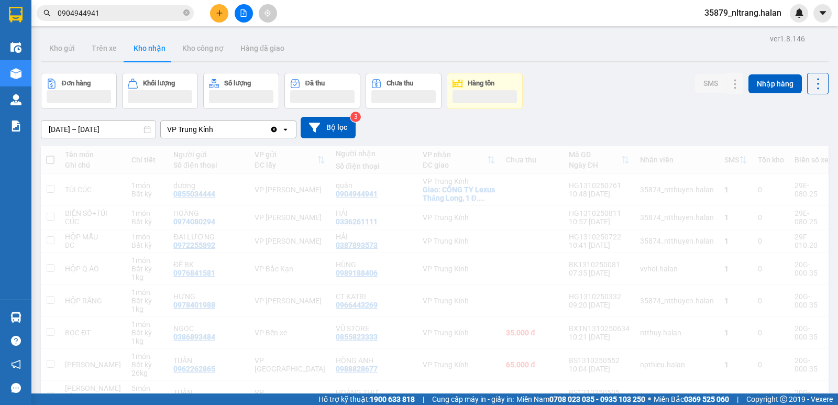
click at [137, 16] on input "0904944941" at bounding box center [120, 13] width 124 height 12
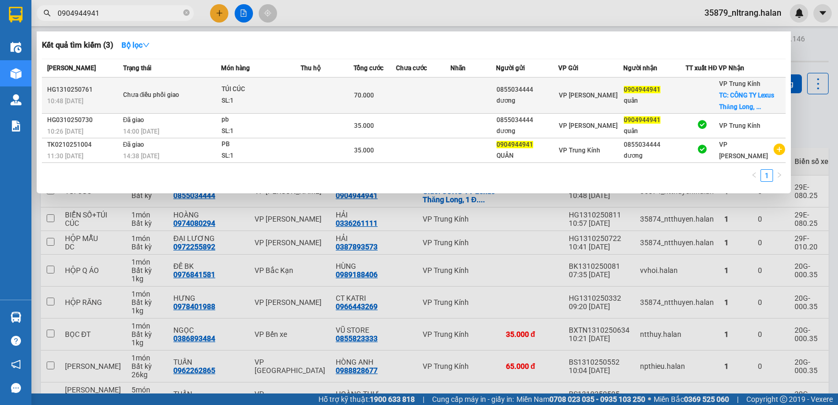
click at [333, 93] on td at bounding box center [327, 96] width 53 height 36
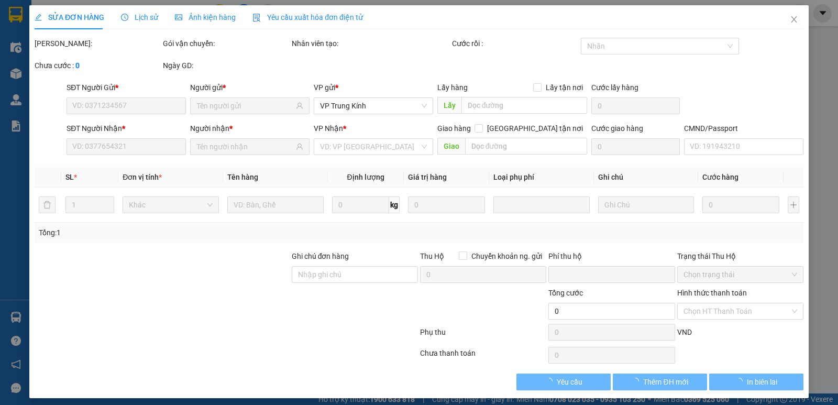
type input "0855034444"
type input "dương"
type input "0904944941"
type input "quân"
checkbox input "true"
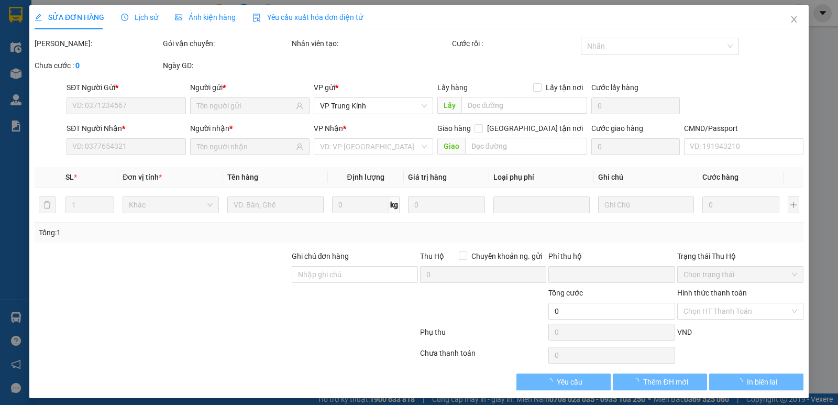
type input "CÔNG TY Lexus Thăng Long, 1 Đ. Phạm Hùng, Mỹ Đình, Nam Từ Liêm, Hà Nội 100000, …"
type input "35.000"
type input "0"
type input "70.000"
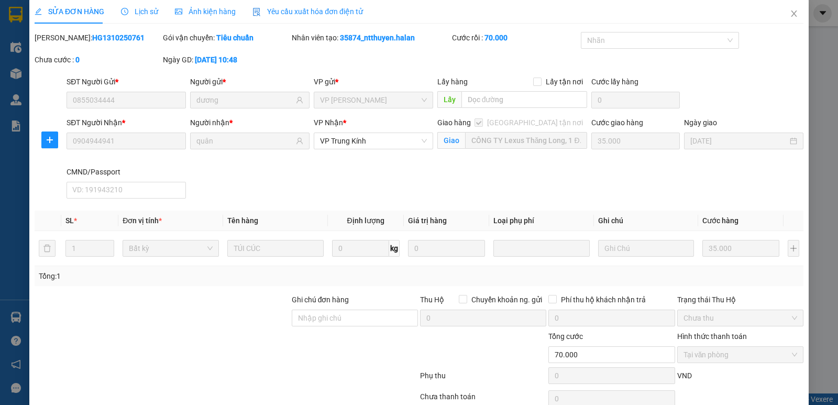
scroll to position [55, 0]
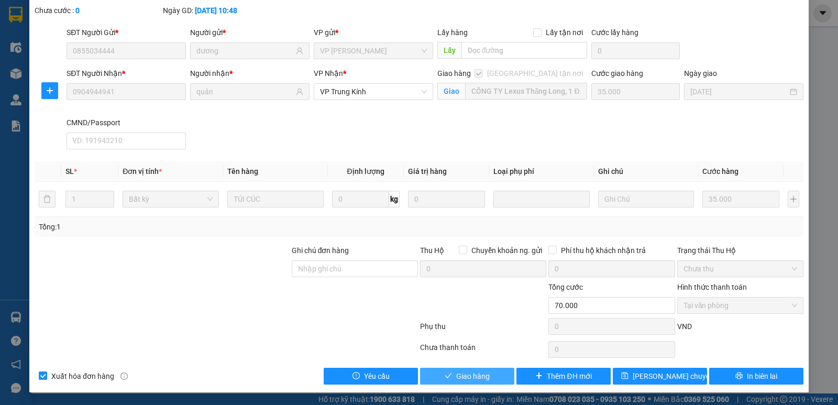
click at [474, 372] on span "Giao hàng" at bounding box center [473, 376] width 34 height 12
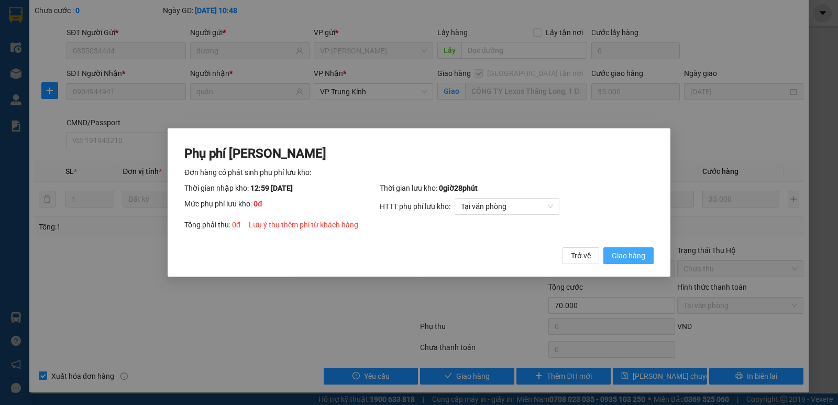
click at [629, 260] on span "Giao hàng" at bounding box center [629, 256] width 34 height 12
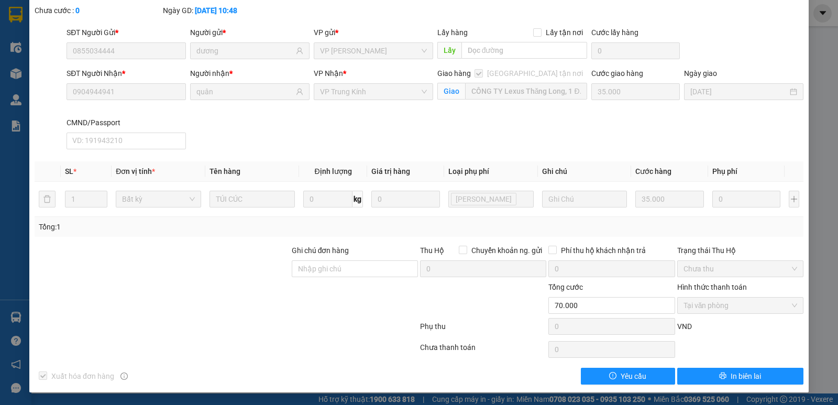
scroll to position [0, 0]
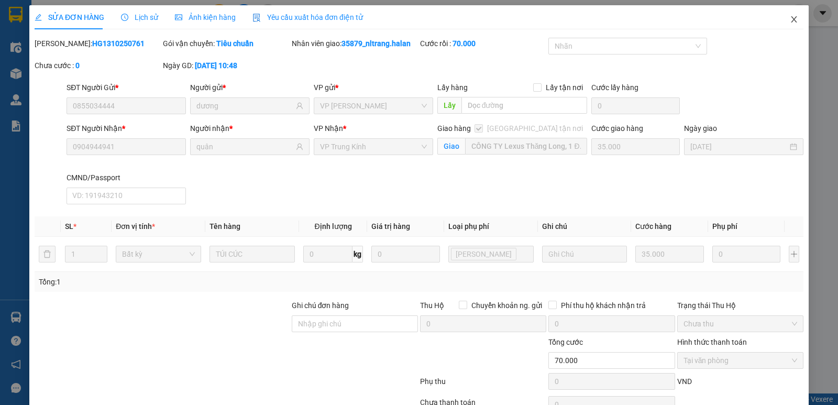
click at [783, 24] on span "Close" at bounding box center [794, 19] width 29 height 29
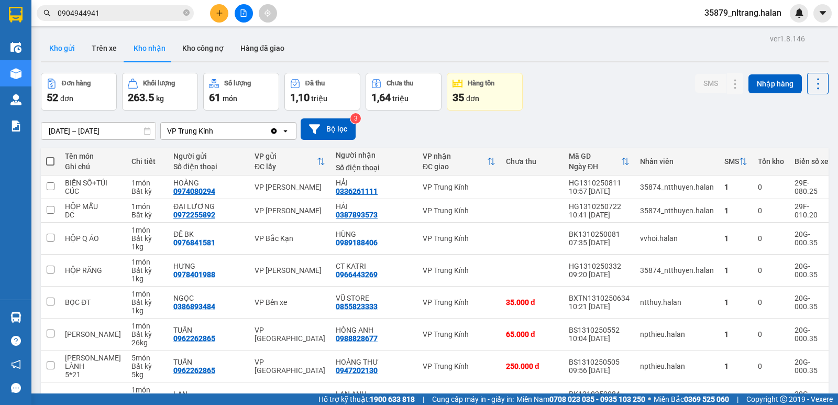
click at [71, 53] on button "Kho gửi" at bounding box center [62, 48] width 42 height 25
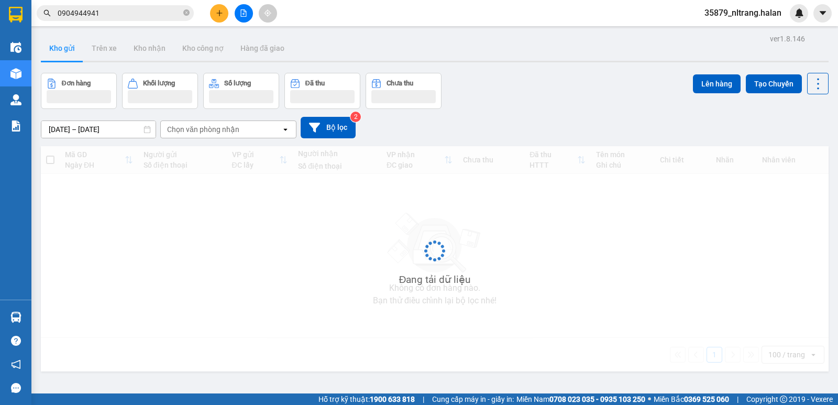
click at [126, 18] on input "0904944941" at bounding box center [120, 13] width 124 height 12
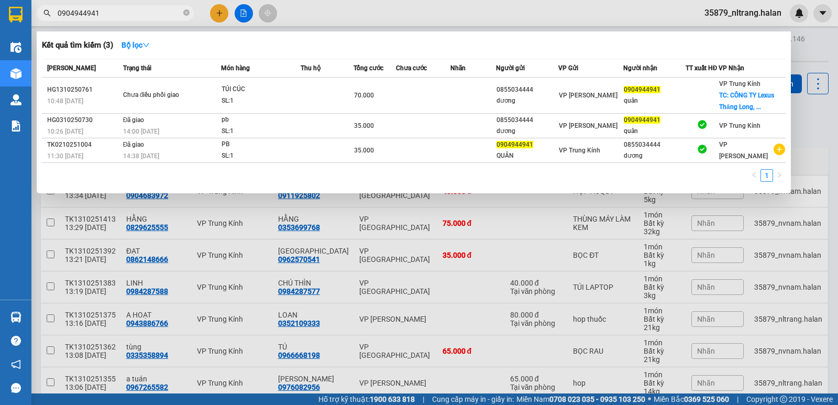
paste input "33226"
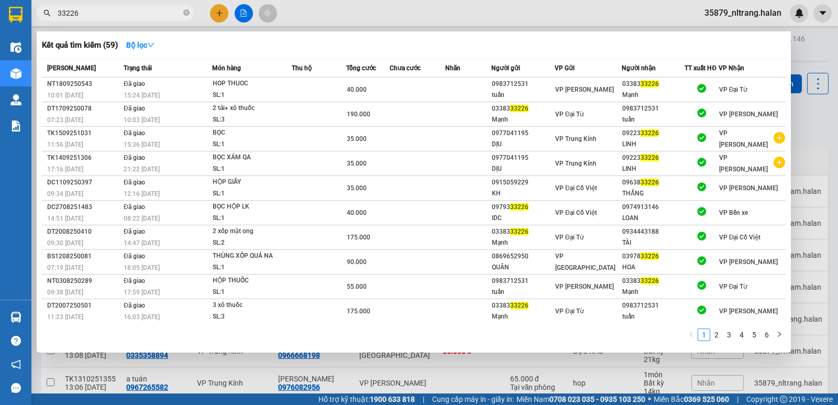
click at [330, 16] on div at bounding box center [419, 202] width 838 height 405
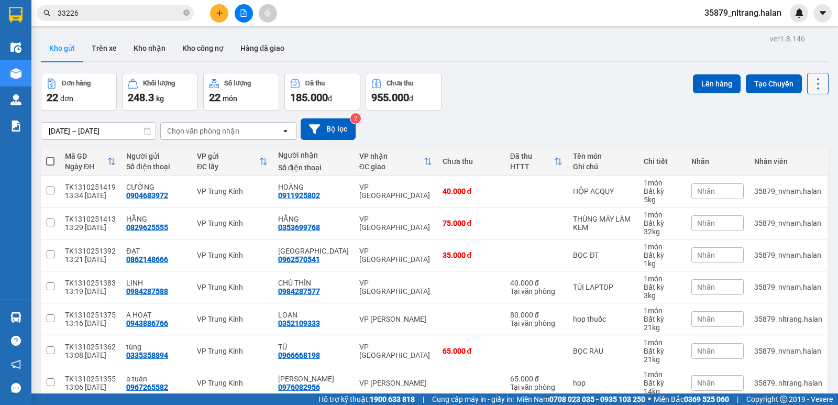
click at [811, 87] on icon at bounding box center [818, 83] width 15 height 15
click at [793, 148] on span "Làm mới" at bounding box center [795, 150] width 29 height 10
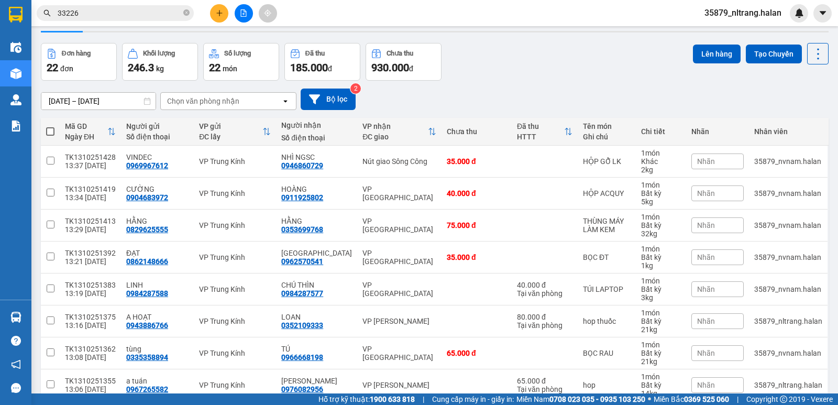
scroll to position [13, 0]
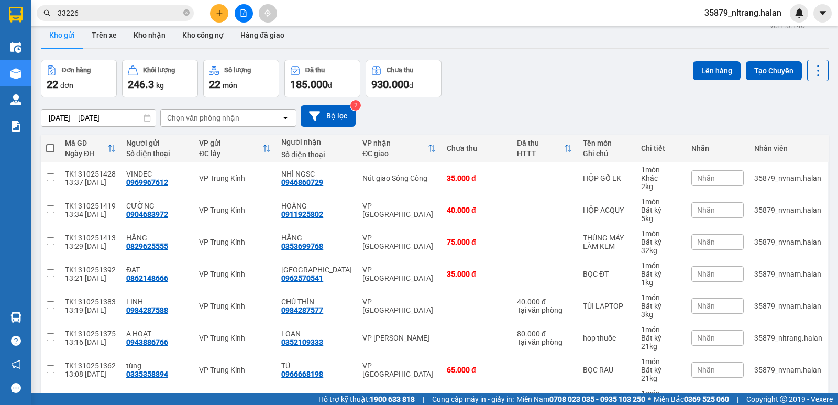
click at [150, 11] on input "33226" at bounding box center [120, 13] width 124 height 12
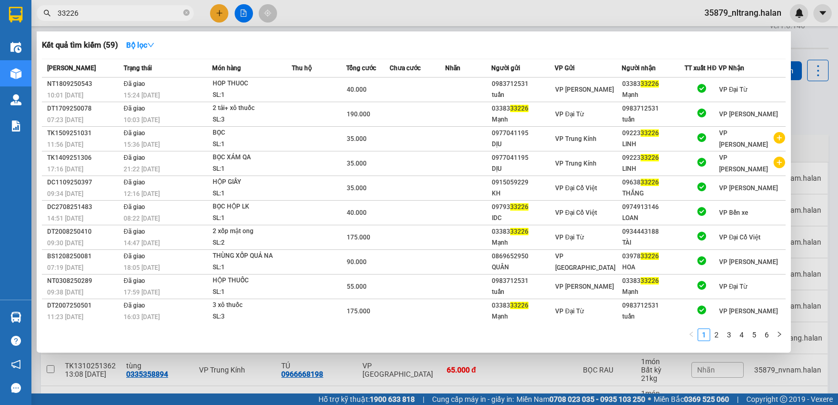
click at [150, 11] on input "33226" at bounding box center [120, 13] width 124 height 12
drag, startPoint x: 150, startPoint y: 11, endPoint x: 139, endPoint y: 19, distance: 14.0
click at [139, 19] on span "33226" at bounding box center [115, 13] width 157 height 16
click at [138, 18] on input "33226" at bounding box center [120, 13] width 124 height 12
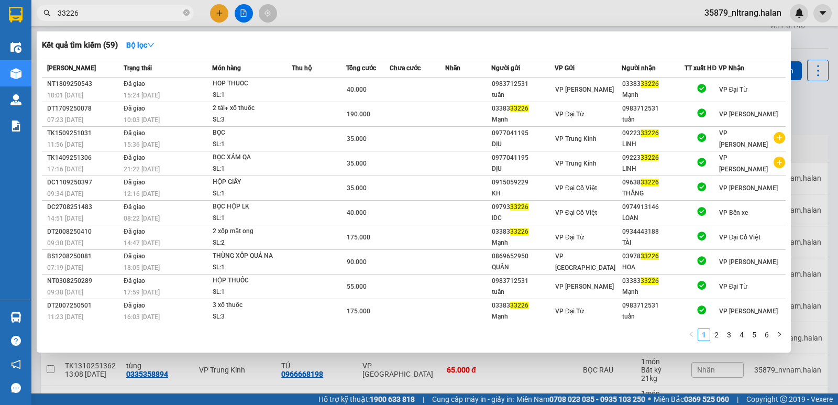
click at [138, 18] on input "33226" at bounding box center [120, 13] width 124 height 12
paste input "BS1310251067"
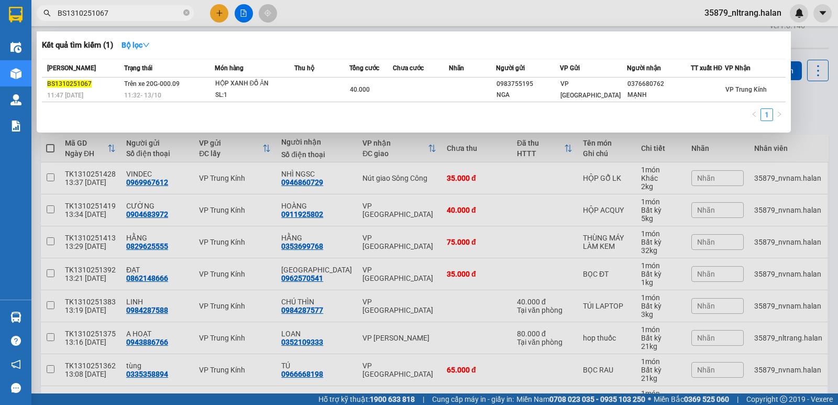
type input "BS1310251067"
click at [221, 11] on div at bounding box center [419, 202] width 838 height 405
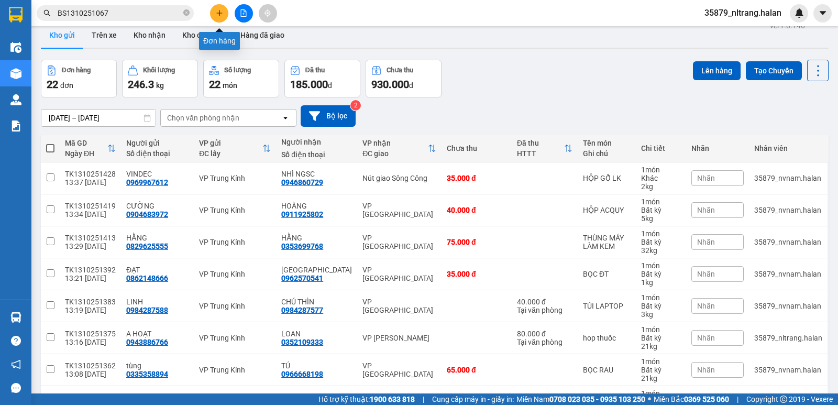
click at [221, 11] on icon "plus" at bounding box center [219, 12] width 7 height 7
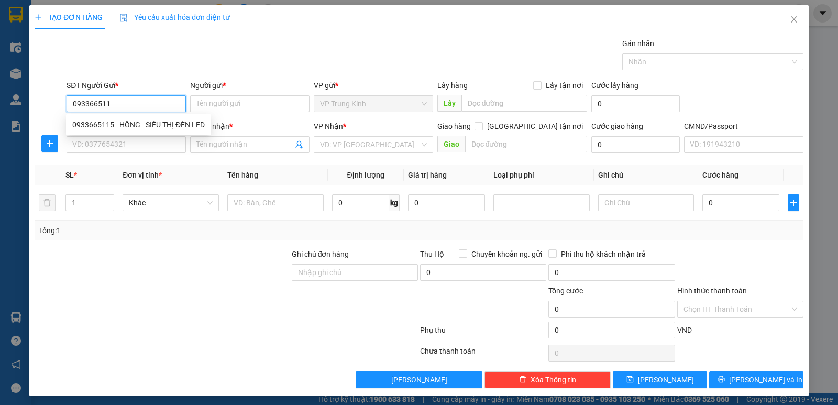
type input "0933665115"
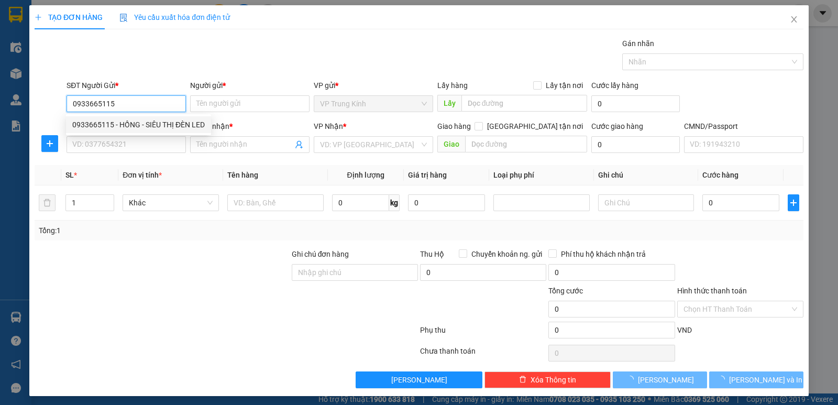
click at [180, 121] on div "0933665115 - HỒNG - SIÊU THỊ ĐÈN LED" at bounding box center [138, 125] width 133 height 12
type input "HỒNG - SIÊU THỊ ĐÈN LED"
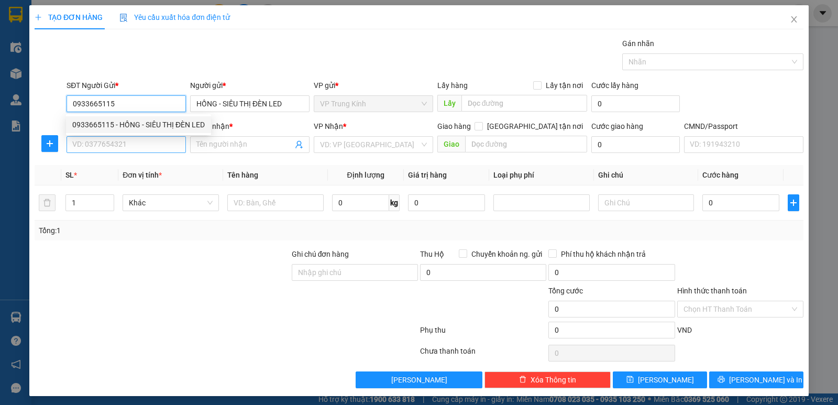
type input "0933665115"
click at [169, 143] on input "SĐT Người Nhận *" at bounding box center [126, 144] width 119 height 17
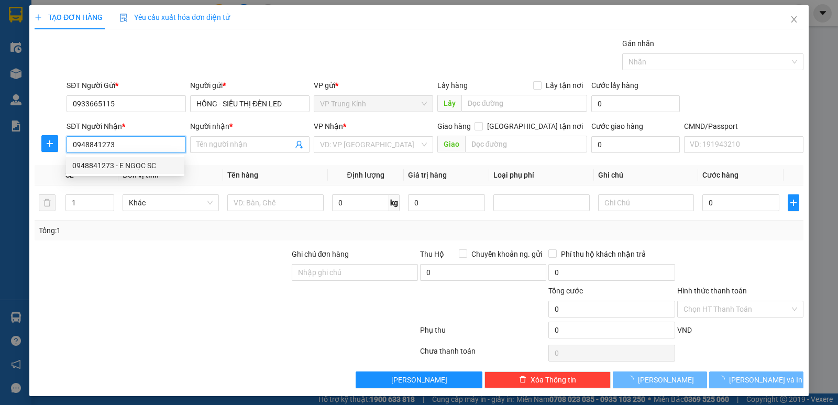
type input "0948841273"
click at [173, 174] on div "0948841273 0948841273 - E NGỌC SC" at bounding box center [125, 165] width 118 height 21
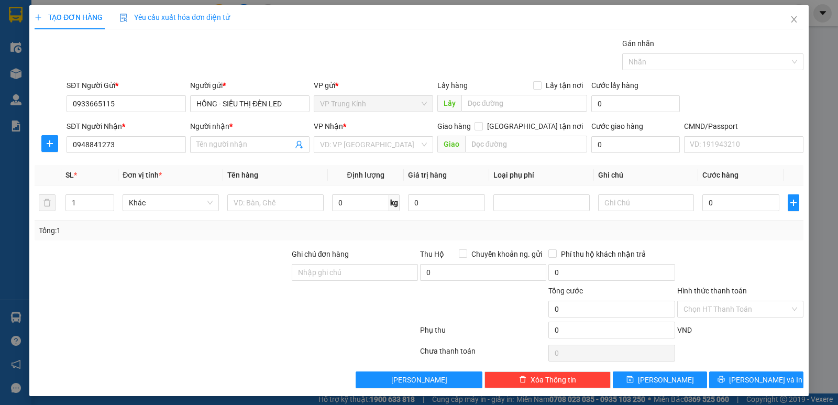
click at [168, 168] on th "Đơn vị tính *" at bounding box center [170, 175] width 105 height 20
click at [159, 154] on div "SĐT Người Nhận * 0948841273" at bounding box center [126, 139] width 119 height 37
click at [161, 140] on input "0948841273" at bounding box center [126, 144] width 119 height 17
drag, startPoint x: 147, startPoint y: 163, endPoint x: 161, endPoint y: 155, distance: 16.7
click at [147, 163] on div "0948841273 - E NGỌC SC" at bounding box center [125, 166] width 106 height 12
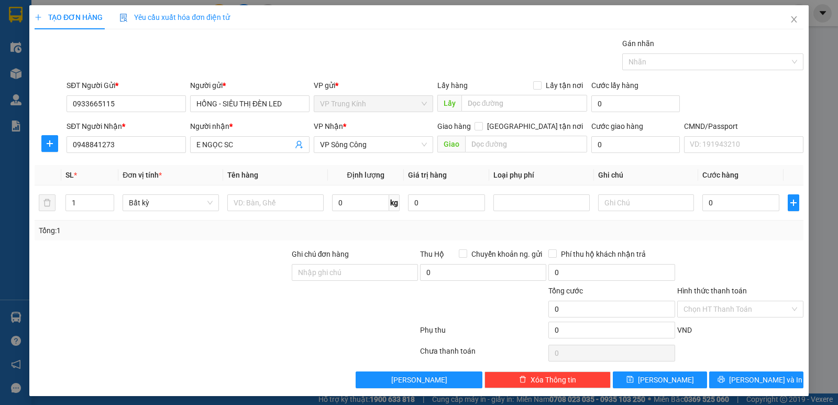
drag, startPoint x: 201, startPoint y: 145, endPoint x: 180, endPoint y: 154, distance: 22.6
click at [180, 154] on div "SĐT Người Nhận * 0948841273 0948841273 Người nhận * E NGỌC SC VP Nhận * VP Sông…" at bounding box center [434, 139] width 741 height 37
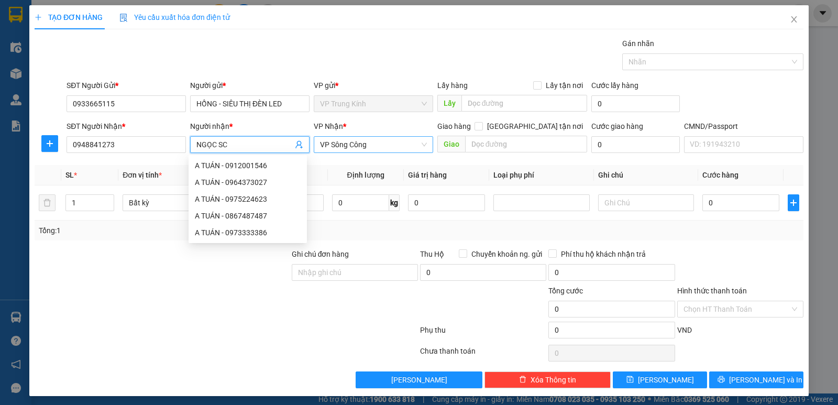
click at [354, 149] on span "VP Sông Công" at bounding box center [373, 145] width 107 height 16
type input "NGỌC SC"
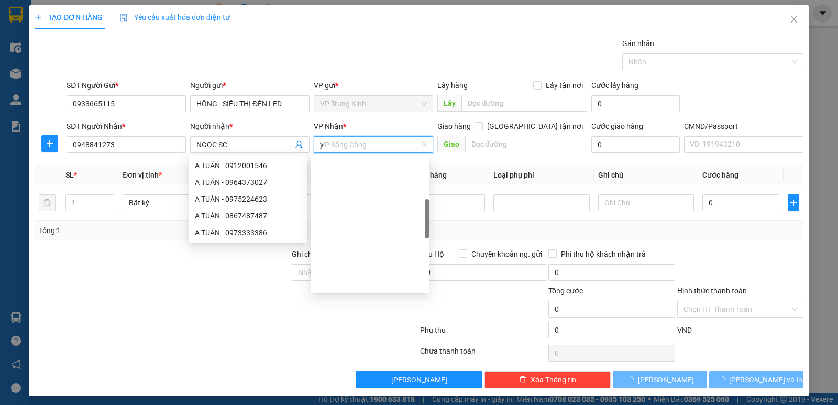
type input "yê"
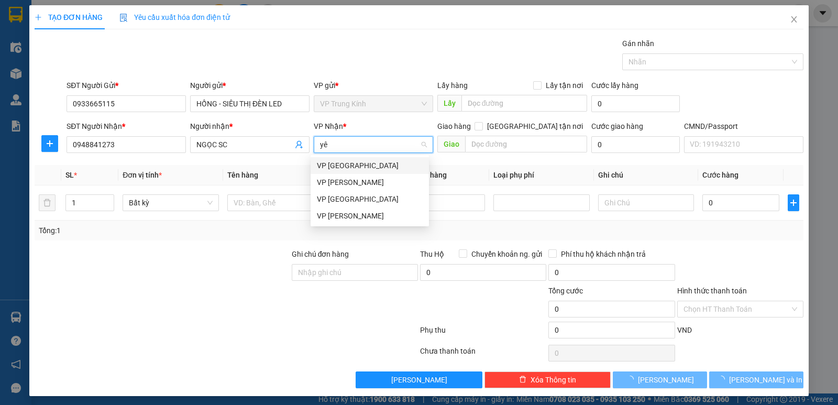
click at [339, 171] on div "VP [GEOGRAPHIC_DATA]" at bounding box center [370, 165] width 118 height 17
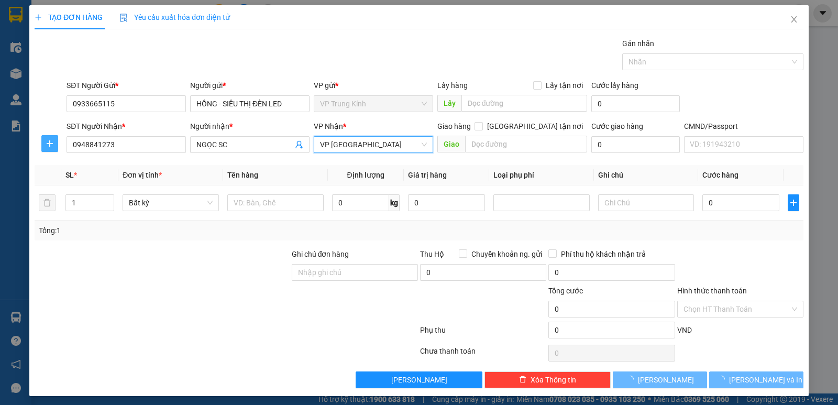
click at [51, 144] on icon "plus" at bounding box center [50, 143] width 6 height 1
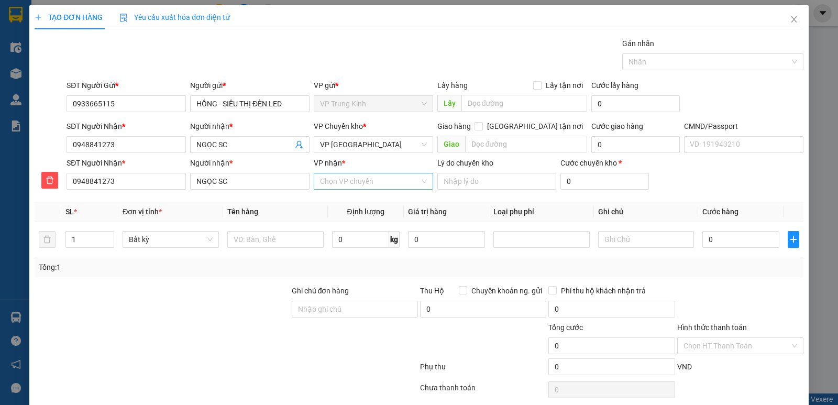
click at [361, 186] on input "VP nhận *" at bounding box center [370, 181] width 100 height 16
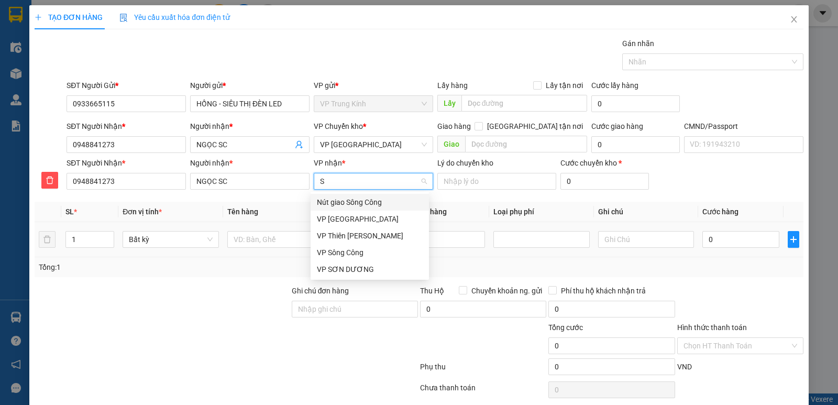
type input "SC"
click at [348, 223] on div "VP Sông Công" at bounding box center [370, 219] width 106 height 12
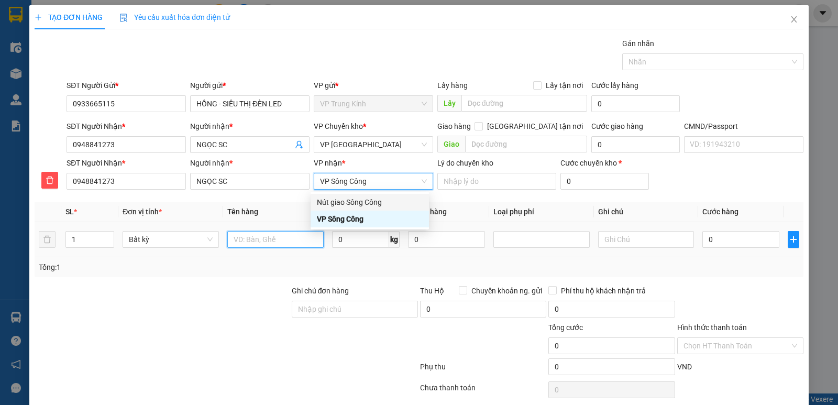
click at [303, 234] on input "text" at bounding box center [275, 239] width 96 height 17
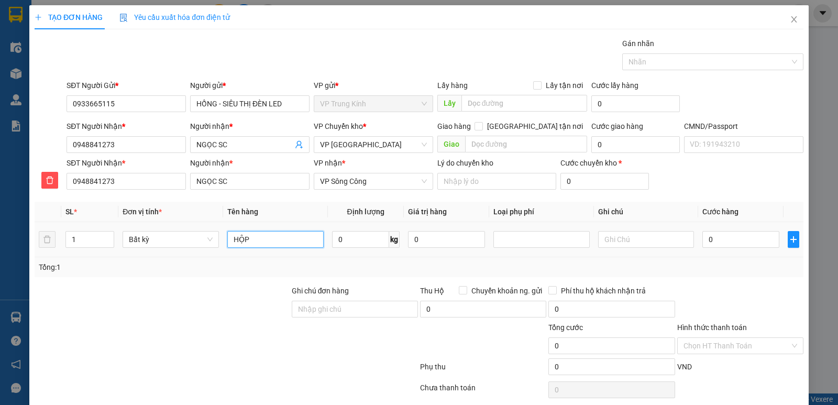
type input "HỘP"
type input "2"
click at [303, 234] on input "HỘP" at bounding box center [275, 239] width 96 height 17
type input "35.000"
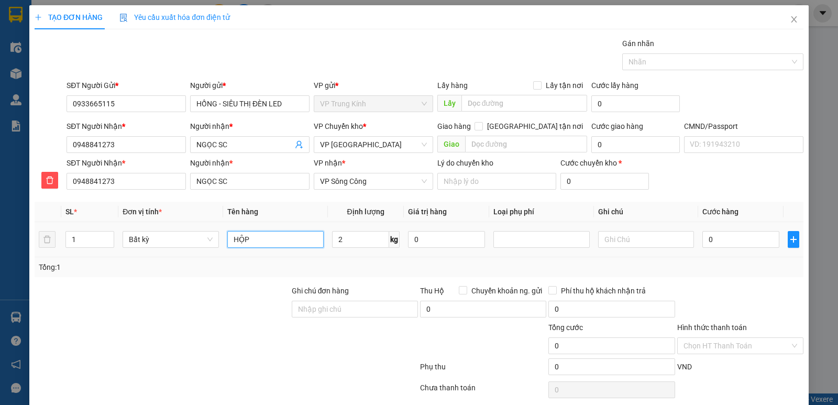
type input "35.000"
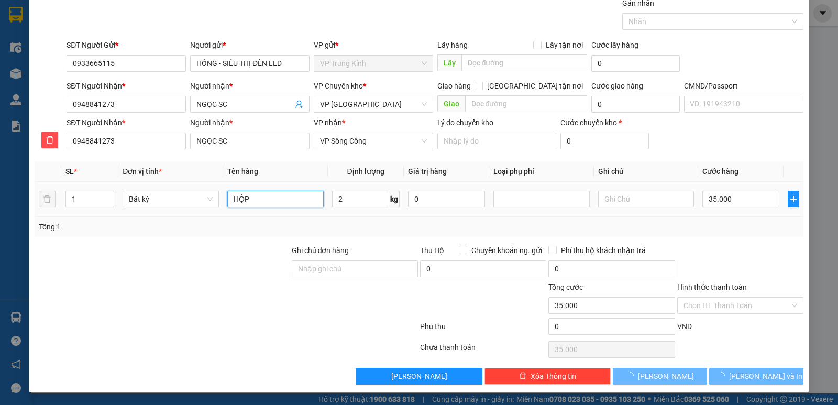
click at [294, 204] on input "HỘP" at bounding box center [275, 199] width 96 height 17
type input "HỘP"
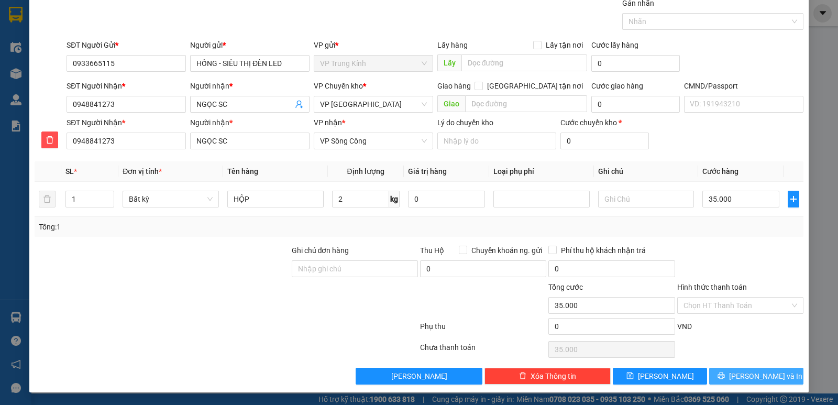
click at [747, 379] on span "Lưu và In" at bounding box center [765, 376] width 73 height 12
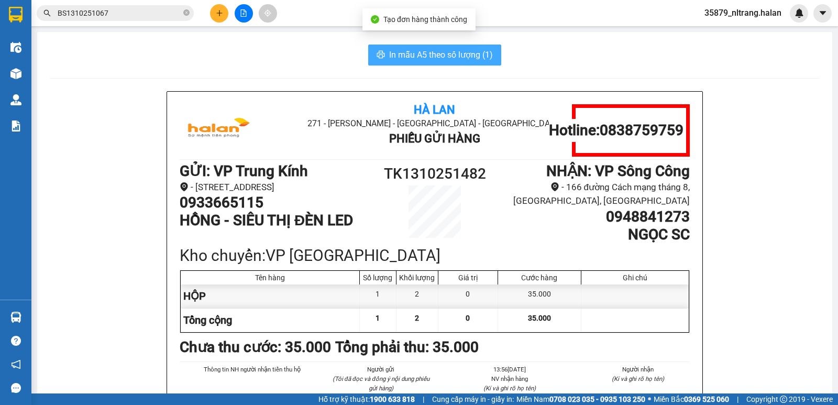
click at [466, 57] on span "In mẫu A5 theo số lượng (1)" at bounding box center [441, 54] width 104 height 13
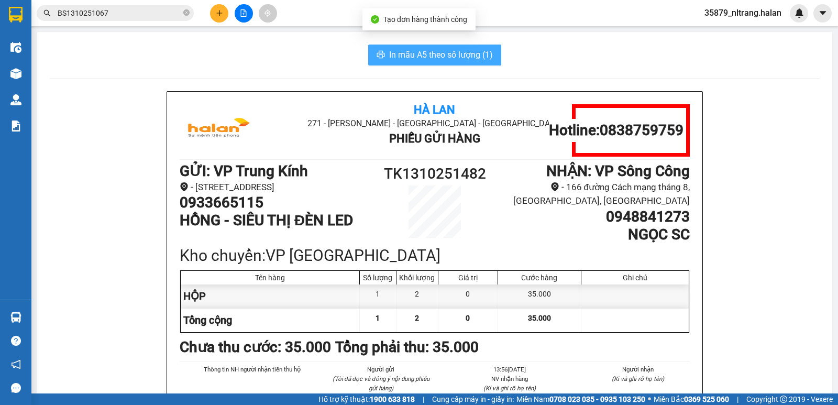
click at [466, 57] on span "In mẫu A5 theo số lượng (1)" at bounding box center [441, 54] width 104 height 13
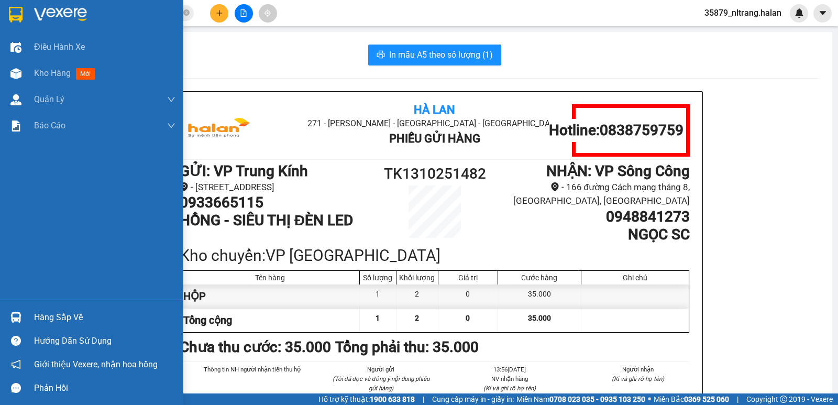
click at [10, 318] on img at bounding box center [15, 317] width 11 height 11
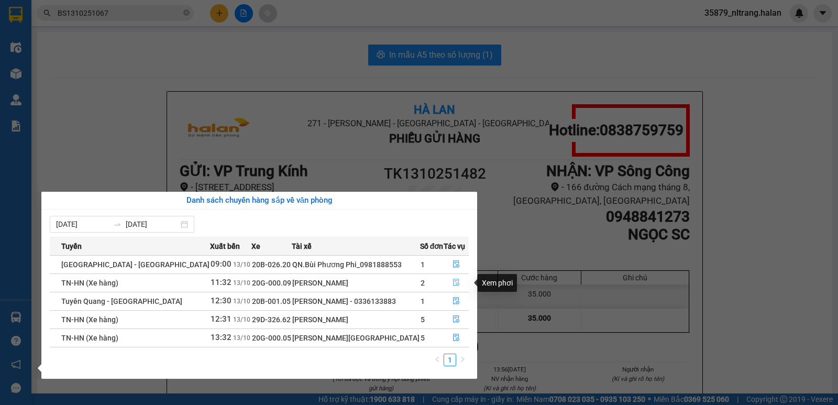
click at [453, 281] on icon "file-done" at bounding box center [456, 282] width 7 height 7
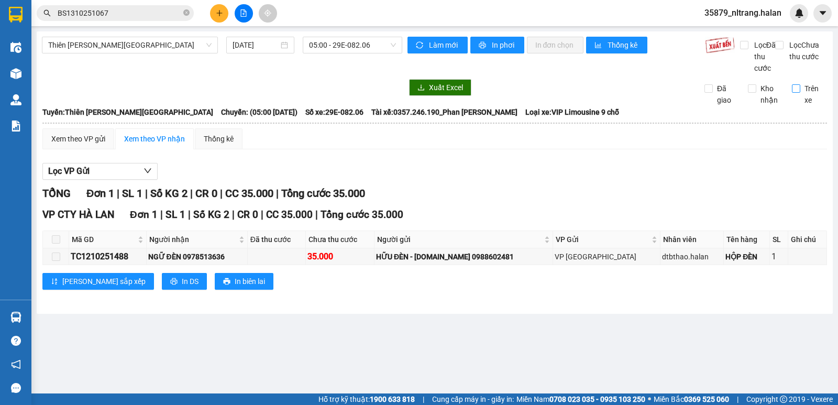
click at [800, 100] on label "Trên xe" at bounding box center [810, 94] width 36 height 23
click at [800, 93] on input "Trên xe" at bounding box center [796, 88] width 8 height 8
checkbox input "true"
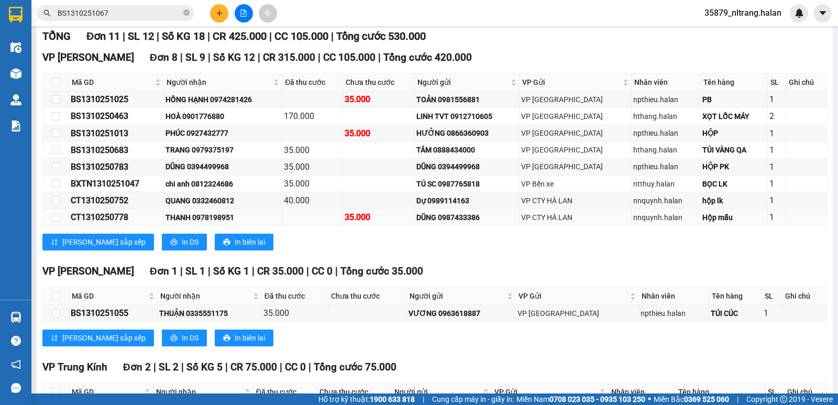
scroll to position [262, 0]
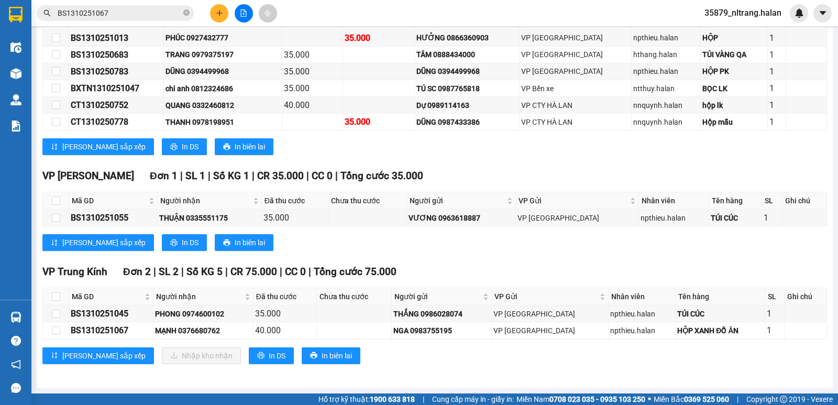
click at [143, 13] on input "BS1310251067" at bounding box center [120, 13] width 124 height 12
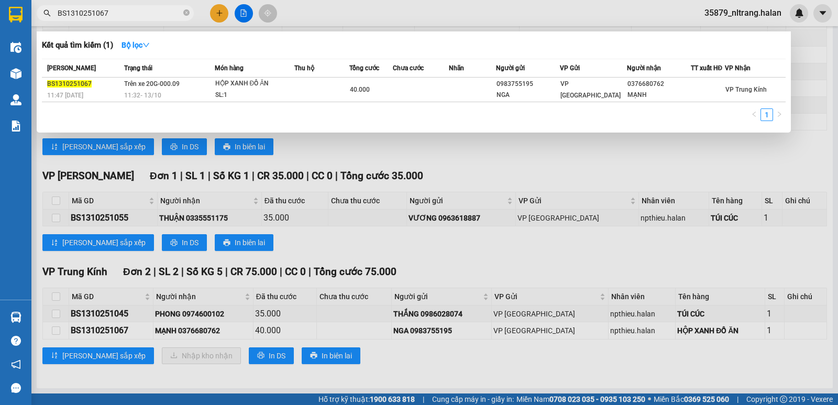
click at [143, 13] on input "BS1310251067" at bounding box center [120, 13] width 124 height 12
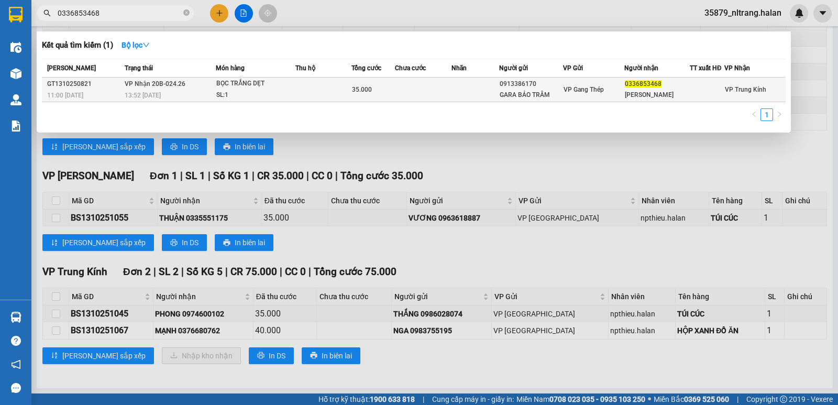
type input "0336853468"
click at [481, 95] on td at bounding box center [476, 90] width 48 height 25
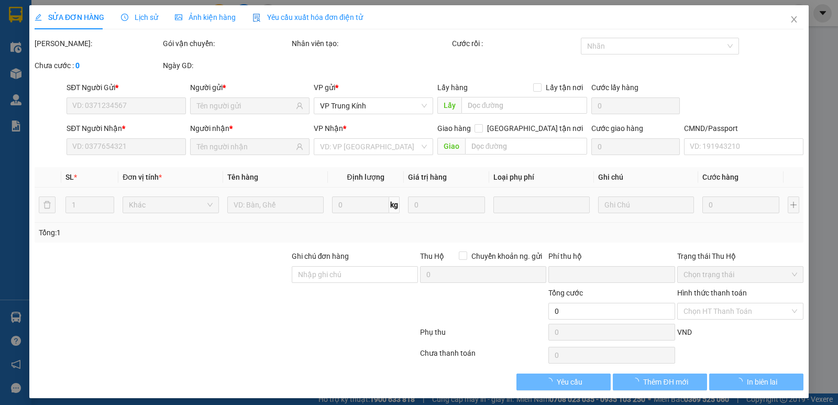
type input "0913386170"
type input "GARA BẢO TRÂM"
type input "0336853468"
type input "HỒ MẪN"
type input "0"
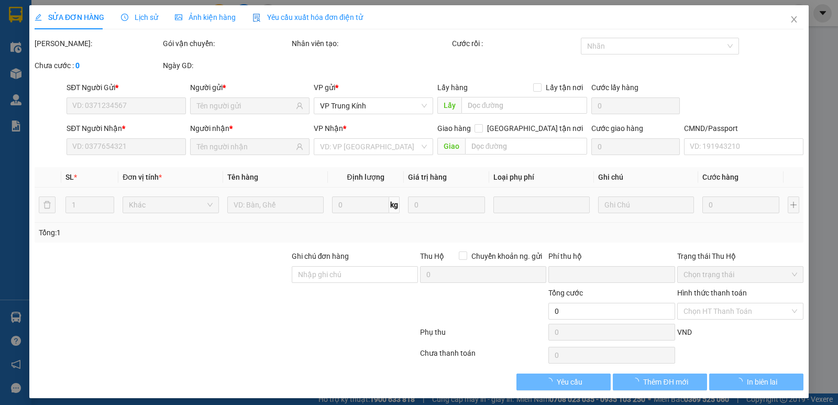
type input "35.000"
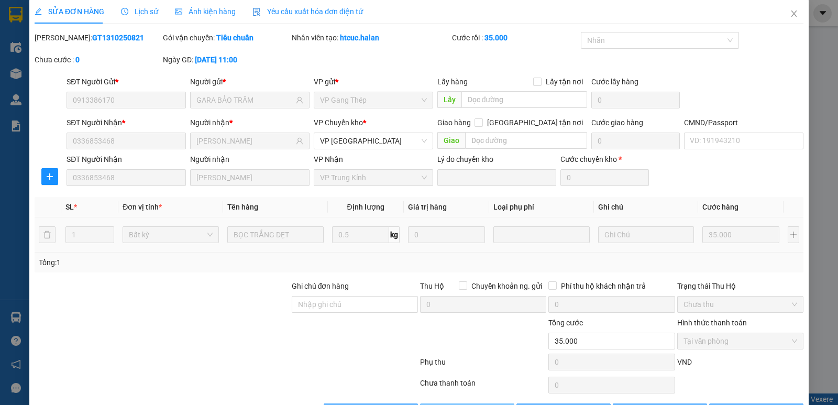
scroll to position [41, 0]
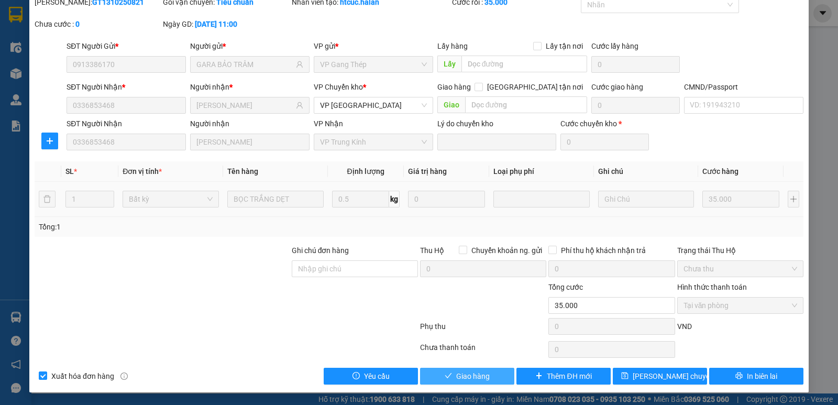
click at [476, 375] on span "Giao hàng" at bounding box center [473, 376] width 34 height 12
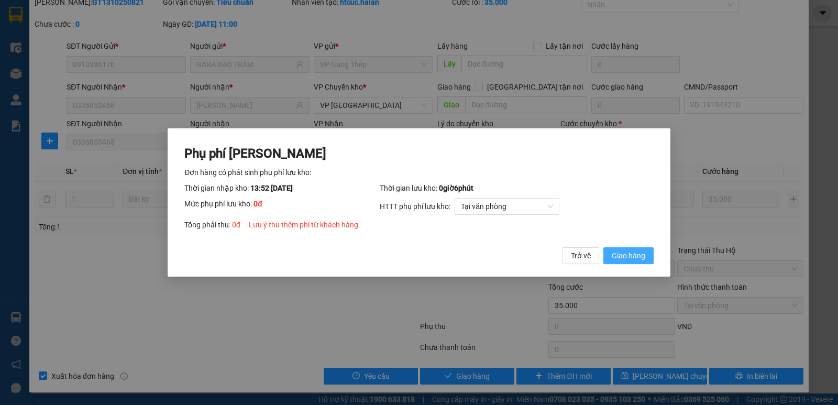
click at [637, 261] on span "Giao hàng" at bounding box center [629, 256] width 34 height 12
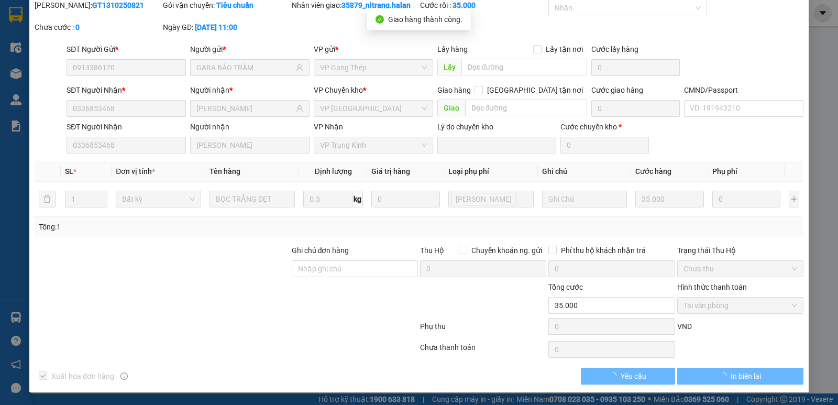
scroll to position [0, 0]
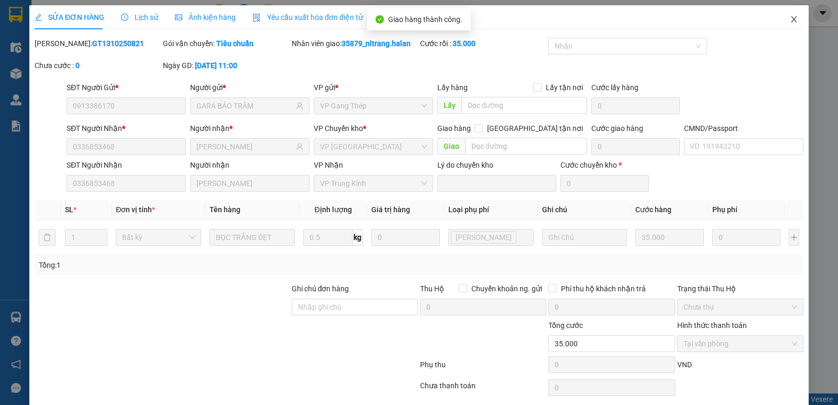
click at [794, 18] on span "Close" at bounding box center [794, 19] width 29 height 29
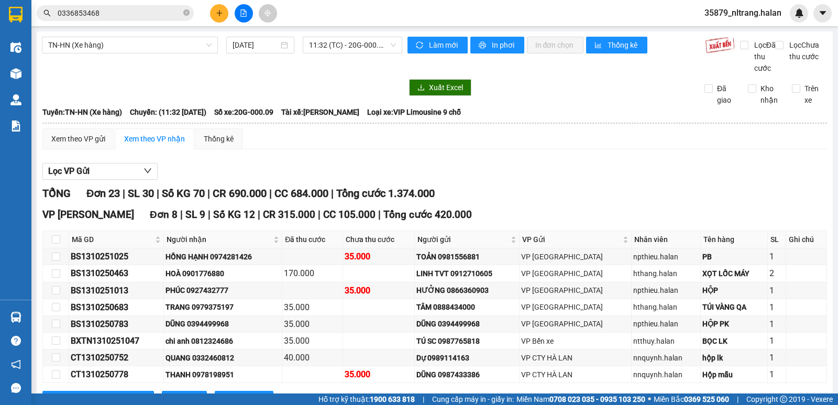
click at [143, 10] on input "0336853468" at bounding box center [120, 13] width 124 height 12
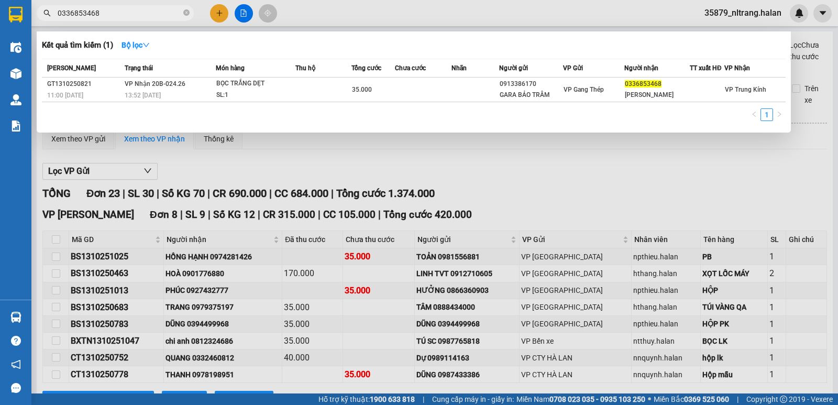
click at [143, 10] on input "0336853468" at bounding box center [120, 13] width 124 height 12
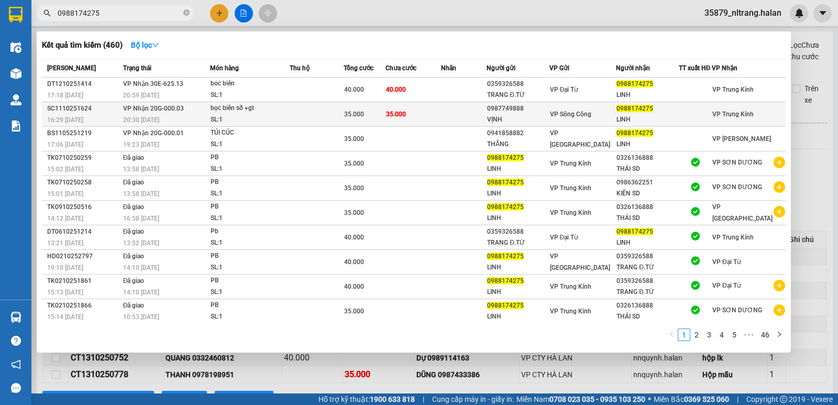
type input "0988174275"
click at [233, 115] on div "SL: 1" at bounding box center [250, 120] width 79 height 12
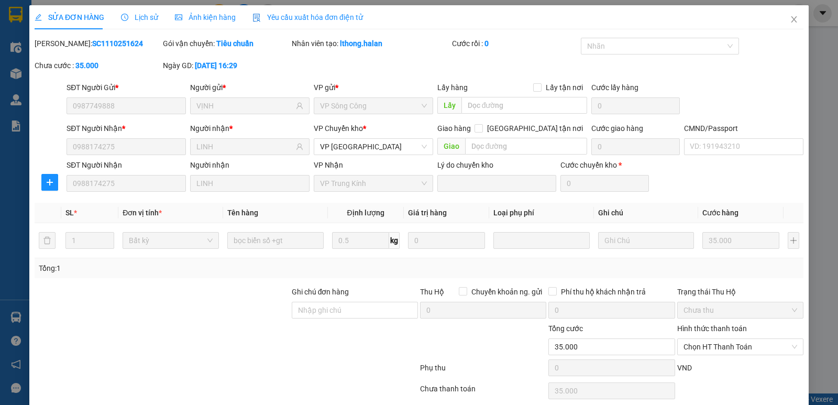
type input "0987749888"
type input "VỊNH"
type input "0988174275"
type input "LINH"
type input "0"
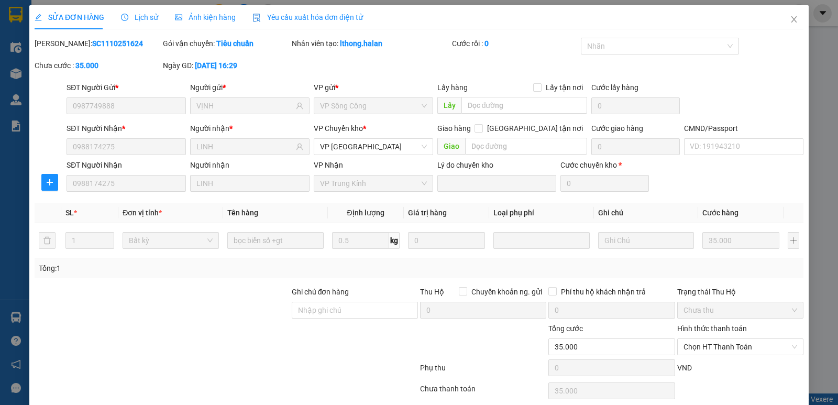
type input "35.000"
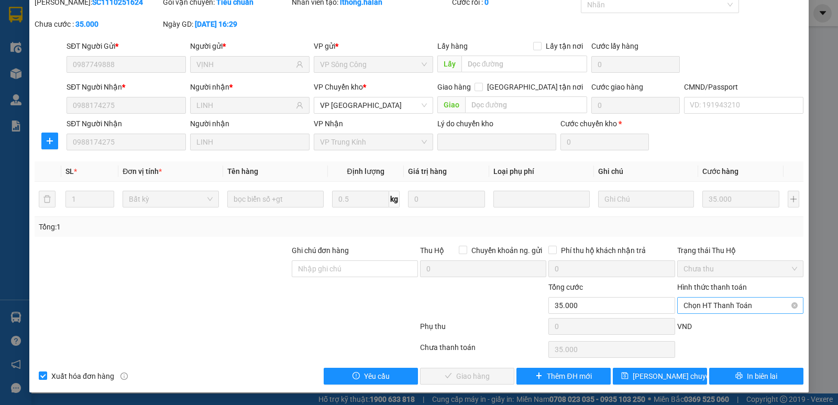
click at [710, 302] on span "Chọn HT Thanh Toán" at bounding box center [741, 306] width 114 height 16
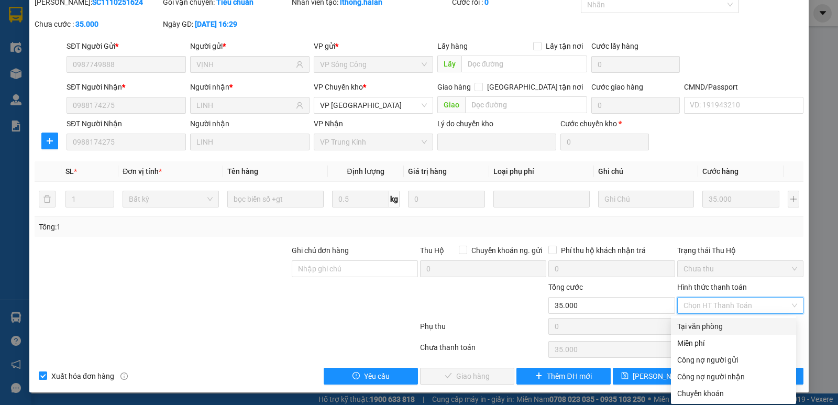
drag, startPoint x: 714, startPoint y: 326, endPoint x: 581, endPoint y: 339, distance: 133.7
click at [714, 327] on div "Tại văn phòng" at bounding box center [733, 327] width 113 height 12
type input "0"
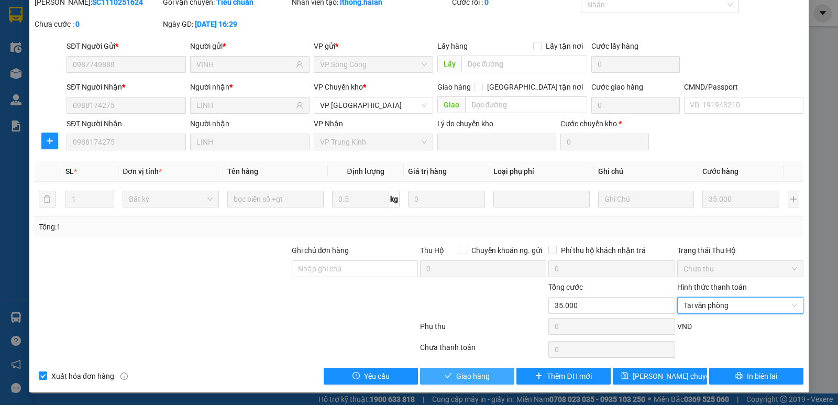
click at [441, 368] on button "Giao hàng" at bounding box center [467, 376] width 94 height 17
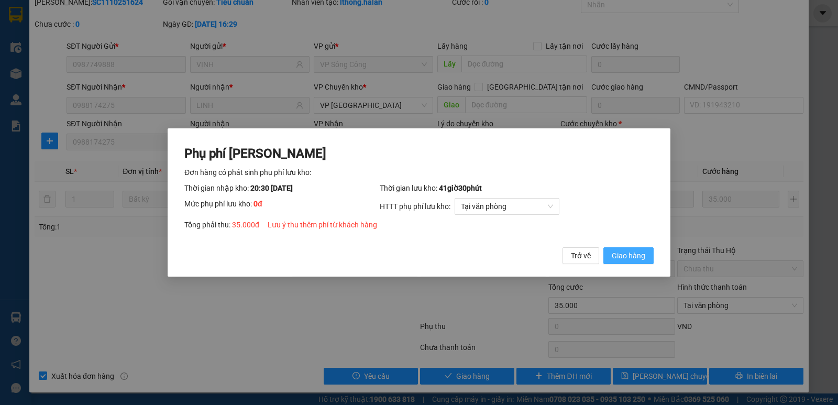
click at [626, 260] on span "Giao hàng" at bounding box center [629, 256] width 34 height 12
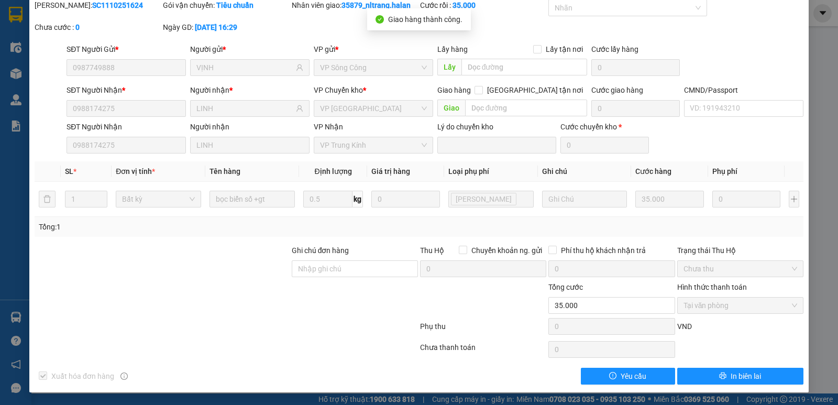
scroll to position [0, 0]
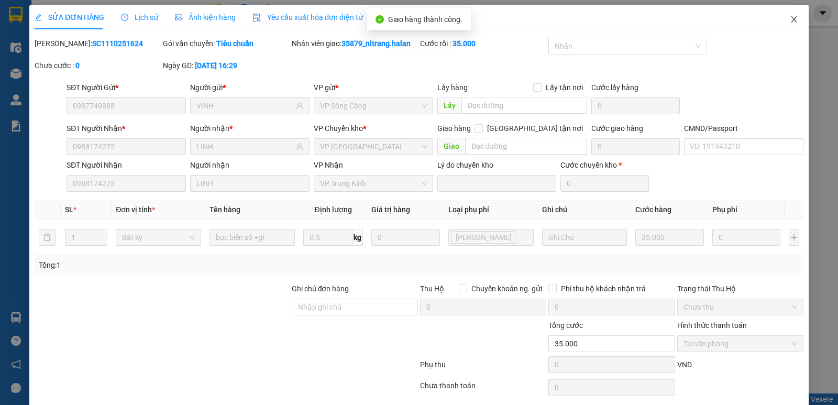
click at [787, 27] on span "Close" at bounding box center [794, 19] width 29 height 29
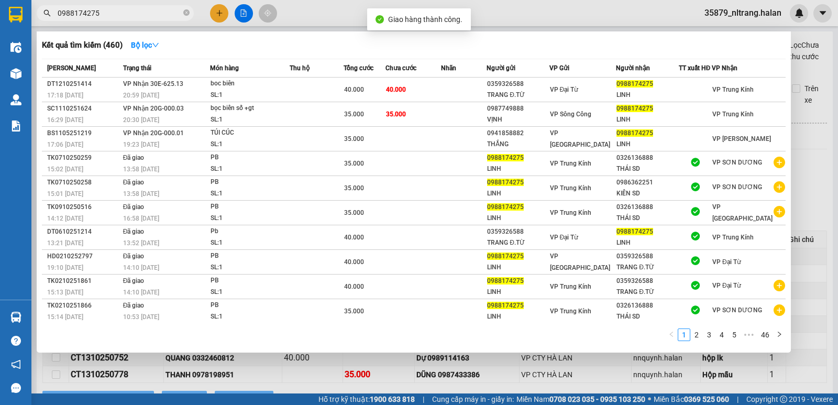
click at [166, 17] on input "0988174275" at bounding box center [120, 13] width 124 height 12
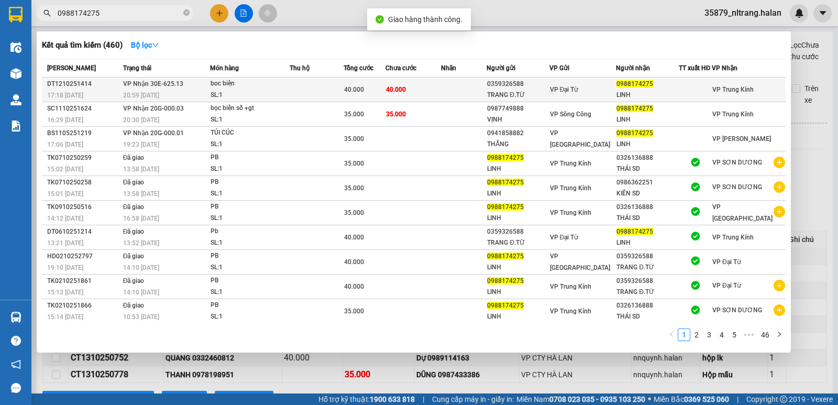
click at [255, 90] on div "SL: 1" at bounding box center [250, 96] width 79 height 12
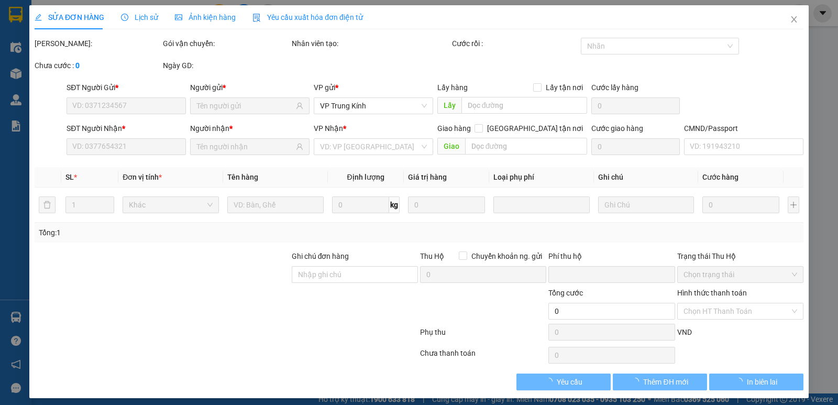
type input "0359326588"
type input "TRANG Đ.TỪ"
type input "0988174275"
type input "LINH"
type input "0"
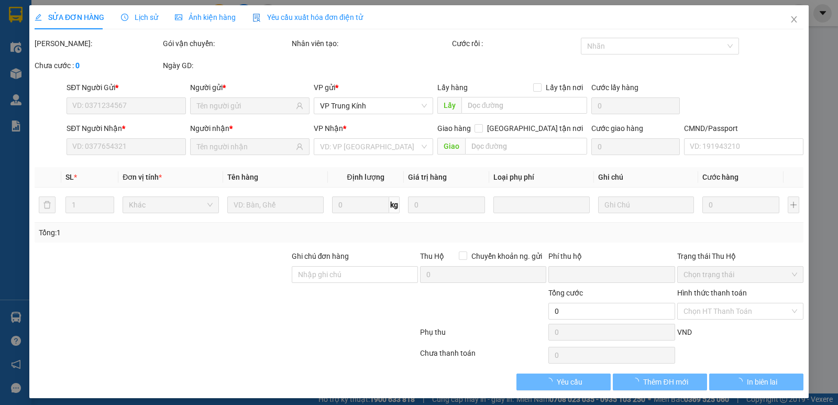
type input "40.000"
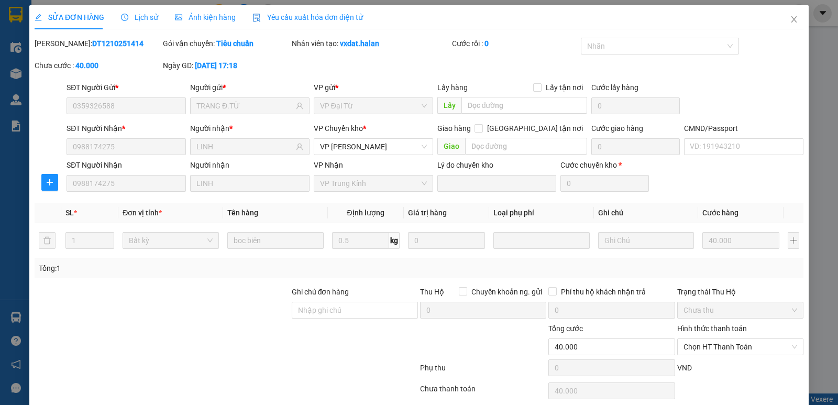
scroll to position [41, 0]
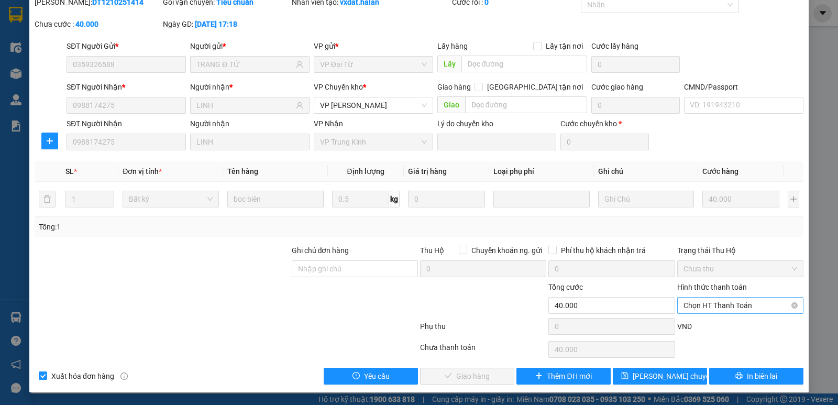
click at [719, 304] on span "Chọn HT Thanh Toán" at bounding box center [741, 306] width 114 height 16
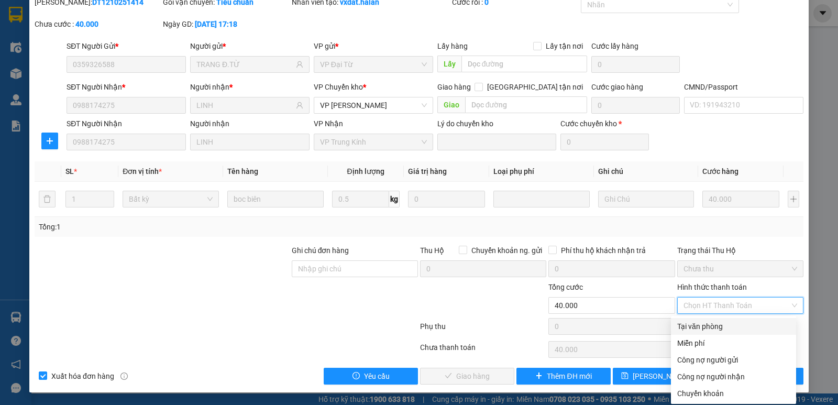
drag, startPoint x: 716, startPoint y: 327, endPoint x: 689, endPoint y: 334, distance: 27.4
click at [716, 328] on div "Tại văn phòng" at bounding box center [733, 327] width 113 height 12
type input "0"
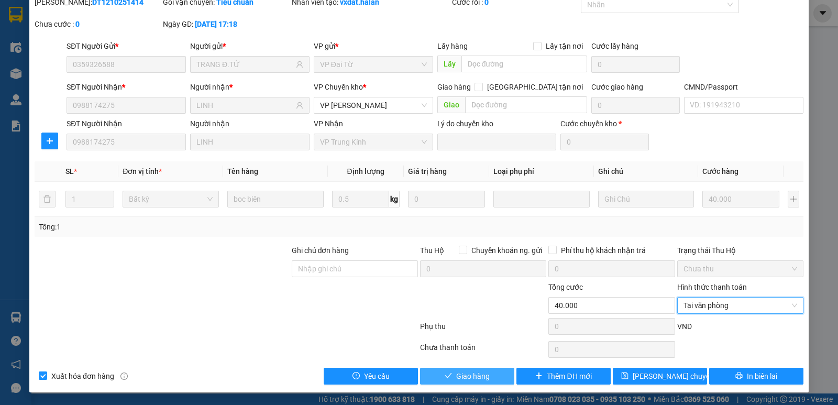
click at [480, 382] on button "Giao hàng" at bounding box center [467, 376] width 94 height 17
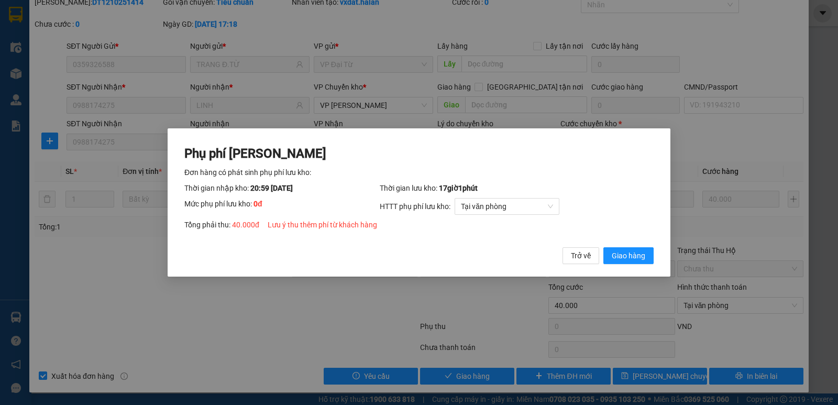
click at [644, 258] on span "Giao hàng" at bounding box center [629, 256] width 34 height 12
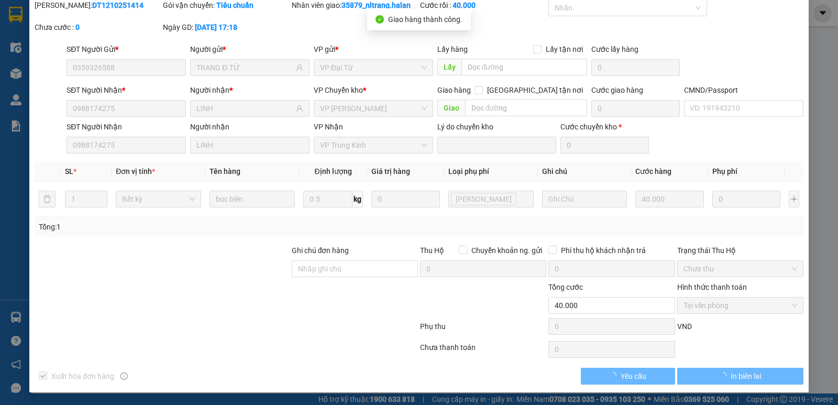
scroll to position [0, 0]
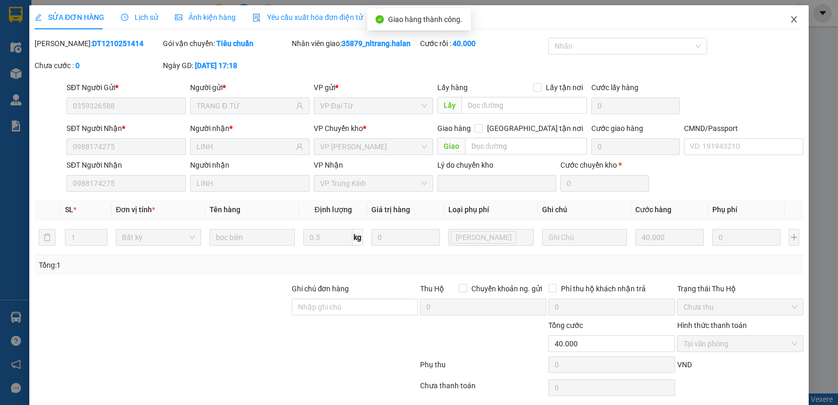
click at [790, 16] on icon "close" at bounding box center [794, 19] width 8 height 8
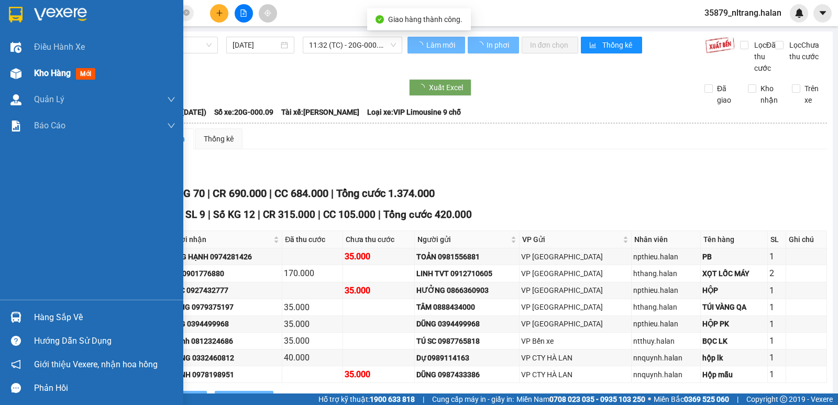
click at [10, 71] on img at bounding box center [15, 73] width 11 height 11
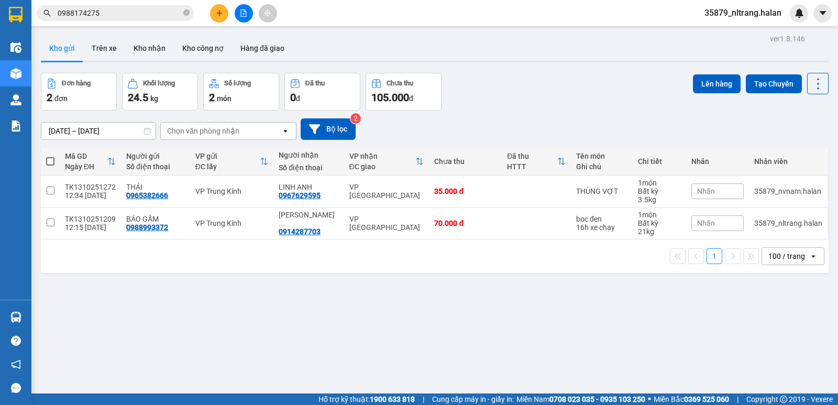
scroll to position [48, 0]
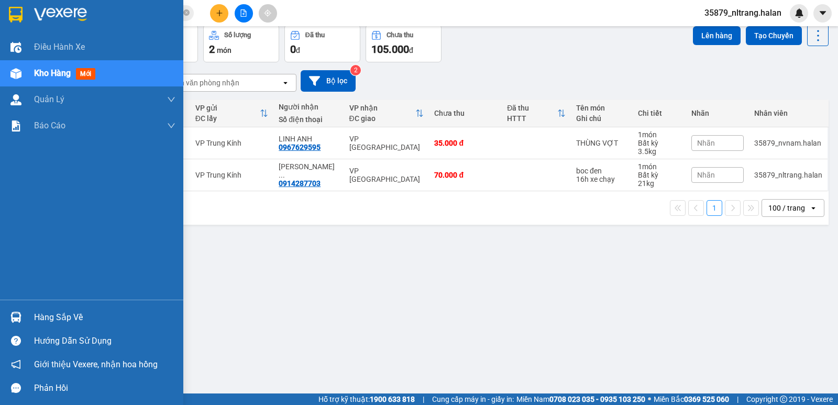
click at [0, 313] on div "Hàng sắp về" at bounding box center [91, 317] width 183 height 24
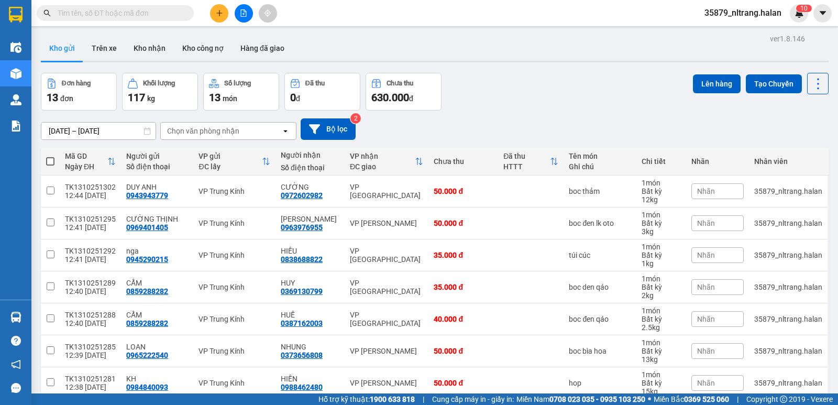
click at [163, 13] on input "text" at bounding box center [120, 13] width 124 height 12
paste input "0976082956"
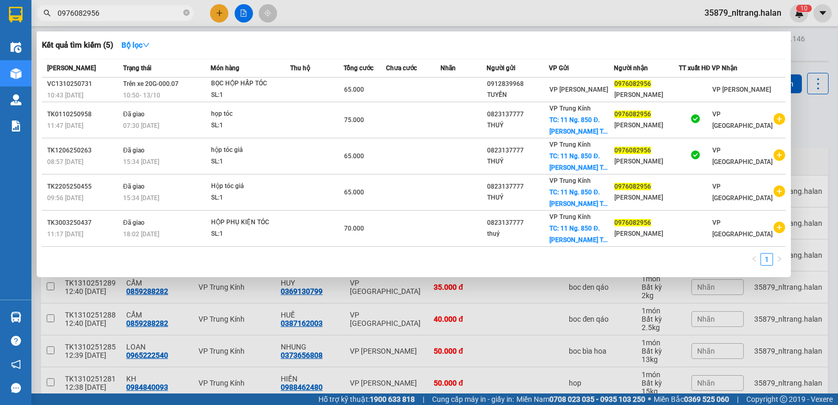
type input "0976082956"
click at [156, 12] on input "0976082956" at bounding box center [120, 13] width 124 height 12
type input "0974600102"
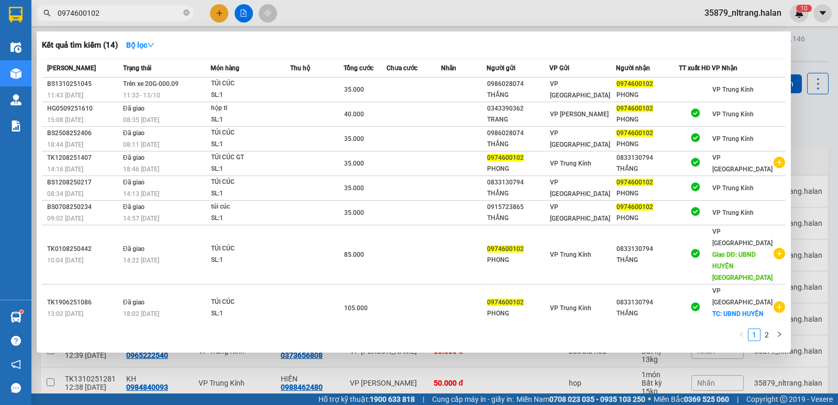
click at [129, 11] on input "0974600102" at bounding box center [120, 13] width 124 height 12
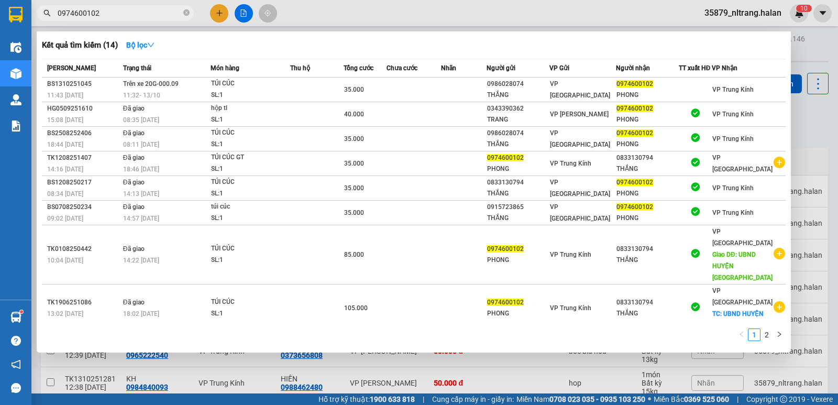
click at [129, 11] on input "0974600102" at bounding box center [120, 13] width 124 height 12
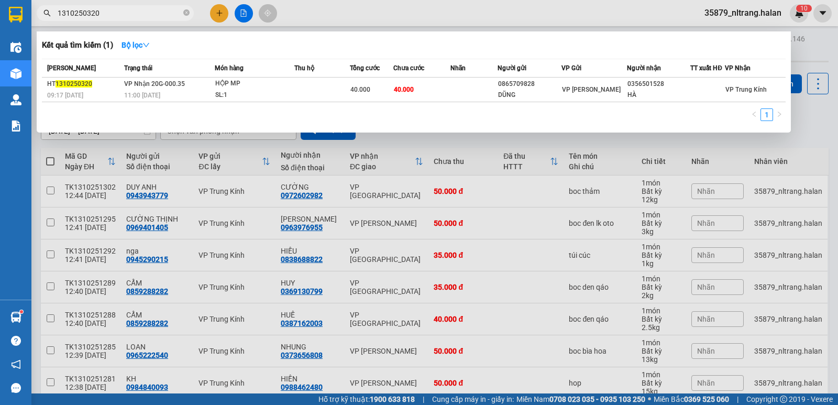
type input "1310250320"
click at [132, 17] on input "1310250320" at bounding box center [120, 13] width 124 height 12
click at [131, 21] on div "Kết quả tìm kiếm ( 1 ) Bộ lọc Mã ĐH Trạng thái Món hàng Thu hộ Tổng cước Chưa c…" at bounding box center [102, 13] width 204 height 18
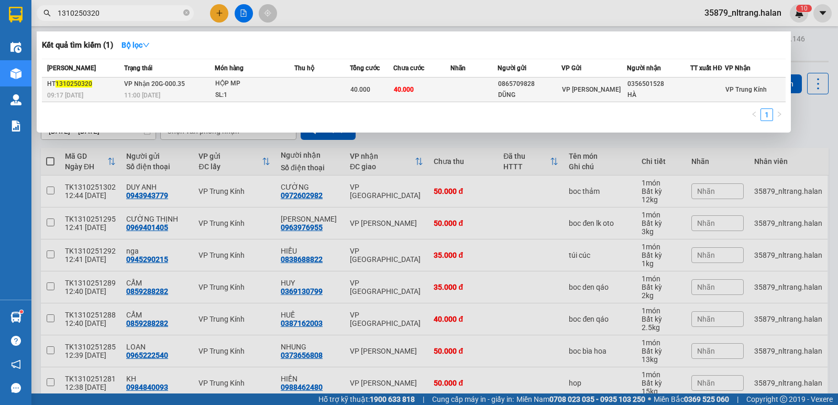
click at [582, 85] on div "VP Hoàng Văn Thụ" at bounding box center [594, 90] width 64 height 12
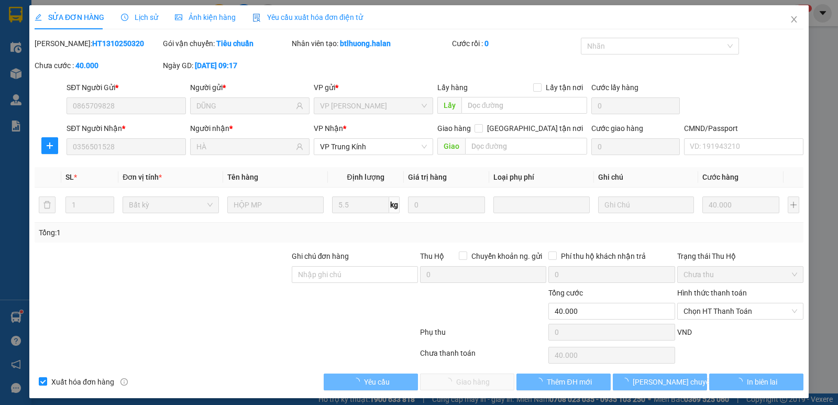
type input "0865709828"
type input "DŨNG"
type input "0356501528"
type input "HÀ"
type input "0"
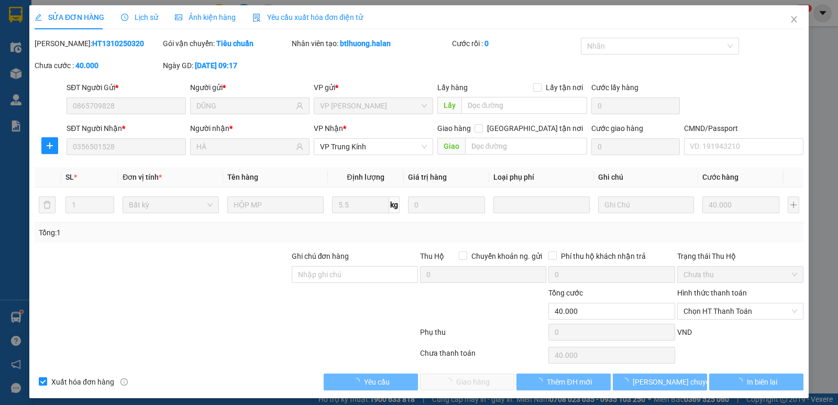
type input "40.000"
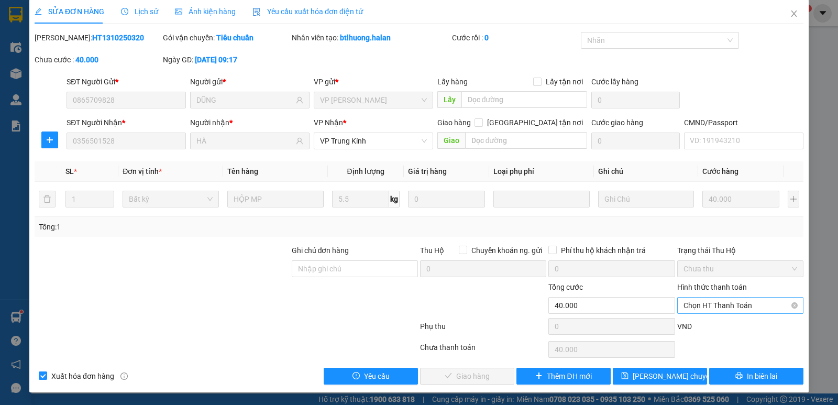
click at [711, 306] on span "Chọn HT Thanh Toán" at bounding box center [741, 306] width 114 height 16
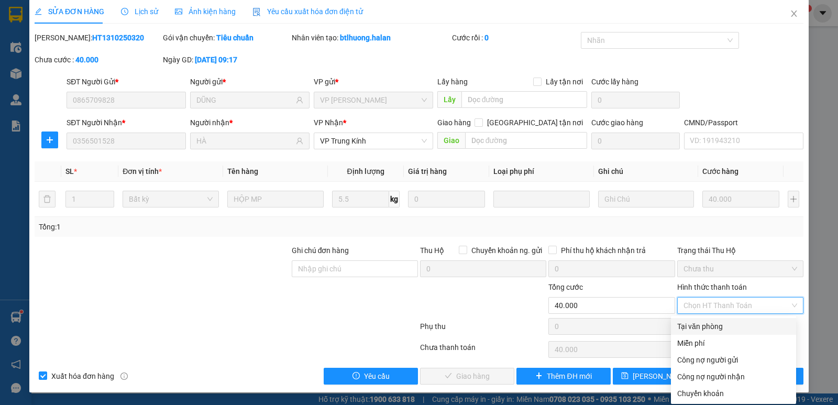
click at [715, 326] on div "Tại văn phòng" at bounding box center [733, 327] width 113 height 12
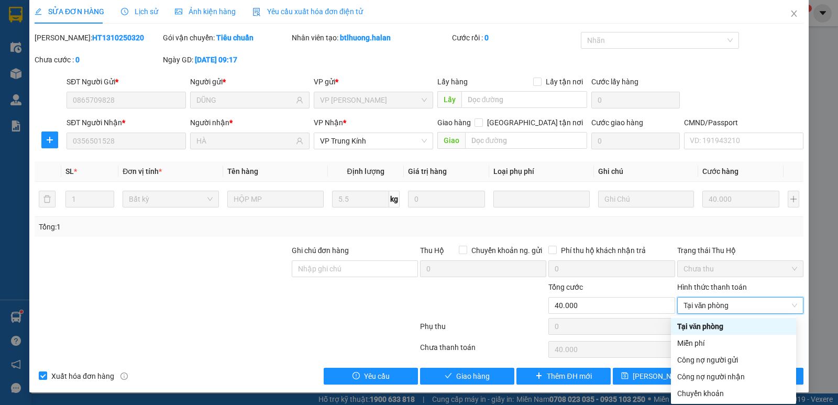
type input "0"
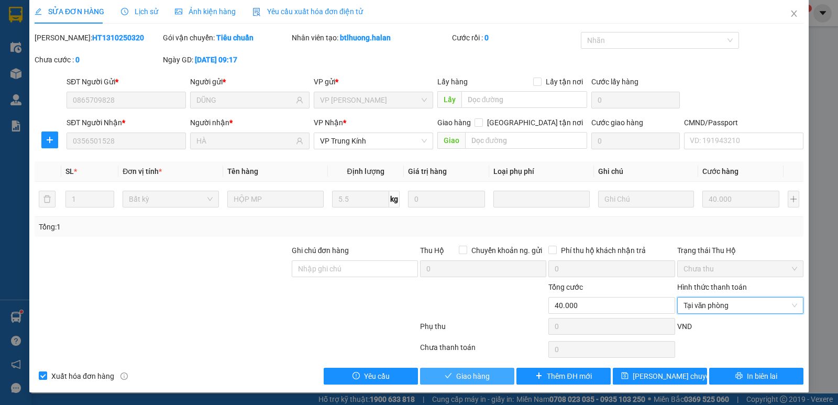
click at [472, 383] on button "Giao hàng" at bounding box center [467, 376] width 94 height 17
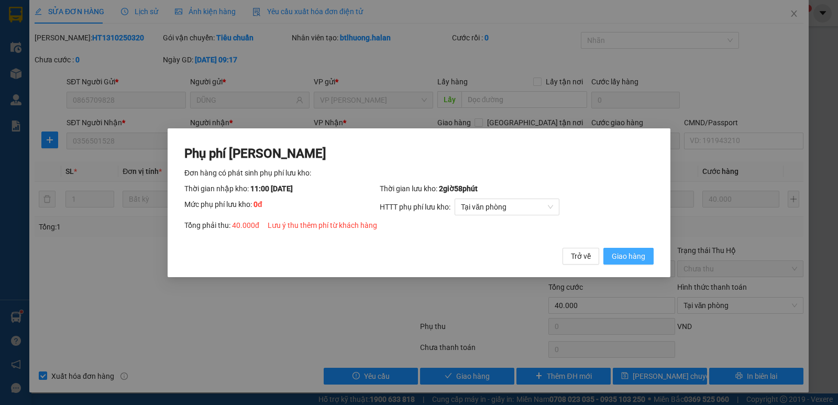
click at [637, 254] on span "Giao hàng" at bounding box center [629, 256] width 34 height 12
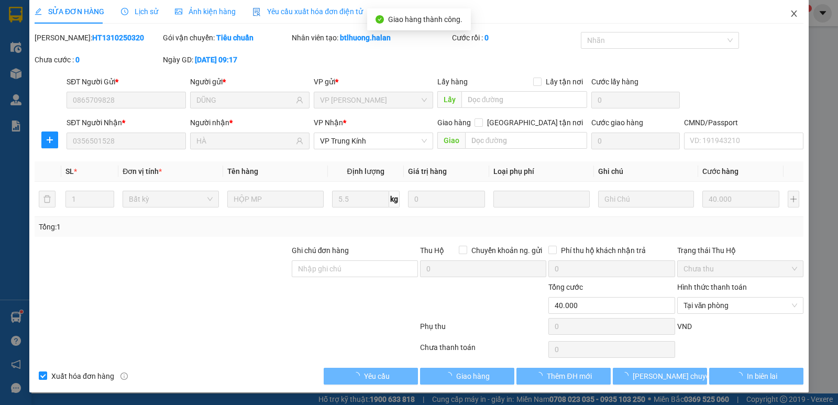
click at [790, 17] on icon "close" at bounding box center [794, 13] width 8 height 8
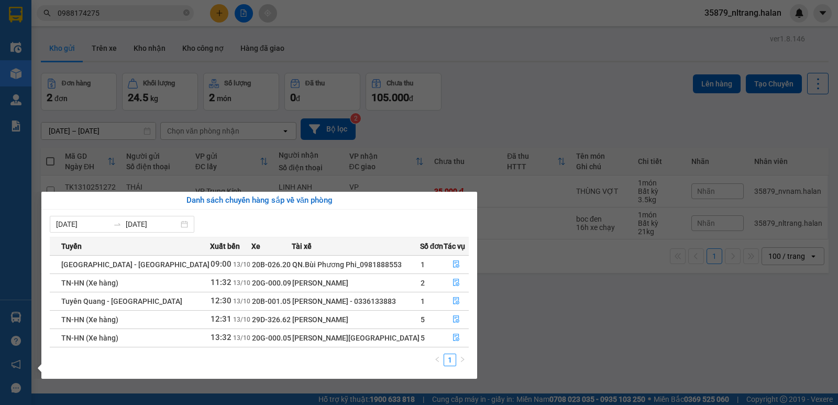
scroll to position [48, 0]
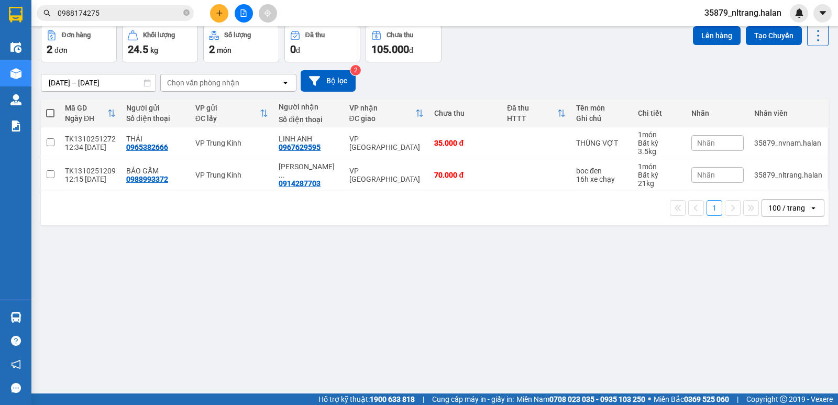
click at [562, 304] on section "Kết quả tìm kiếm ( 460 ) Bộ lọc Mã ĐH Trạng thái Món hàng Thu hộ Tổng cước Chưa…" at bounding box center [419, 202] width 838 height 405
